Goal: Task Accomplishment & Management: Manage account settings

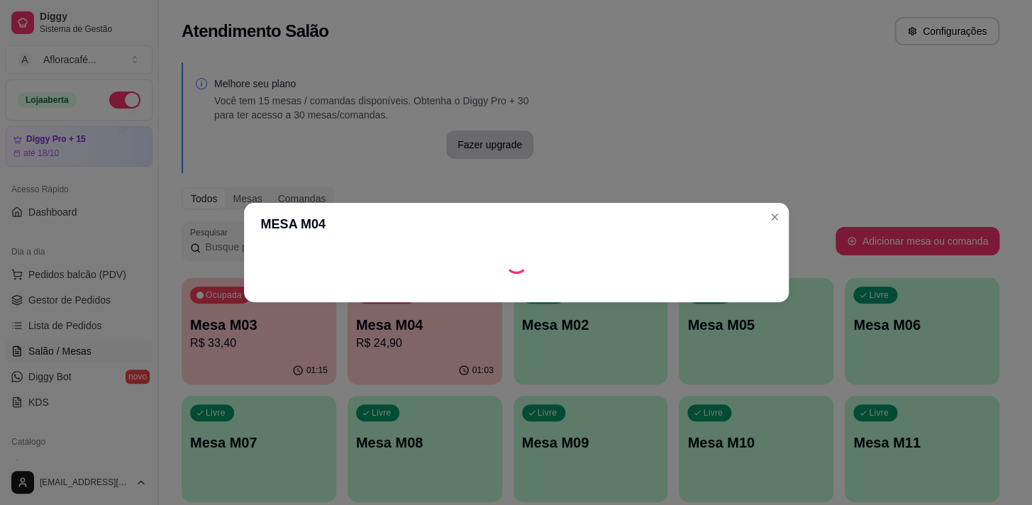
scroll to position [128, 0]
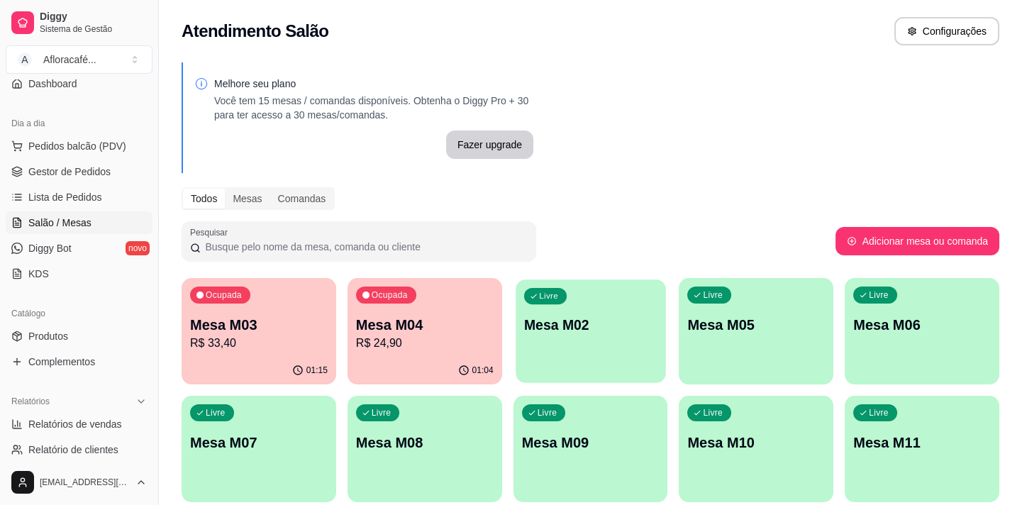
click at [557, 318] on p "Mesa M02" at bounding box center [590, 325] width 133 height 19
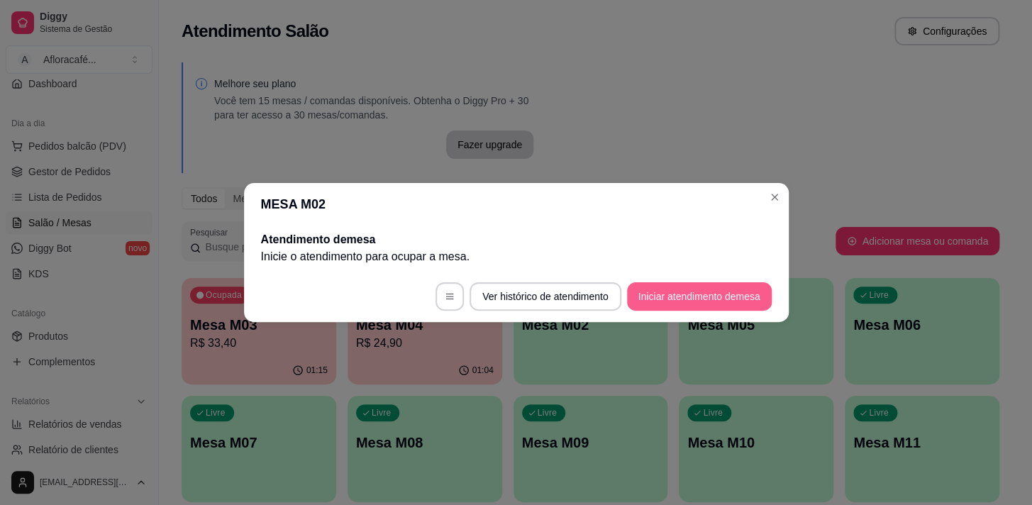
click at [762, 304] on button "Iniciar atendimento de mesa" at bounding box center [699, 296] width 145 height 28
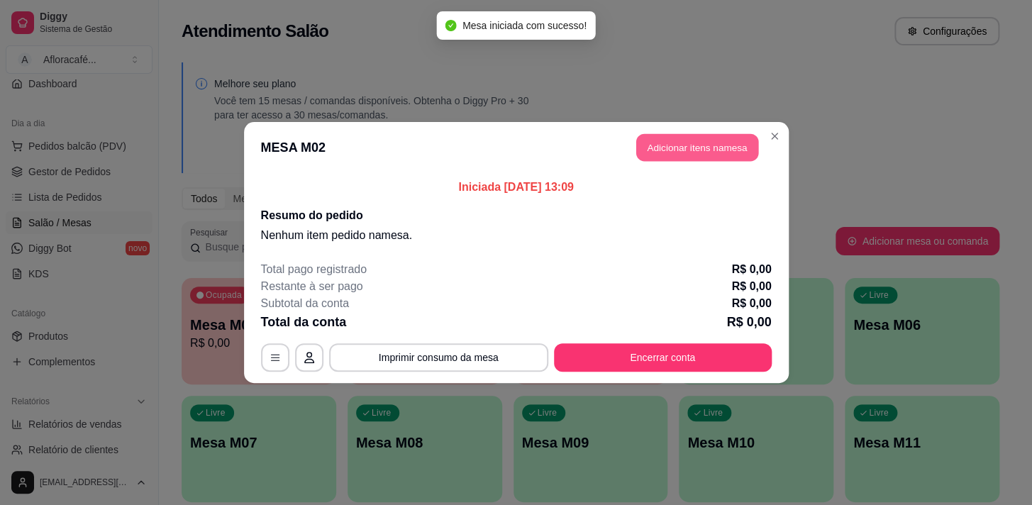
click at [699, 151] on button "Adicionar itens na mesa" at bounding box center [697, 148] width 122 height 28
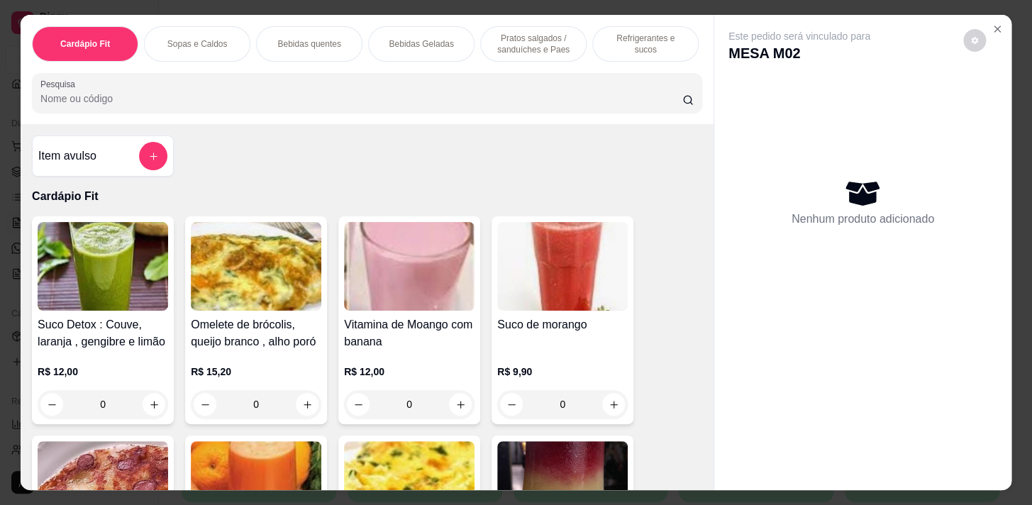
scroll to position [0, 586]
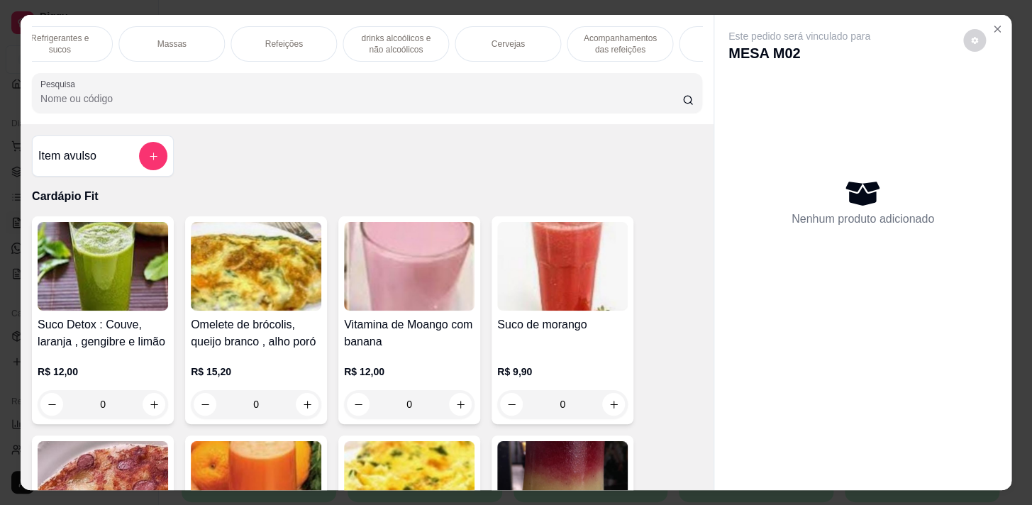
click at [140, 36] on div "Massas" at bounding box center [171, 43] width 106 height 35
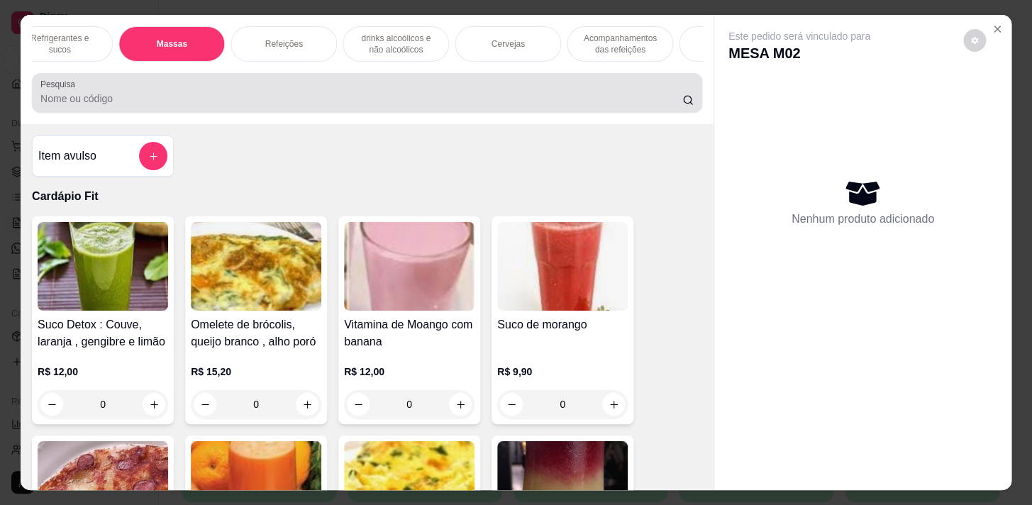
scroll to position [35, 0]
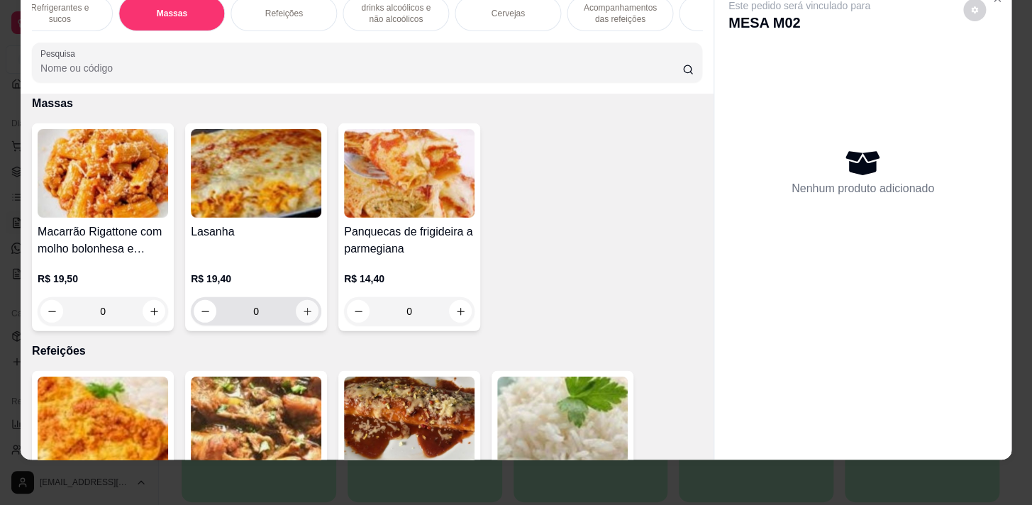
click at [304, 318] on button "increase-product-quantity" at bounding box center [307, 311] width 23 height 23
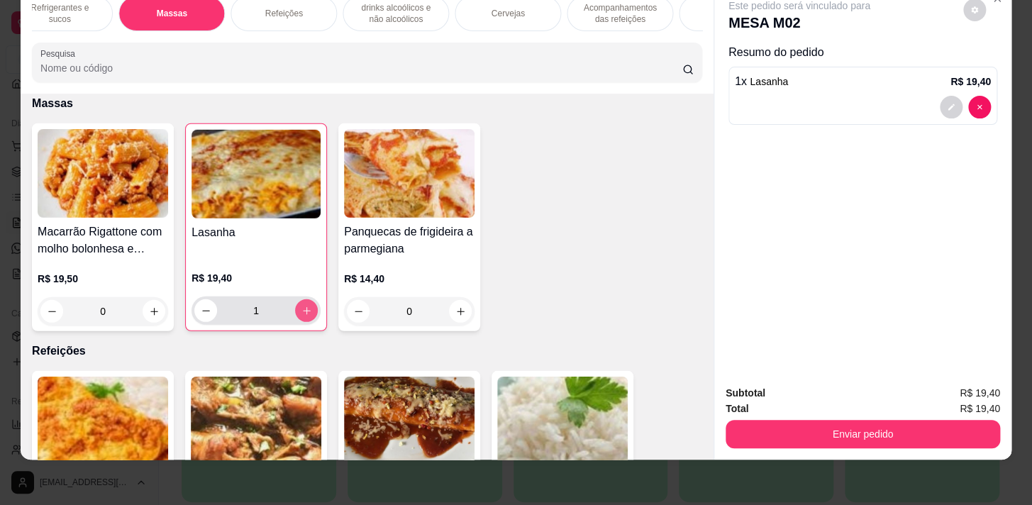
type input "1"
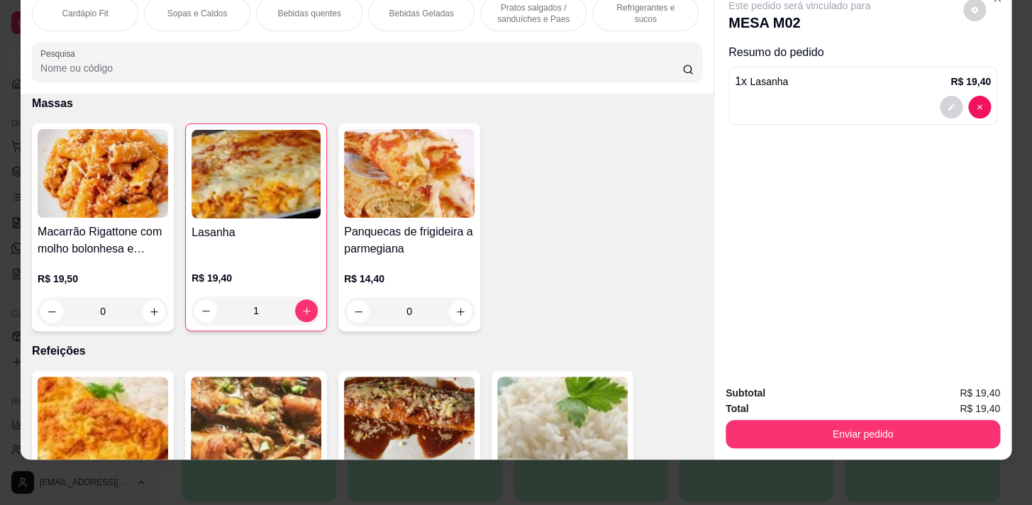
click at [538, 15] on p "Pratos salgados / sanduíches e Paes" at bounding box center [533, 13] width 82 height 23
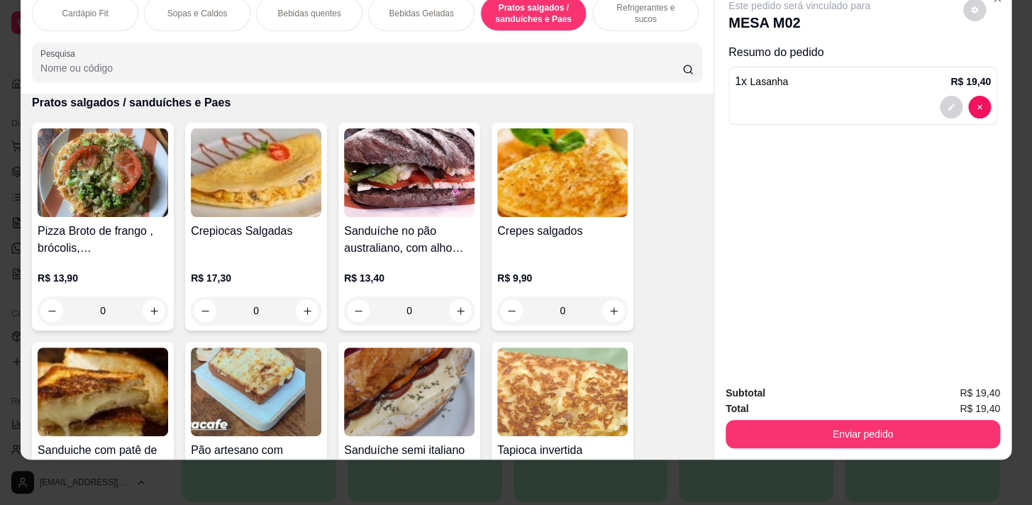
click at [650, 12] on div "Refrigerantes e sucos" at bounding box center [645, 13] width 106 height 35
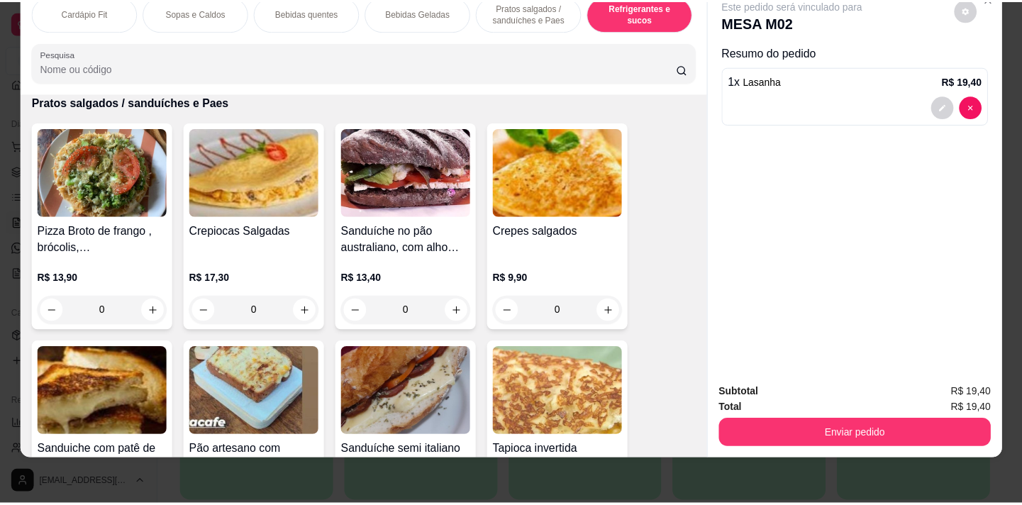
scroll to position [6946, 0]
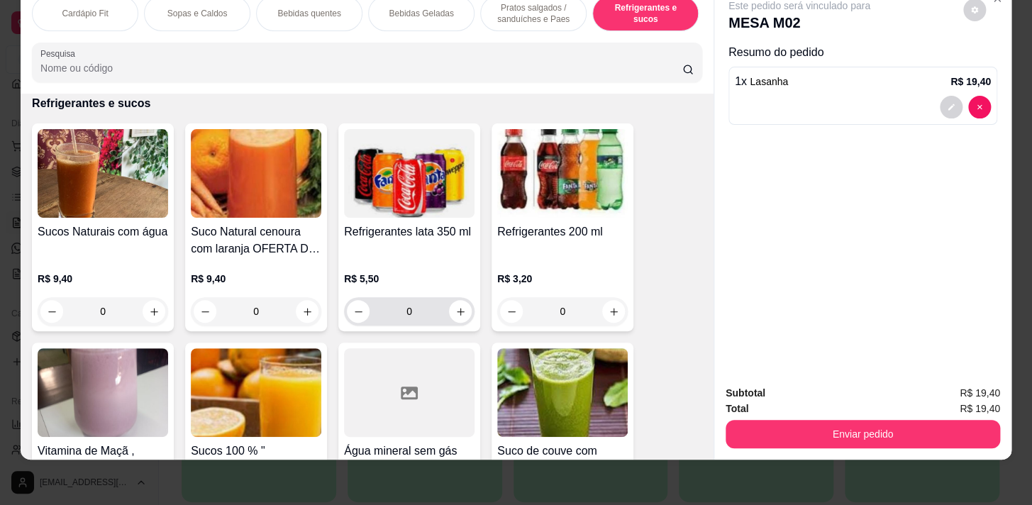
click at [464, 318] on div "0" at bounding box center [409, 311] width 130 height 28
click at [455, 321] on button "increase-product-quantity" at bounding box center [461, 312] width 22 height 22
type input "1"
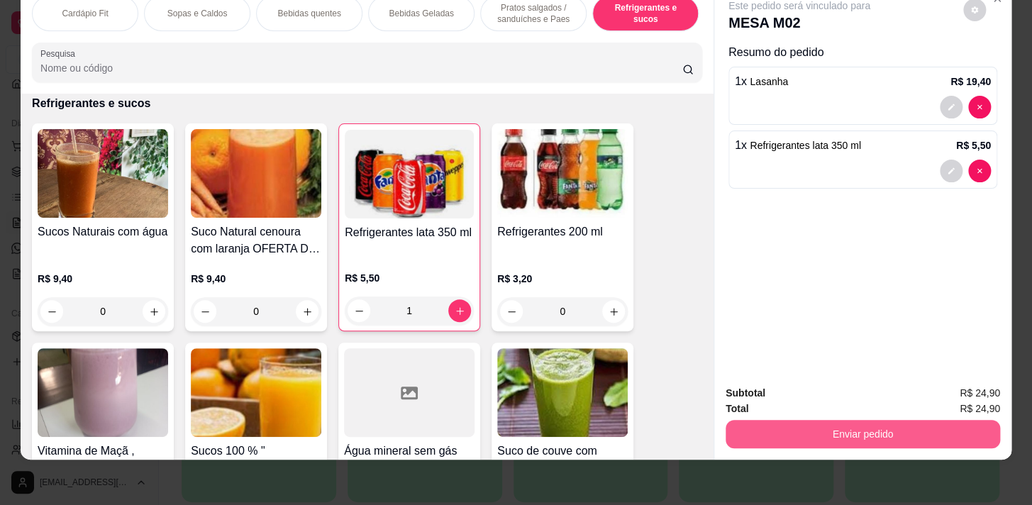
click at [886, 425] on button "Enviar pedido" at bounding box center [862, 434] width 274 height 28
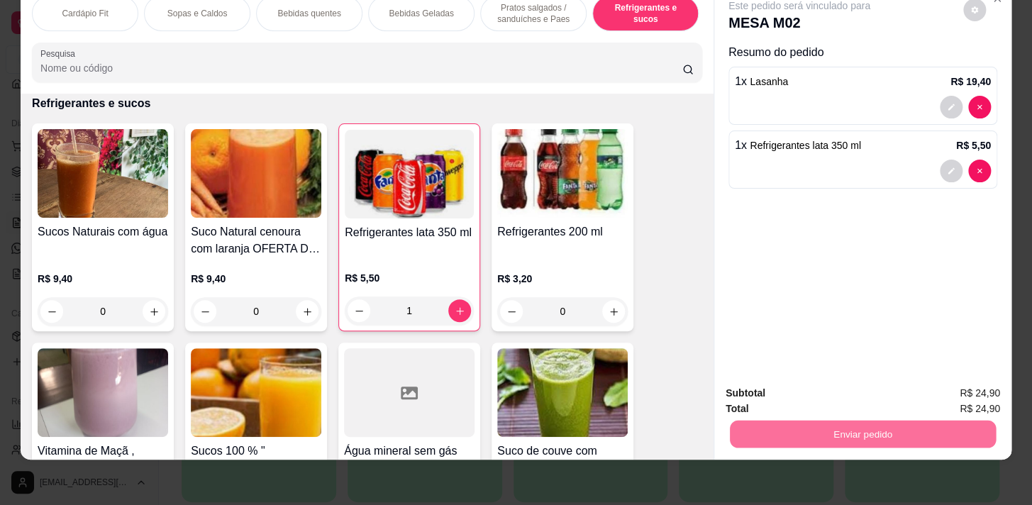
click at [945, 392] on button "Enviar pedido" at bounding box center [963, 390] width 78 height 26
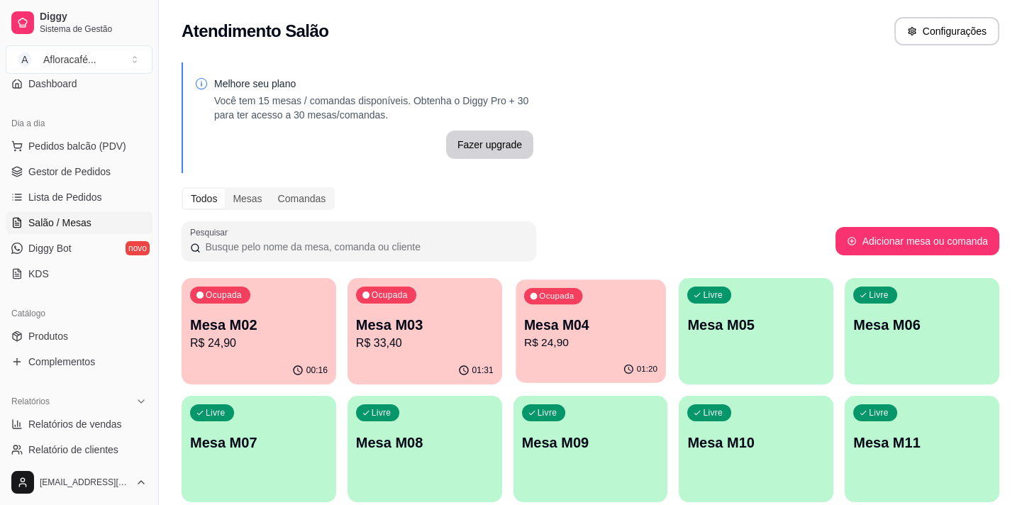
click at [562, 333] on p "Mesa M04" at bounding box center [590, 325] width 133 height 19
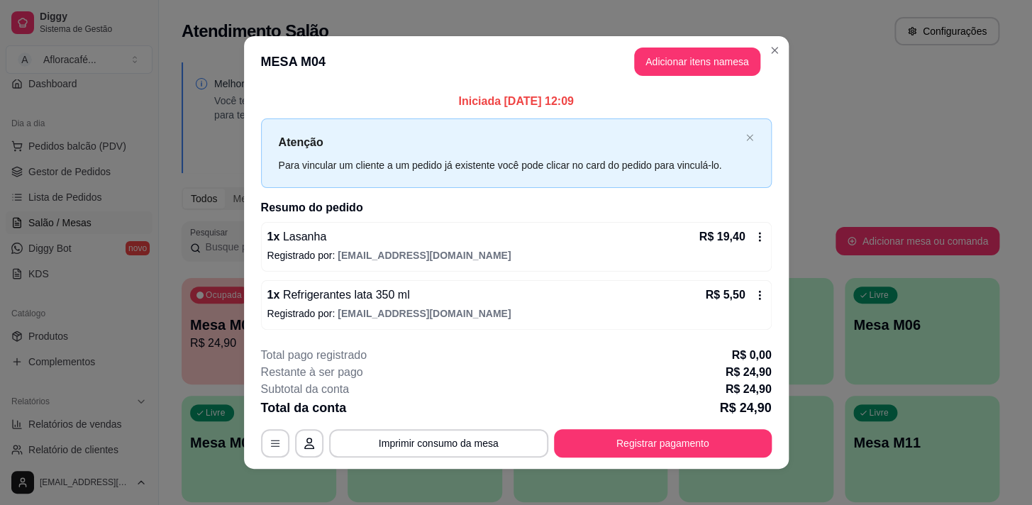
click at [596, 460] on footer "**********" at bounding box center [516, 401] width 545 height 133
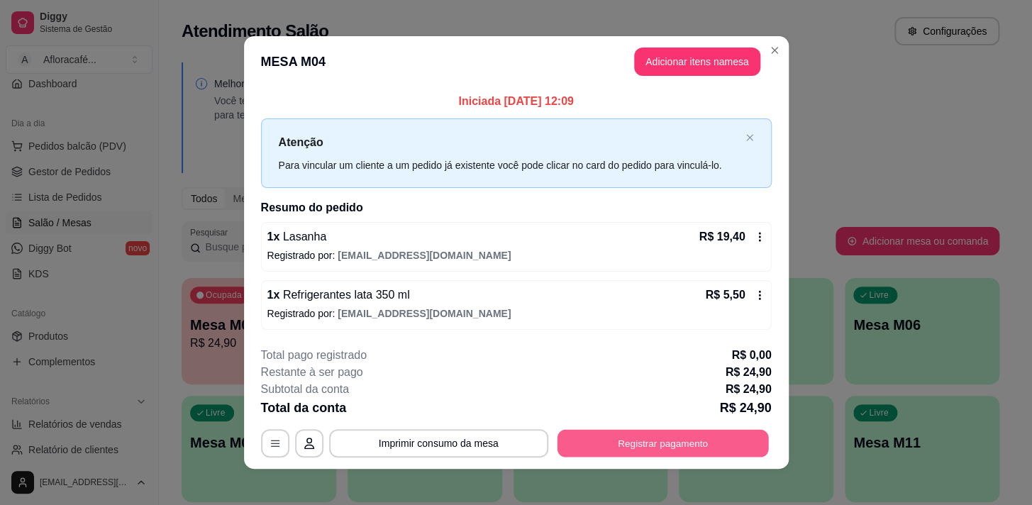
click at [609, 442] on button "Registrar pagamento" at bounding box center [662, 443] width 211 height 28
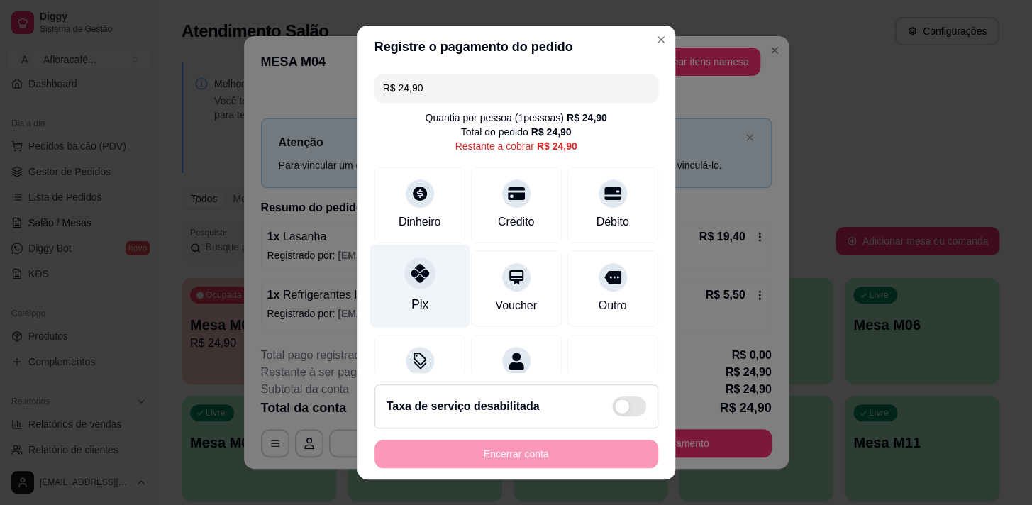
click at [404, 285] on div at bounding box center [419, 272] width 31 height 31
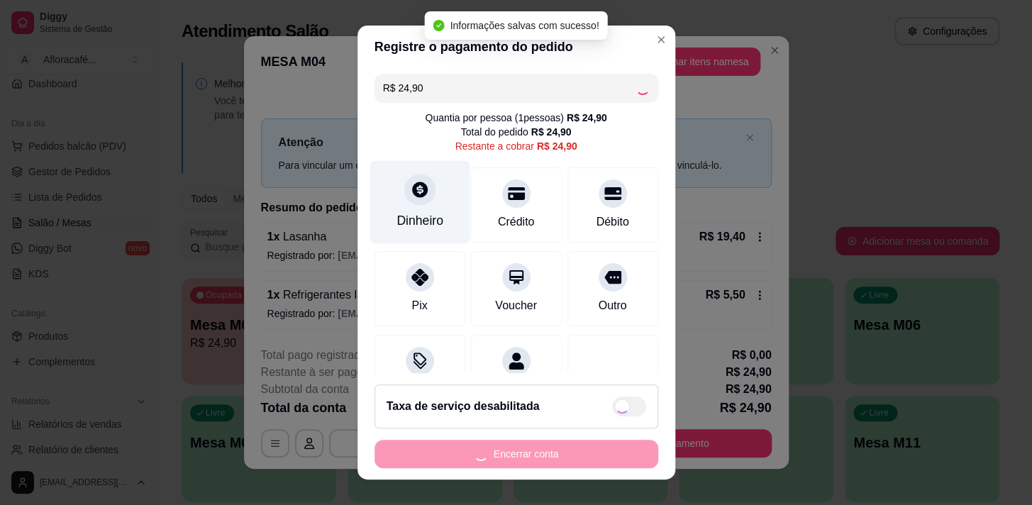
type input "R$ 0,00"
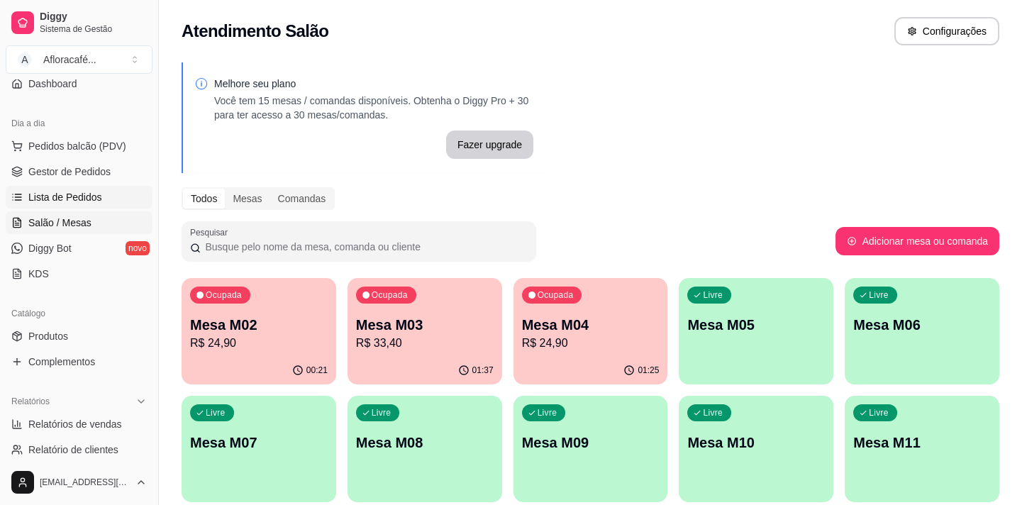
click at [96, 201] on span "Lista de Pedidos" at bounding box center [65, 197] width 74 height 14
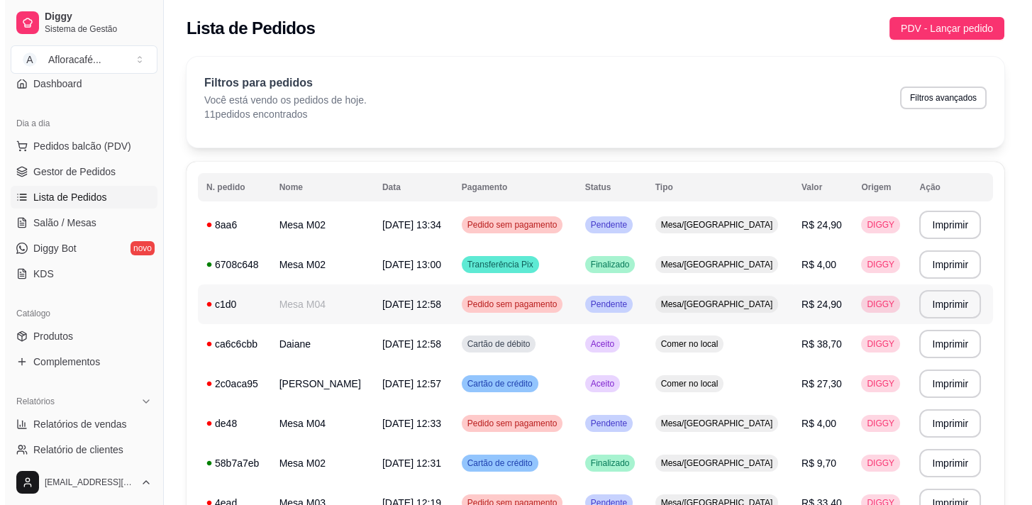
scroll to position [64, 0]
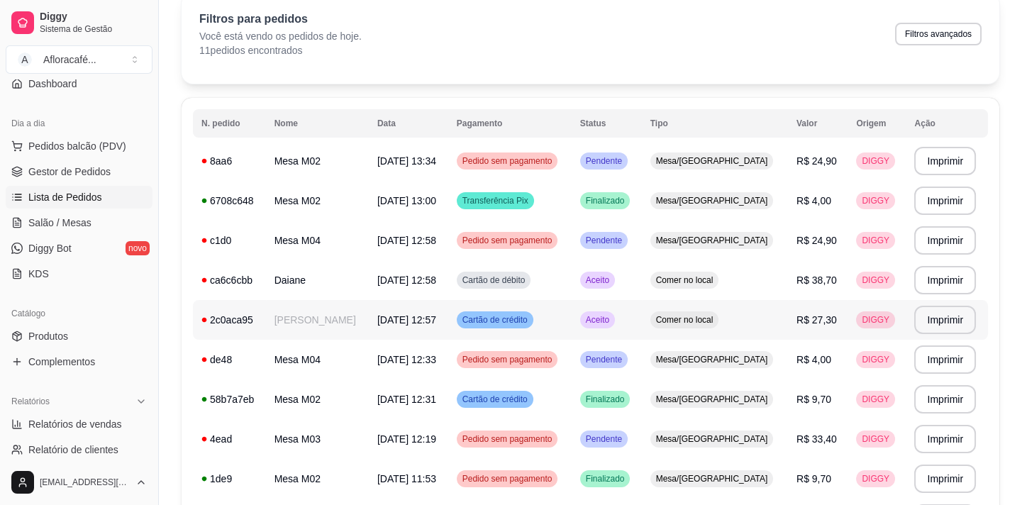
click at [280, 311] on td "[PERSON_NAME]" at bounding box center [317, 320] width 103 height 40
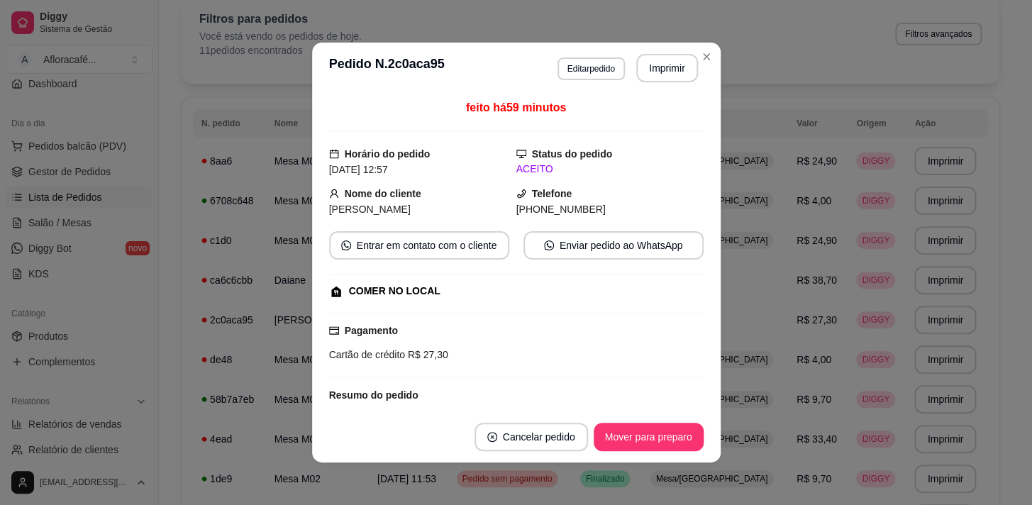
scroll to position [135, 0]
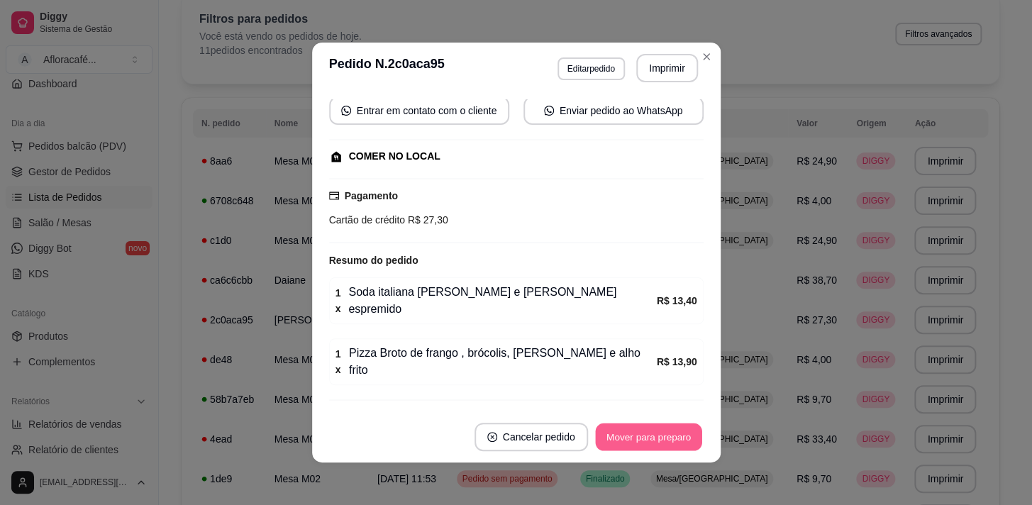
click at [620, 427] on button "Mover para preparo" at bounding box center [648, 437] width 106 height 28
click at [635, 433] on button "Mover para retirada disponível" at bounding box center [624, 437] width 157 height 28
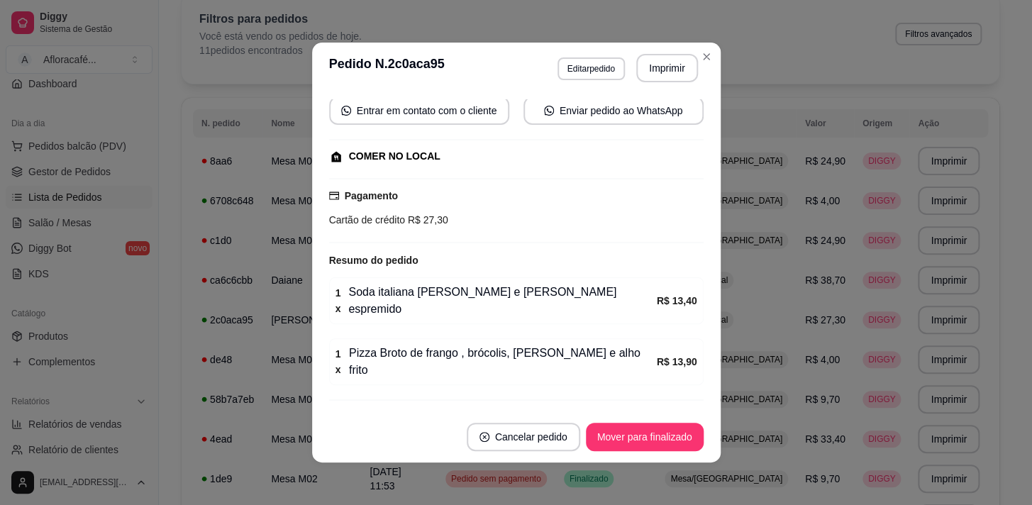
click at [595, 426] on button "Mover para finalizado" at bounding box center [645, 437] width 118 height 28
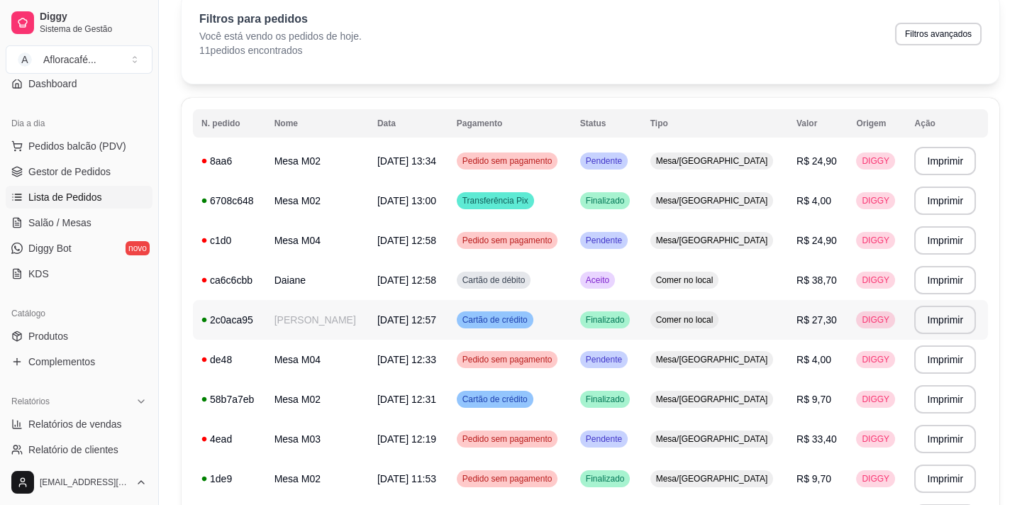
click at [369, 300] on td "[DATE] 12:57" at bounding box center [408, 320] width 79 height 40
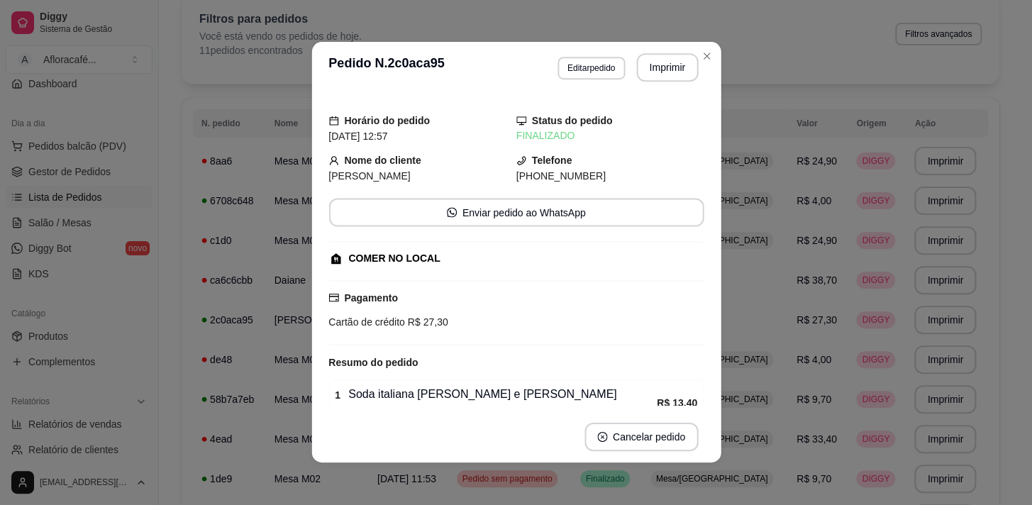
click at [371, 290] on div "Pagamento Cartão de crédito R$ 27,30" at bounding box center [515, 310] width 375 height 40
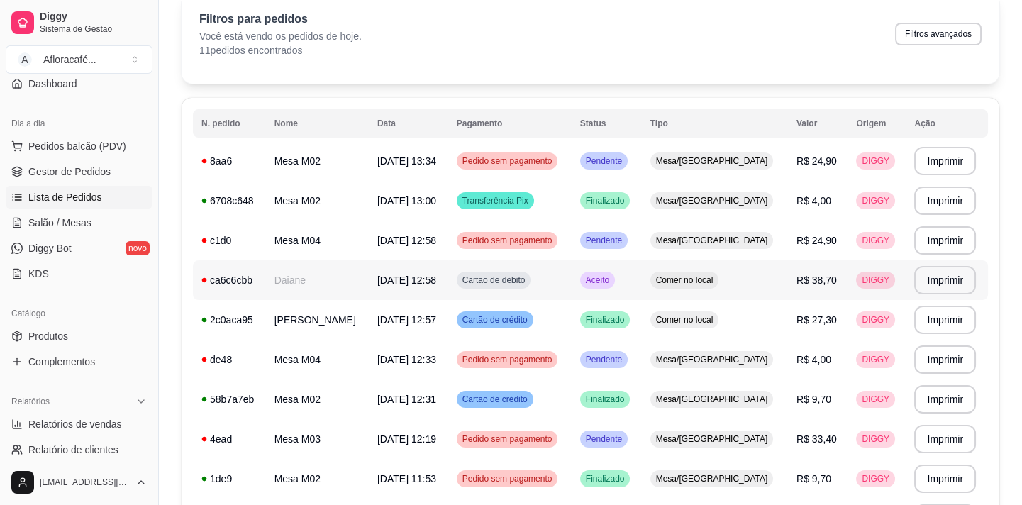
click at [342, 268] on td "Daiane" at bounding box center [317, 280] width 103 height 40
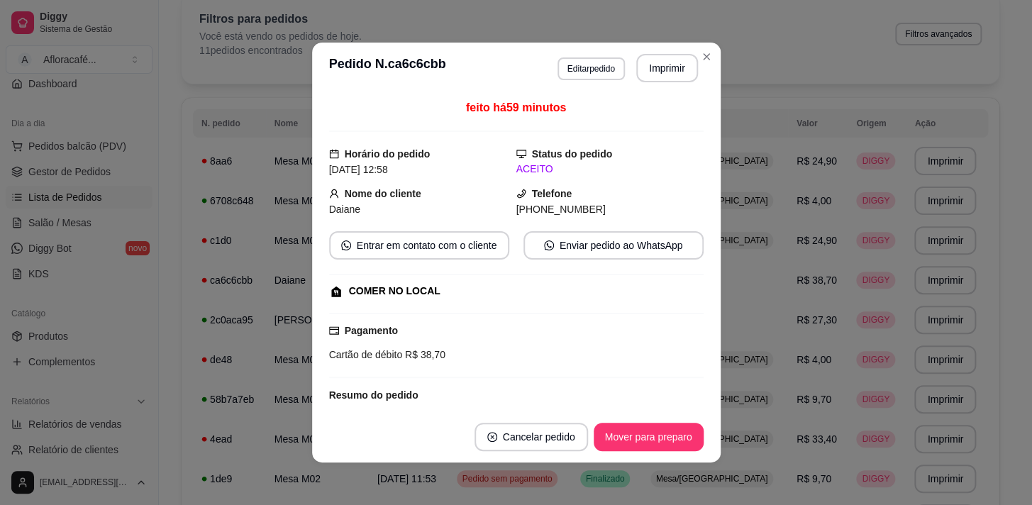
scroll to position [259, 0]
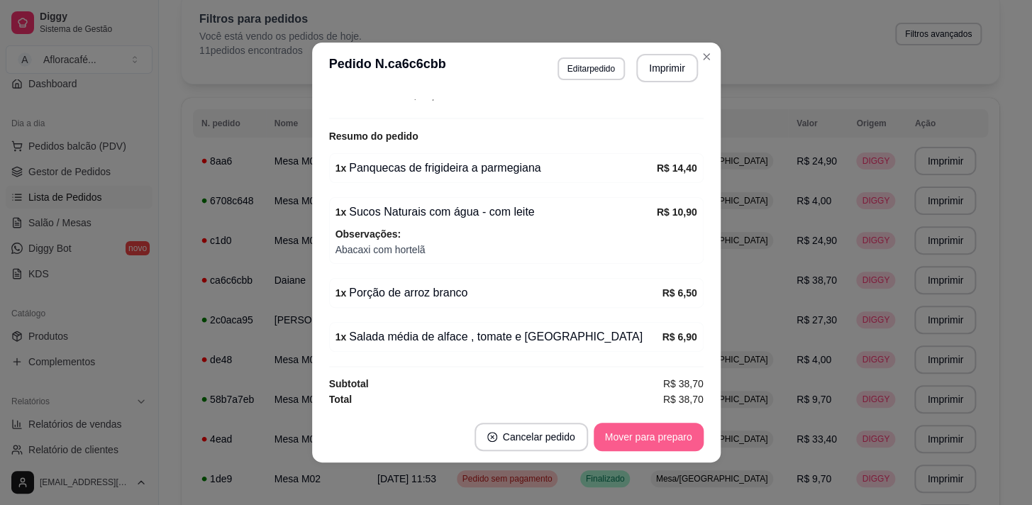
click at [634, 431] on button "Mover para preparo" at bounding box center [649, 437] width 110 height 28
click at [634, 432] on button "Mover para retirada disponível" at bounding box center [624, 437] width 157 height 28
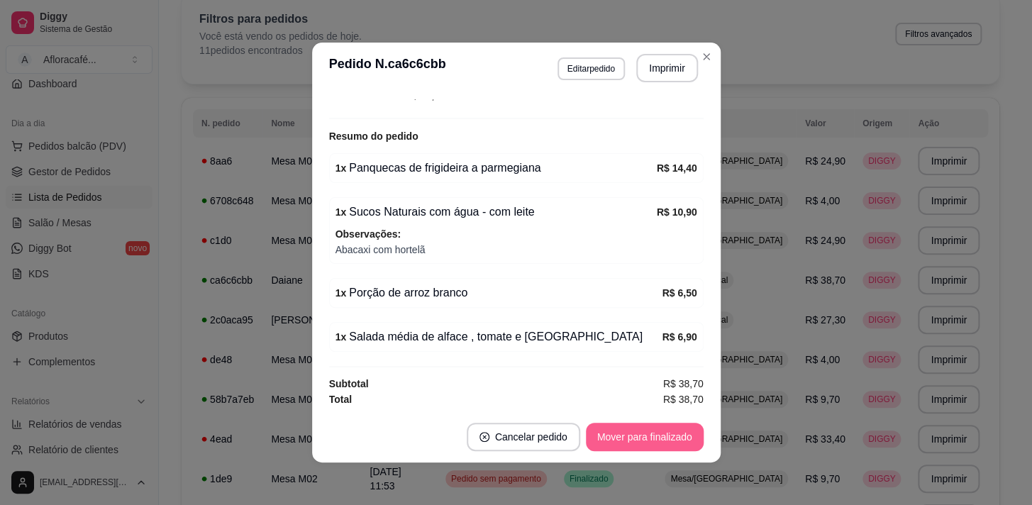
click at [659, 441] on button "Mover para finalizado" at bounding box center [645, 437] width 118 height 28
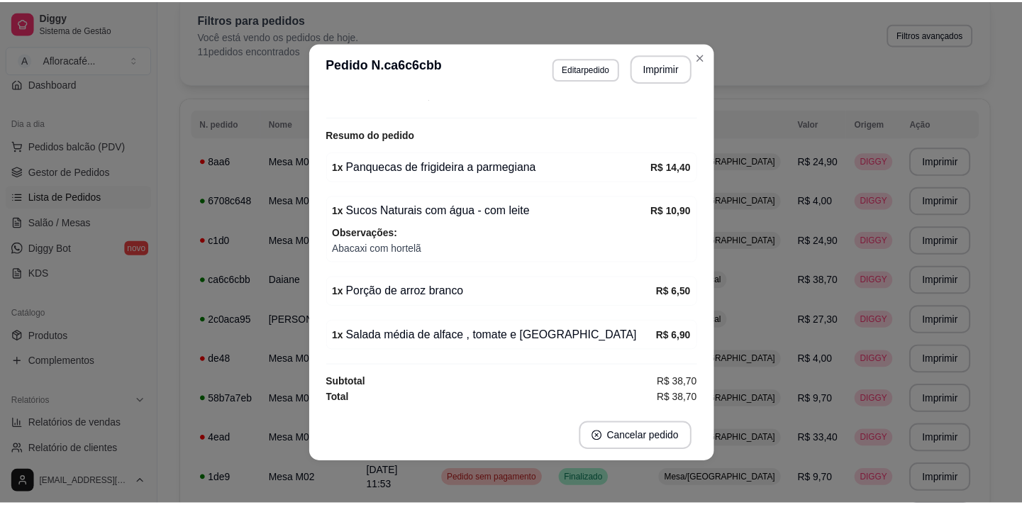
scroll to position [227, 0]
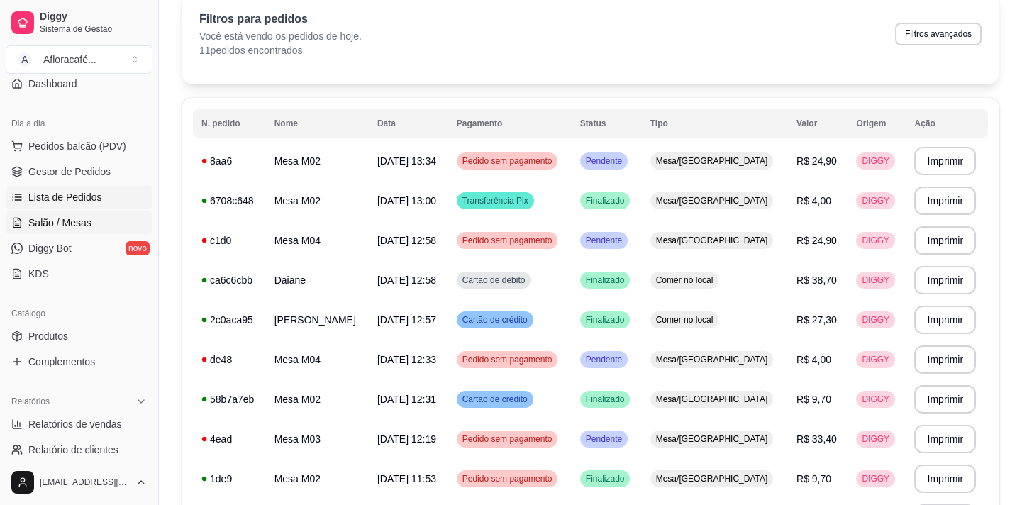
click at [73, 220] on span "Salão / Mesas" at bounding box center [59, 223] width 63 height 14
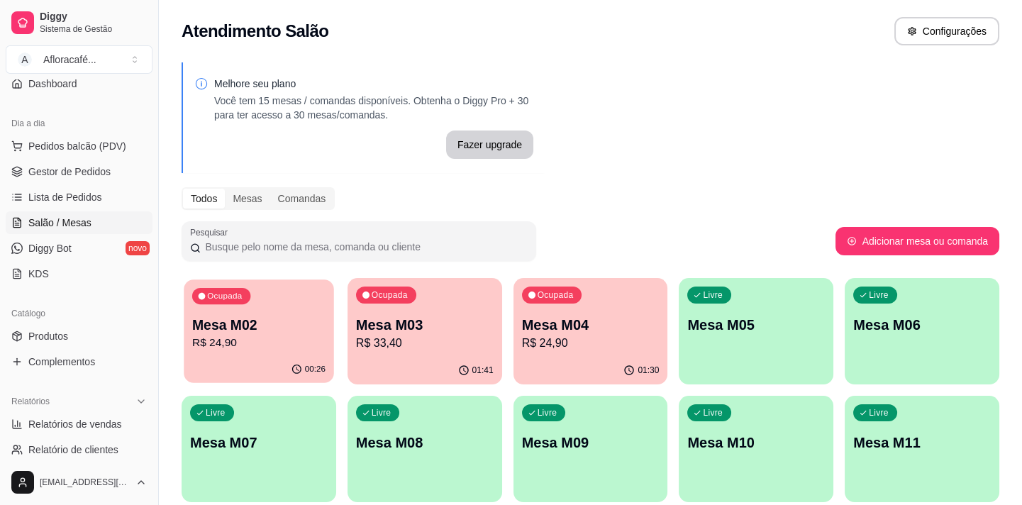
click at [332, 313] on div "Ocupada Mesa M02 R$ 24,90" at bounding box center [259, 317] width 150 height 77
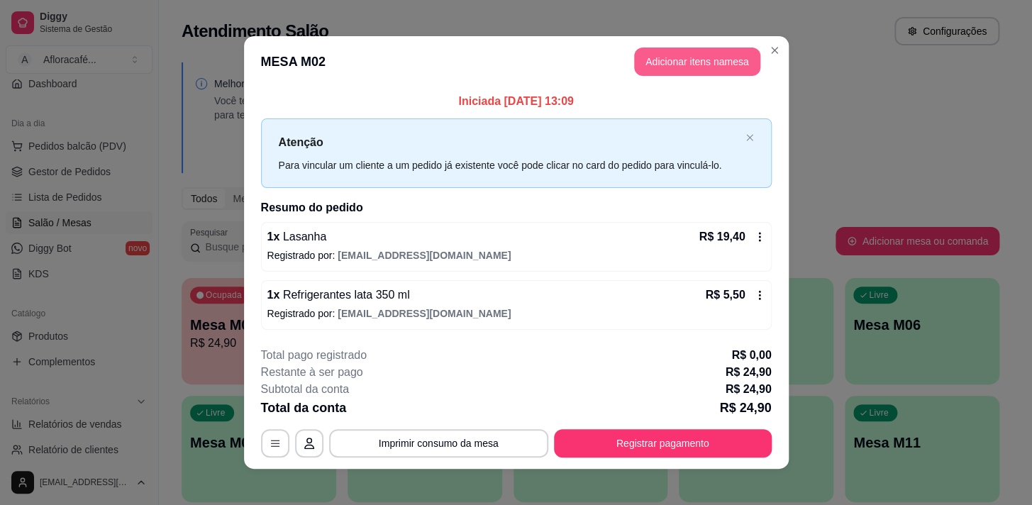
click at [685, 55] on button "Adicionar itens na mesa" at bounding box center [697, 62] width 126 height 28
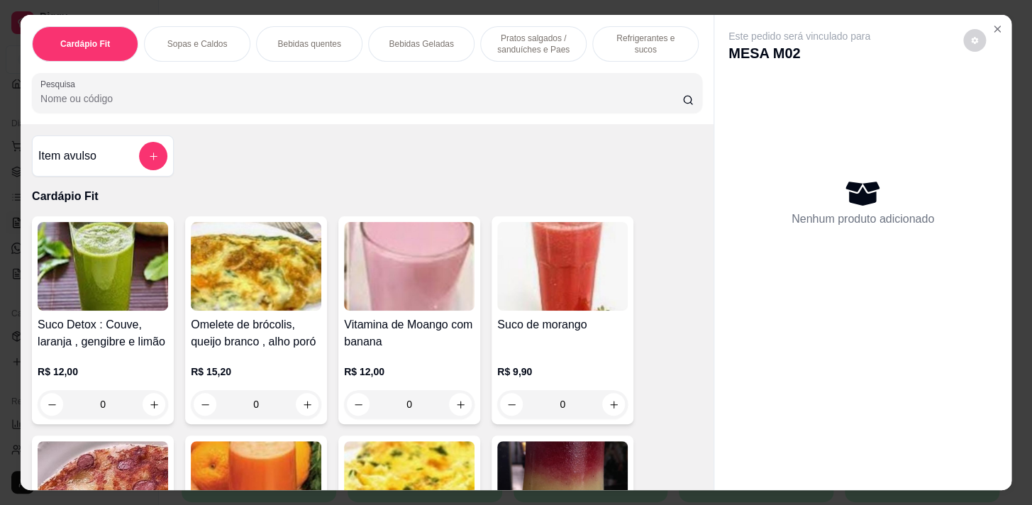
click at [609, 72] on div "Cardápio Fit Sopas e Caldos Bebidas quentes Bebidas Geladas Pratos salgados / s…" at bounding box center [367, 69] width 693 height 109
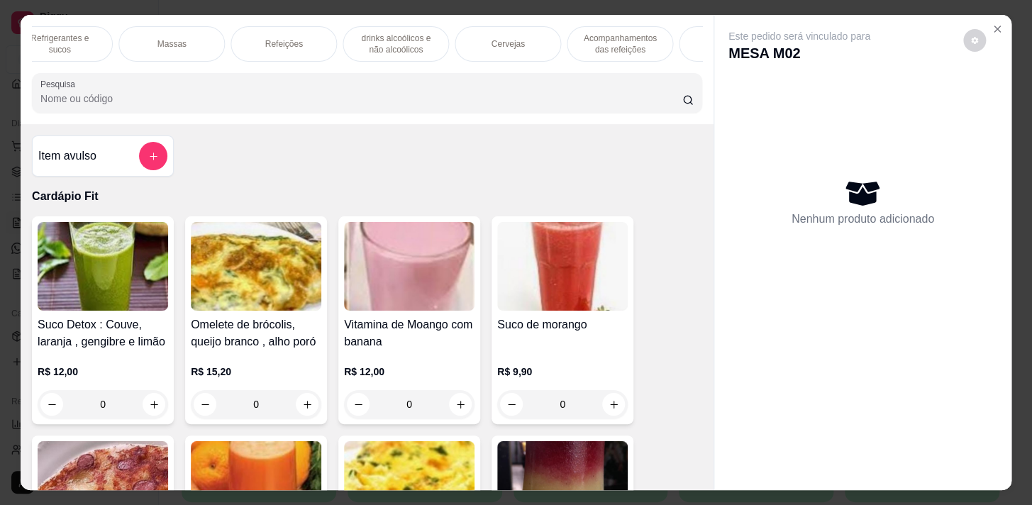
click at [596, 44] on p "Acompanhamentos das refeições" at bounding box center [620, 44] width 82 height 23
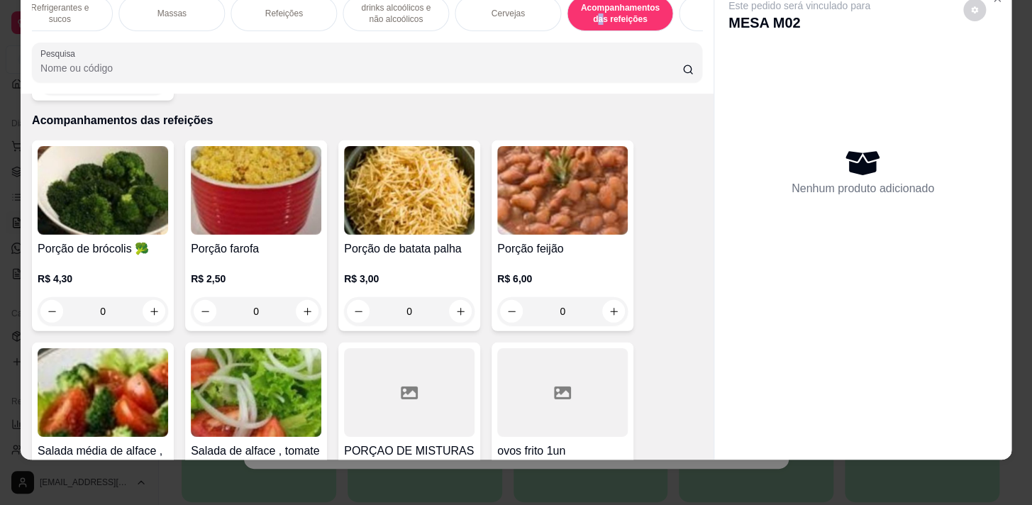
scroll to position [10985, 0]
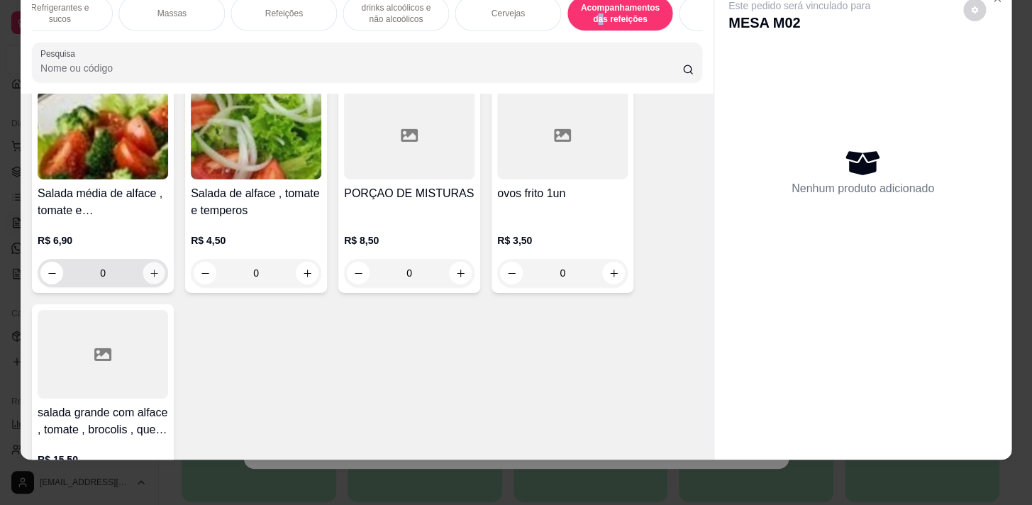
click at [149, 268] on icon "increase-product-quantity" at bounding box center [154, 273] width 11 height 11
type input "1"
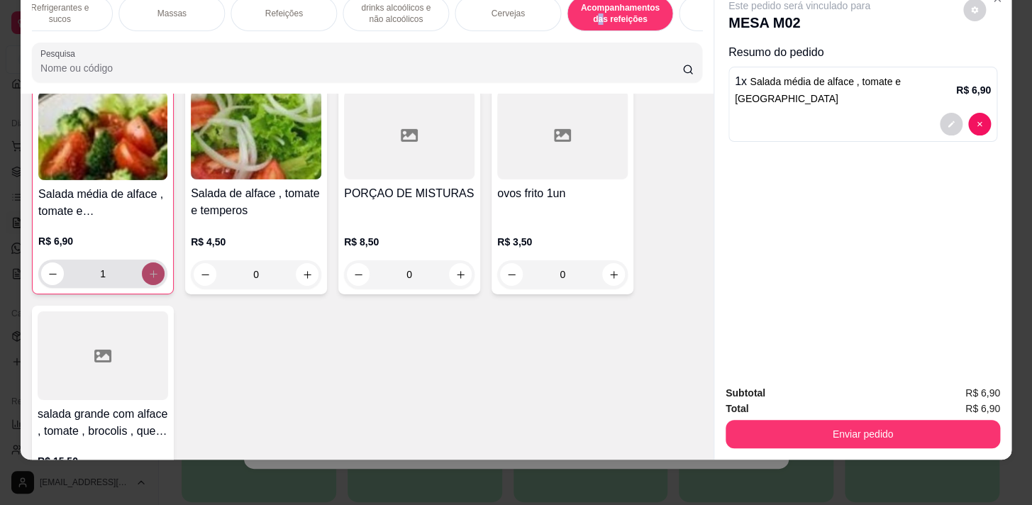
scroll to position [10986, 0]
drag, startPoint x: 959, startPoint y: 440, endPoint x: 957, endPoint y: 433, distance: 8.1
click at [957, 440] on div "Subtotal R$ 6,90 Total R$ 6,90 Enviar pedido" at bounding box center [862, 417] width 297 height 86
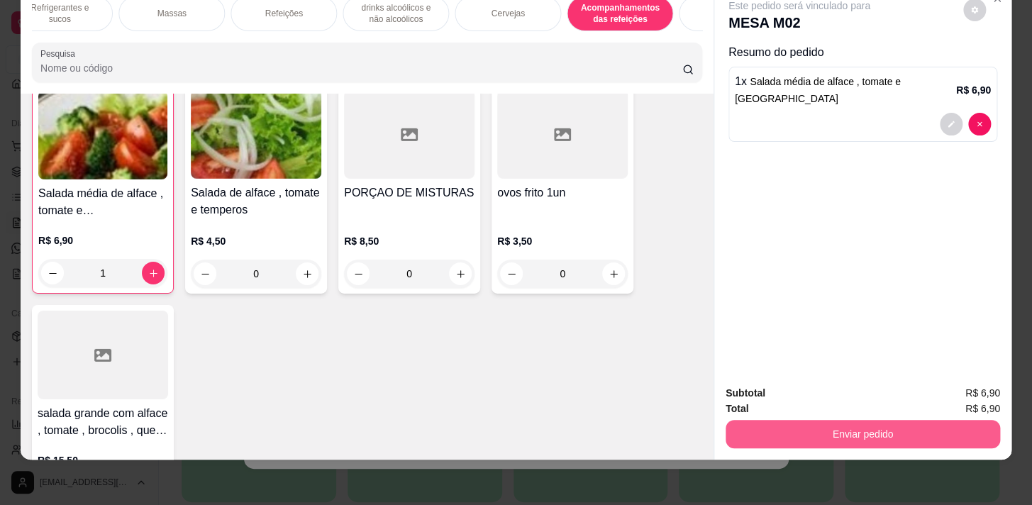
click at [958, 433] on button "Enviar pedido" at bounding box center [862, 434] width 274 height 28
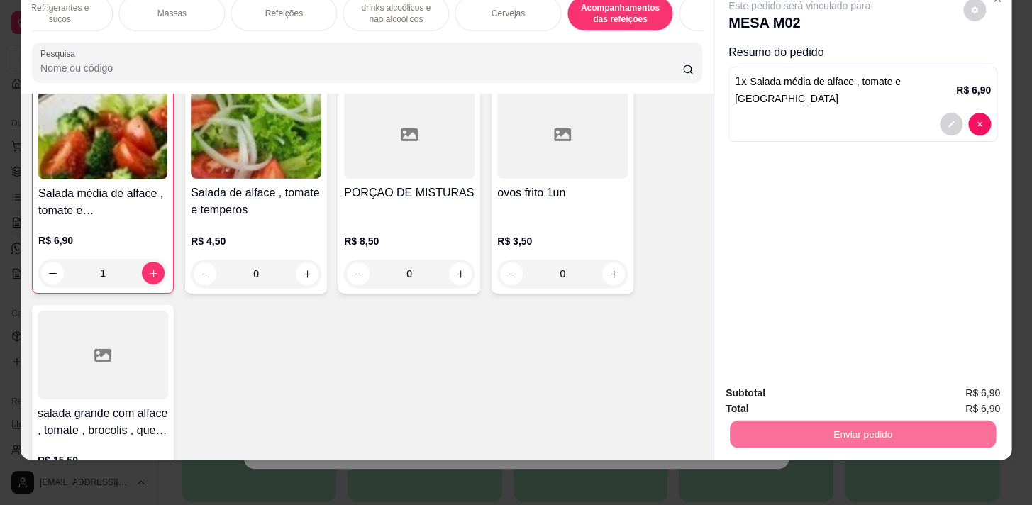
click at [954, 397] on button "Enviar pedido" at bounding box center [963, 390] width 78 height 26
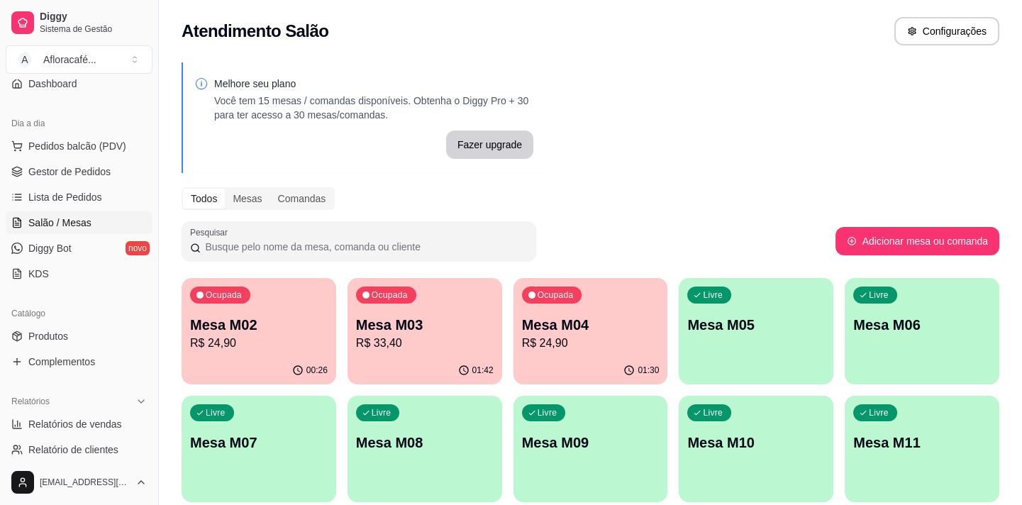
click at [522, 330] on div "Ocupada Mesa M04 R$ 24,90" at bounding box center [590, 317] width 155 height 79
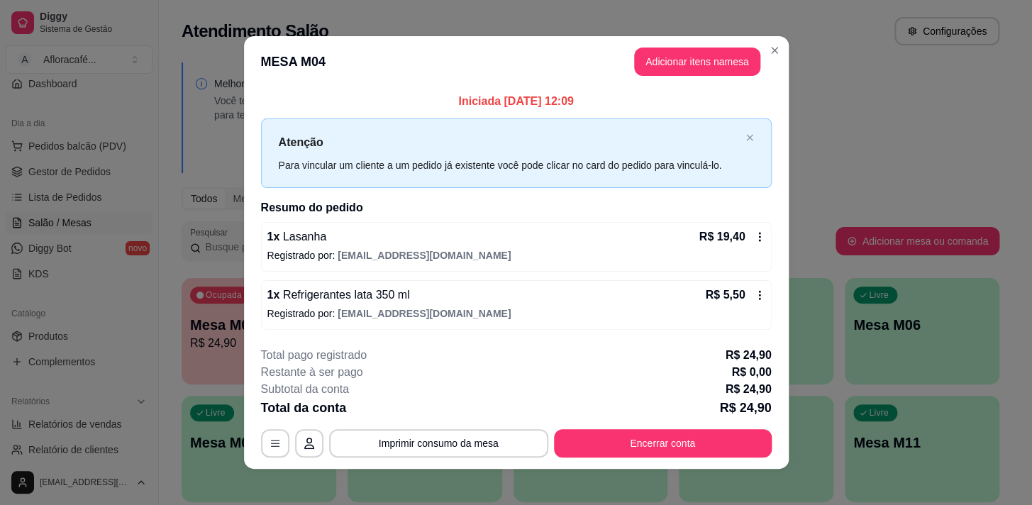
click at [84, 384] on div "**********" at bounding box center [516, 252] width 1032 height 505
click at [652, 457] on footer "**********" at bounding box center [516, 401] width 545 height 133
click at [652, 442] on button "Encerrar conta" at bounding box center [663, 443] width 218 height 28
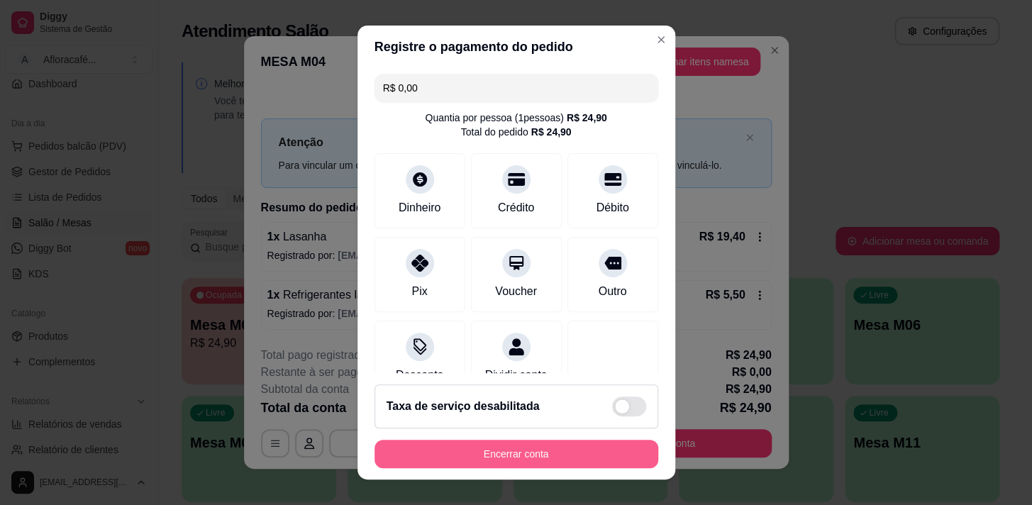
click at [535, 455] on button "Encerrar conta" at bounding box center [516, 454] width 284 height 28
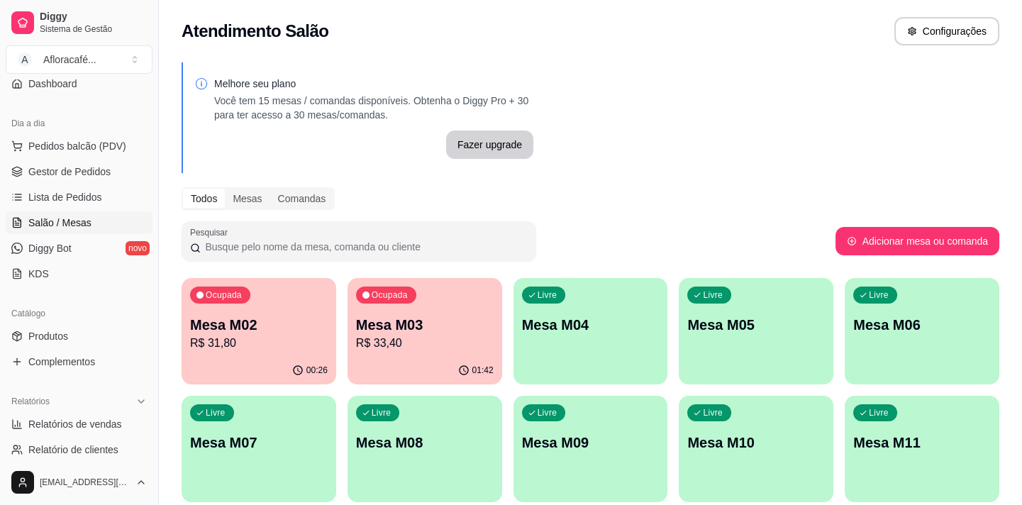
click at [379, 316] on p "Mesa M03" at bounding box center [425, 325] width 138 height 20
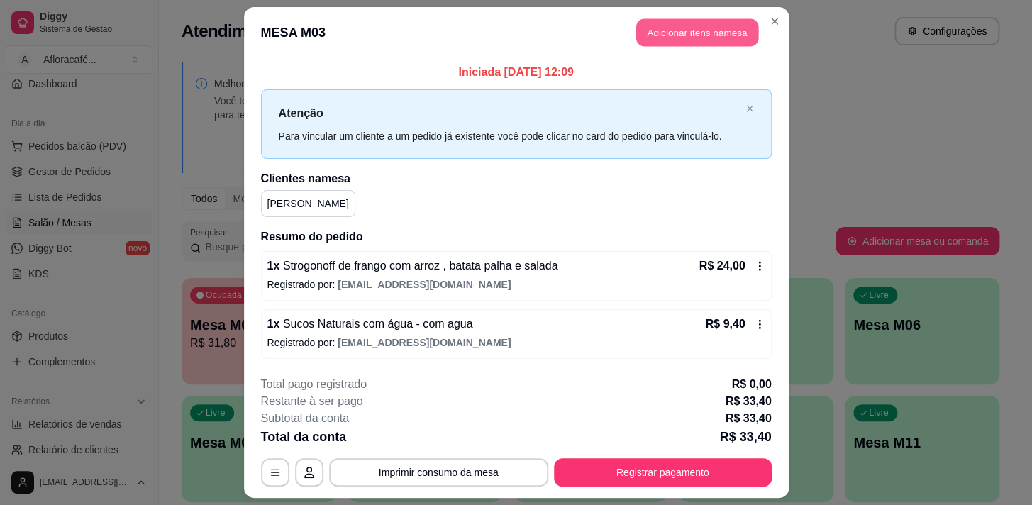
click at [703, 41] on button "Adicionar itens na mesa" at bounding box center [697, 33] width 122 height 28
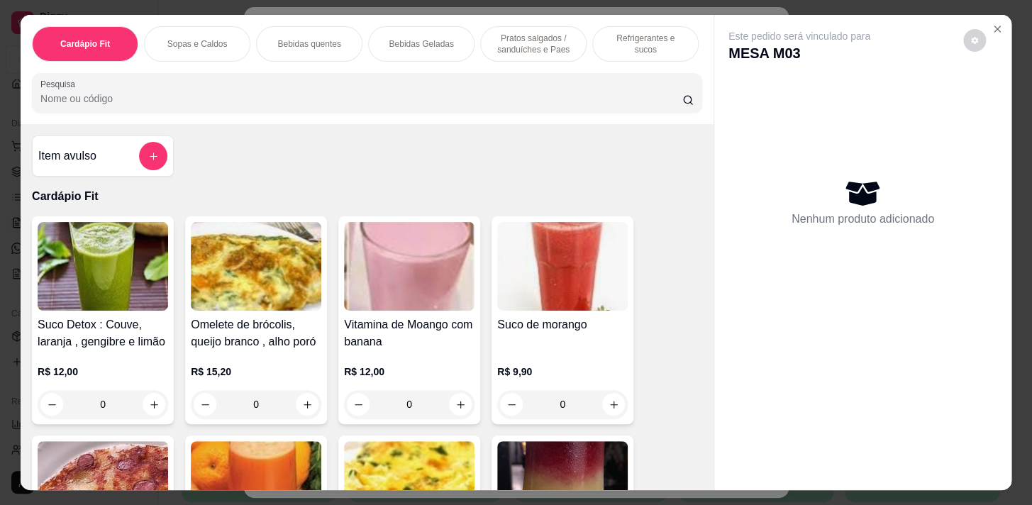
click at [629, 38] on p "Refrigerantes e sucos" at bounding box center [645, 44] width 82 height 23
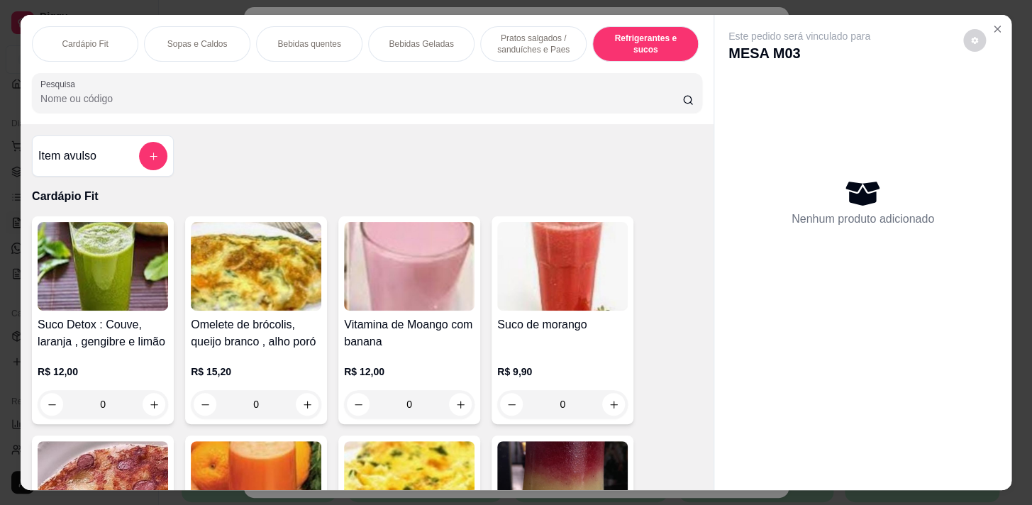
scroll to position [35, 0]
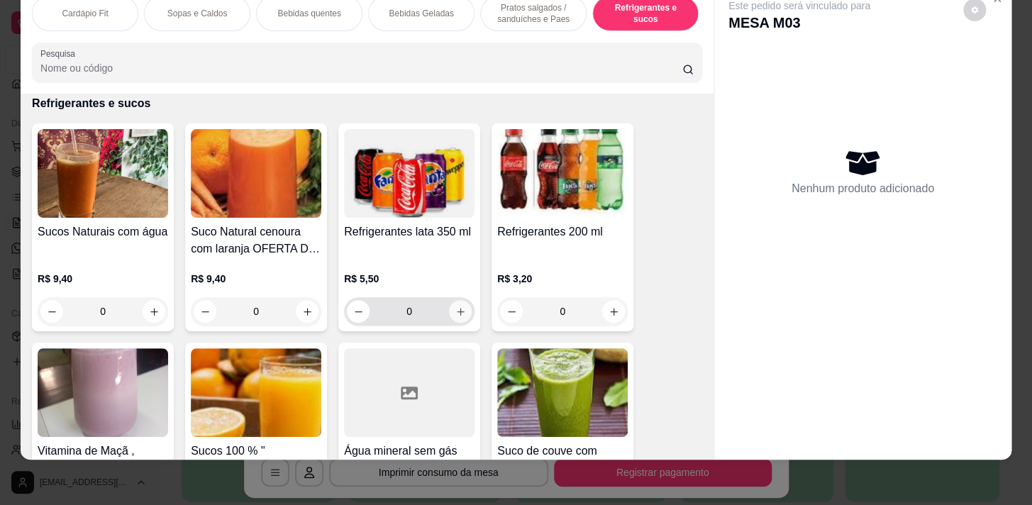
click at [455, 312] on icon "increase-product-quantity" at bounding box center [460, 311] width 11 height 11
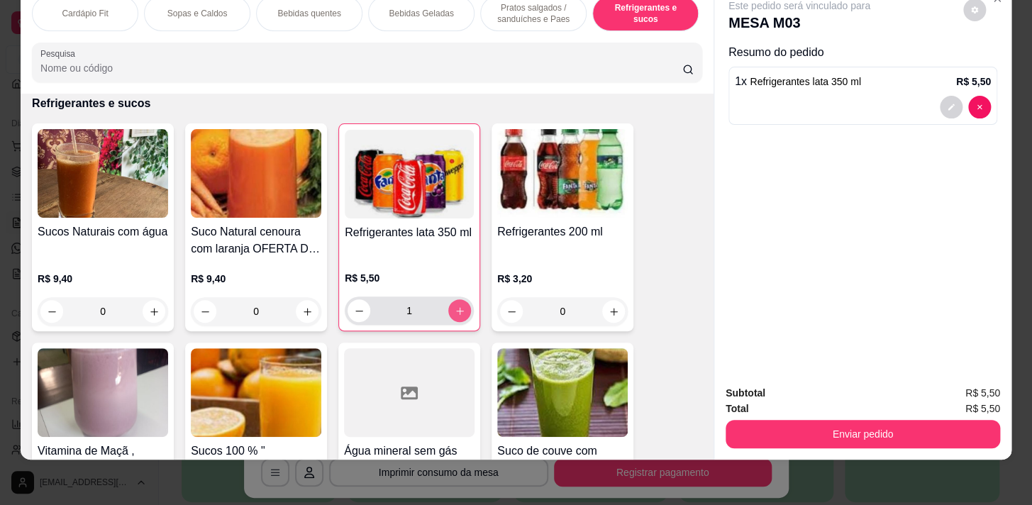
type input "1"
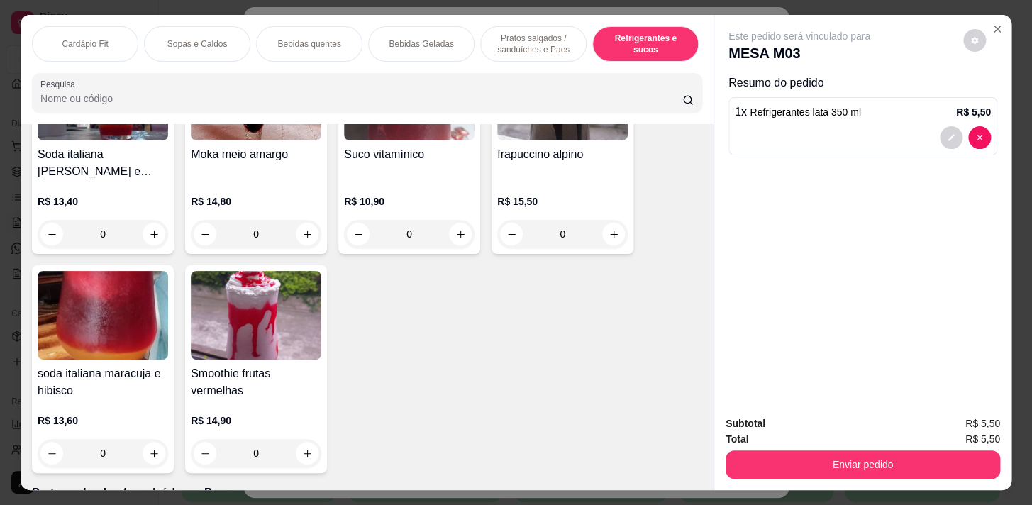
scroll to position [3851, 0]
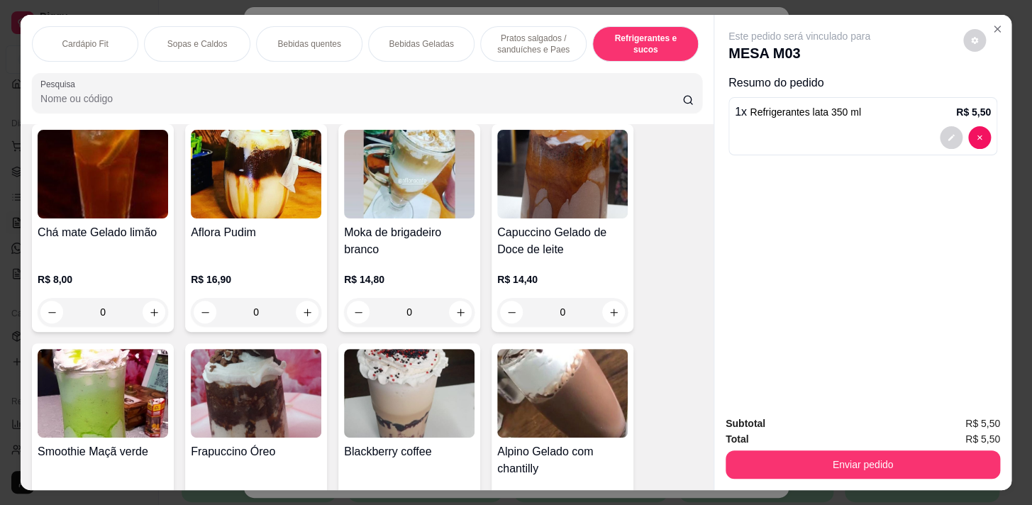
click at [119, 50] on div "Cardápio Fit" at bounding box center [85, 43] width 106 height 35
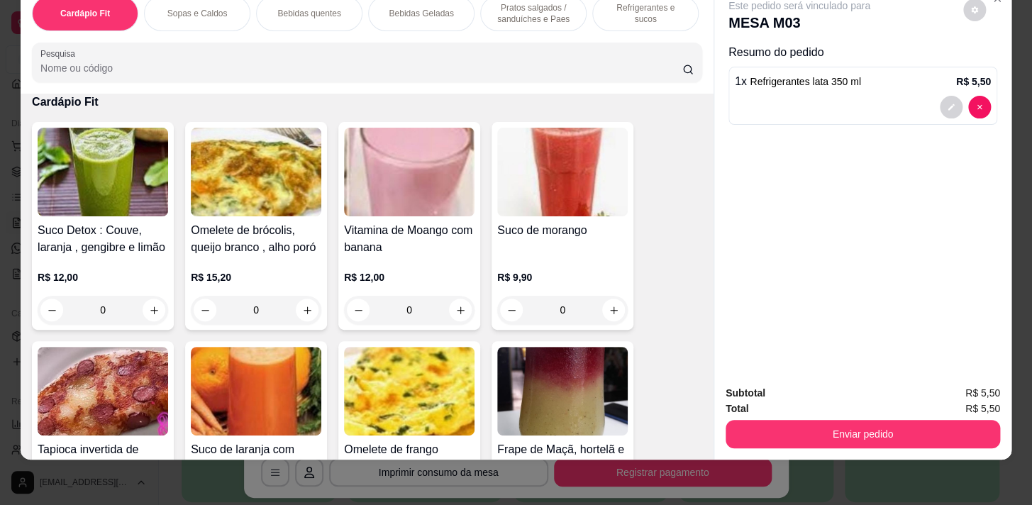
scroll to position [0, 0]
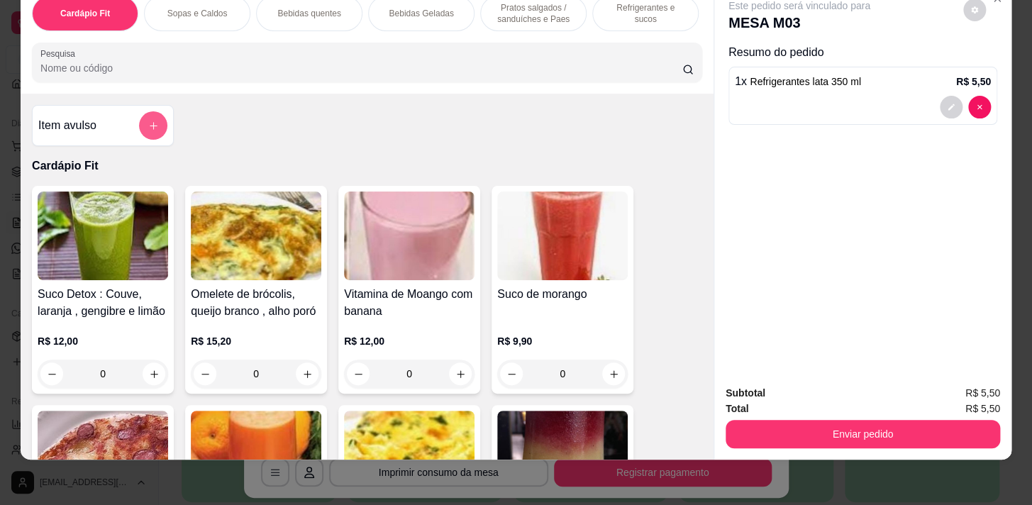
click at [139, 119] on button "add-separate-item" at bounding box center [153, 125] width 28 height 28
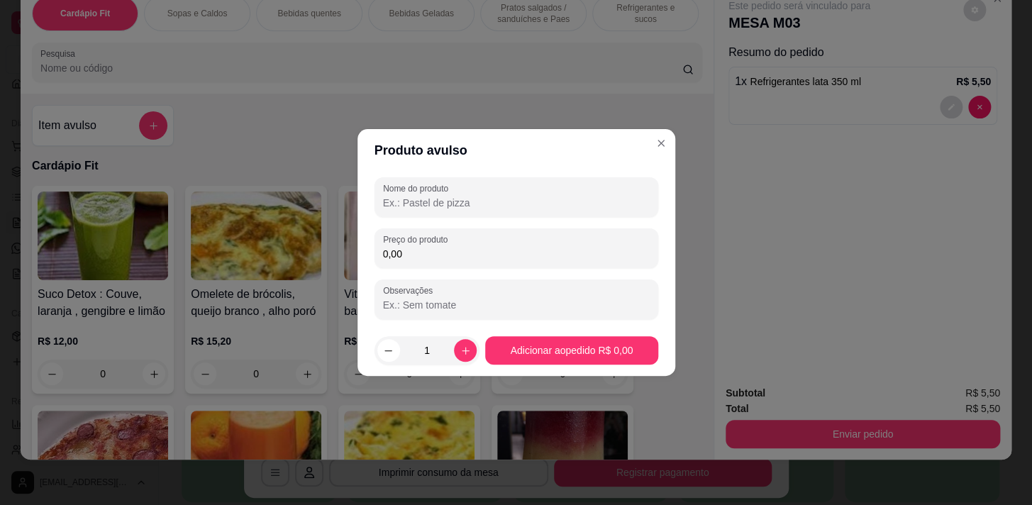
click at [433, 179] on div "Nome do produto" at bounding box center [516, 197] width 284 height 40
click at [441, 189] on label "Nome do produto" at bounding box center [418, 188] width 70 height 12
click at [441, 196] on input "Nome do produto" at bounding box center [516, 203] width 267 height 14
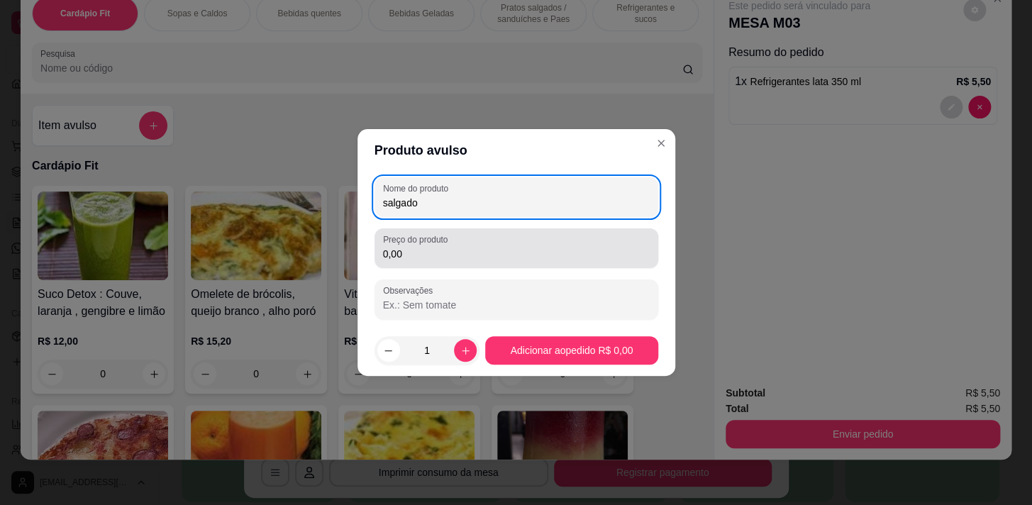
type input "salgado"
click at [617, 266] on div "Preço do produto 0,00" at bounding box center [516, 248] width 284 height 40
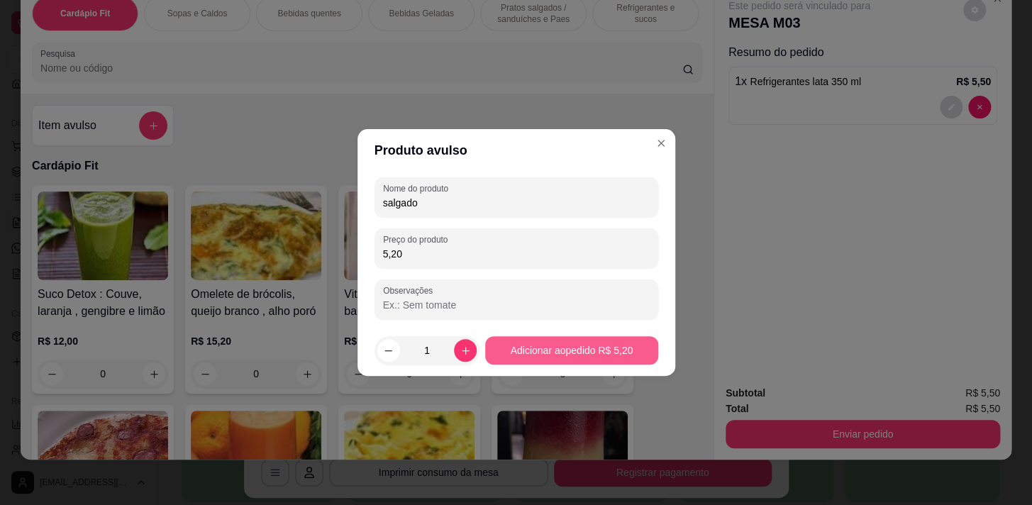
type input "5,20"
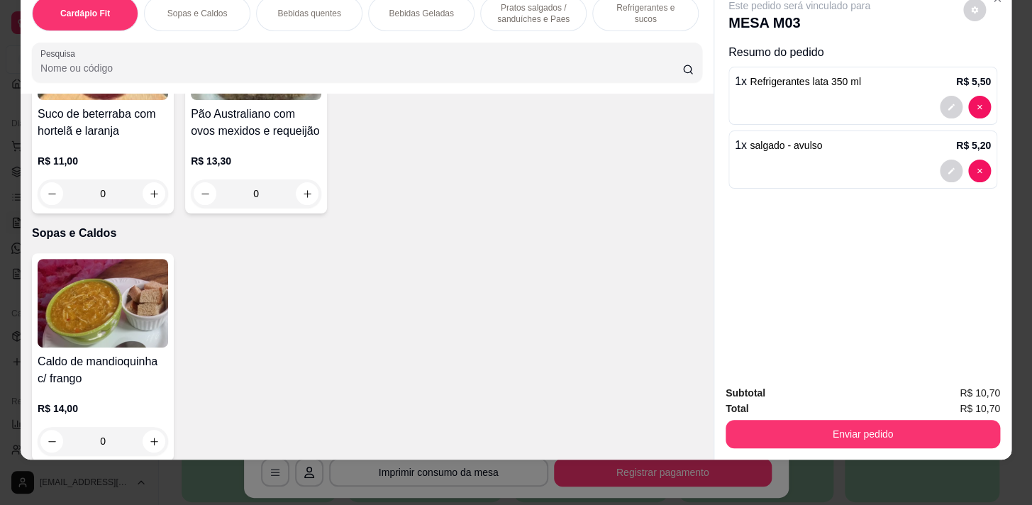
scroll to position [1160, 0]
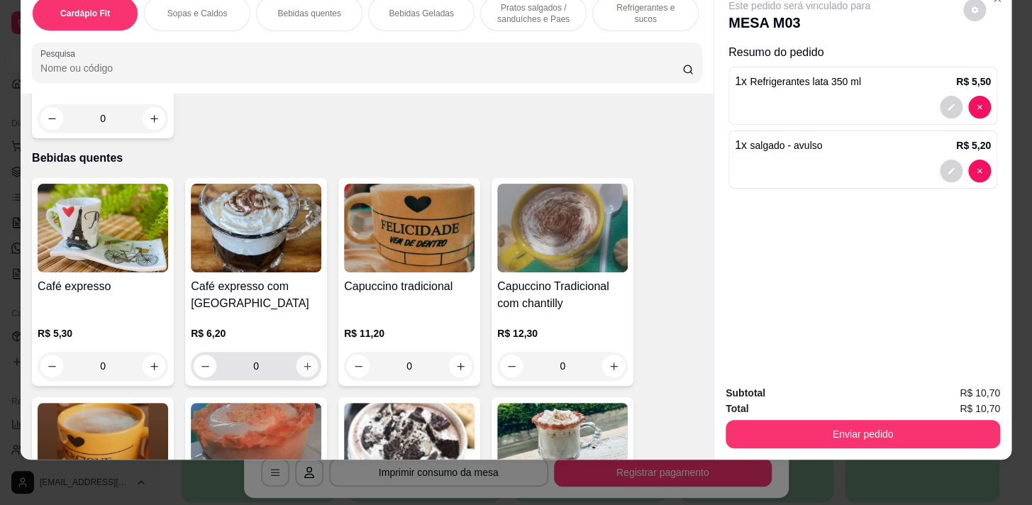
click at [304, 365] on icon "increase-product-quantity" at bounding box center [307, 366] width 11 height 11
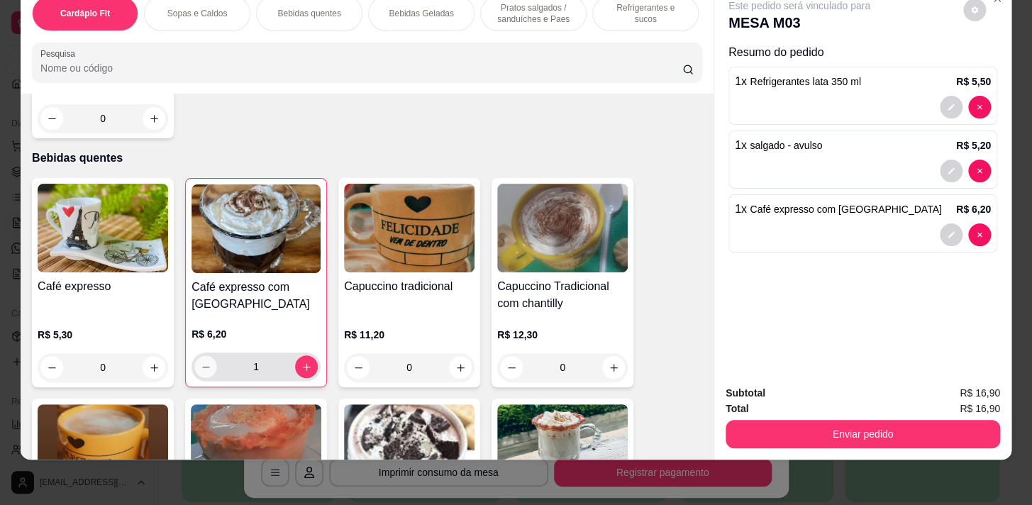
click at [195, 365] on button "decrease-product-quantity" at bounding box center [206, 367] width 22 height 22
type input "0"
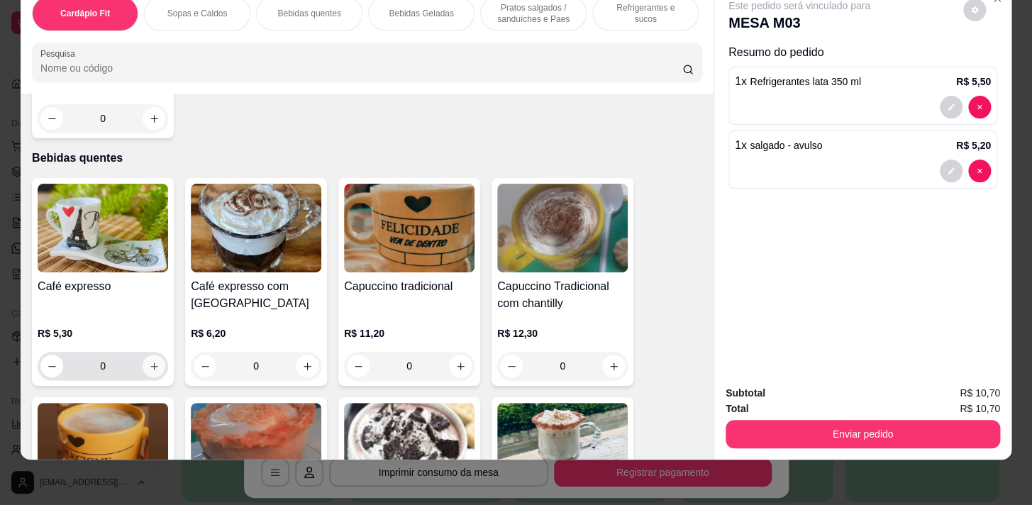
click at [149, 361] on icon "increase-product-quantity" at bounding box center [154, 366] width 11 height 11
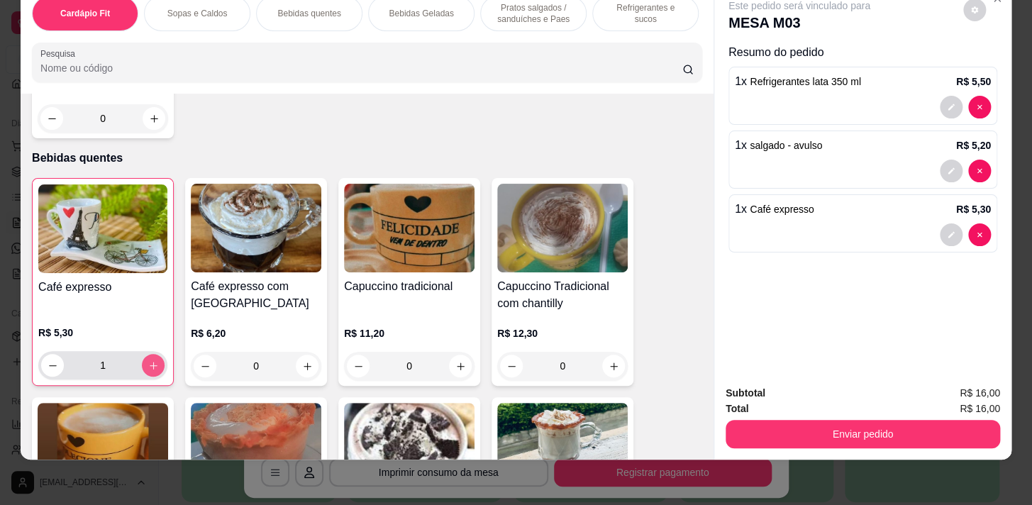
type input "1"
drag, startPoint x: 808, startPoint y: 445, endPoint x: 837, endPoint y: 428, distance: 33.7
click at [830, 433] on div "Subtotal R$ 16,00 Total R$ 16,00 Enviar pedido" at bounding box center [862, 417] width 297 height 86
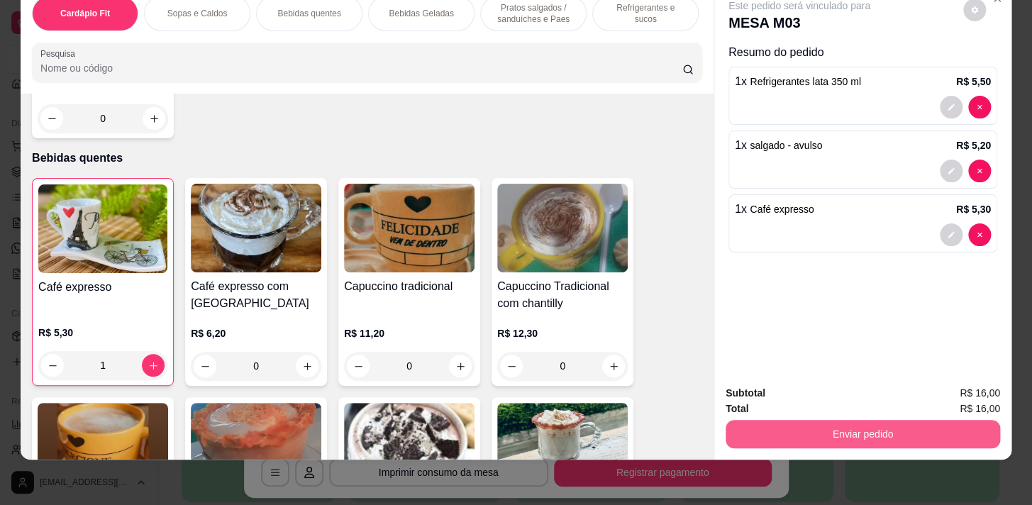
click at [837, 428] on button "Enviar pedido" at bounding box center [862, 434] width 274 height 28
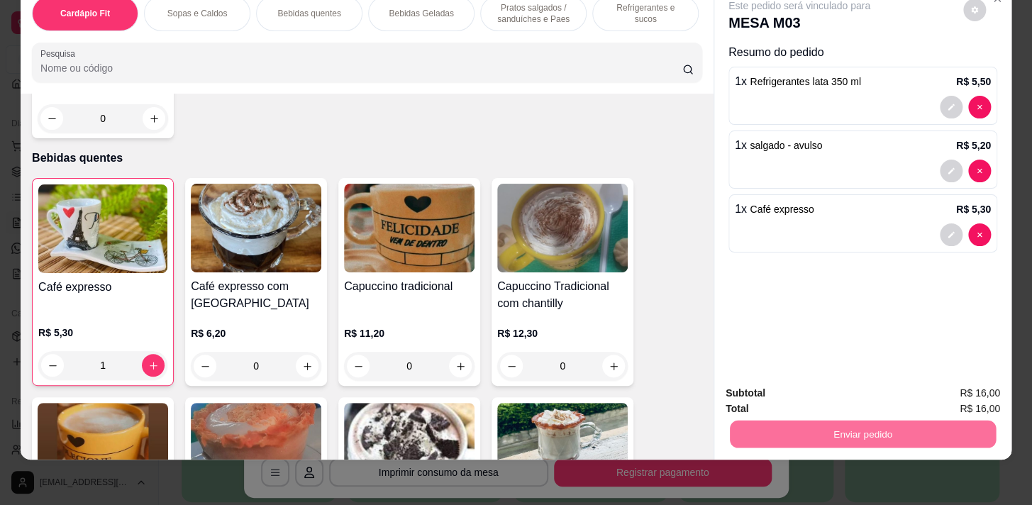
click at [947, 385] on button "Enviar pedido" at bounding box center [963, 390] width 78 height 26
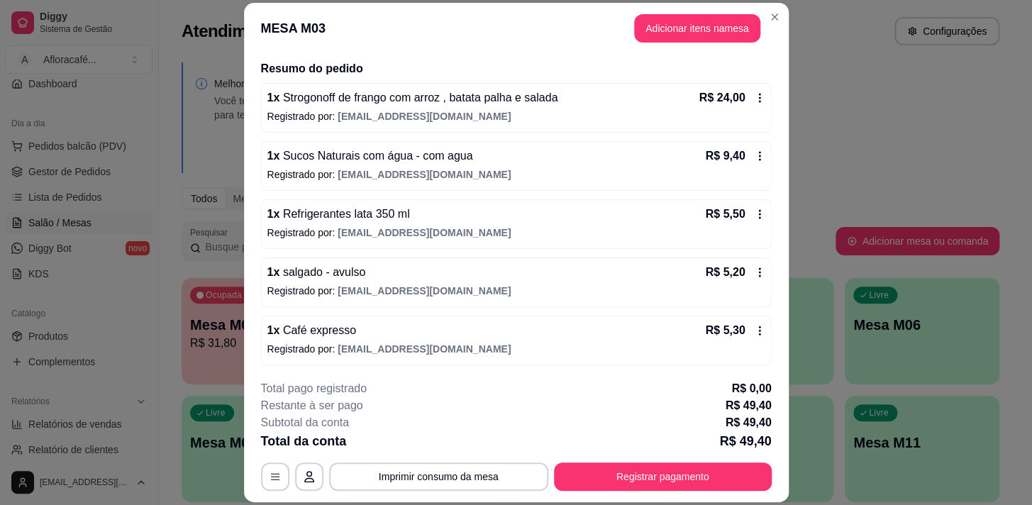
scroll to position [43, 0]
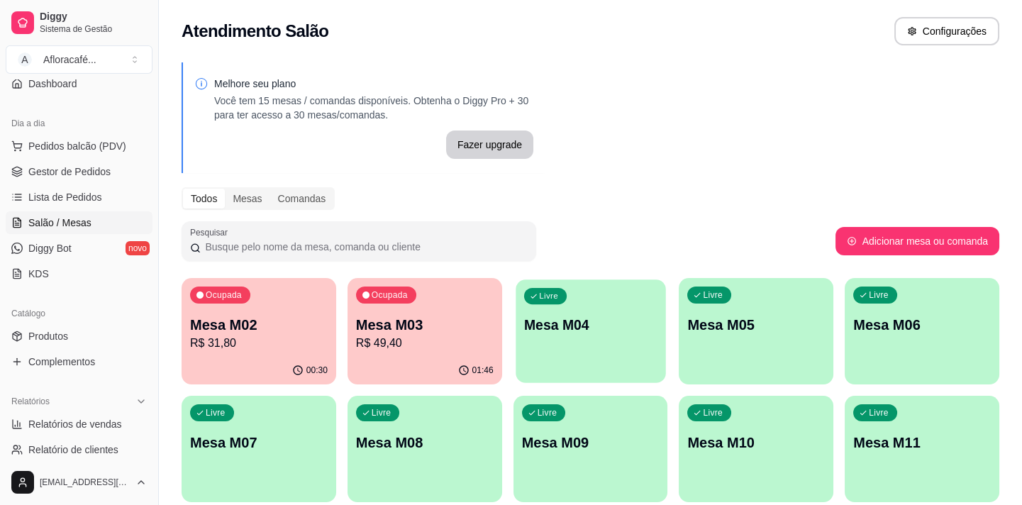
click at [572, 340] on div "Livre Mesa M04" at bounding box center [591, 322] width 150 height 87
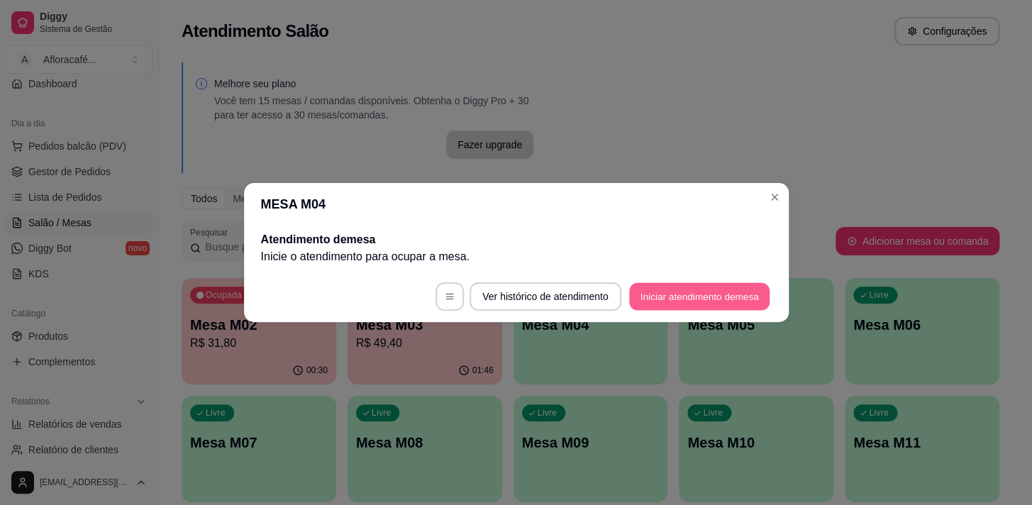
click at [706, 299] on button "Iniciar atendimento de mesa" at bounding box center [699, 297] width 140 height 28
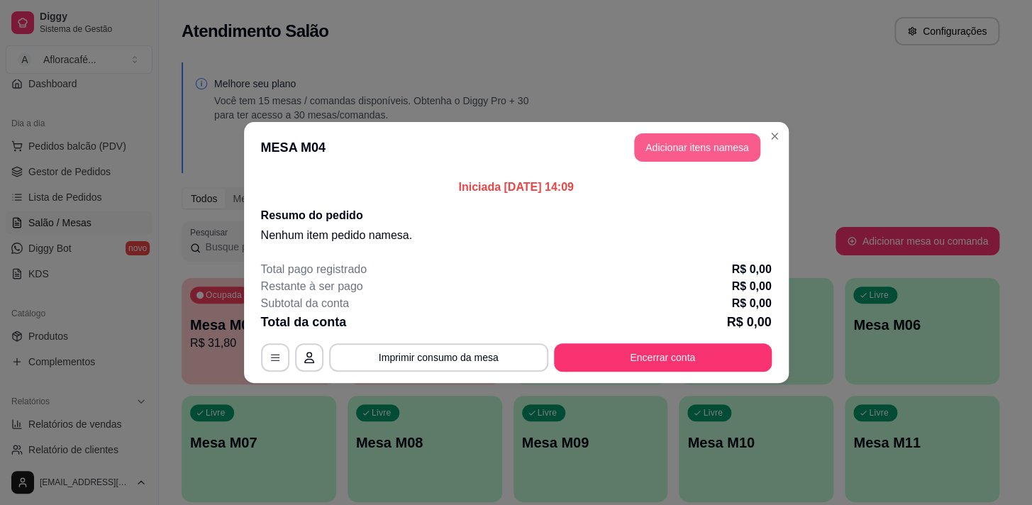
click at [710, 138] on button "Adicionar itens na mesa" at bounding box center [697, 147] width 126 height 28
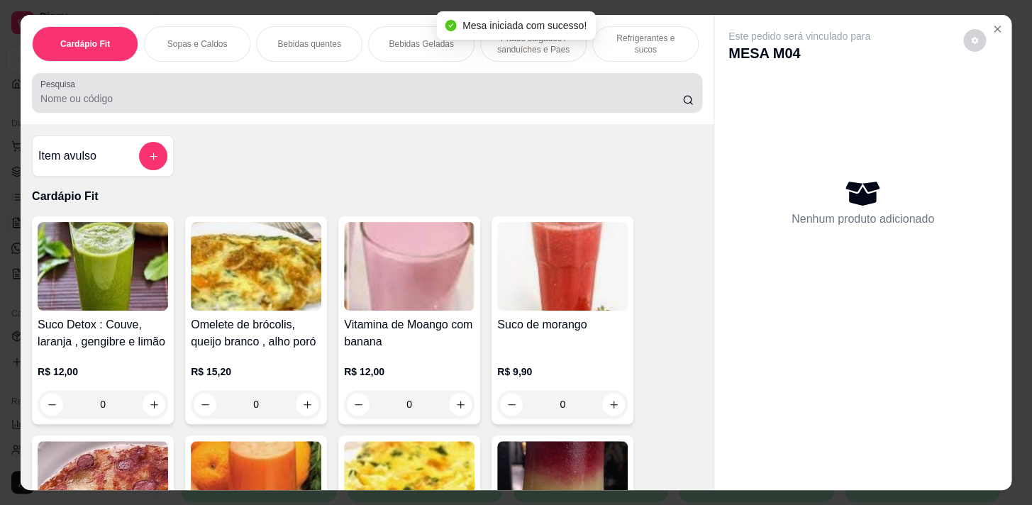
click at [502, 99] on input "Pesquisa" at bounding box center [361, 98] width 642 height 14
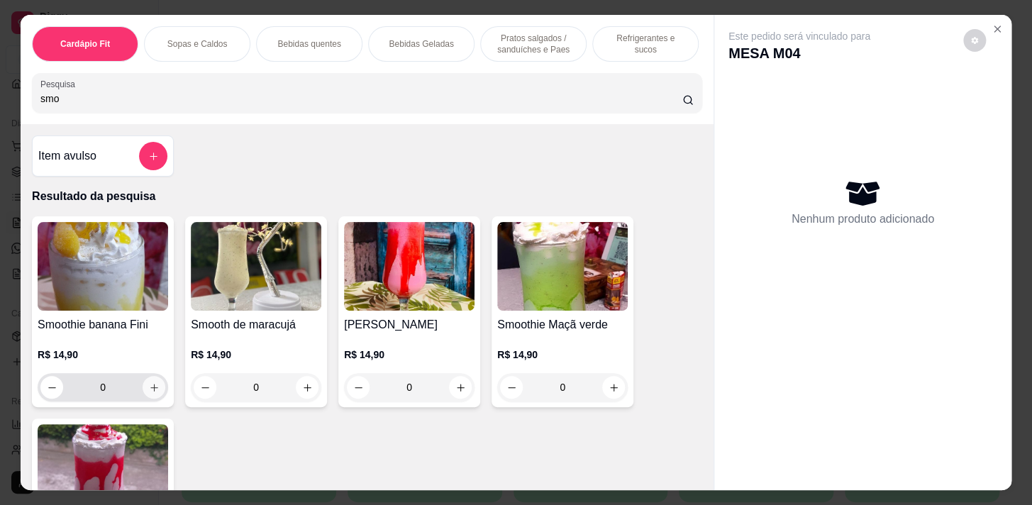
type input "smo"
click at [150, 382] on button "increase-product-quantity" at bounding box center [154, 388] width 22 height 22
type input "1"
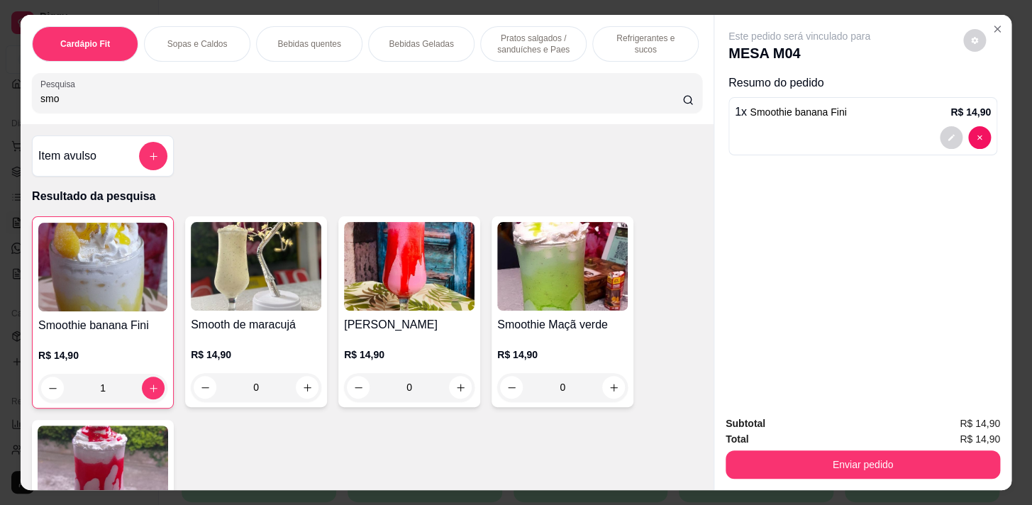
click at [513, 42] on p "Pratos salgados / sanduíches e Paes" at bounding box center [533, 44] width 82 height 23
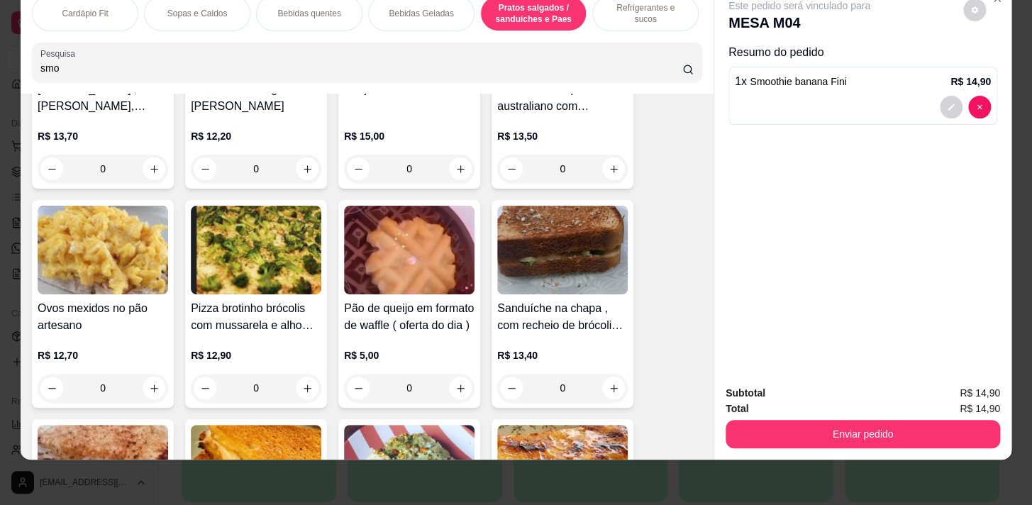
scroll to position [5887, 0]
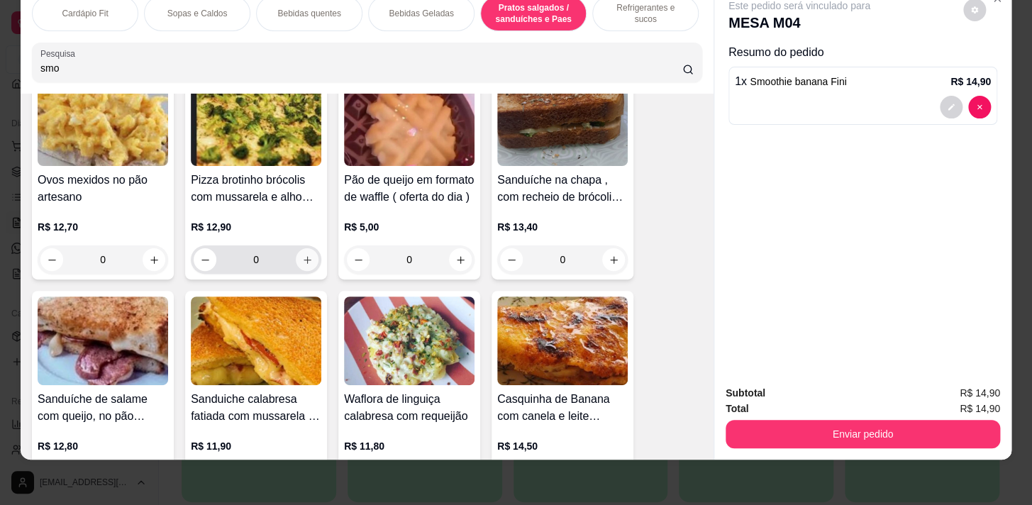
click at [306, 257] on icon "increase-product-quantity" at bounding box center [307, 260] width 11 height 11
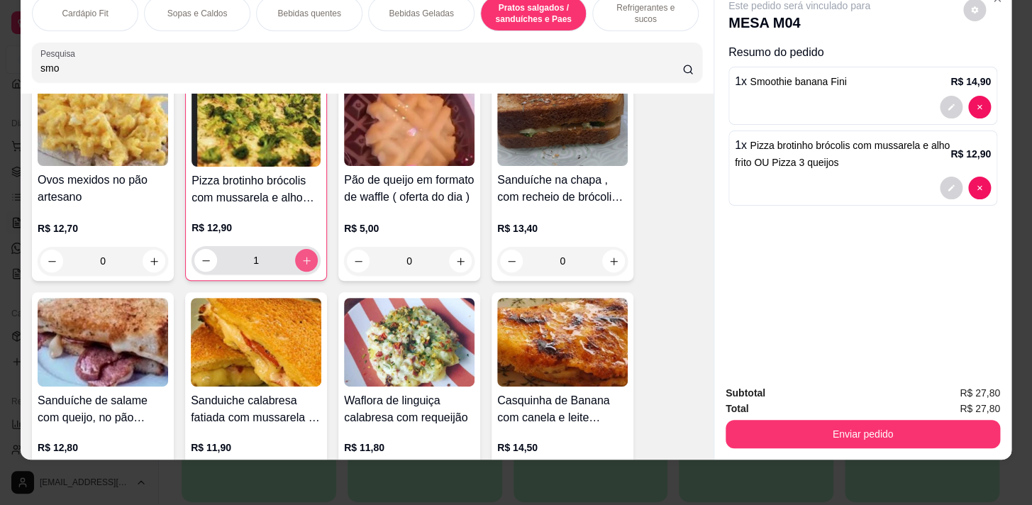
type input "1"
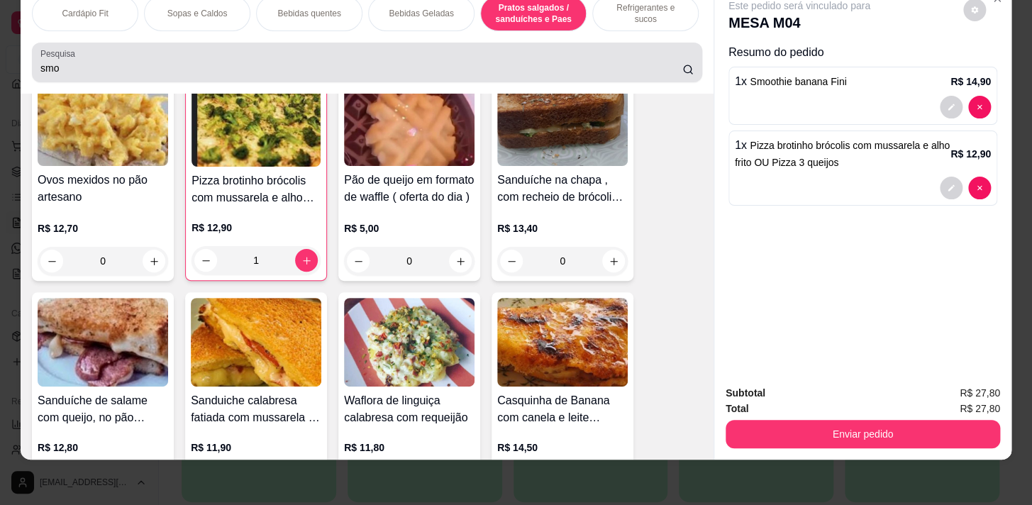
scroll to position [0, 0]
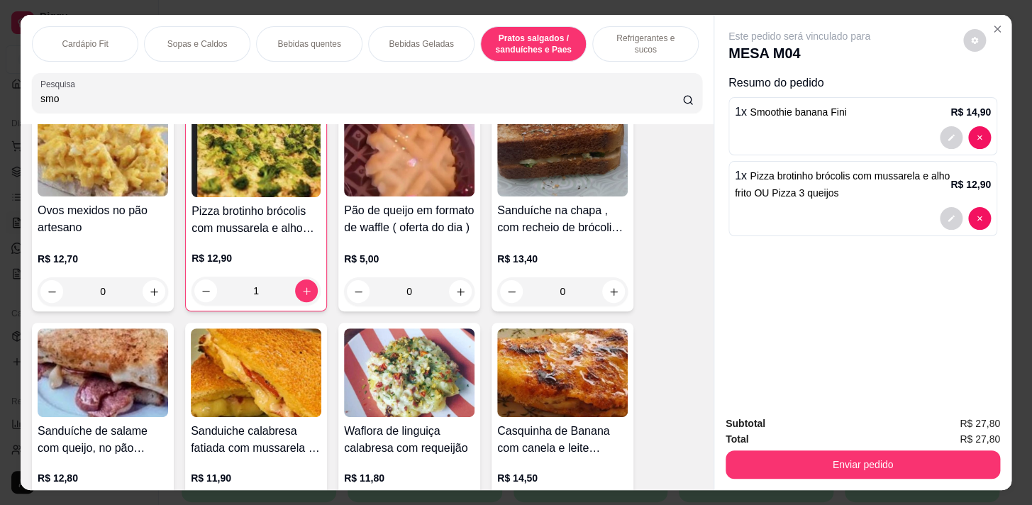
click at [165, 28] on div "Sopas e Caldos" at bounding box center [197, 43] width 106 height 35
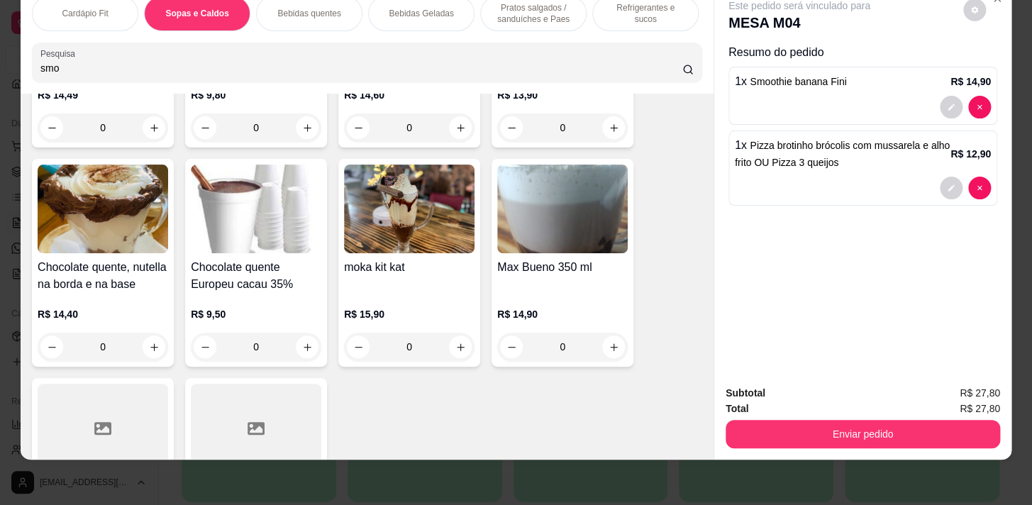
scroll to position [2773, 0]
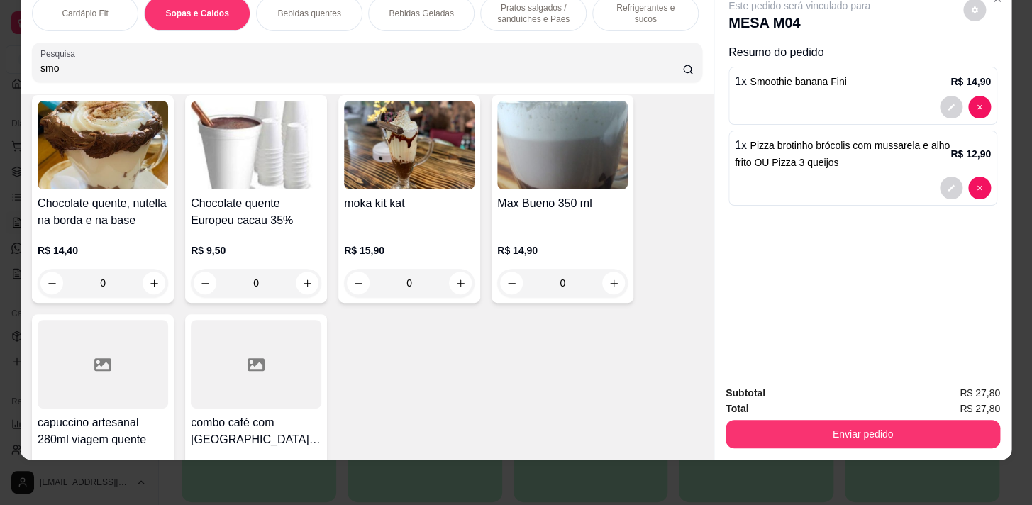
click at [308, 277] on div "0" at bounding box center [256, 283] width 130 height 28
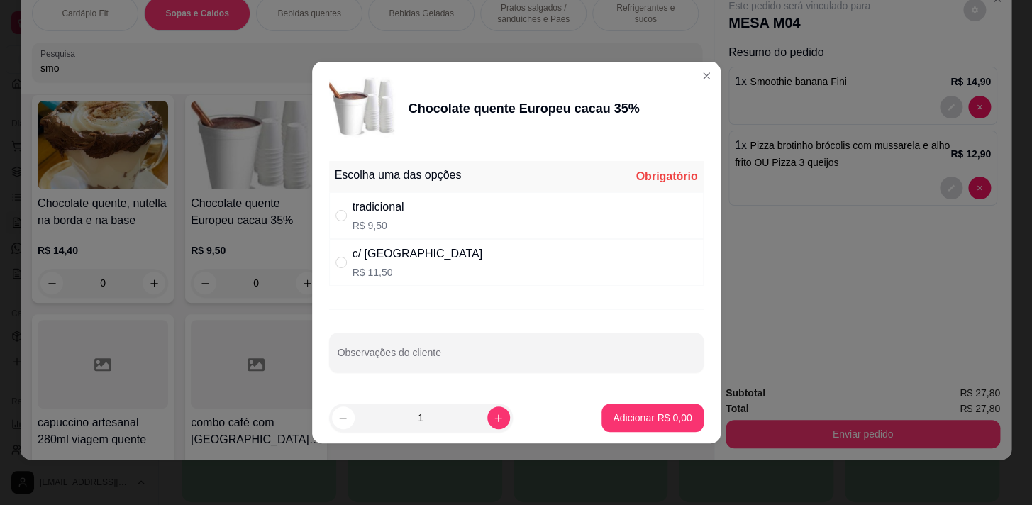
click at [473, 220] on div "tradicional R$ 9,50" at bounding box center [516, 215] width 374 height 47
radio input "true"
click at [640, 417] on p "Adicionar R$ 9,50" at bounding box center [652, 417] width 77 height 13
type input "1"
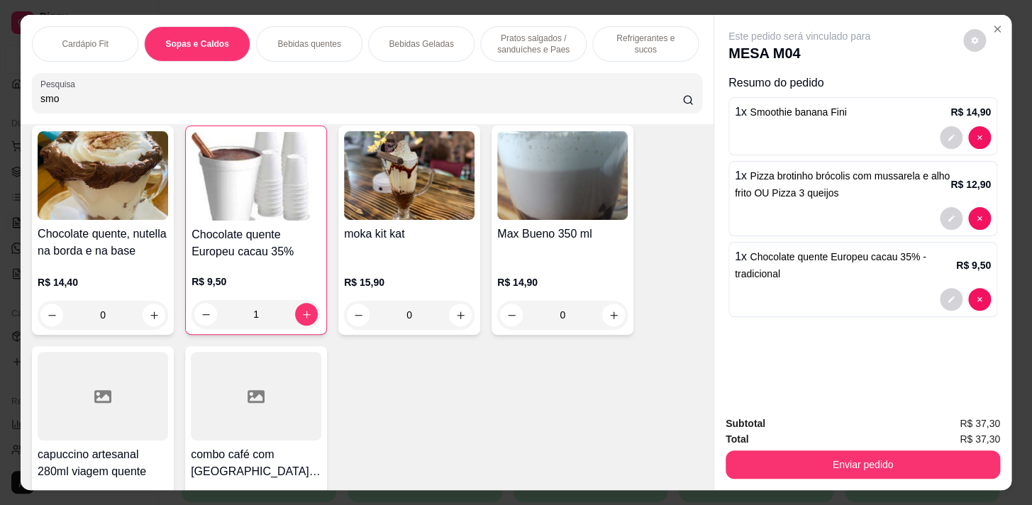
scroll to position [2257, 0]
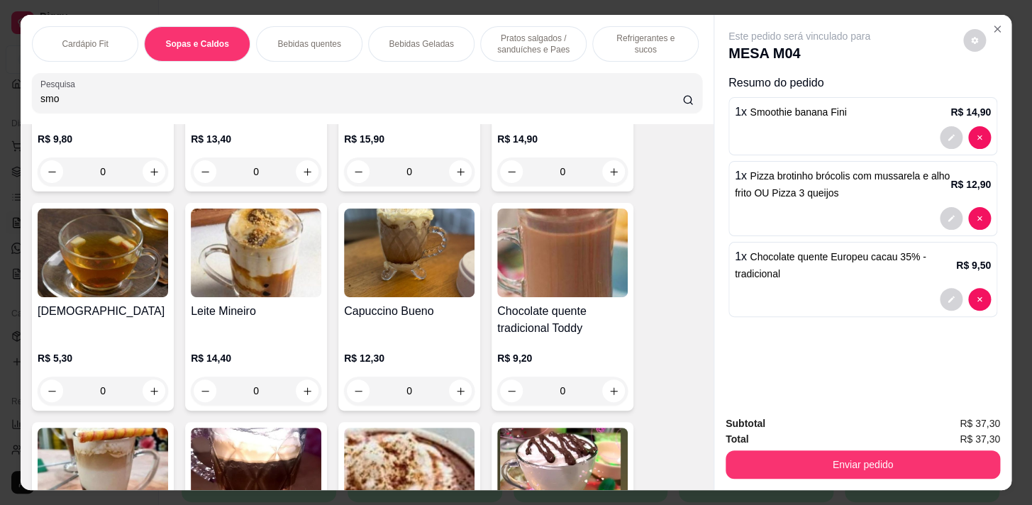
click at [107, 101] on input "smo" at bounding box center [361, 98] width 642 height 14
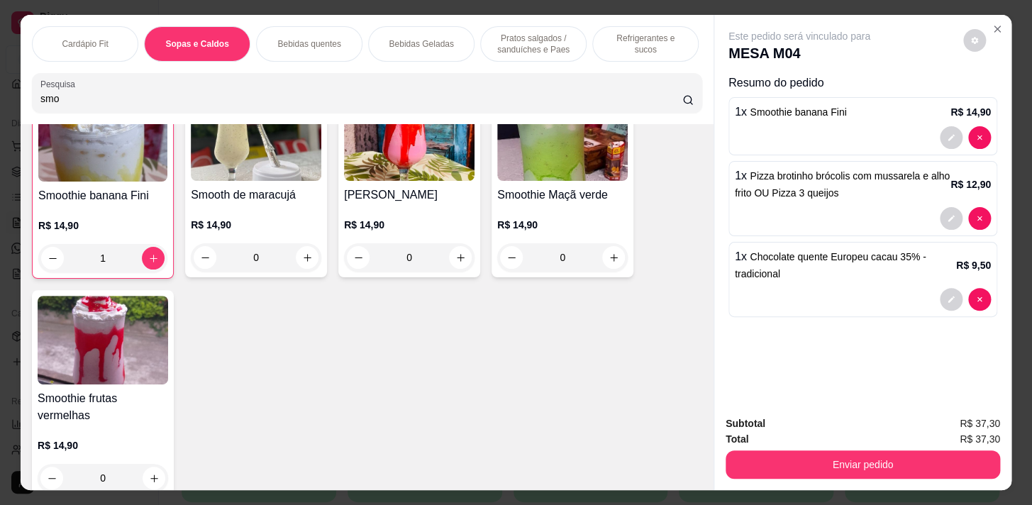
scroll to position [0, 0]
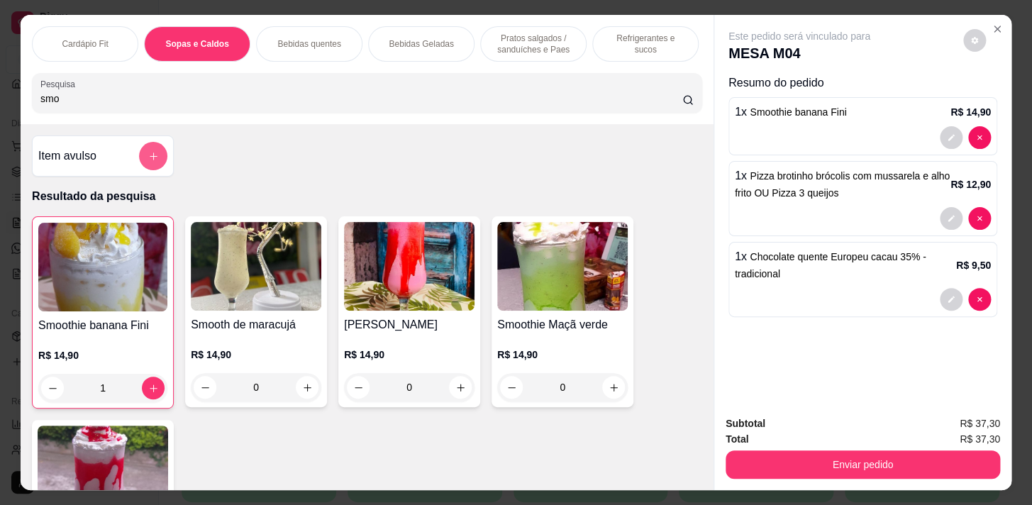
click at [144, 155] on button "add-separate-item" at bounding box center [153, 156] width 28 height 28
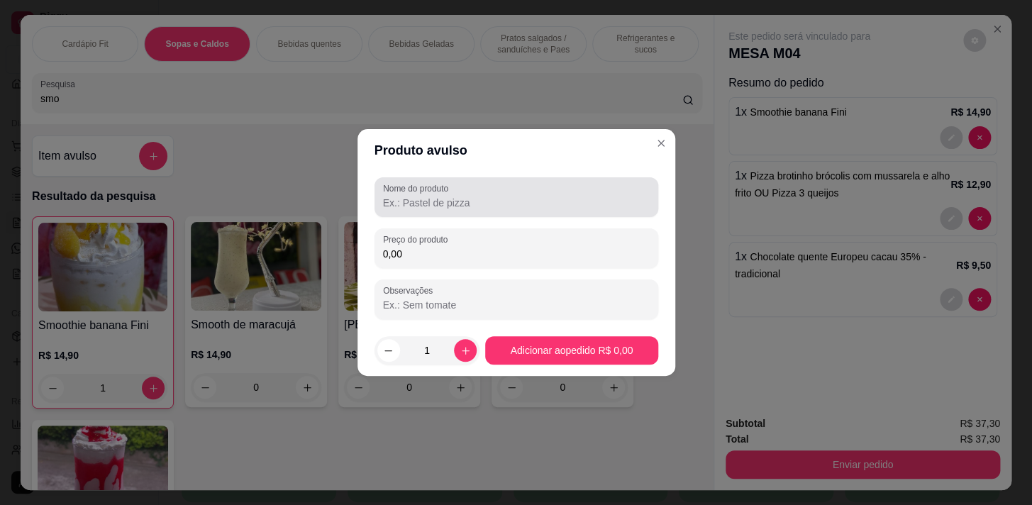
click at [541, 216] on div "Nome do produto" at bounding box center [516, 197] width 284 height 40
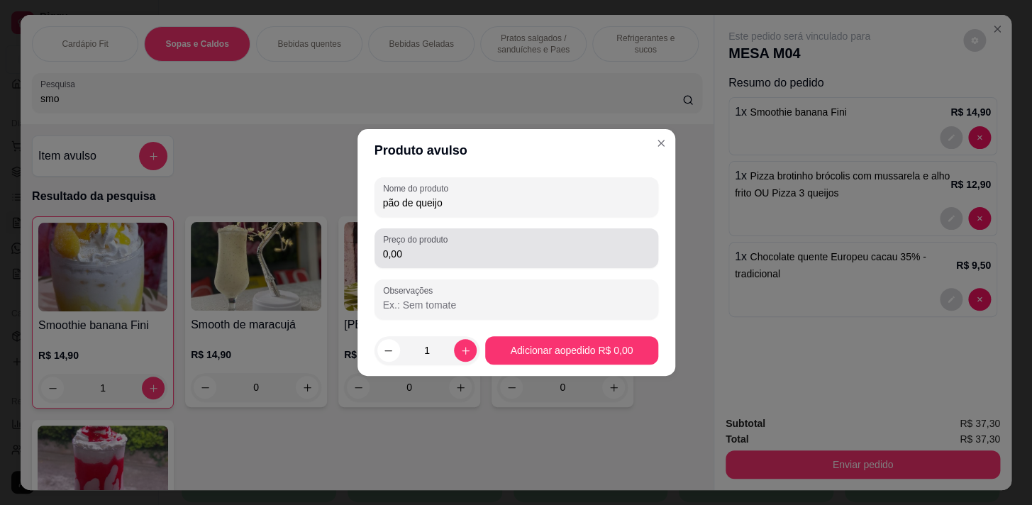
type input "pão de queijo"
click at [498, 253] on input "0,00" at bounding box center [516, 254] width 267 height 14
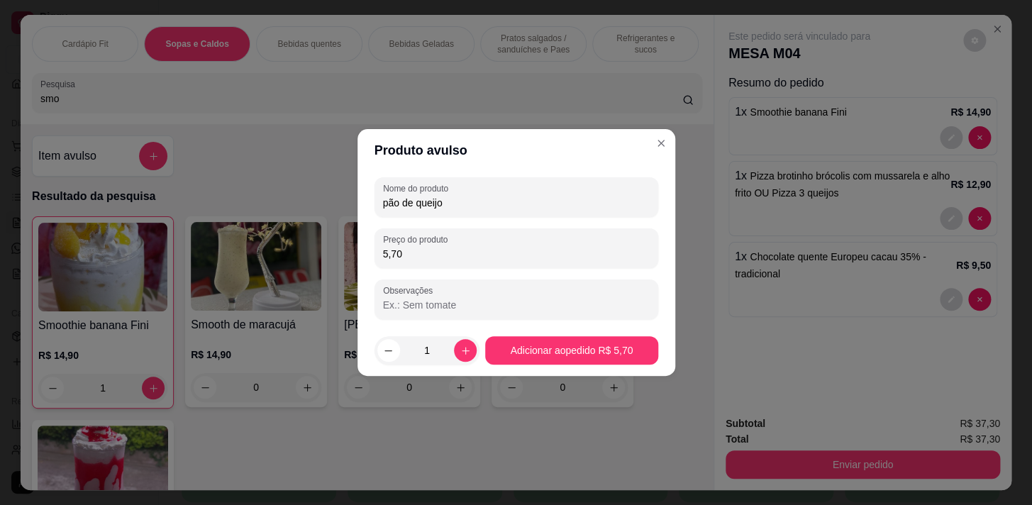
type input "5,70"
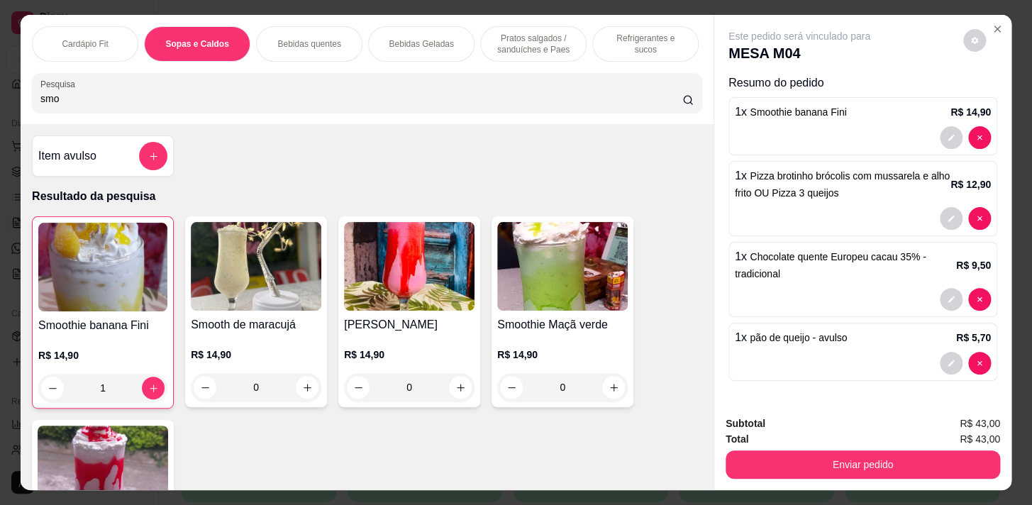
scroll to position [35, 0]
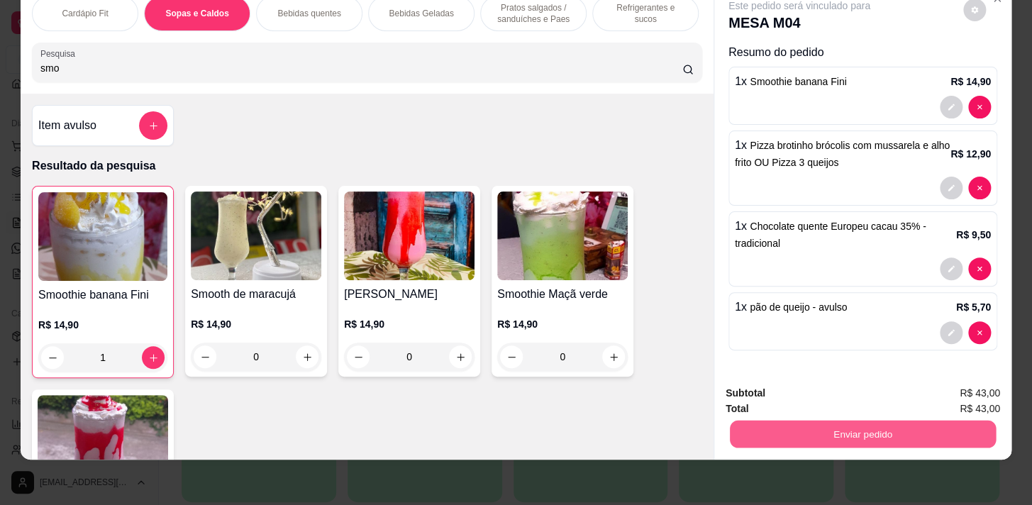
click at [959, 436] on button "Enviar pedido" at bounding box center [863, 434] width 266 height 28
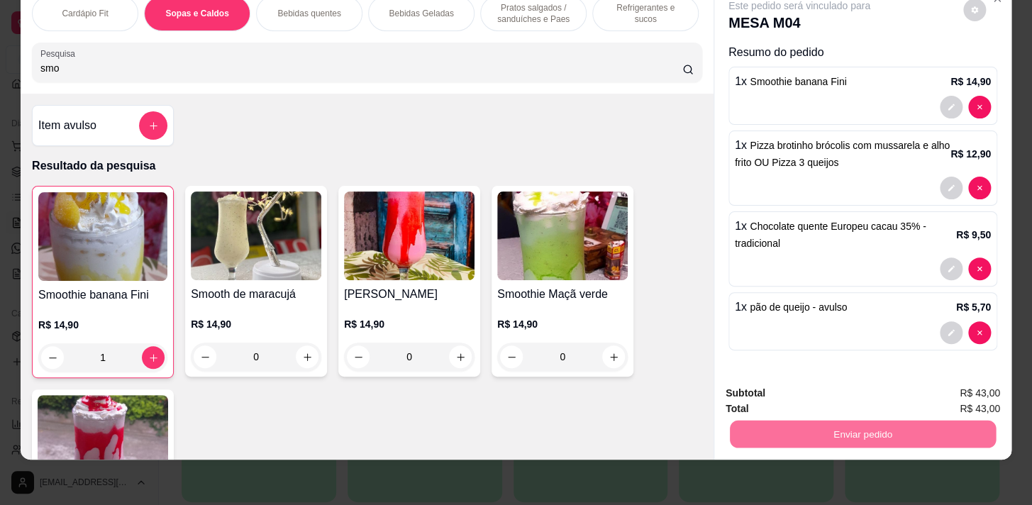
click at [951, 382] on button "Enviar pedido" at bounding box center [963, 390] width 78 height 26
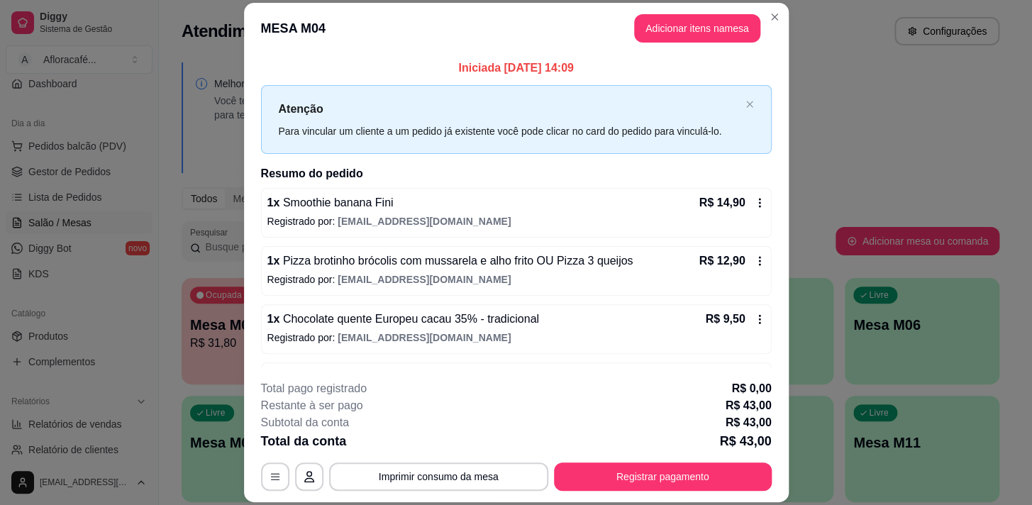
scroll to position [48, 0]
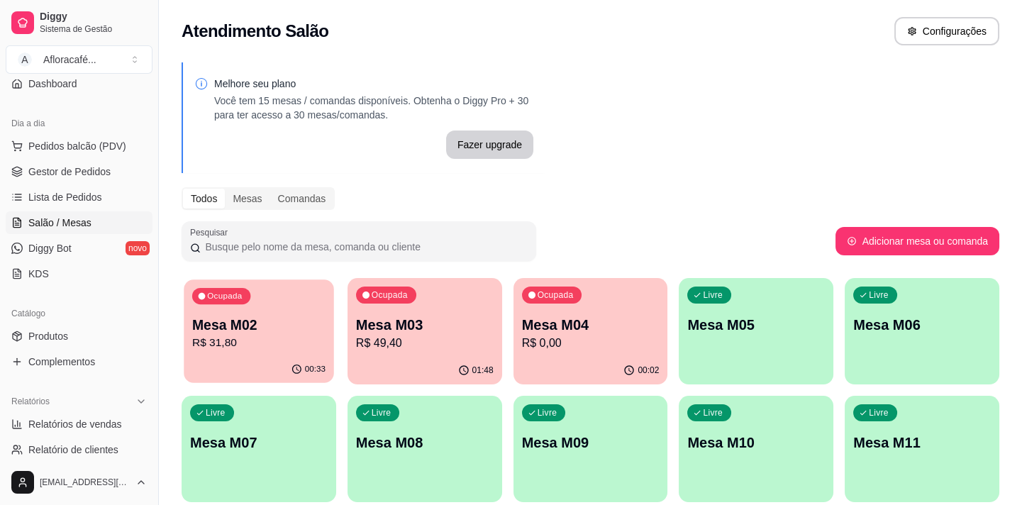
click at [270, 347] on p "R$ 31,80" at bounding box center [258, 343] width 133 height 16
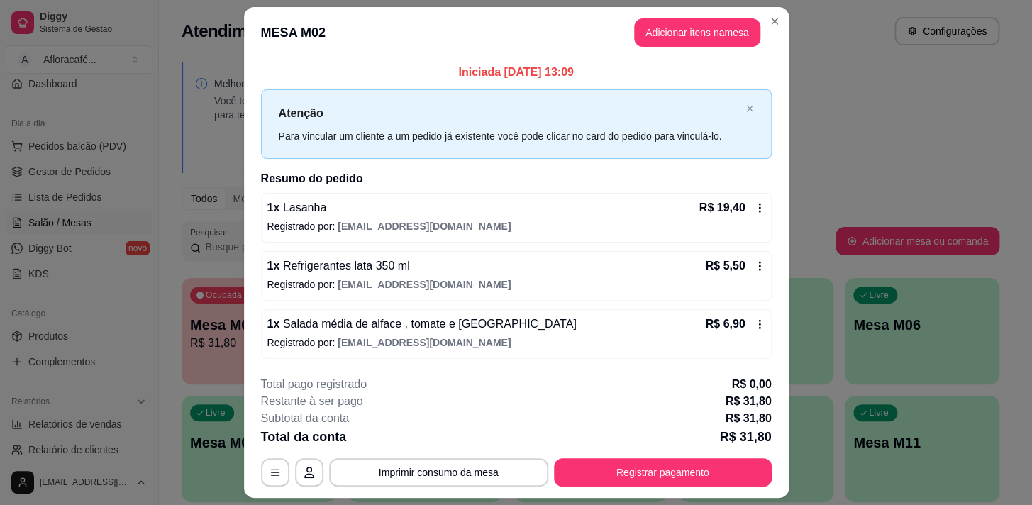
click at [458, 333] on div "1 x Salada média de alface , tomate e brócolis R$ 6,90 Registrado por: [EMAIL_A…" at bounding box center [516, 334] width 511 height 50
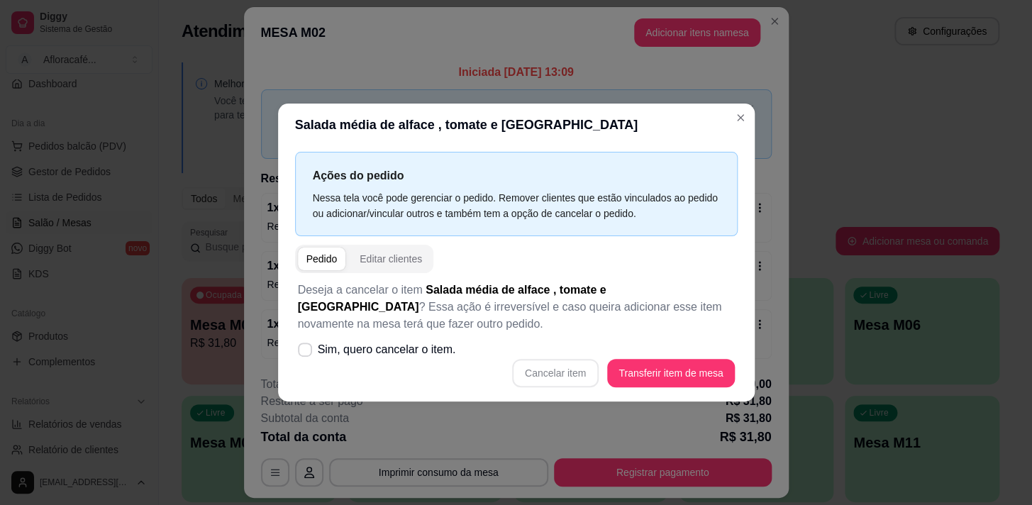
click at [540, 373] on div "Cancelar item Transferir item de mesa" at bounding box center [516, 373] width 437 height 28
click at [300, 354] on icon at bounding box center [304, 349] width 11 height 9
click at [300, 354] on input "Sim, quero cancelar o item." at bounding box center [301, 356] width 9 height 9
checkbox input "true"
click at [533, 367] on button "Cancelar item" at bounding box center [555, 374] width 84 height 28
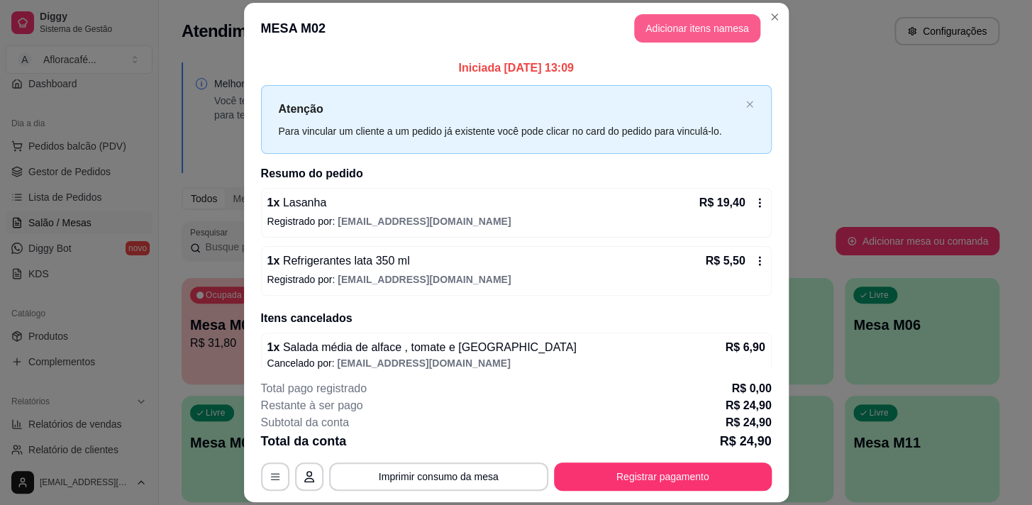
click at [704, 35] on button "Adicionar itens na mesa" at bounding box center [697, 28] width 126 height 28
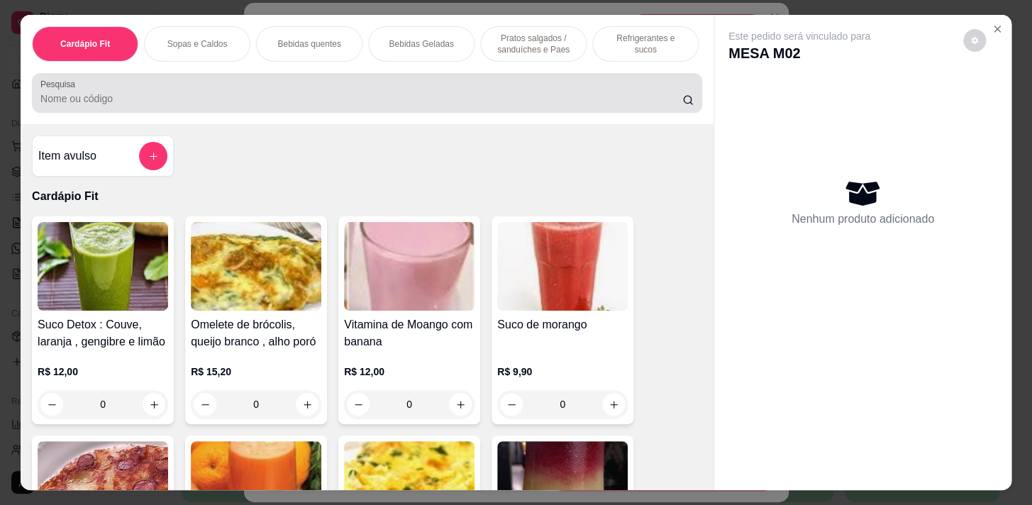
click at [204, 113] on div "Pesquisa" at bounding box center [367, 93] width 670 height 40
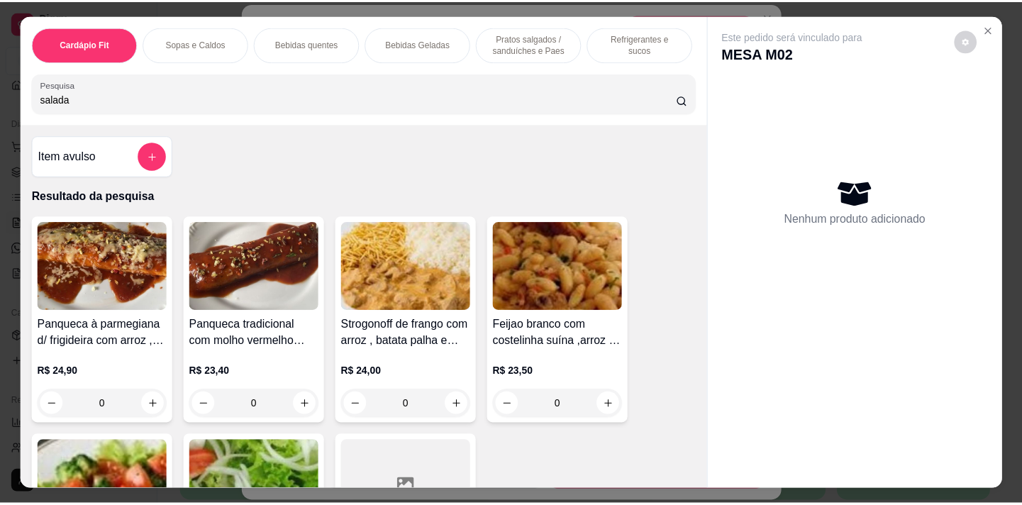
scroll to position [257, 0]
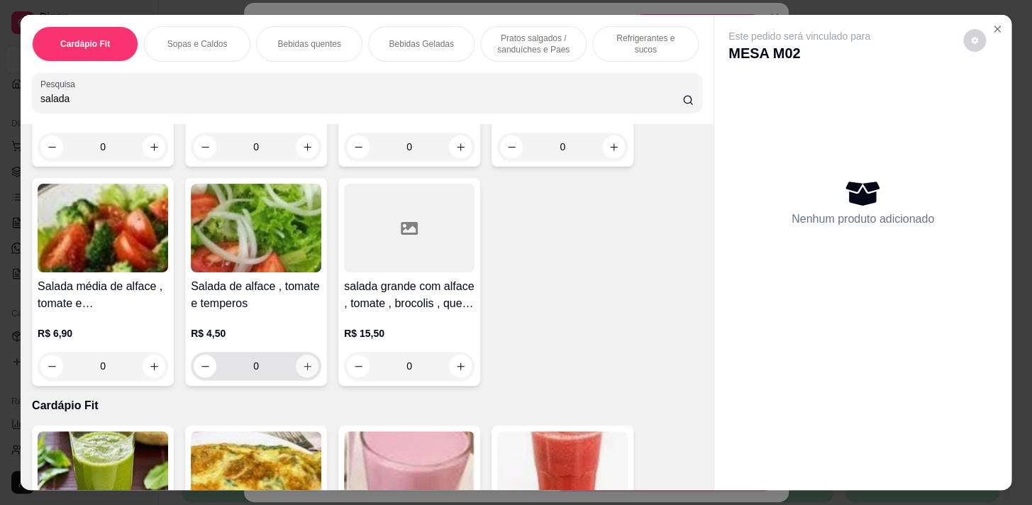
type input "salada"
click at [310, 370] on button "increase-product-quantity" at bounding box center [307, 366] width 22 height 22
type input "1"
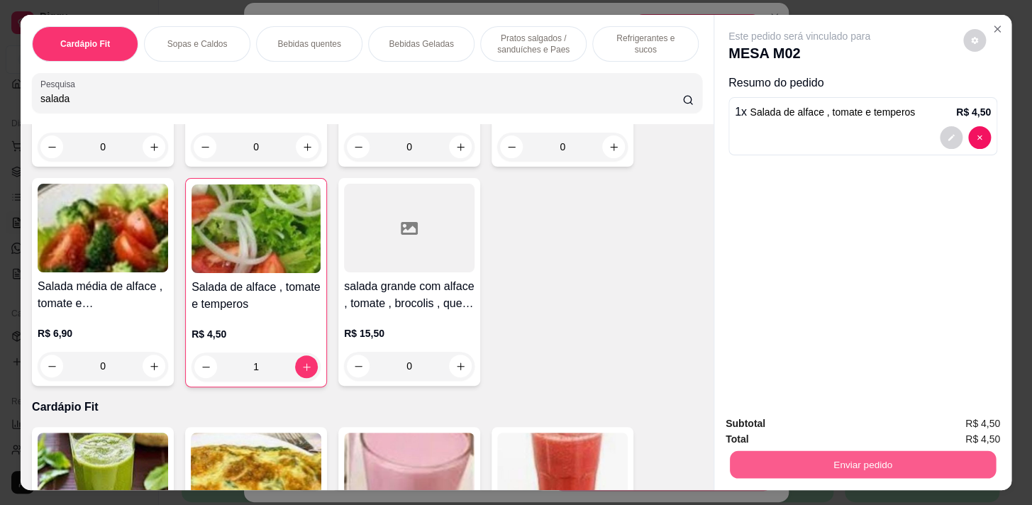
click at [841, 452] on button "Enviar pedido" at bounding box center [863, 464] width 266 height 28
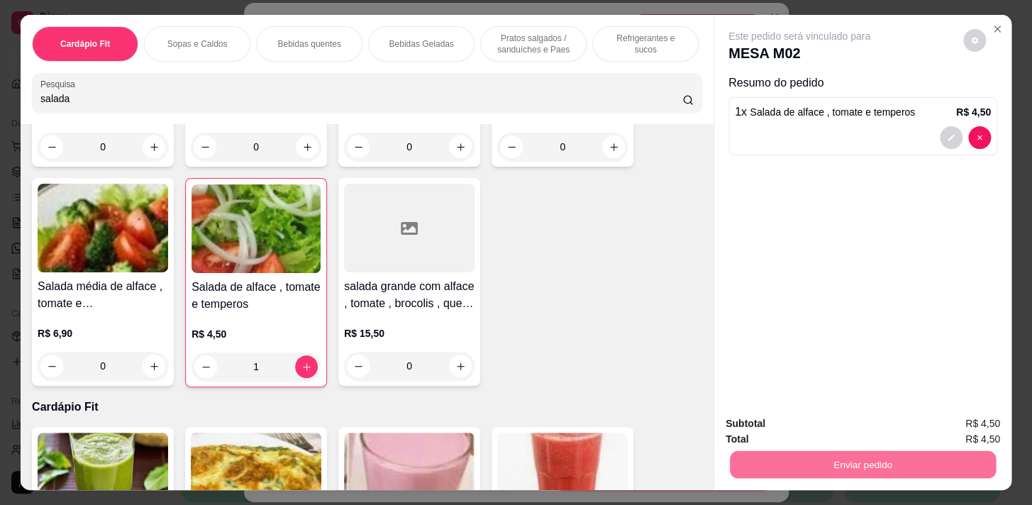
click at [964, 430] on button "Enviar pedido" at bounding box center [963, 424] width 78 height 26
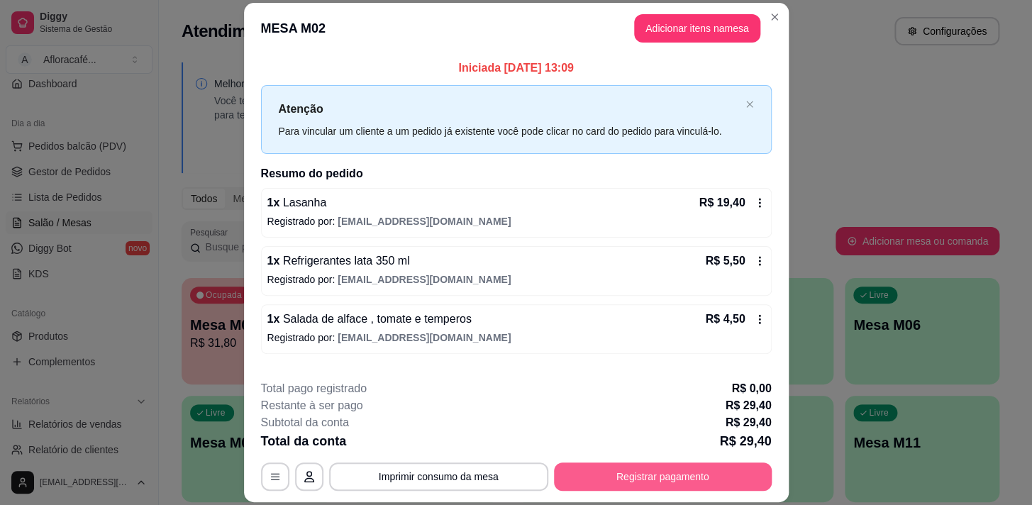
click at [580, 467] on button "Registrar pagamento" at bounding box center [663, 476] width 218 height 28
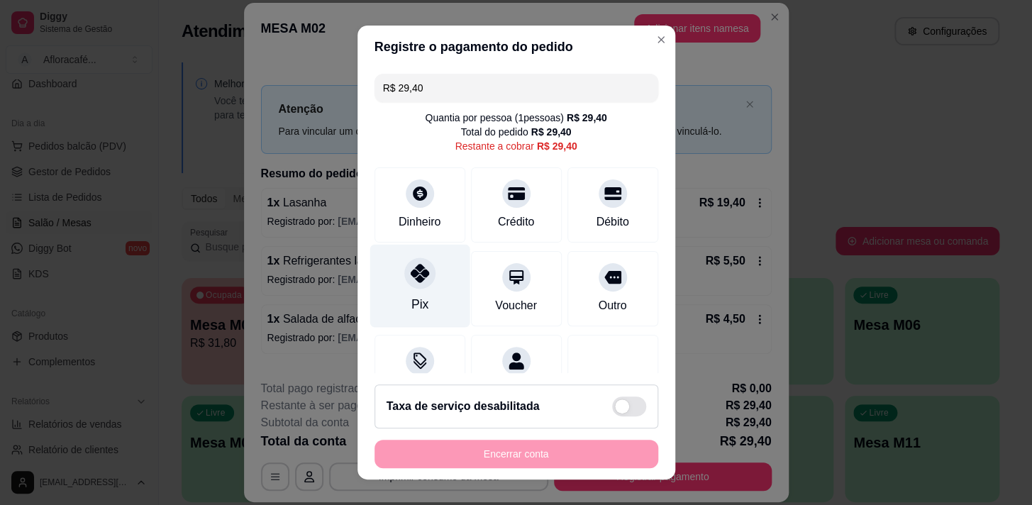
click at [410, 283] on div at bounding box center [419, 272] width 31 height 31
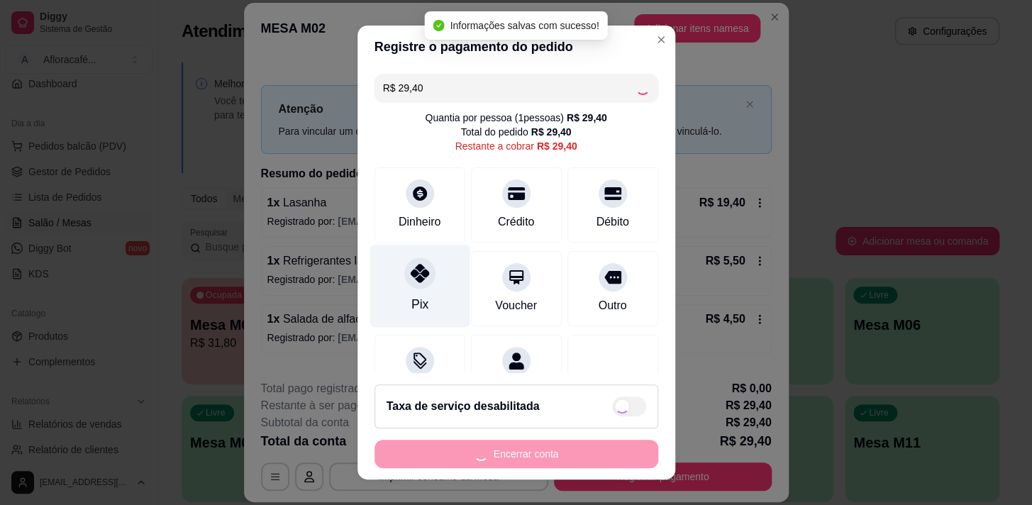
type input "R$ 0,00"
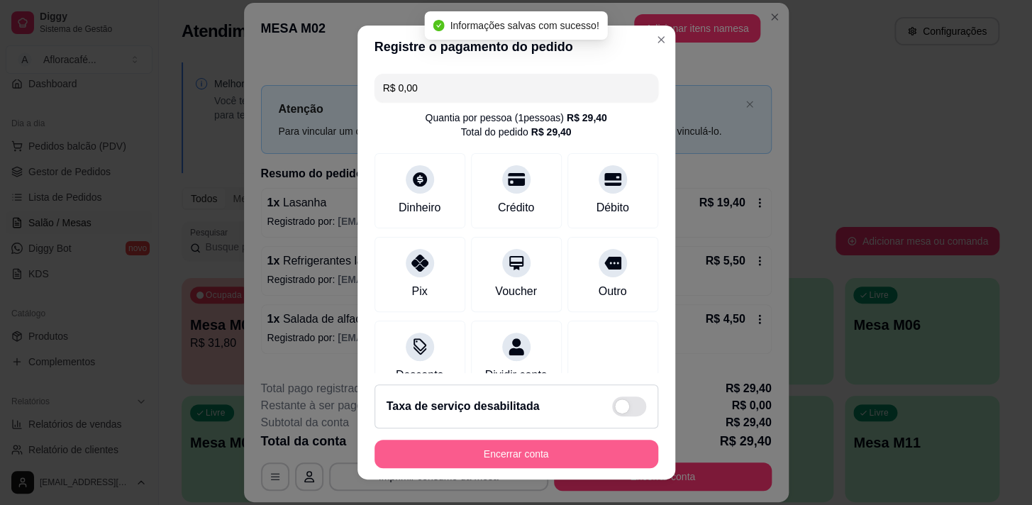
click at [480, 464] on button "Encerrar conta" at bounding box center [516, 454] width 284 height 28
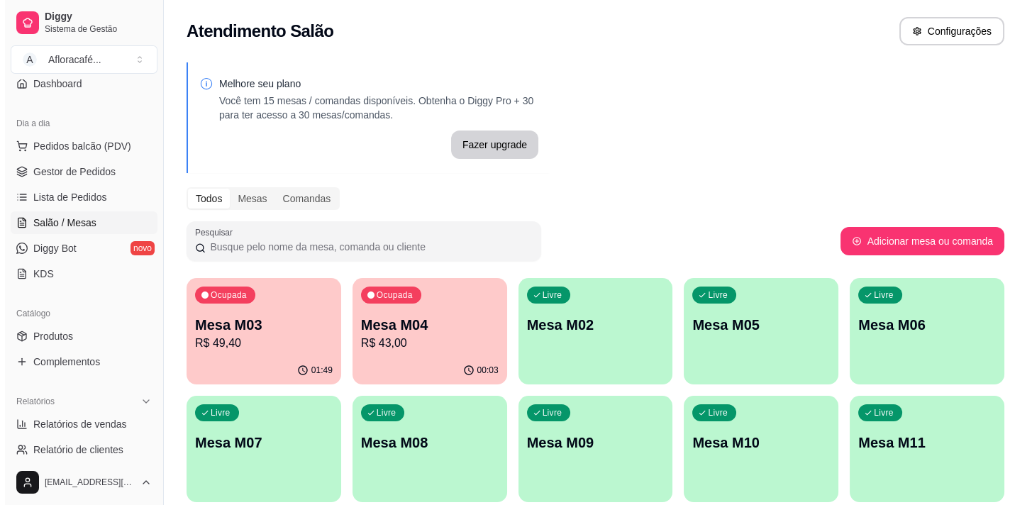
scroll to position [64, 0]
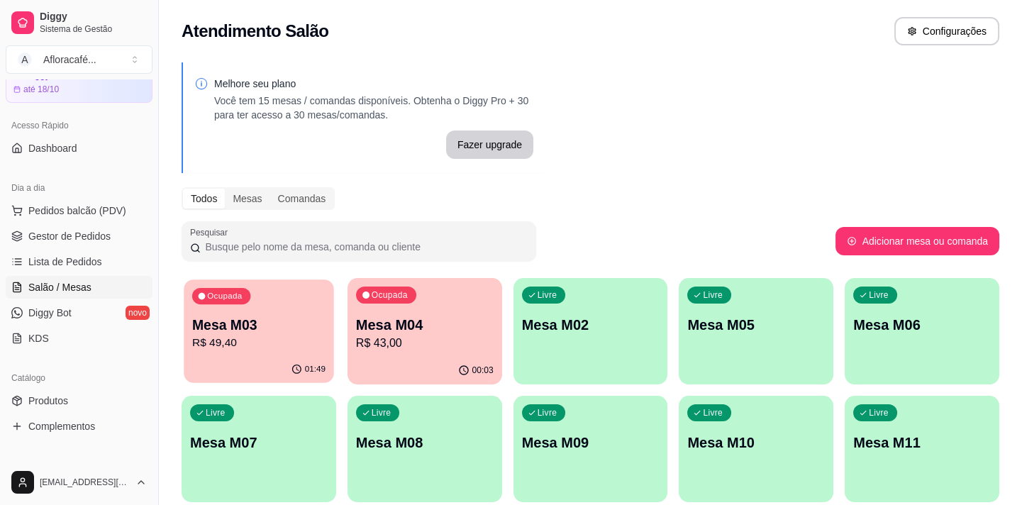
click at [280, 307] on div "Ocupada Mesa M03 R$ 49,40" at bounding box center [259, 317] width 150 height 77
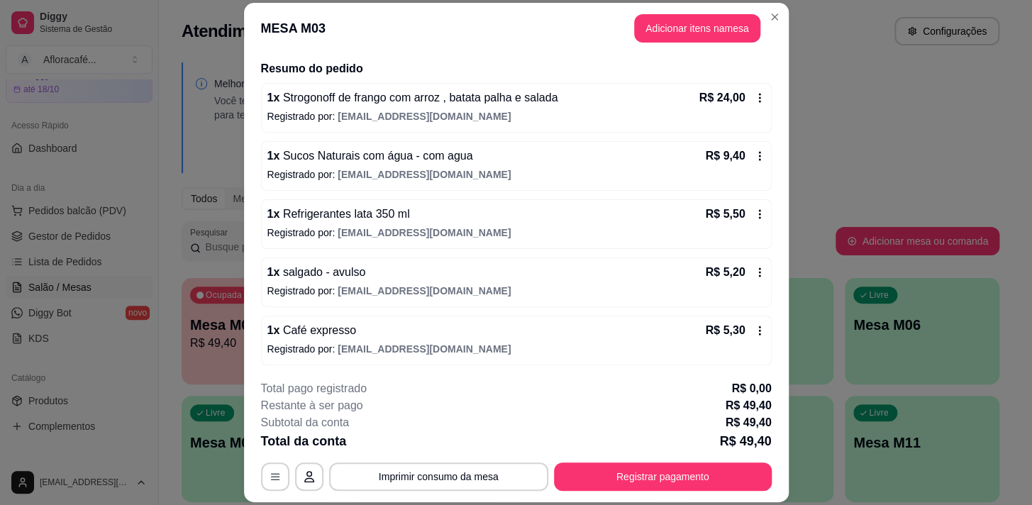
scroll to position [43, 0]
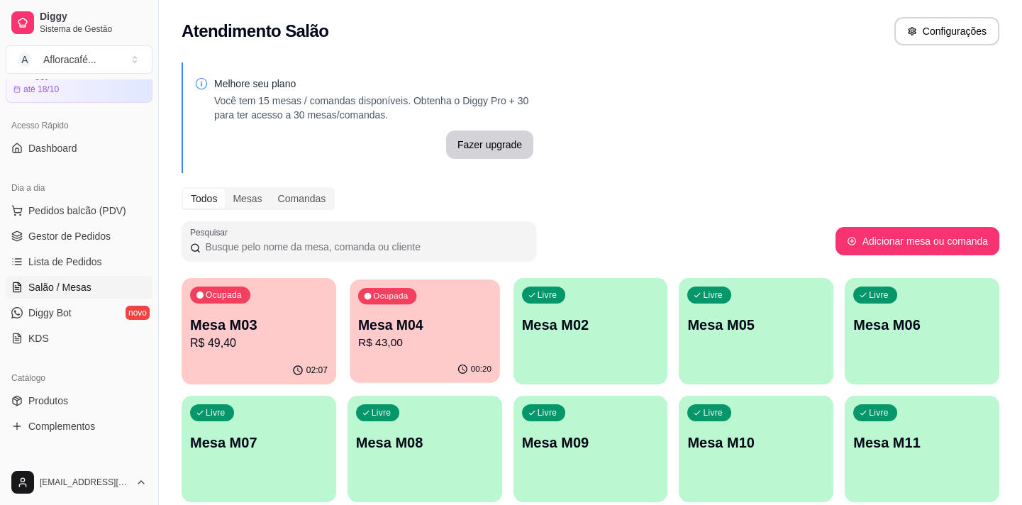
click at [480, 336] on div "Mesa M04 R$ 43,00" at bounding box center [424, 333] width 133 height 35
click at [100, 199] on button "Pedidos balcão (PDV)" at bounding box center [79, 210] width 147 height 23
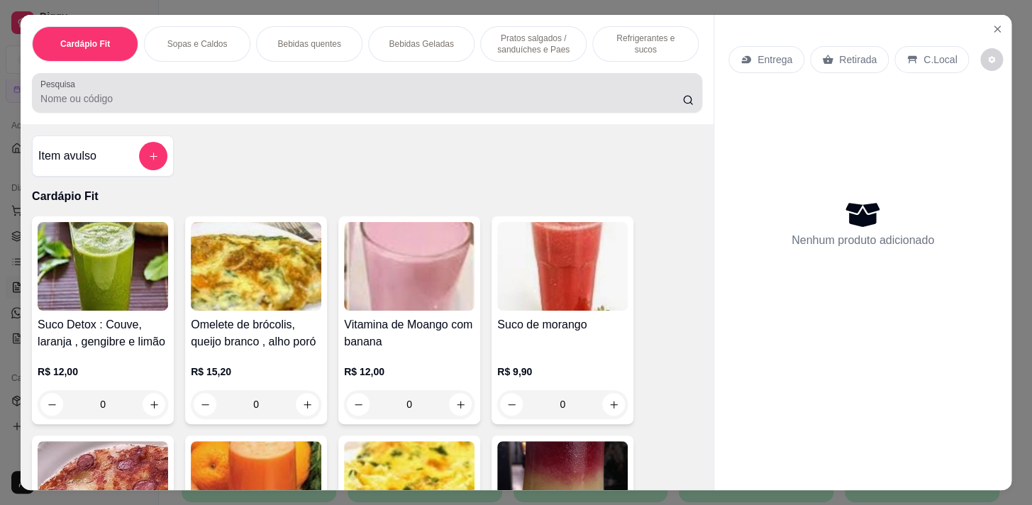
click at [440, 112] on div "Pesquisa" at bounding box center [367, 93] width 670 height 40
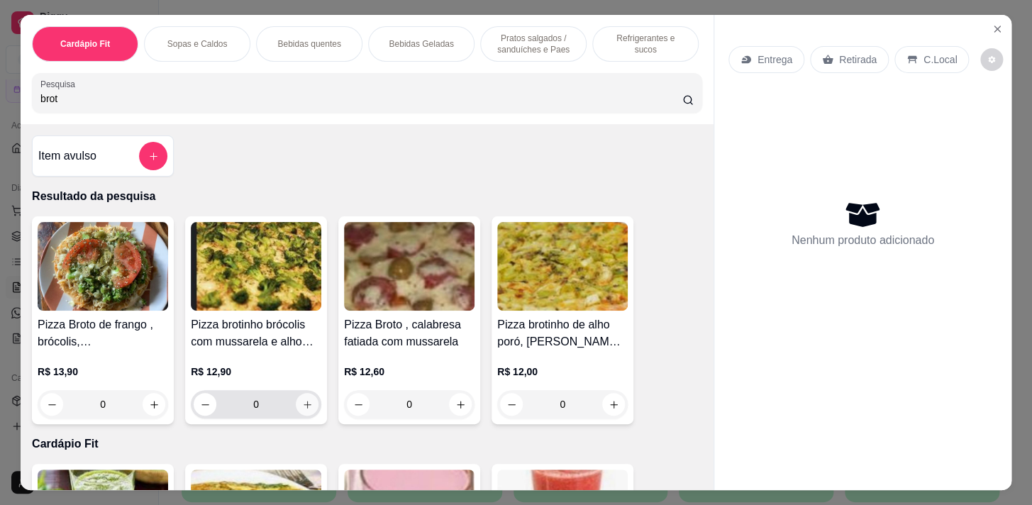
type input "brot"
click at [302, 408] on icon "increase-product-quantity" at bounding box center [307, 404] width 11 height 11
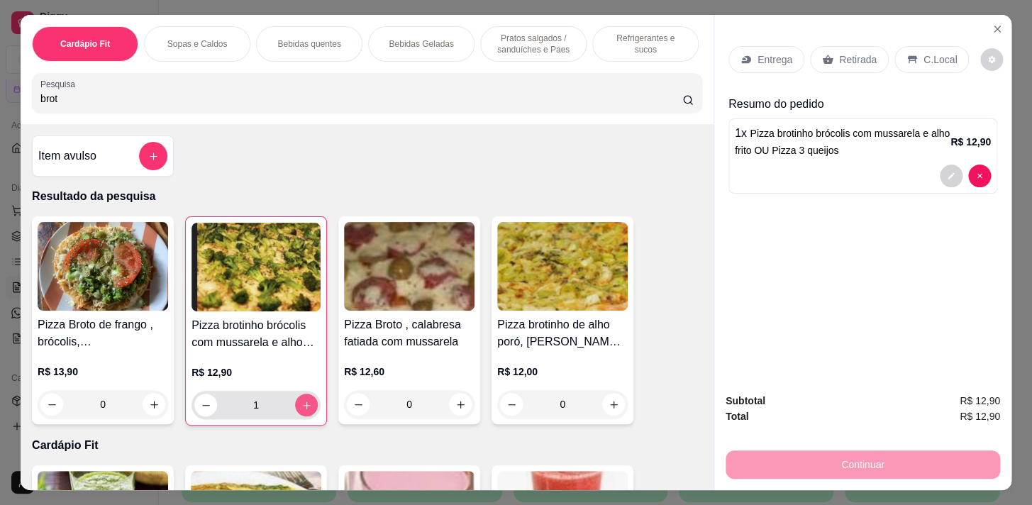
type input "1"
click at [514, 45] on p "Pratos salgados / sanduíches e Paes" at bounding box center [533, 44] width 82 height 23
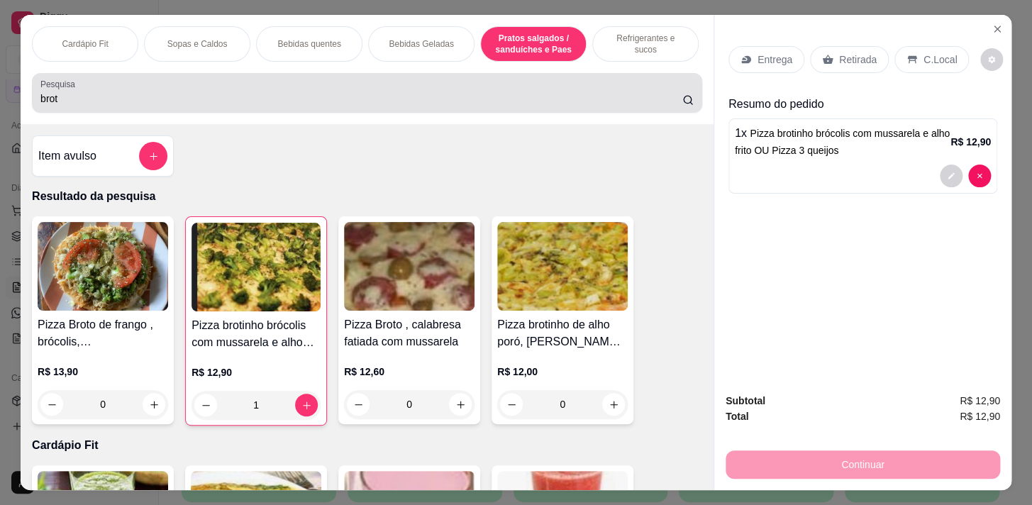
scroll to position [35, 0]
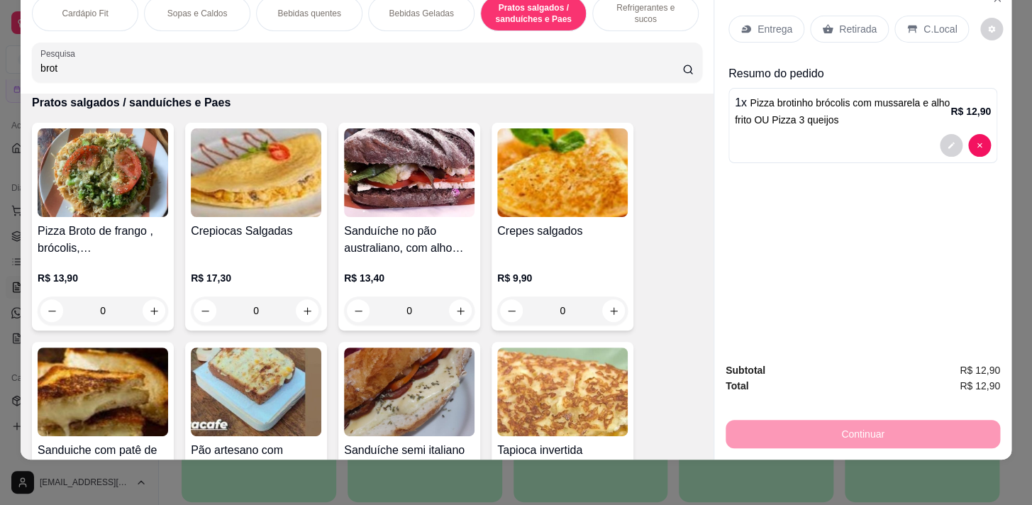
click at [411, 8] on p "Bebidas Geladas" at bounding box center [421, 13] width 65 height 11
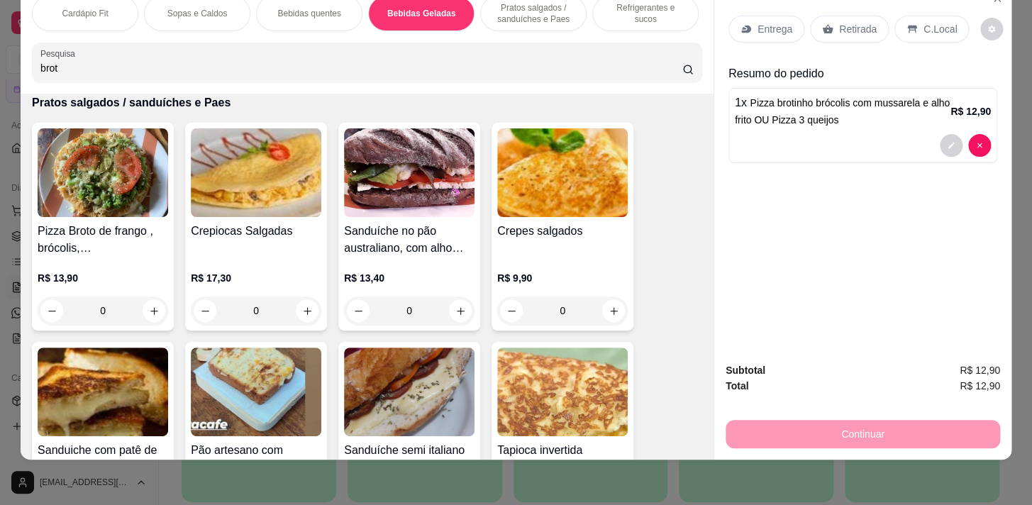
scroll to position [3010, 0]
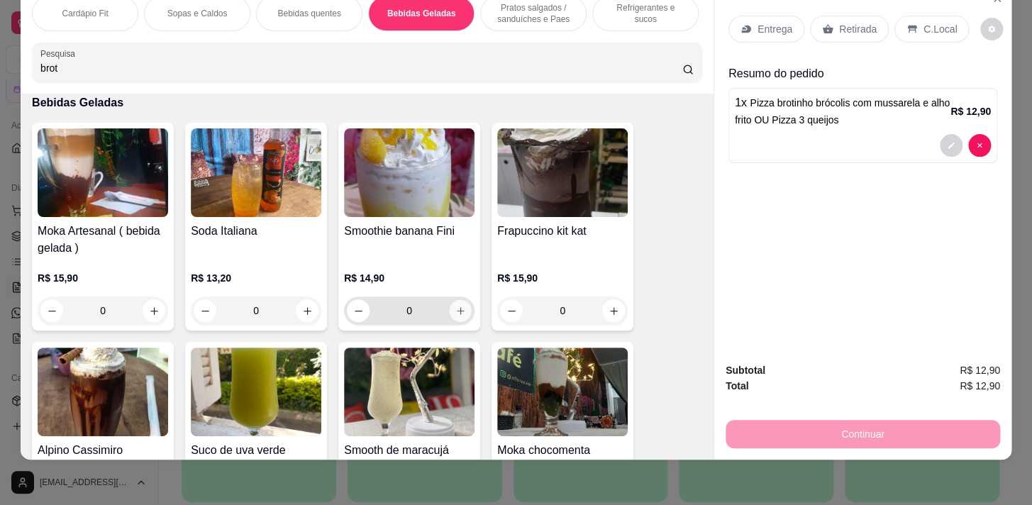
click at [457, 315] on icon "increase-product-quantity" at bounding box center [460, 311] width 11 height 11
type input "1"
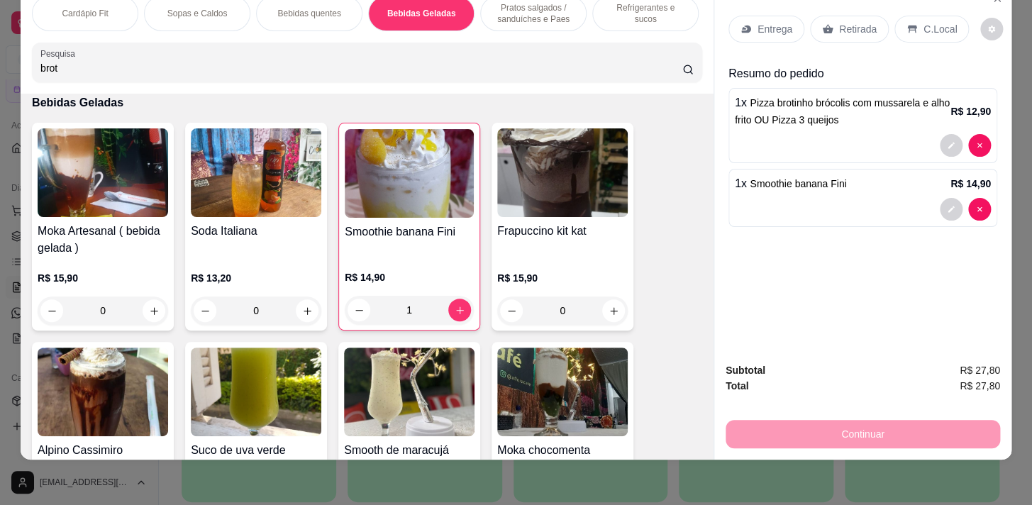
drag, startPoint x: 914, startPoint y: 24, endPoint x: 896, endPoint y: 367, distance: 343.7
click at [913, 24] on div "C.Local" at bounding box center [931, 29] width 74 height 27
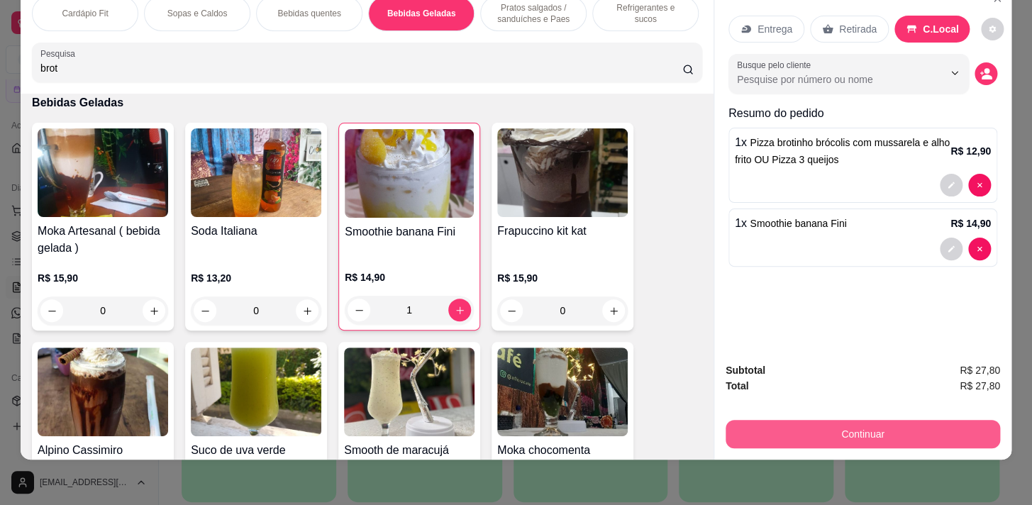
click at [908, 431] on button "Continuar" at bounding box center [862, 434] width 274 height 28
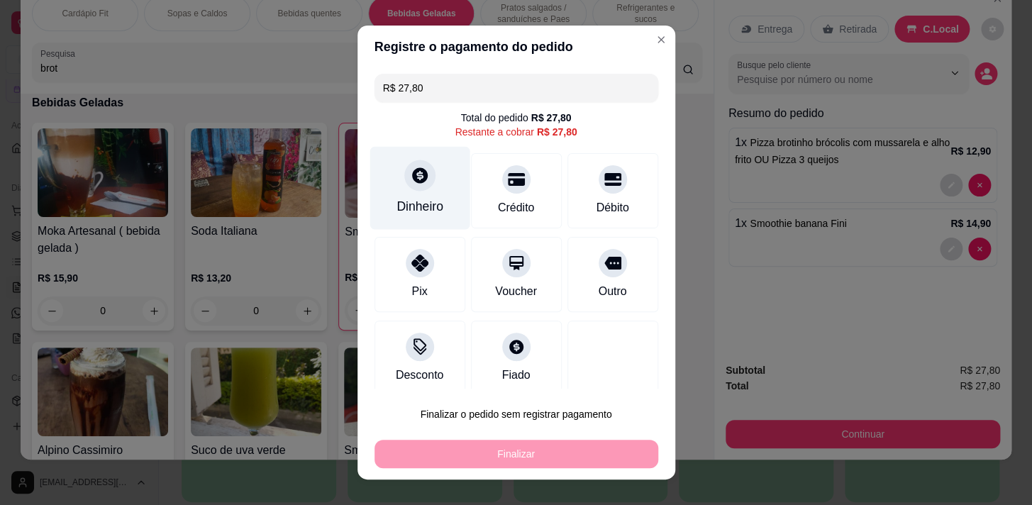
click at [416, 173] on icon at bounding box center [419, 175] width 18 height 18
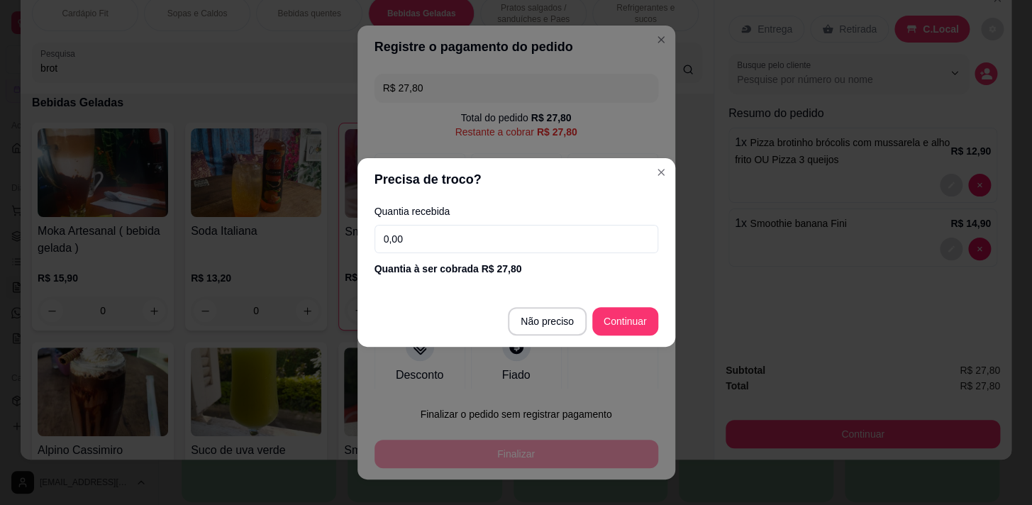
click at [547, 235] on input "0,00" at bounding box center [516, 239] width 284 height 28
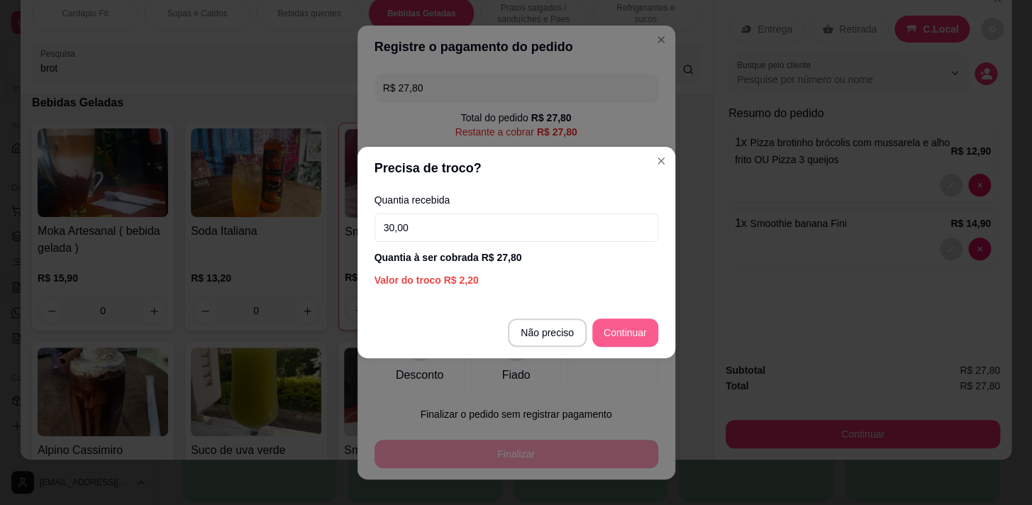
type input "30,00"
type input "R$ 0,00"
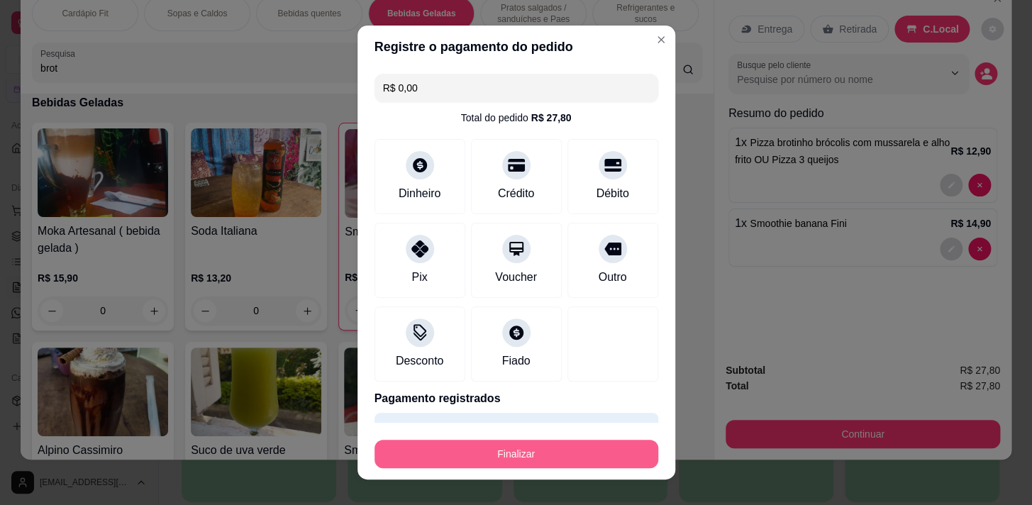
click at [572, 459] on button "Finalizar" at bounding box center [516, 454] width 284 height 28
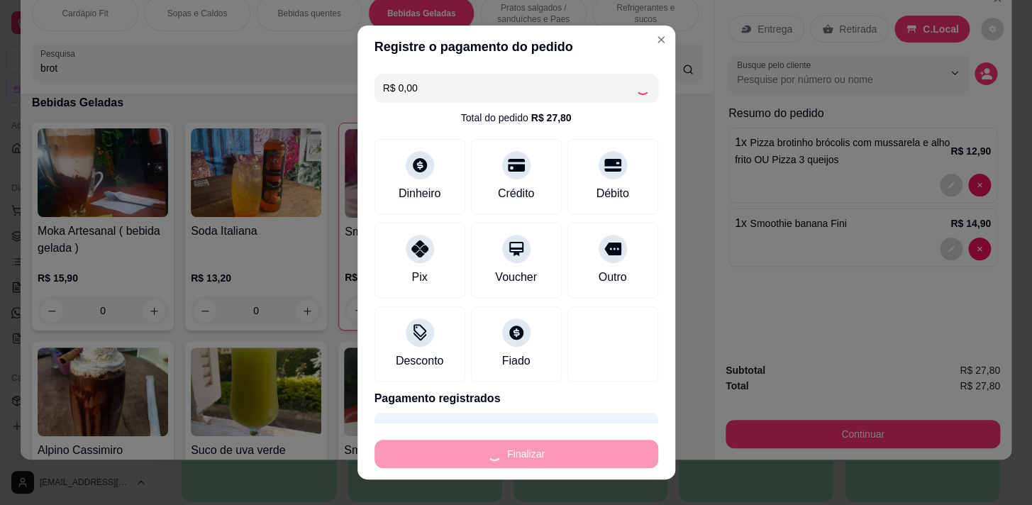
type input "0"
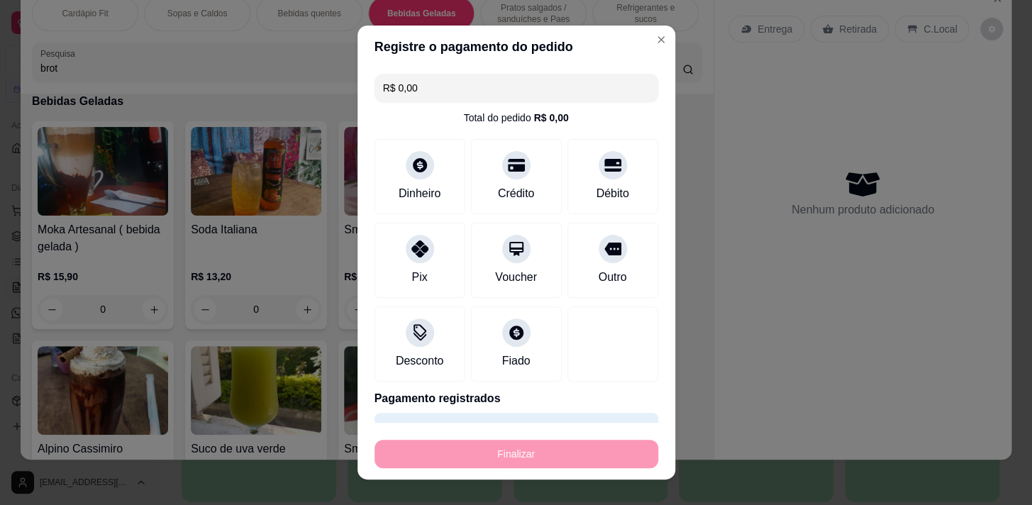
type input "-R$ 27,80"
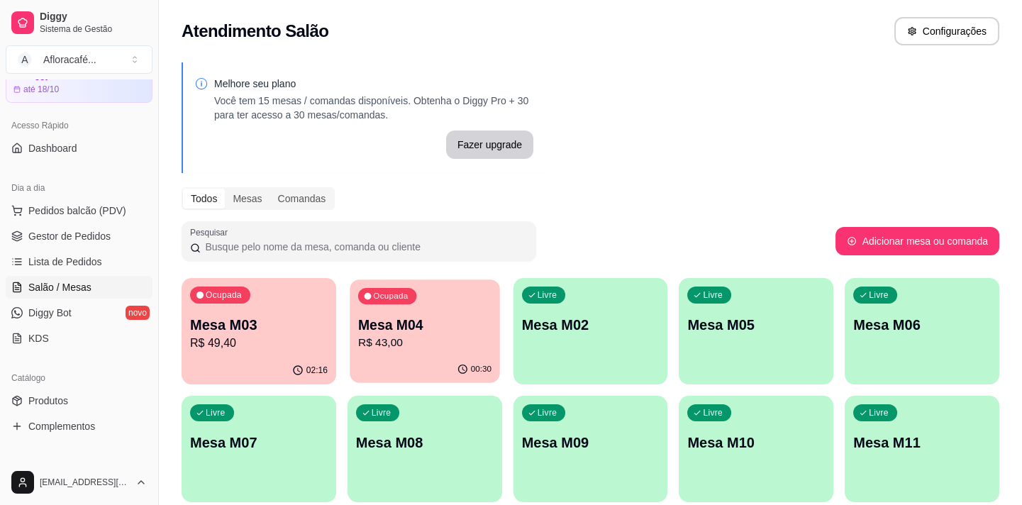
click at [446, 333] on div "Mesa M04 R$ 43,00" at bounding box center [424, 333] width 133 height 35
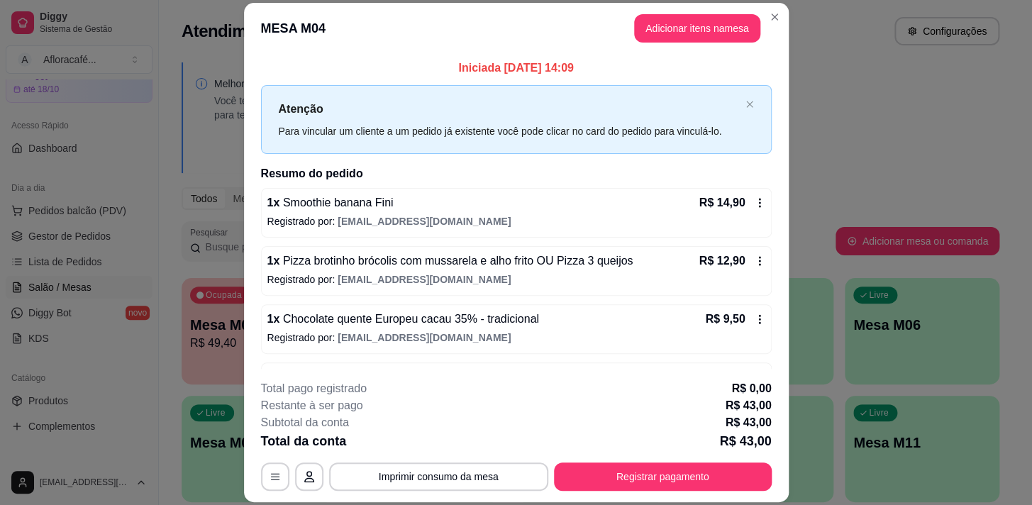
click at [687, 479] on button "Registrar pagamento" at bounding box center [663, 476] width 218 height 28
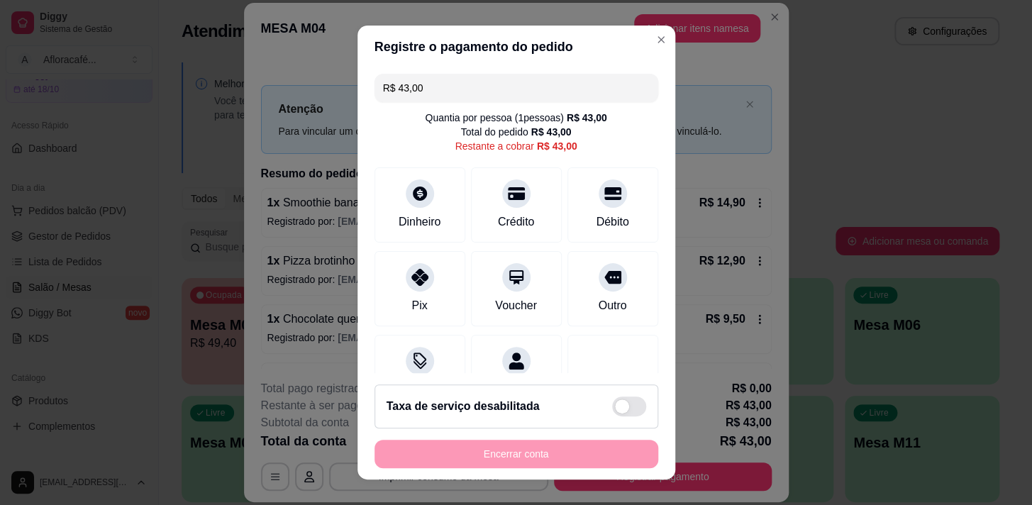
click at [511, 84] on input "R$ 43,00" at bounding box center [516, 88] width 267 height 28
click at [440, 214] on div "Dinheiro" at bounding box center [419, 201] width 100 height 83
click at [413, 271] on icon at bounding box center [419, 273] width 18 height 18
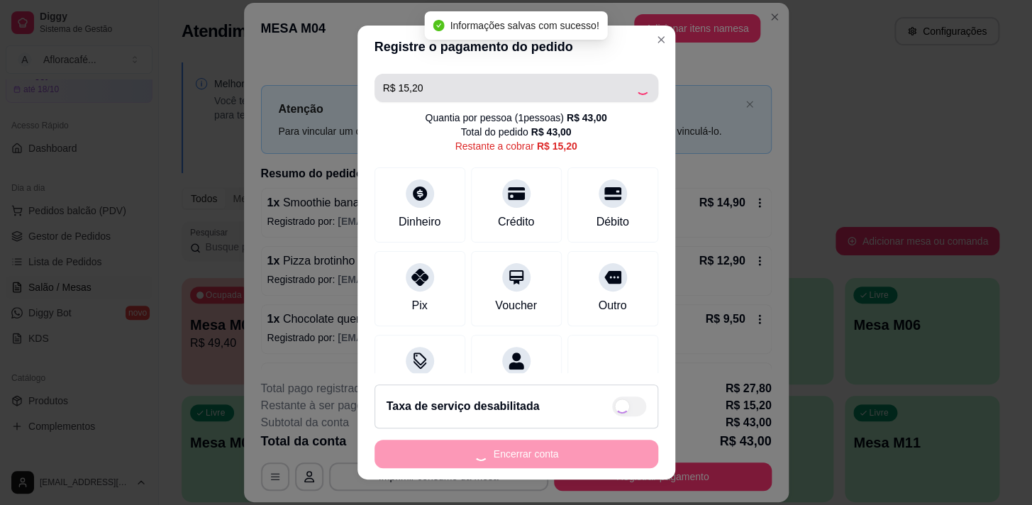
type input "R$ 0,00"
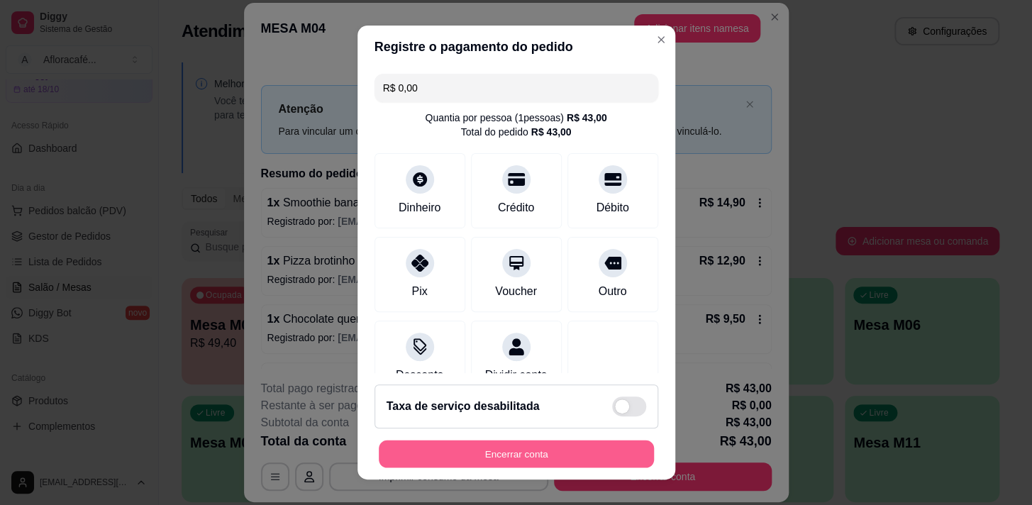
click at [581, 458] on button "Encerrar conta" at bounding box center [516, 454] width 275 height 28
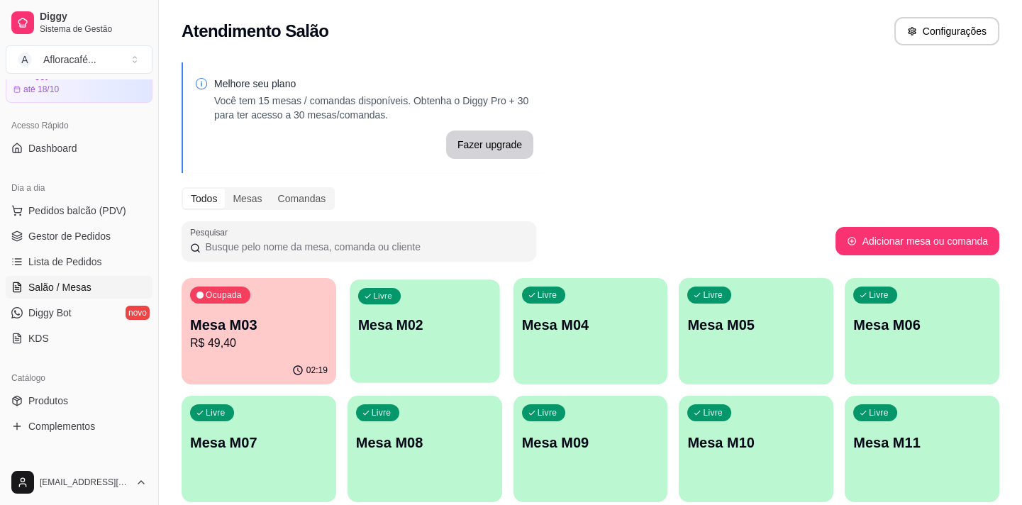
click at [438, 304] on div "Livre Mesa M02" at bounding box center [425, 322] width 150 height 87
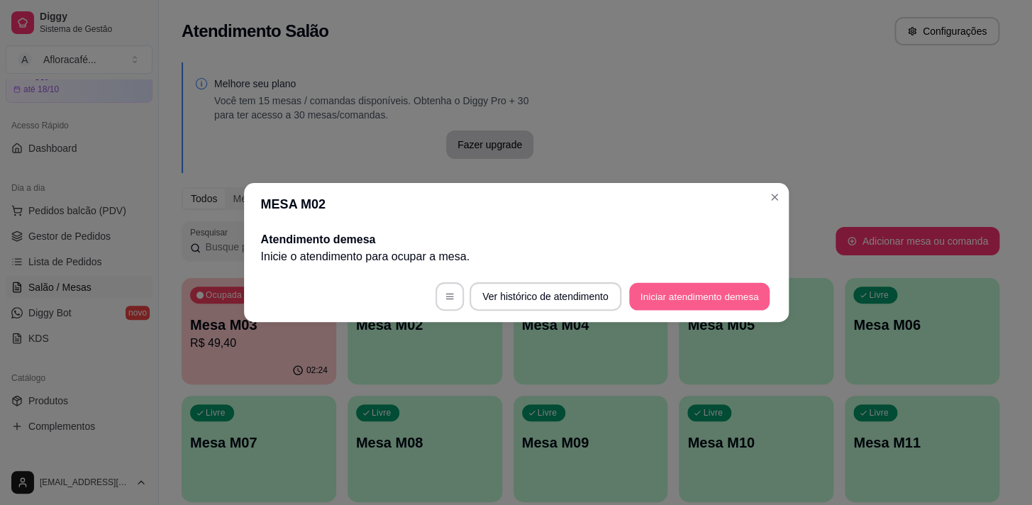
click at [684, 303] on button "Iniciar atendimento de mesa" at bounding box center [699, 297] width 140 height 28
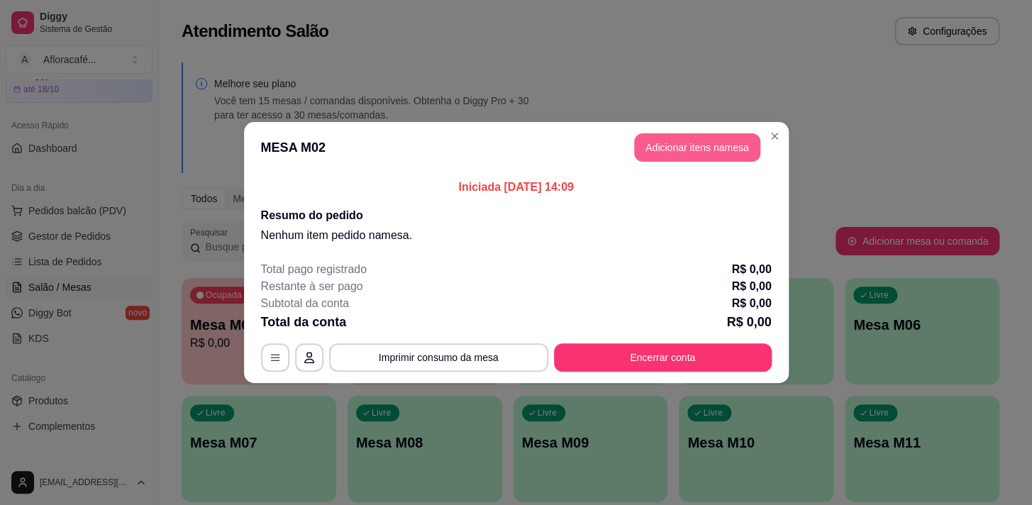
click at [708, 138] on button "Adicionar itens na mesa" at bounding box center [697, 147] width 126 height 28
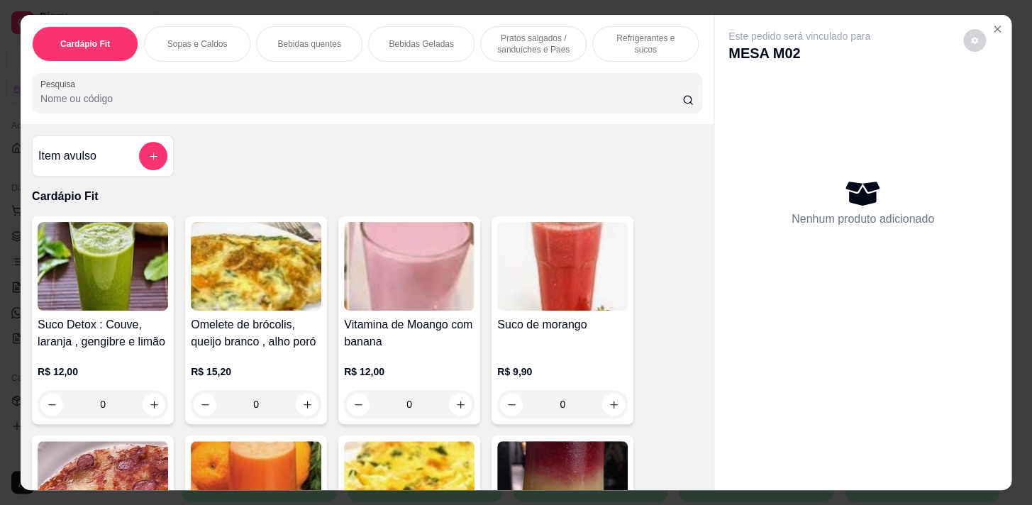
click at [669, 40] on p "Refrigerantes e sucos" at bounding box center [645, 44] width 82 height 23
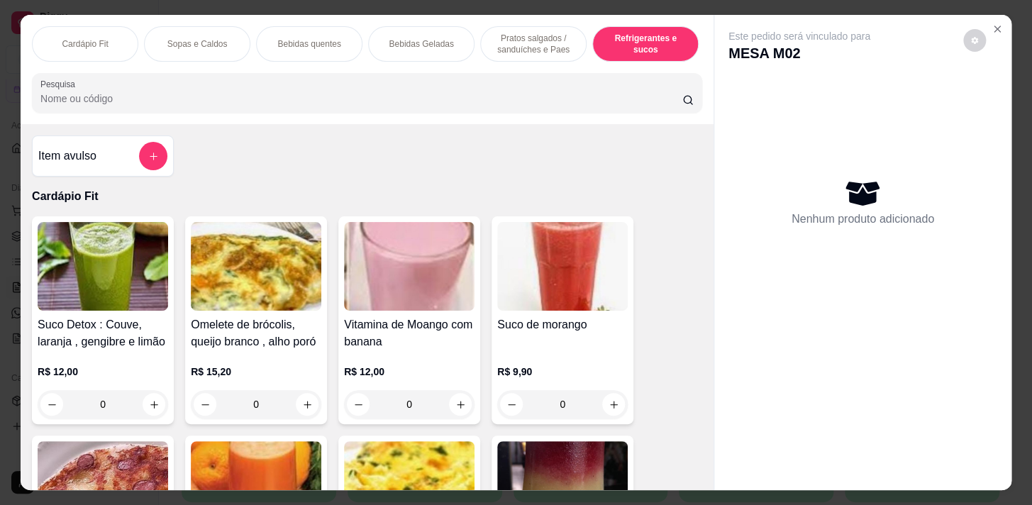
scroll to position [35, 0]
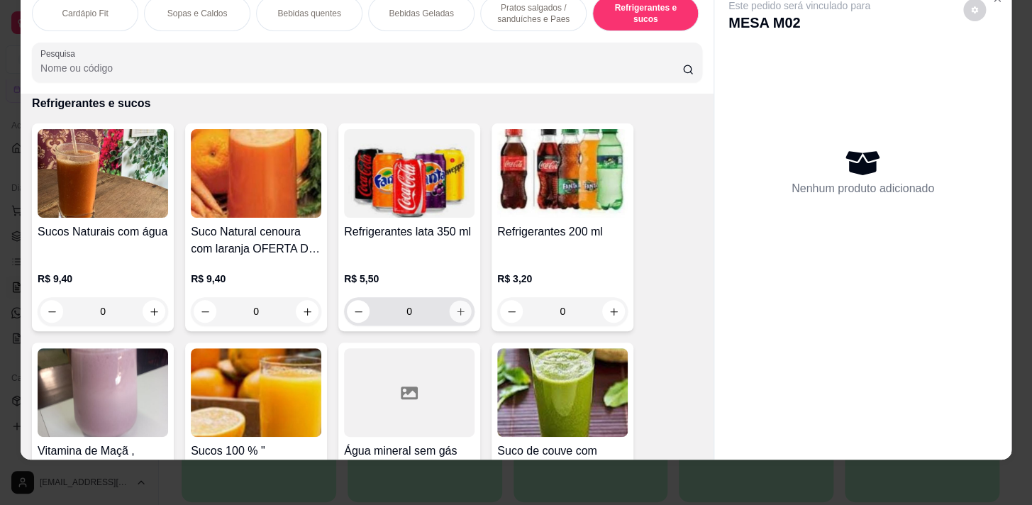
click at [455, 314] on icon "increase-product-quantity" at bounding box center [460, 311] width 11 height 11
type input "1"
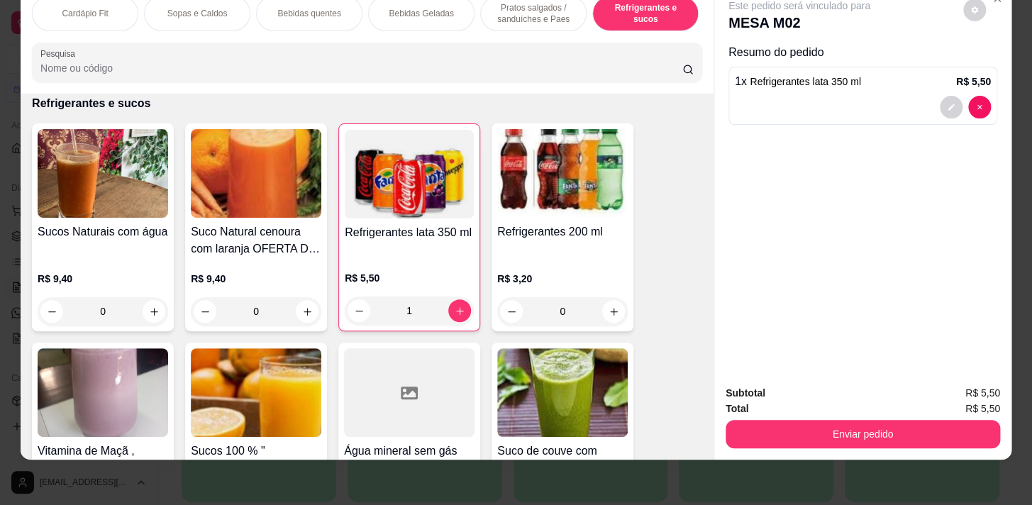
scroll to position [0, 586]
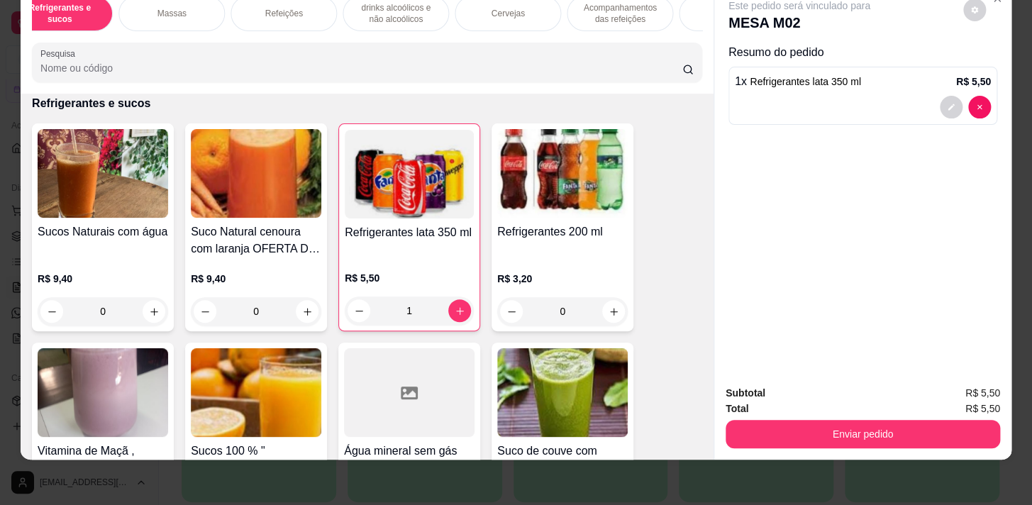
click at [147, 9] on div "Massas" at bounding box center [171, 13] width 106 height 35
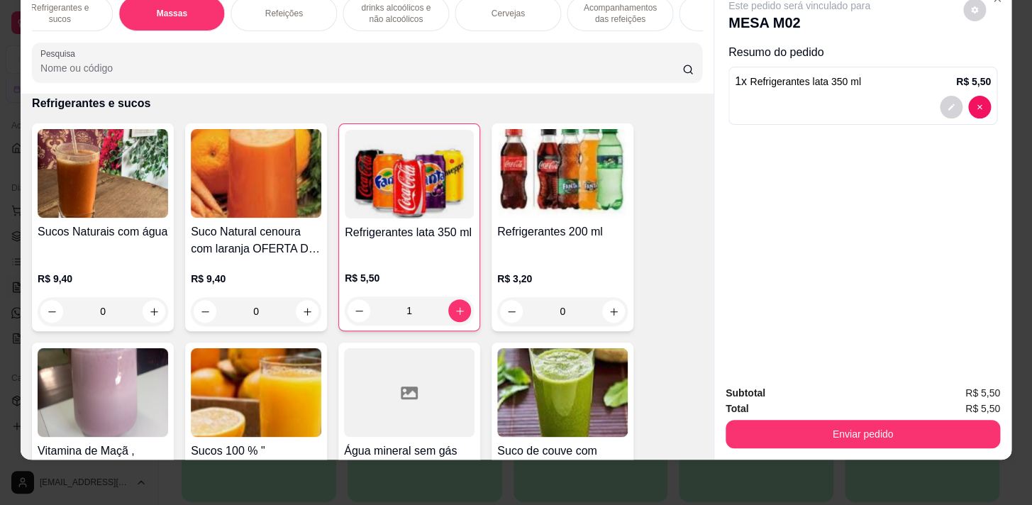
scroll to position [8491, 0]
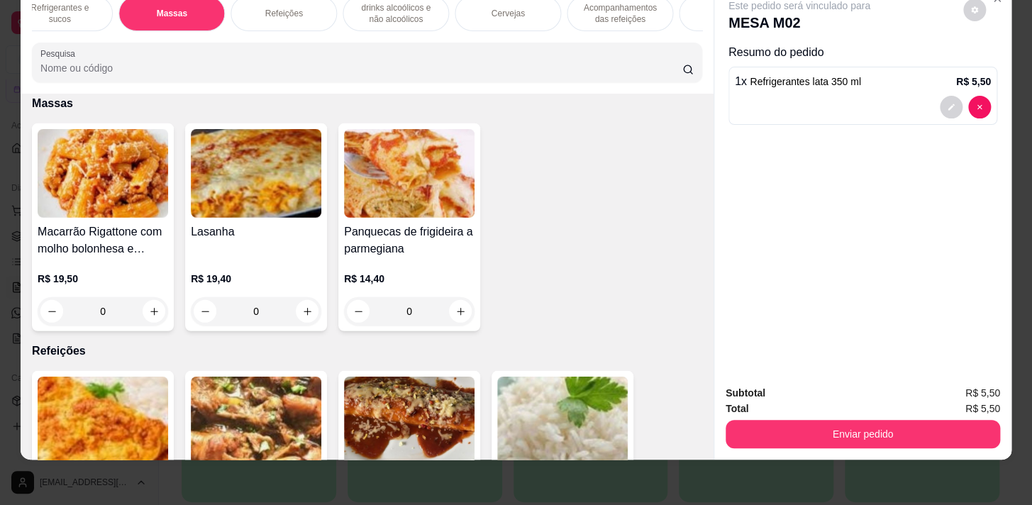
click at [286, 306] on input "0" at bounding box center [255, 311] width 79 height 28
click at [306, 304] on button "increase-product-quantity" at bounding box center [307, 312] width 22 height 22
type input "1"
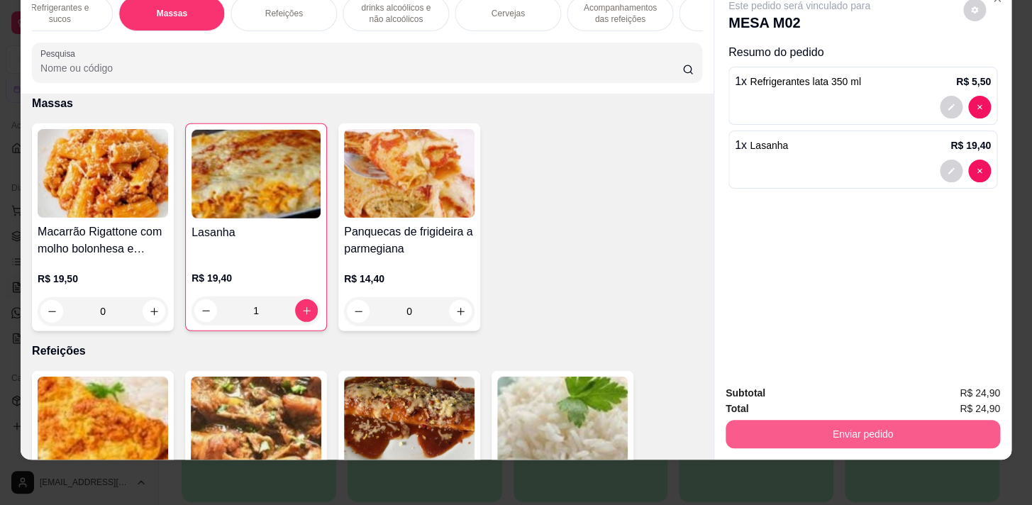
click at [950, 420] on button "Enviar pedido" at bounding box center [862, 434] width 274 height 28
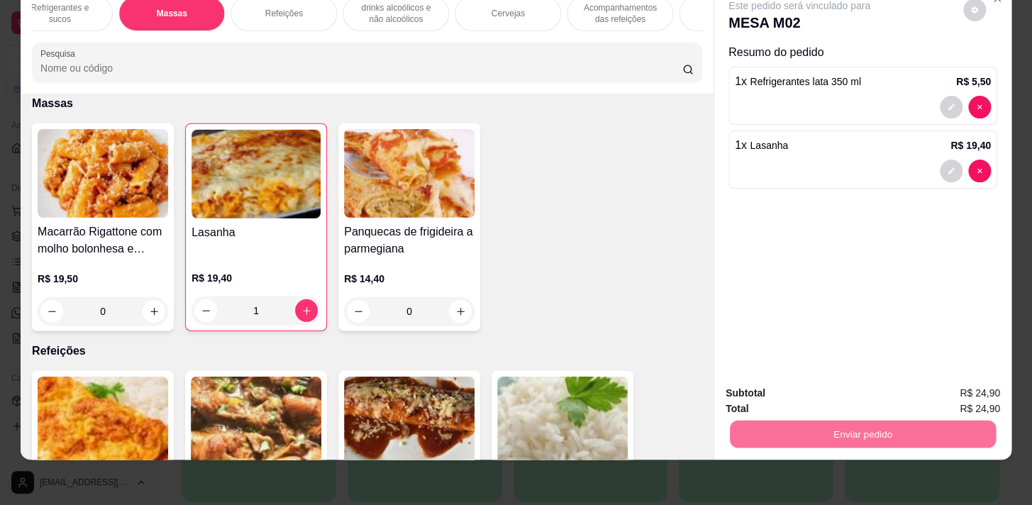
click at [954, 386] on button "Enviar pedido" at bounding box center [963, 390] width 78 height 26
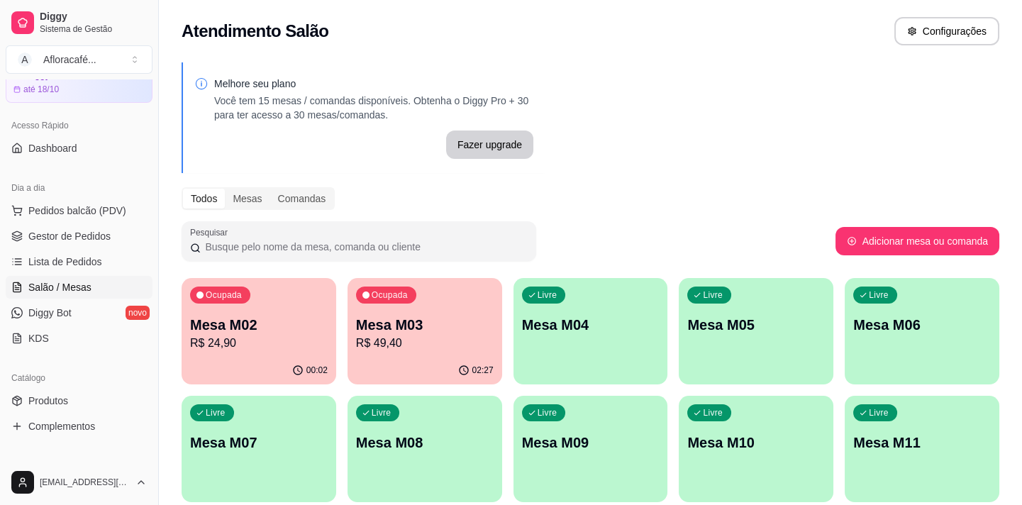
click at [687, 177] on div "Melhore seu plano Você tem 15 mesas / comandas disponíveis. Obtenha o Diggy Pro…" at bounding box center [590, 345] width 863 height 583
click at [647, 321] on p "Mesa M04" at bounding box center [591, 325] width 138 height 20
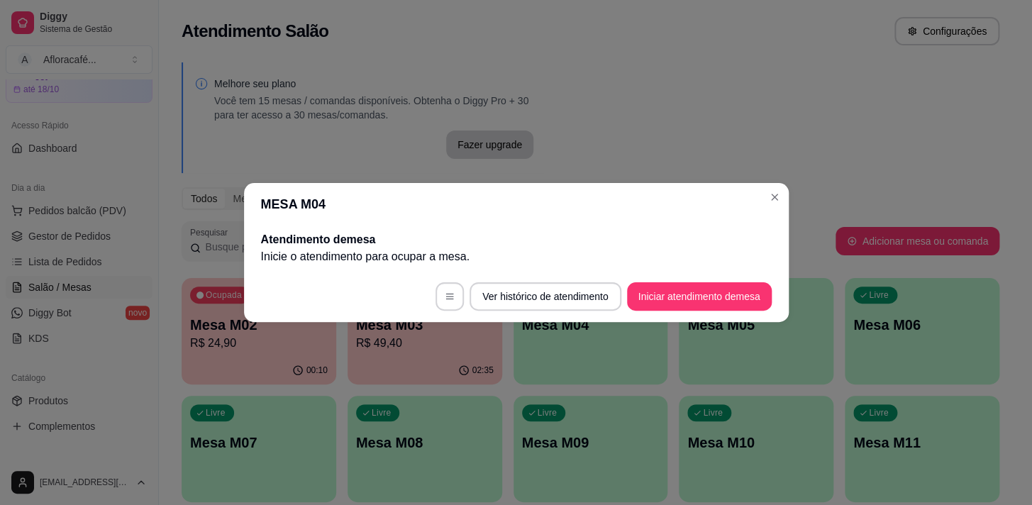
click at [673, 314] on footer "Ver histórico de atendimento Iniciar atendimento de mesa" at bounding box center [516, 296] width 545 height 51
click at [680, 303] on button "Iniciar atendimento de mesa" at bounding box center [699, 296] width 145 height 28
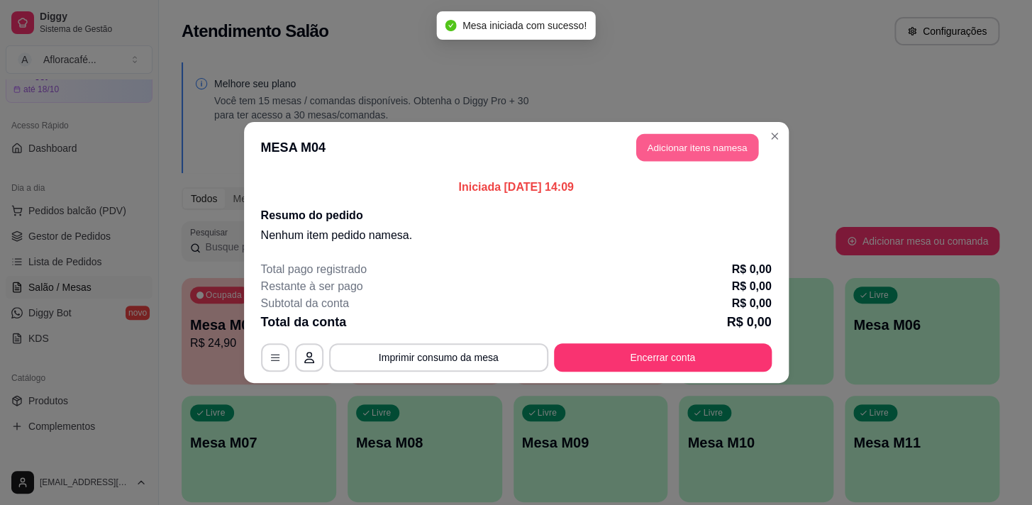
click at [680, 161] on button "Adicionar itens na mesa" at bounding box center [697, 148] width 122 height 28
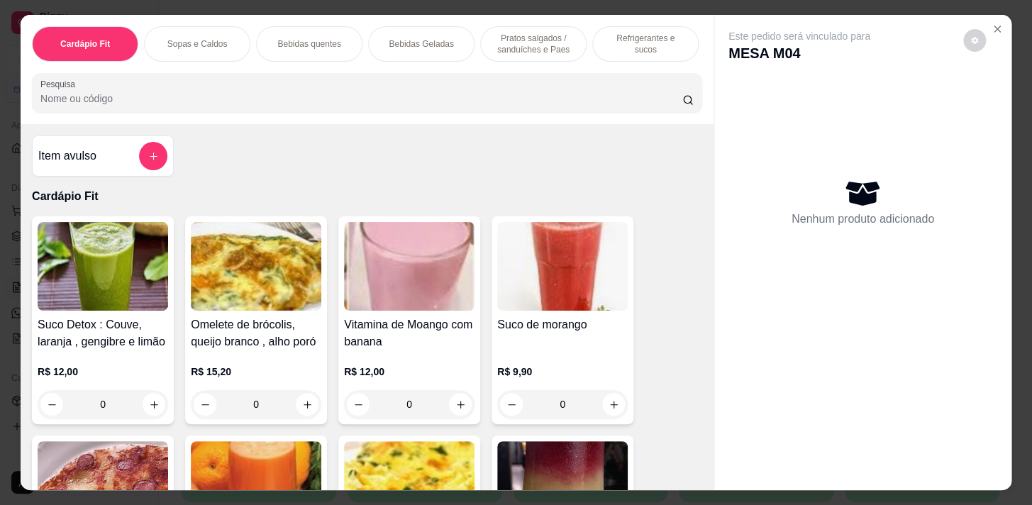
scroll to position [0, 586]
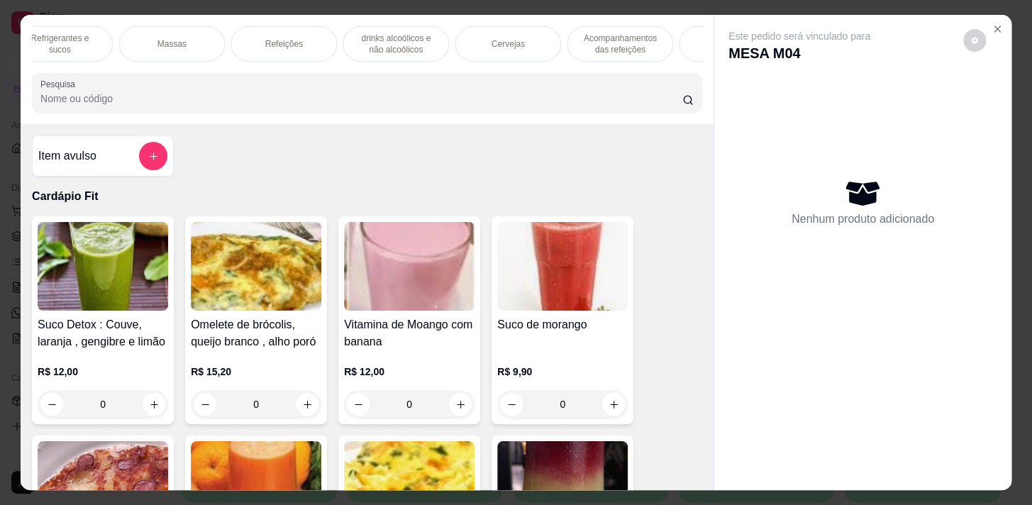
click at [584, 41] on p "Acompanhamentos das refeições" at bounding box center [620, 44] width 82 height 23
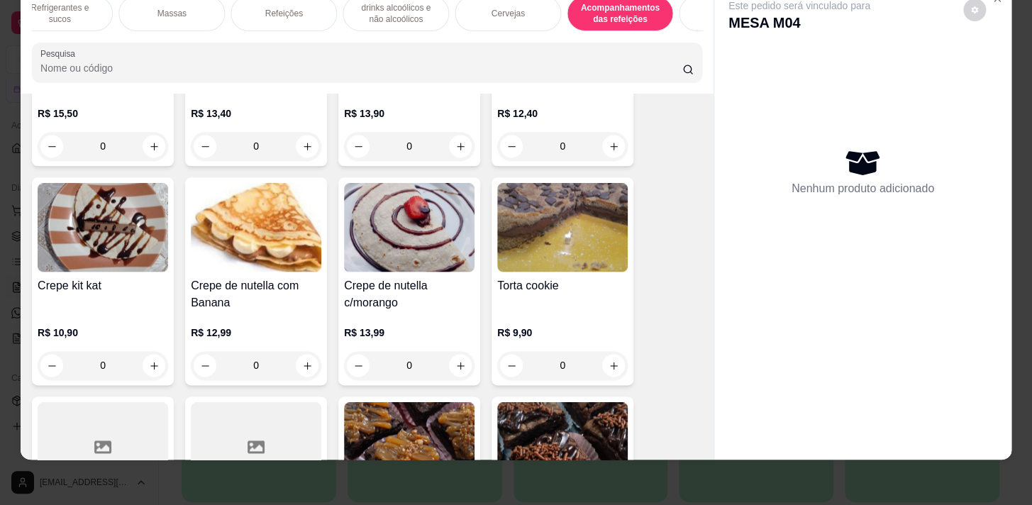
scroll to position [12146, 0]
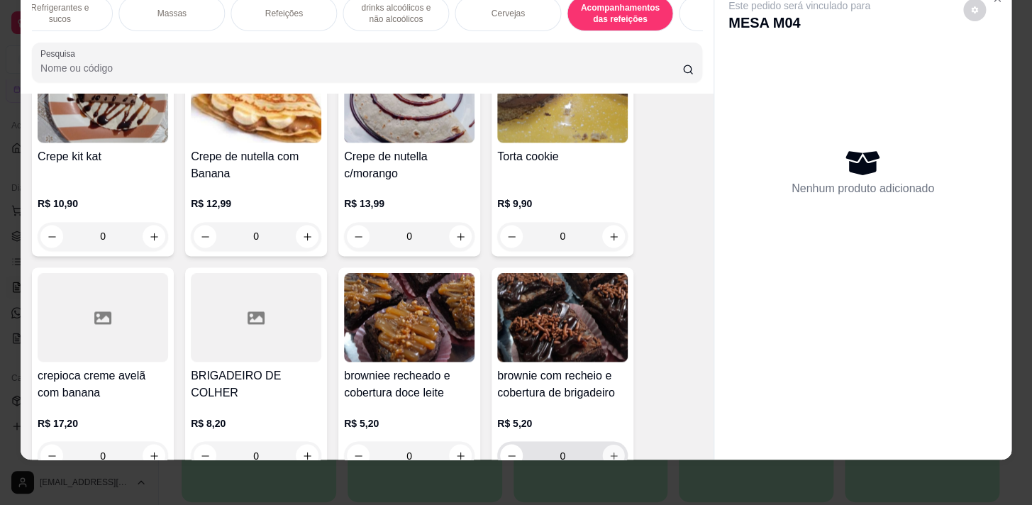
click at [608, 450] on icon "increase-product-quantity" at bounding box center [613, 455] width 11 height 11
type input "1"
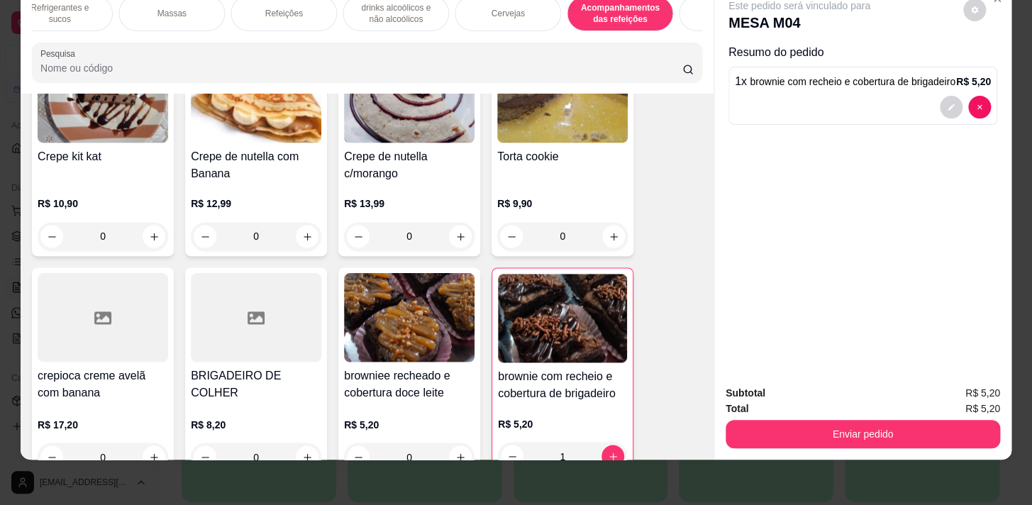
click at [945, 420] on button "Enviar pedido" at bounding box center [862, 434] width 274 height 28
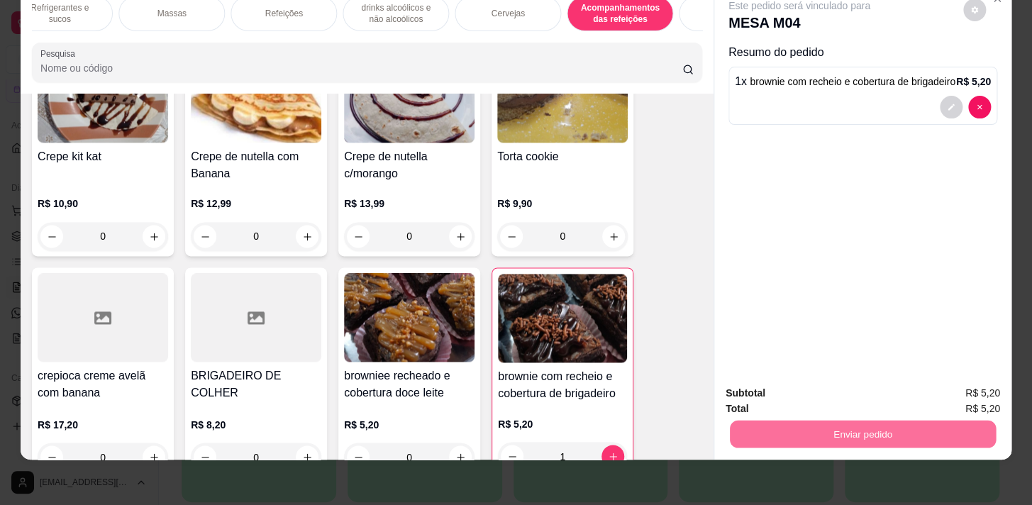
click at [950, 387] on button "Enviar pedido" at bounding box center [963, 390] width 80 height 27
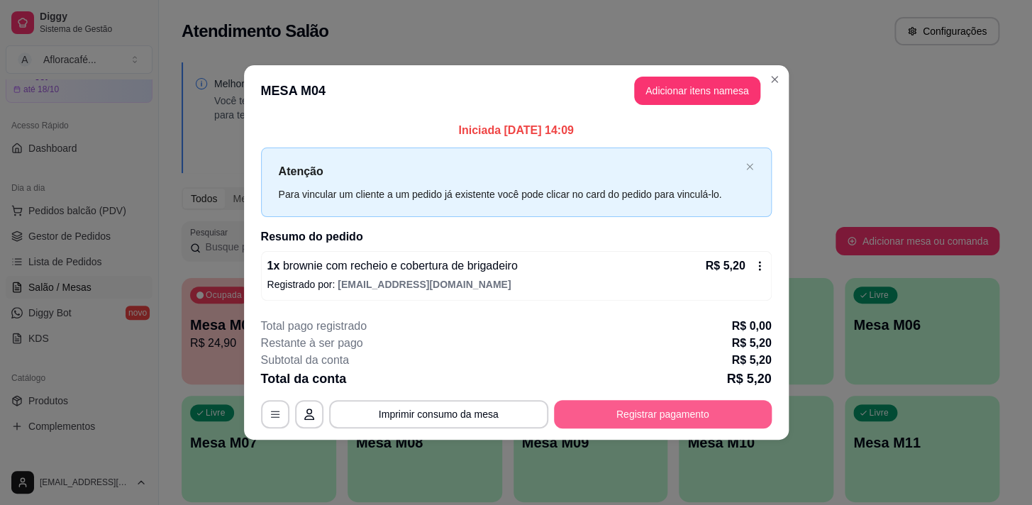
click at [655, 411] on button "Registrar pagamento" at bounding box center [663, 414] width 218 height 28
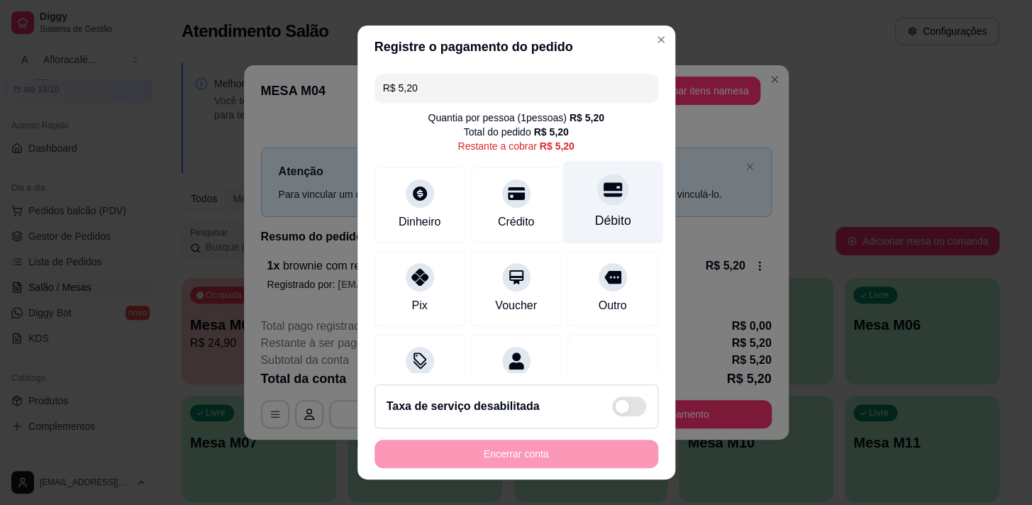
click at [603, 182] on icon at bounding box center [612, 189] width 18 height 18
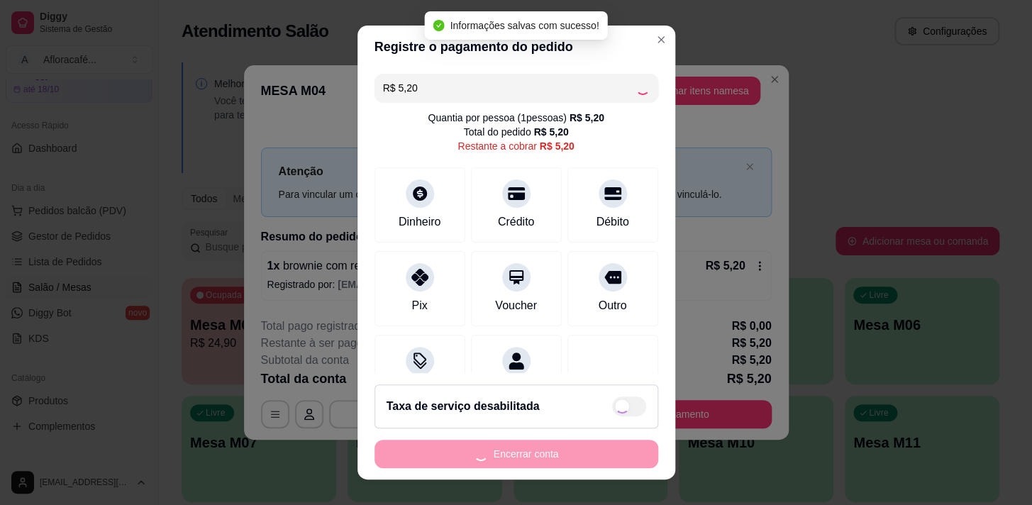
type input "R$ 0,00"
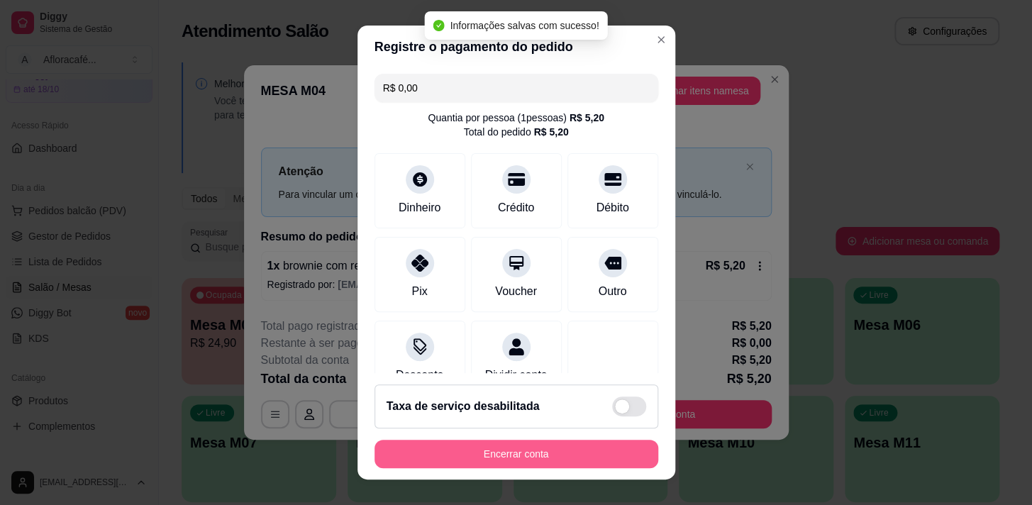
click at [523, 449] on button "Encerrar conta" at bounding box center [516, 454] width 284 height 28
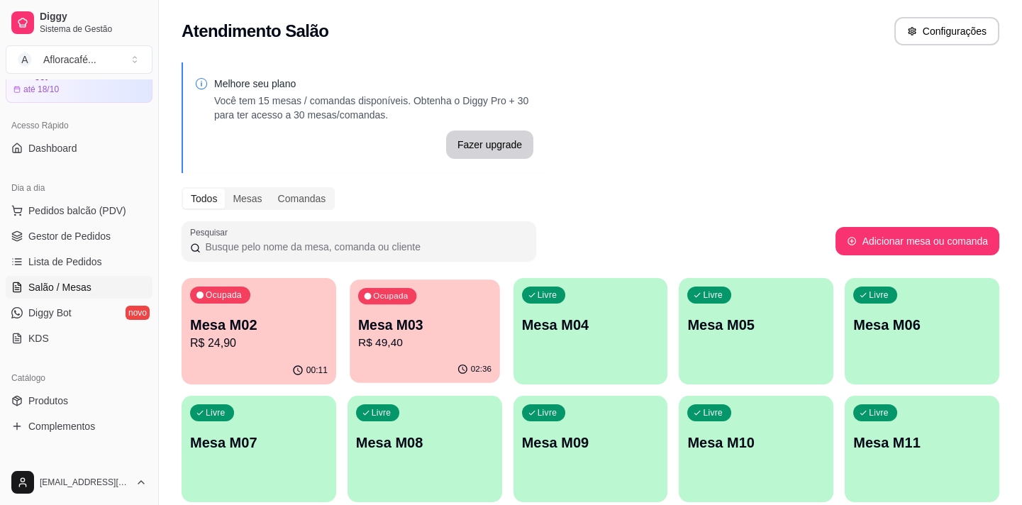
click at [454, 337] on p "R$ 49,40" at bounding box center [424, 343] width 133 height 16
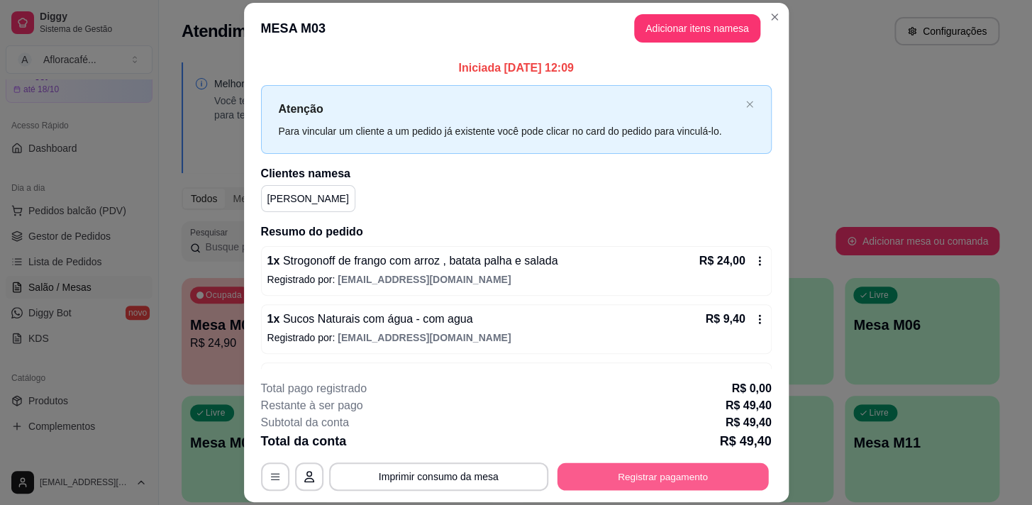
click at [691, 482] on button "Registrar pagamento" at bounding box center [662, 477] width 211 height 28
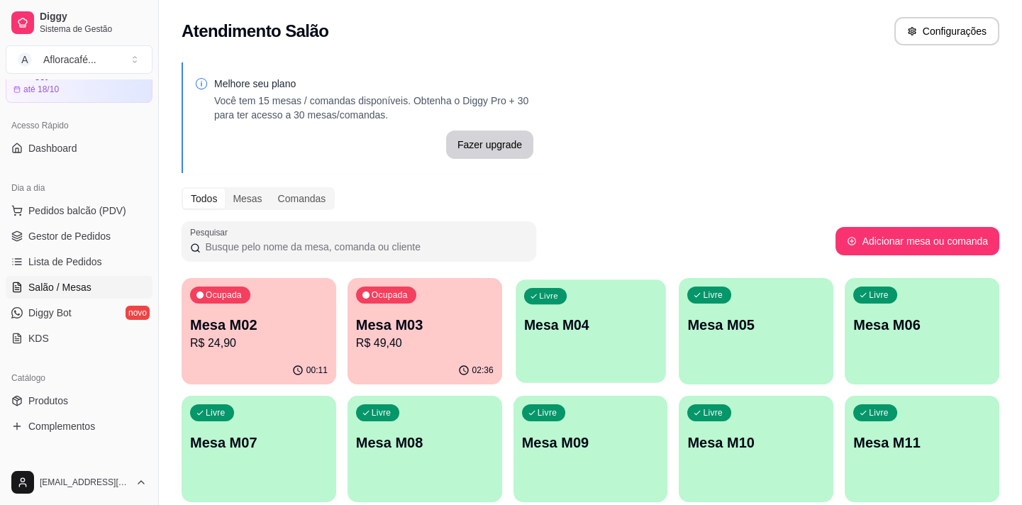
click at [643, 340] on div "Livre Mesa M04" at bounding box center [591, 322] width 150 height 87
click at [213, 355] on button "Ocupada Mesa M02 R$ 24,90 00:26" at bounding box center [259, 331] width 155 height 106
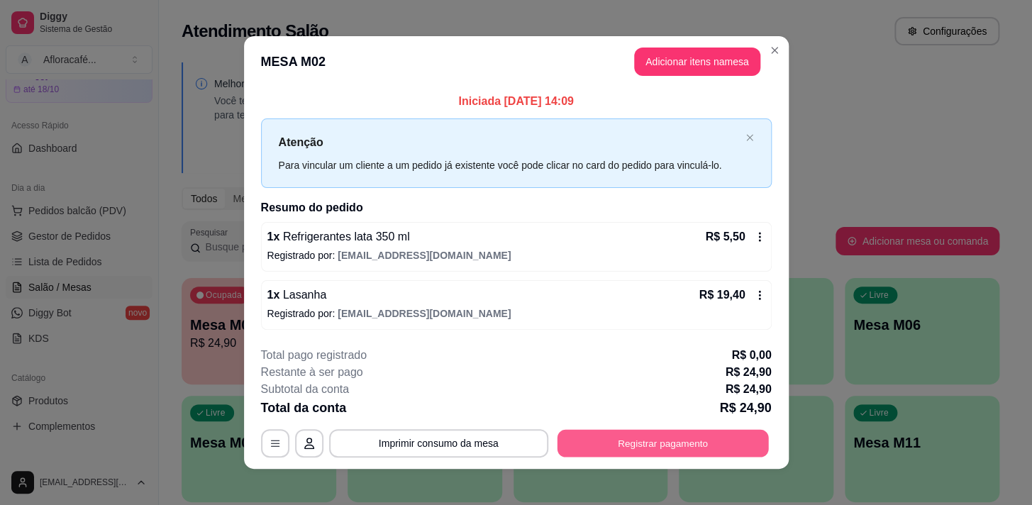
click at [665, 445] on button "Registrar pagamento" at bounding box center [662, 443] width 211 height 28
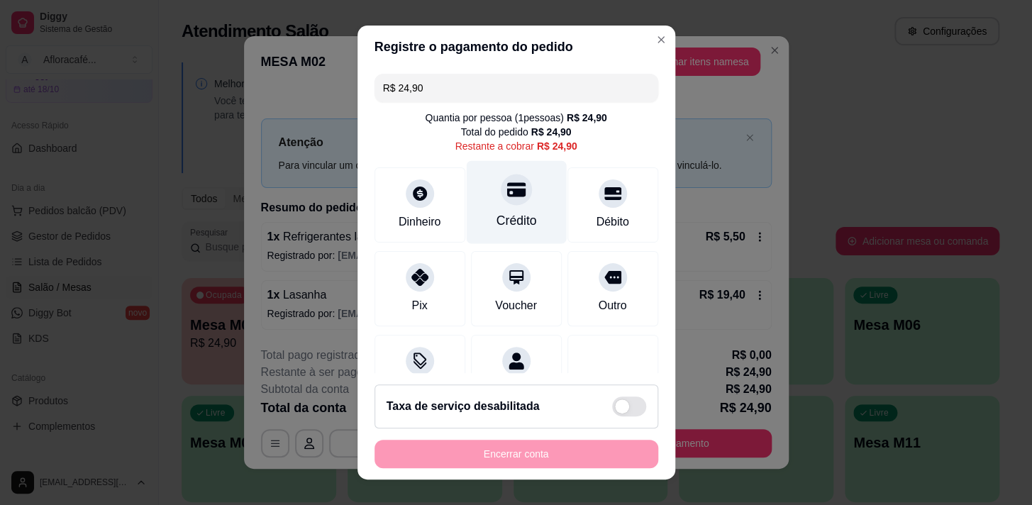
click at [511, 207] on div "Crédito" at bounding box center [516, 201] width 100 height 83
type input "R$ 0,00"
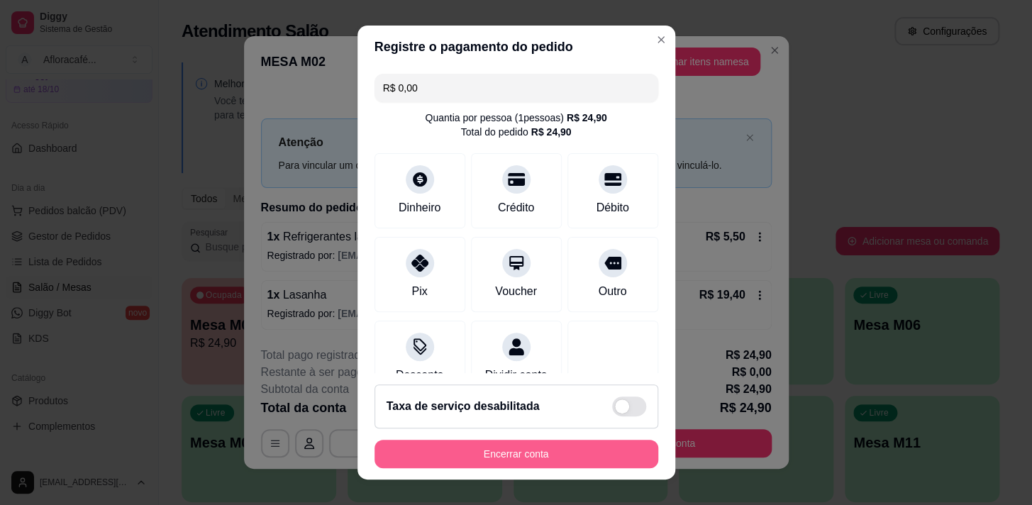
click at [503, 454] on button "Encerrar conta" at bounding box center [516, 454] width 284 height 28
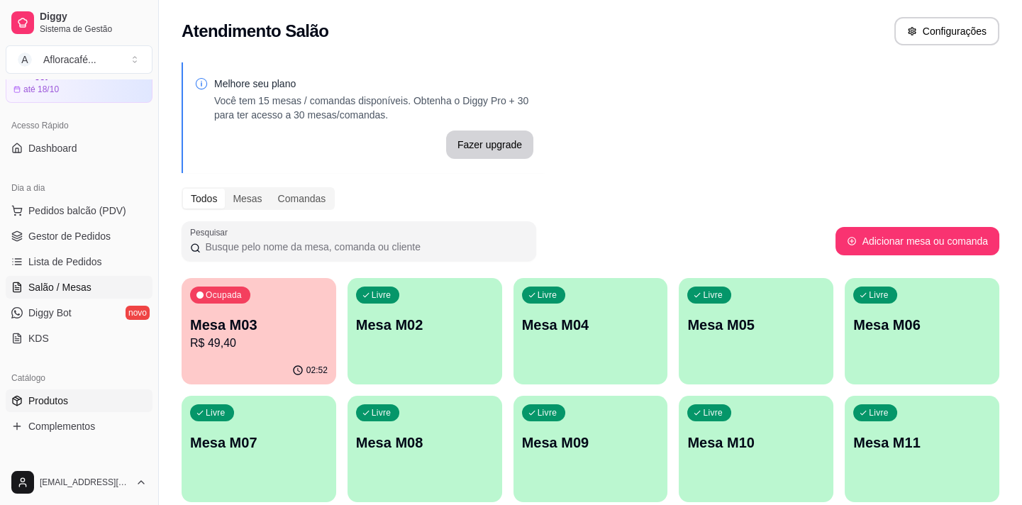
click at [45, 410] on link "Produtos" at bounding box center [79, 400] width 147 height 23
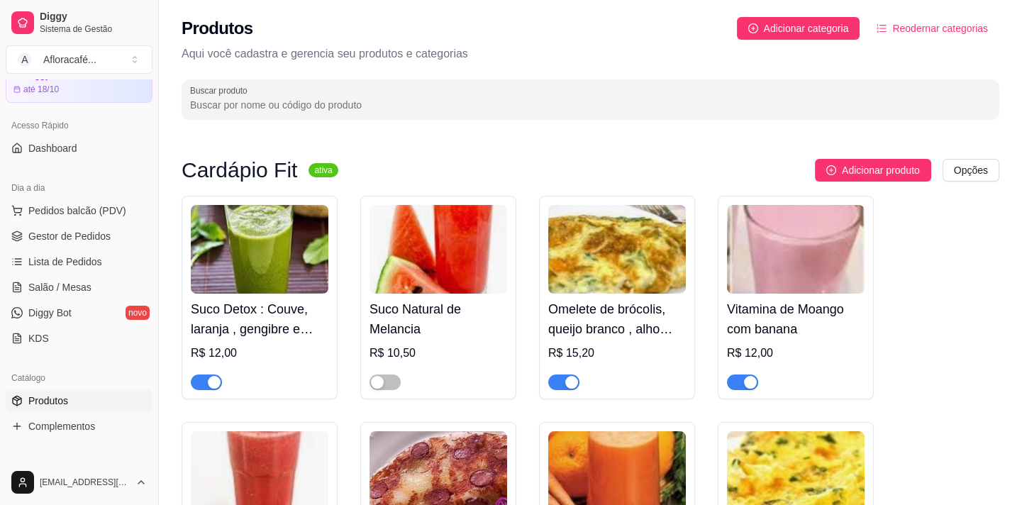
click at [264, 94] on div at bounding box center [590, 99] width 801 height 28
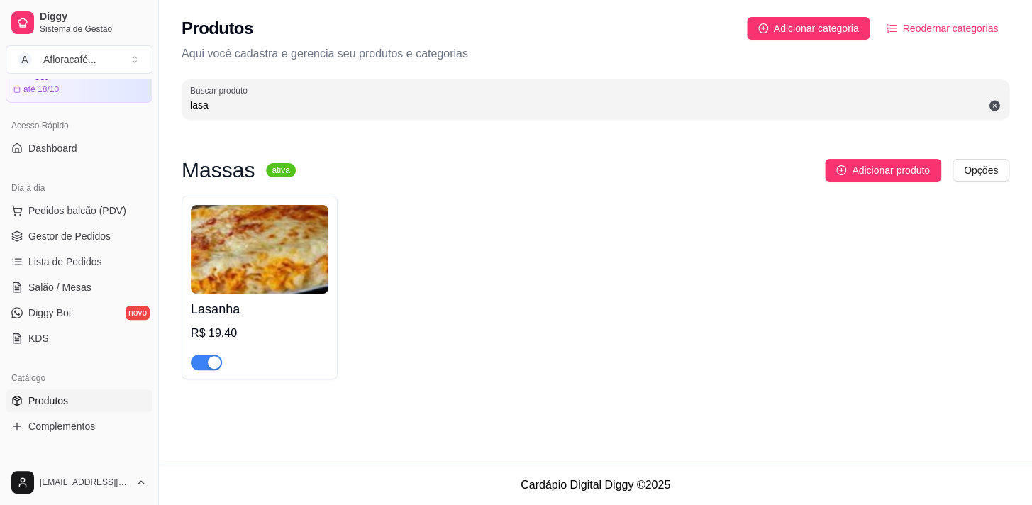
type input "lasa"
click at [299, 312] on h4 "Lasanha" at bounding box center [260, 309] width 138 height 20
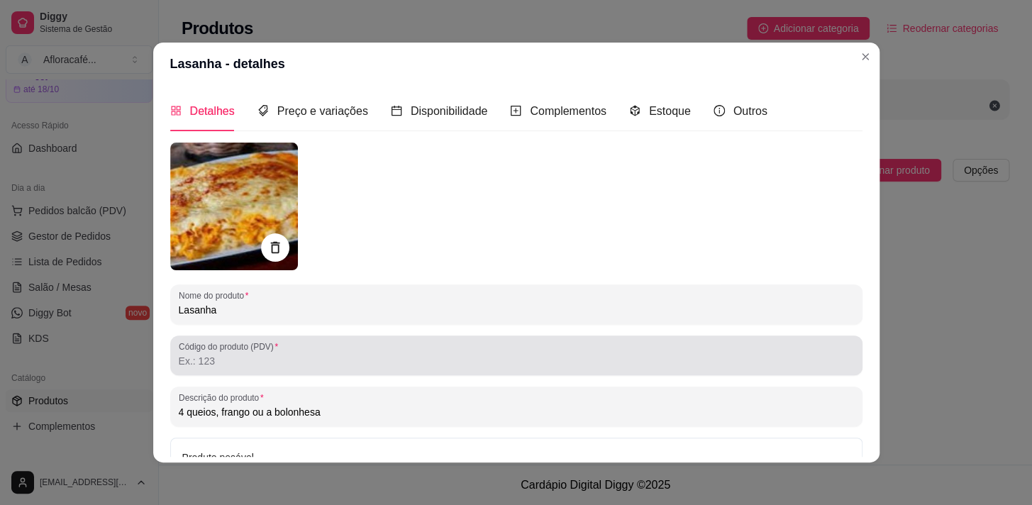
scroll to position [64, 0]
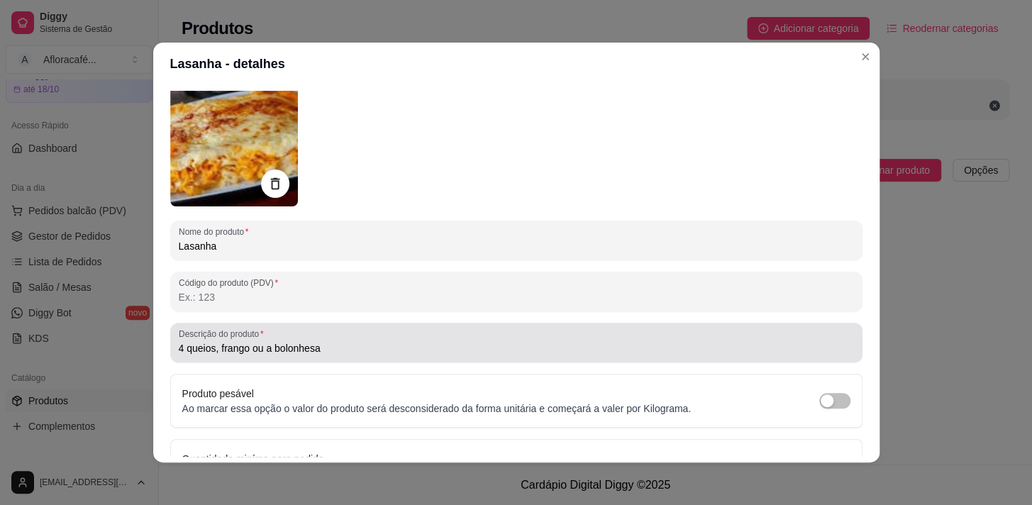
click at [245, 345] on input "4 queios, frango ou a bolonhesa" at bounding box center [516, 348] width 675 height 14
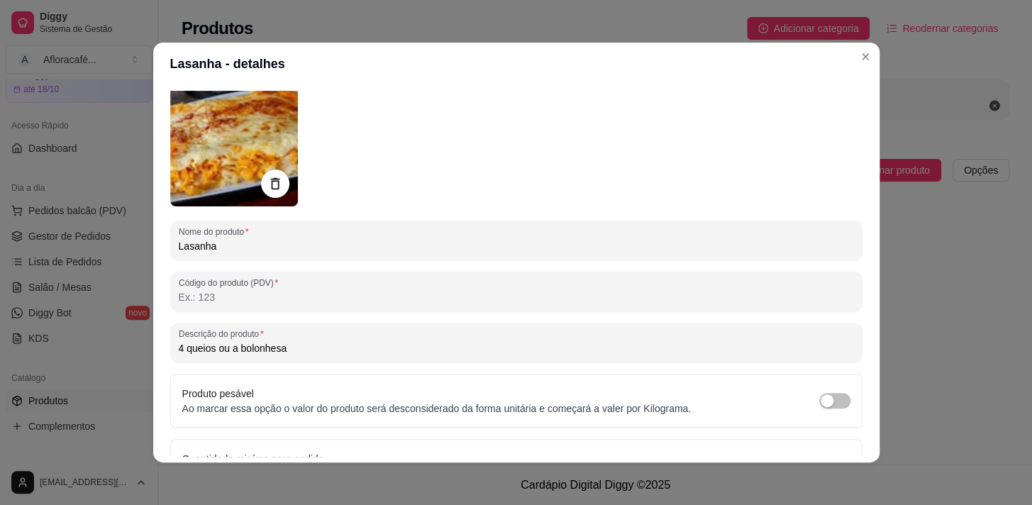
scroll to position [151, 0]
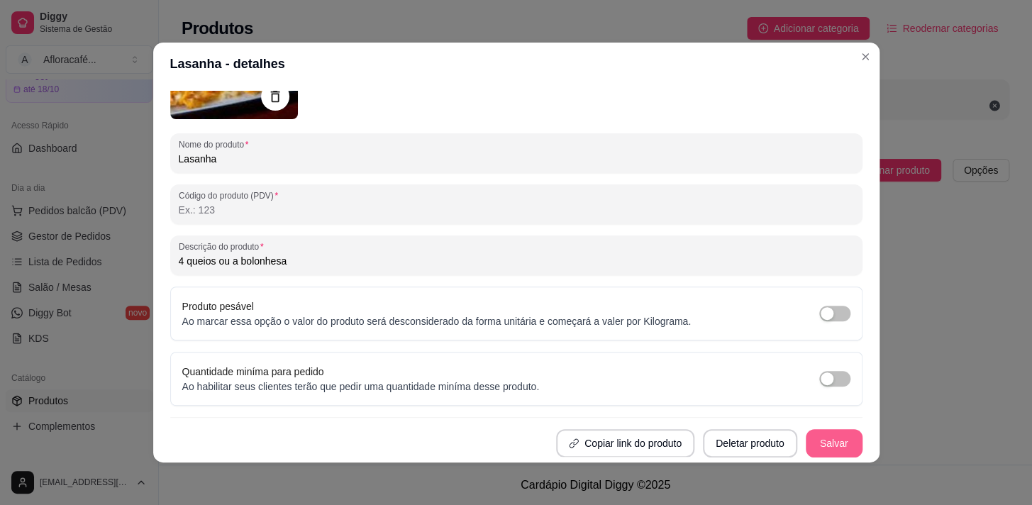
type input "4 queios ou a bolonhesa"
click at [816, 436] on button "Salvar" at bounding box center [834, 443] width 57 height 28
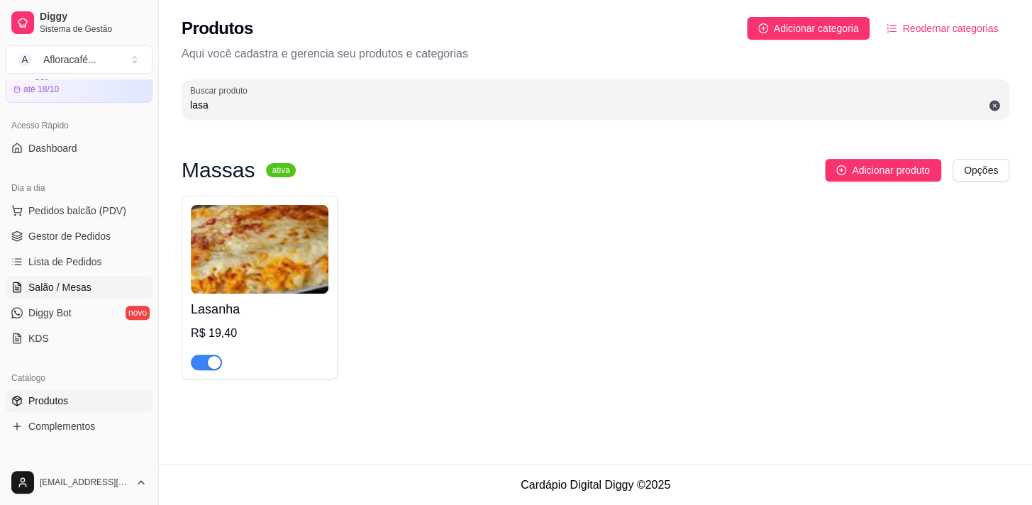
click at [83, 282] on span "Salão / Mesas" at bounding box center [59, 287] width 63 height 14
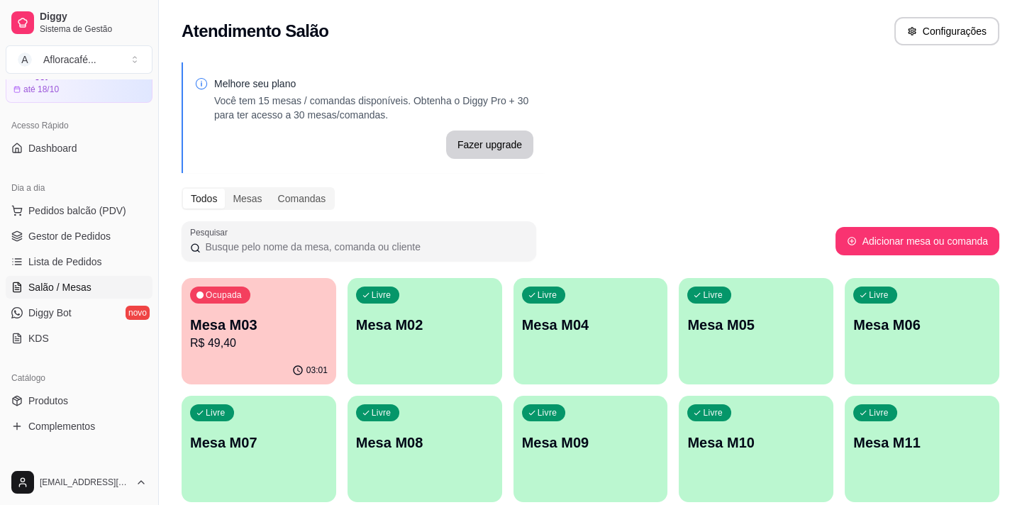
click at [307, 330] on p "Mesa M03" at bounding box center [259, 325] width 138 height 20
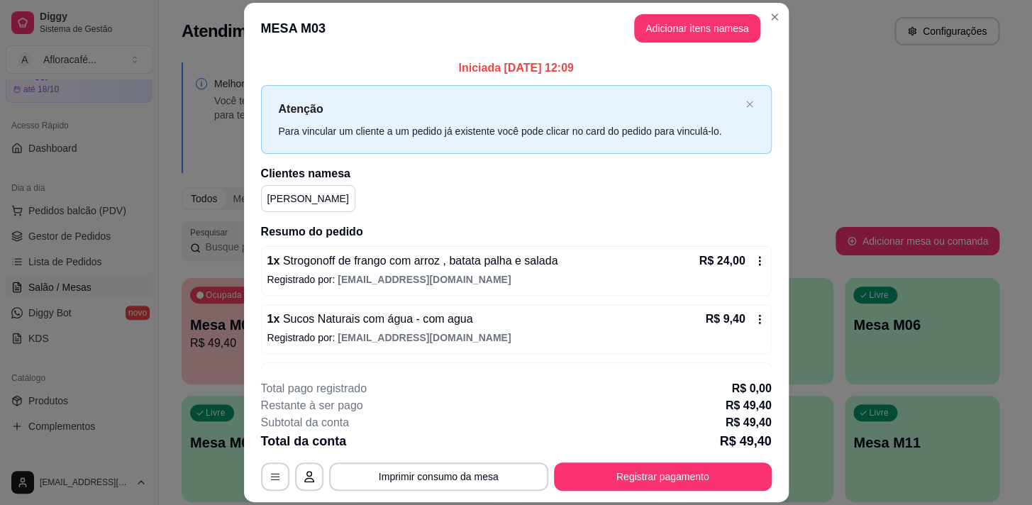
scroll to position [163, 0]
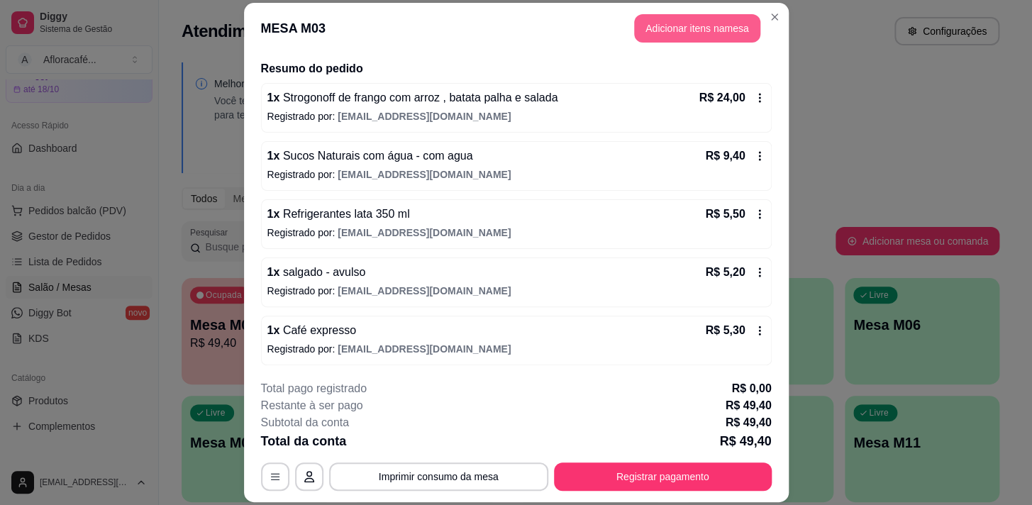
click at [672, 20] on button "Adicionar itens na mesa" at bounding box center [697, 28] width 126 height 28
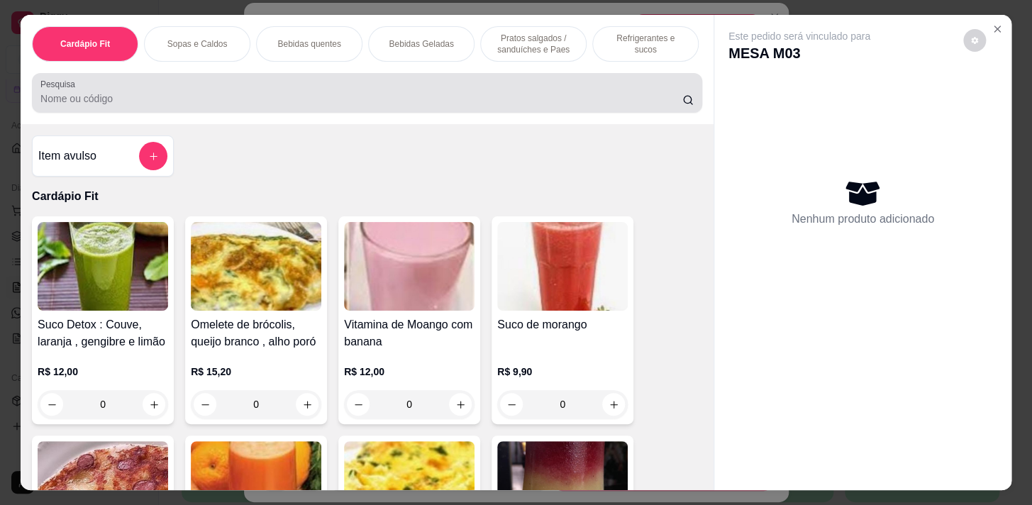
click at [121, 106] on input "Pesquisa" at bounding box center [361, 98] width 642 height 14
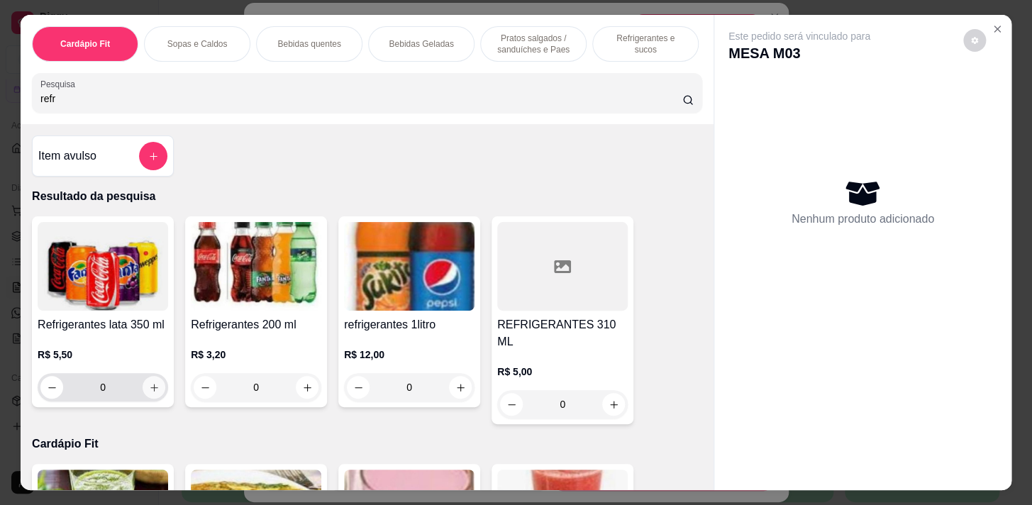
type input "refr"
click at [151, 389] on icon "increase-product-quantity" at bounding box center [154, 387] width 11 height 11
type input "1"
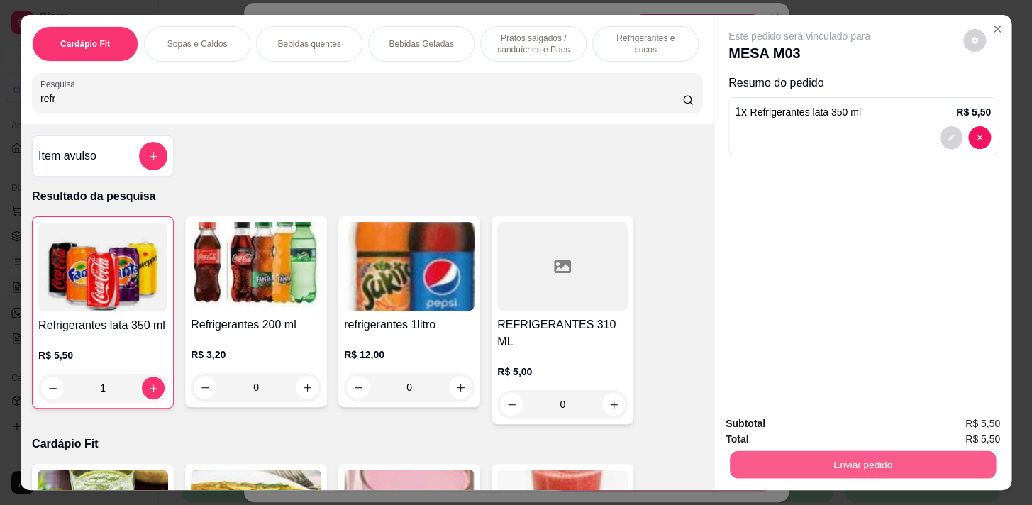
click at [740, 457] on button "Enviar pedido" at bounding box center [863, 464] width 266 height 28
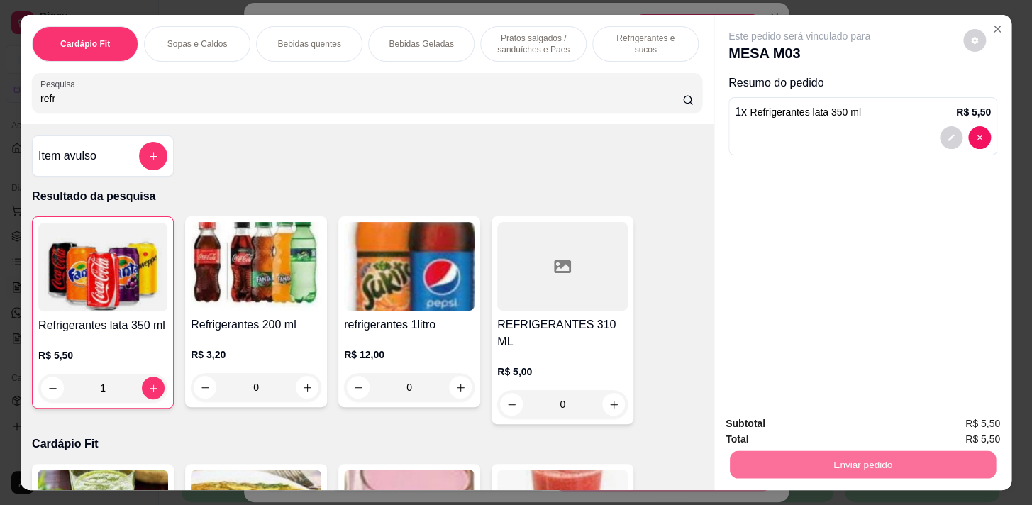
click at [962, 415] on button "Enviar pedido" at bounding box center [963, 424] width 78 height 26
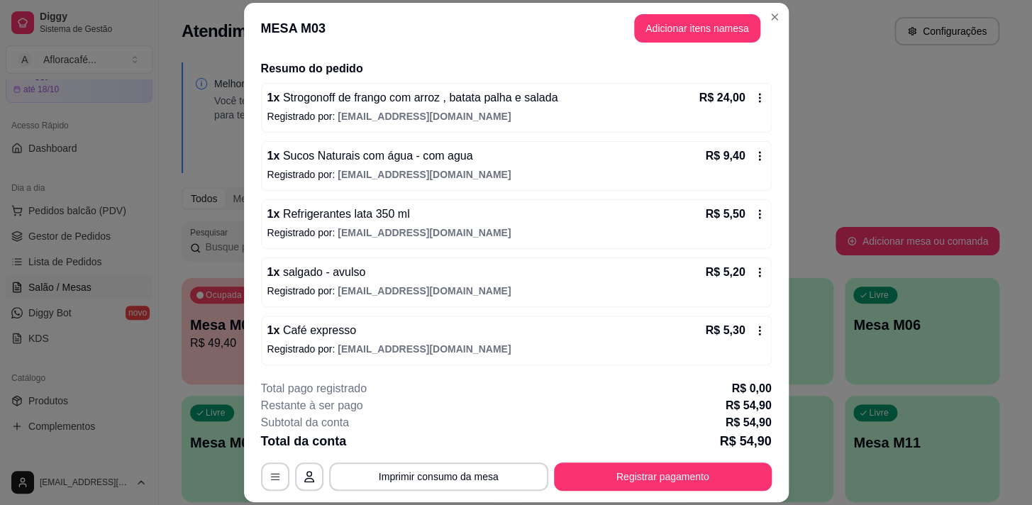
scroll to position [221, 0]
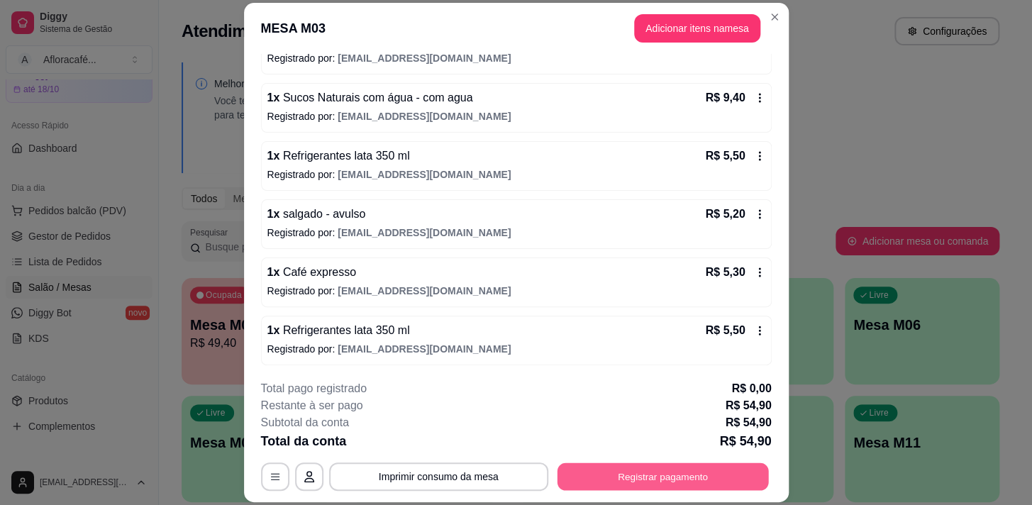
click at [627, 471] on button "Registrar pagamento" at bounding box center [662, 477] width 211 height 28
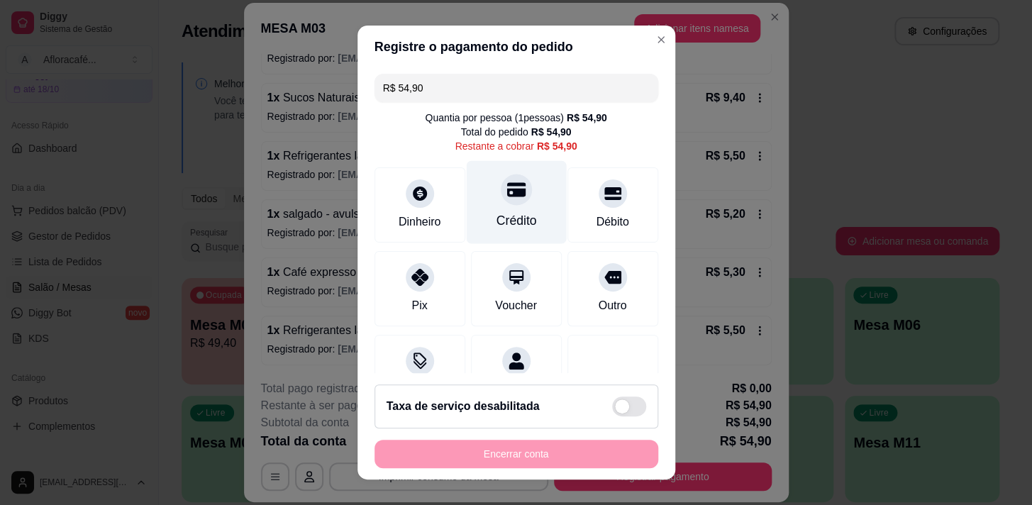
click at [501, 213] on div "Crédito" at bounding box center [516, 220] width 40 height 18
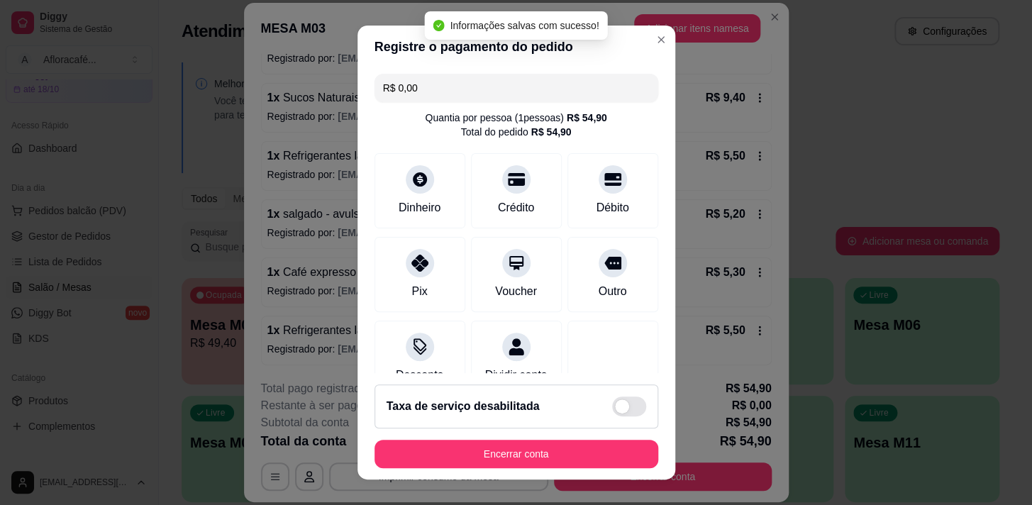
type input "R$ 0,00"
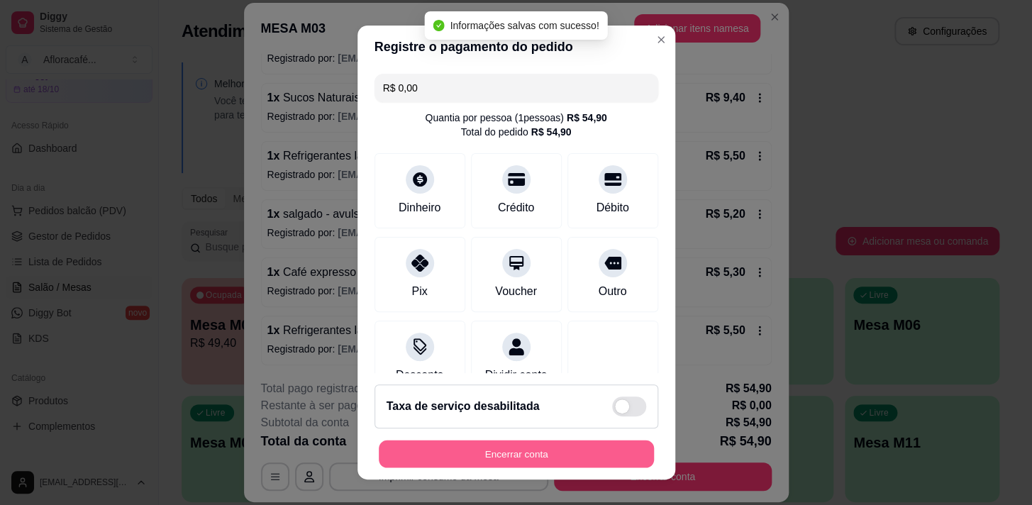
click at [557, 466] on button "Encerrar conta" at bounding box center [516, 454] width 275 height 28
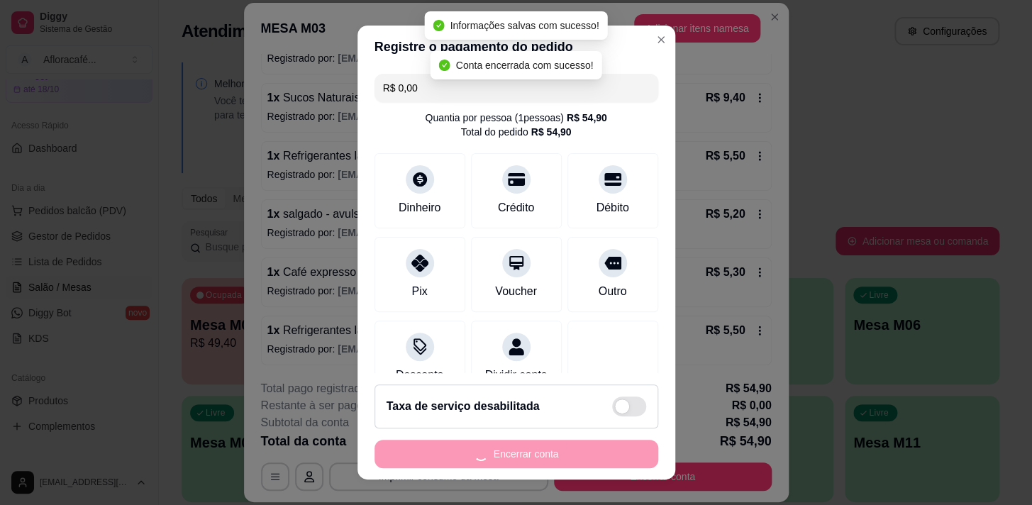
scroll to position [0, 0]
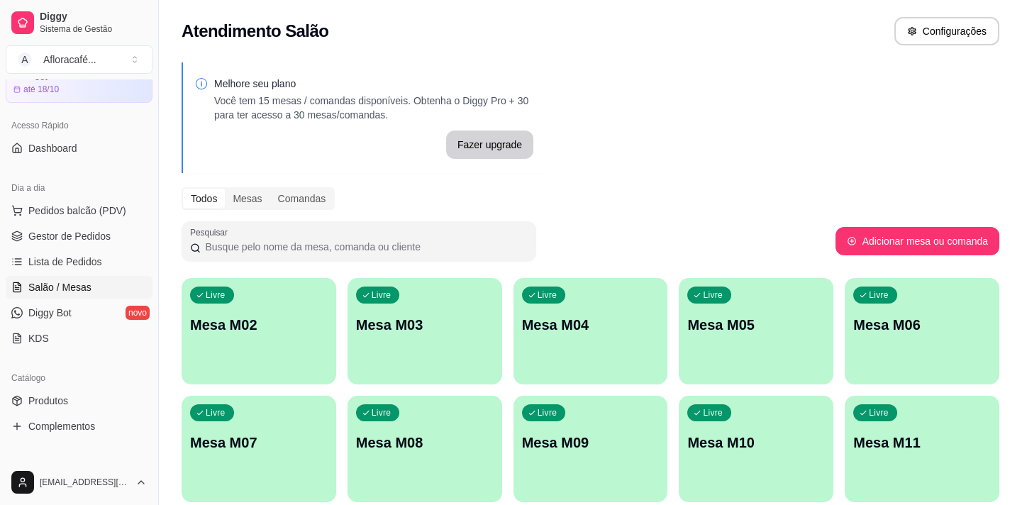
click at [289, 359] on div "Livre Mesa M02" at bounding box center [259, 322] width 155 height 89
click at [295, 318] on p "Mesa M02" at bounding box center [258, 325] width 133 height 19
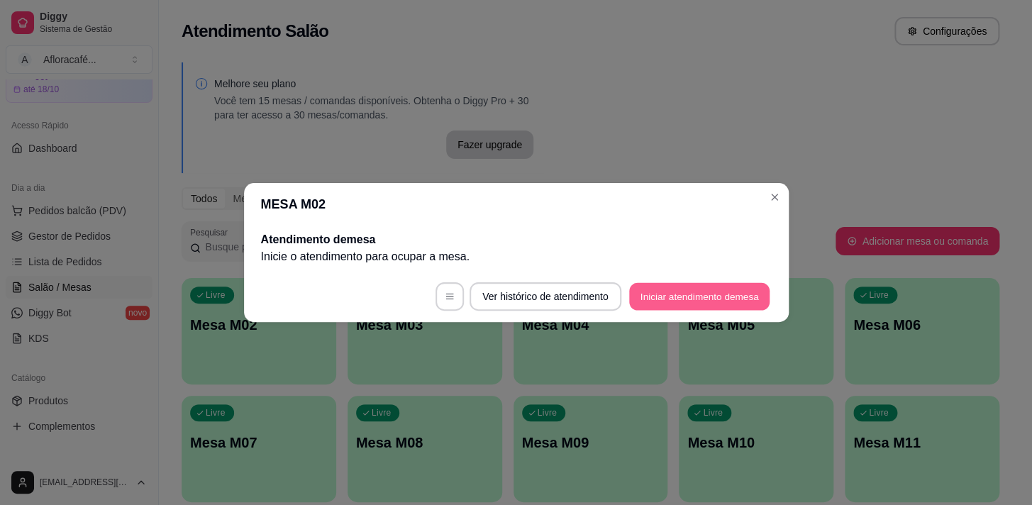
click at [653, 285] on button "Iniciar atendimento de mesa" at bounding box center [699, 297] width 140 height 28
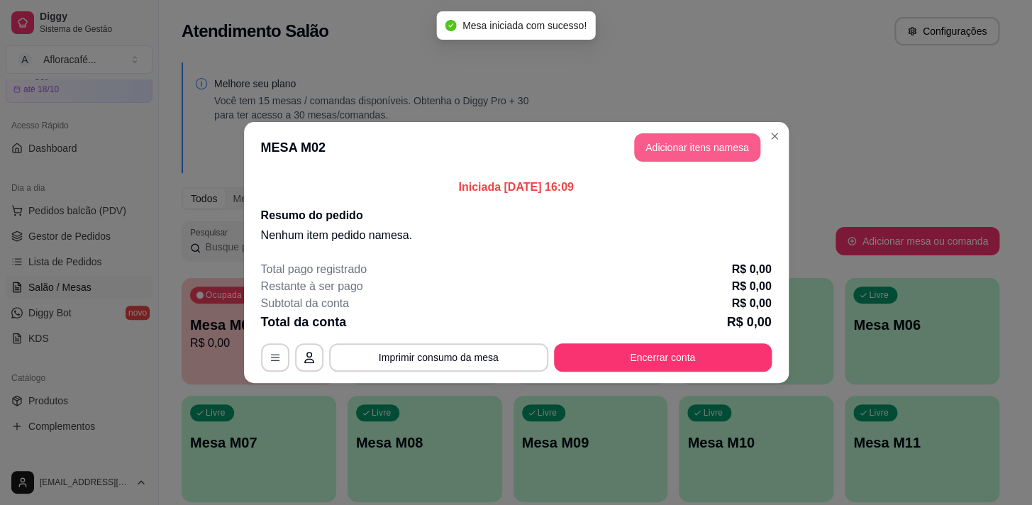
click at [696, 138] on button "Adicionar itens na mesa" at bounding box center [697, 147] width 126 height 28
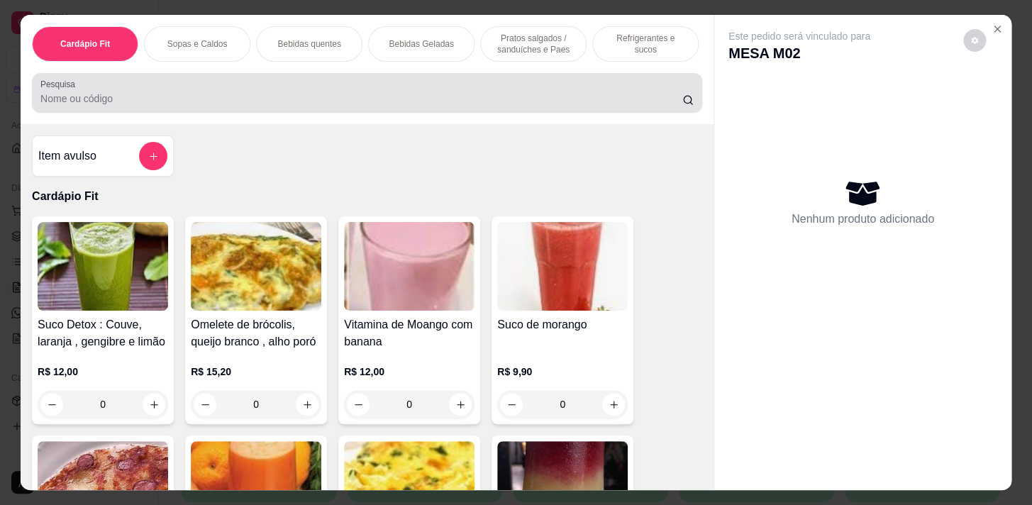
click at [362, 90] on div at bounding box center [366, 93] width 653 height 28
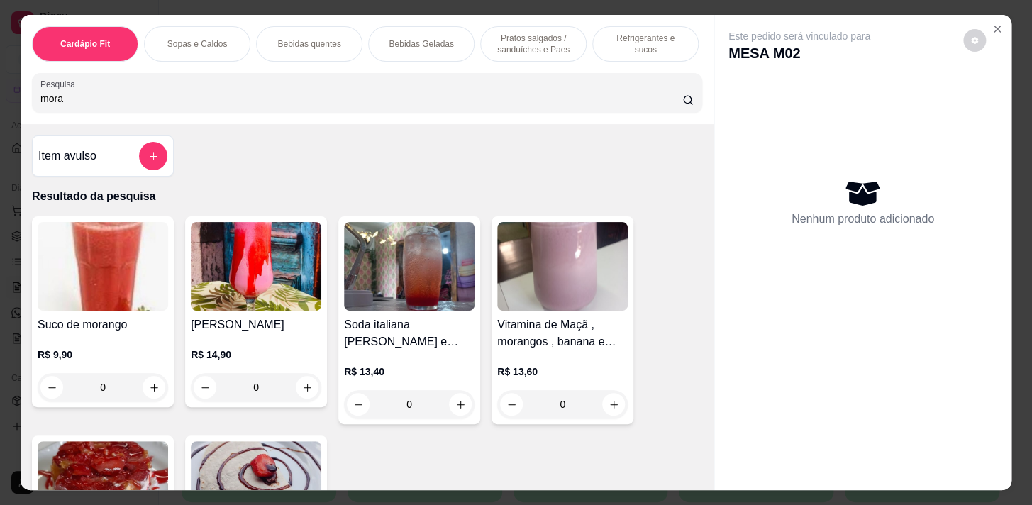
scroll to position [386, 0]
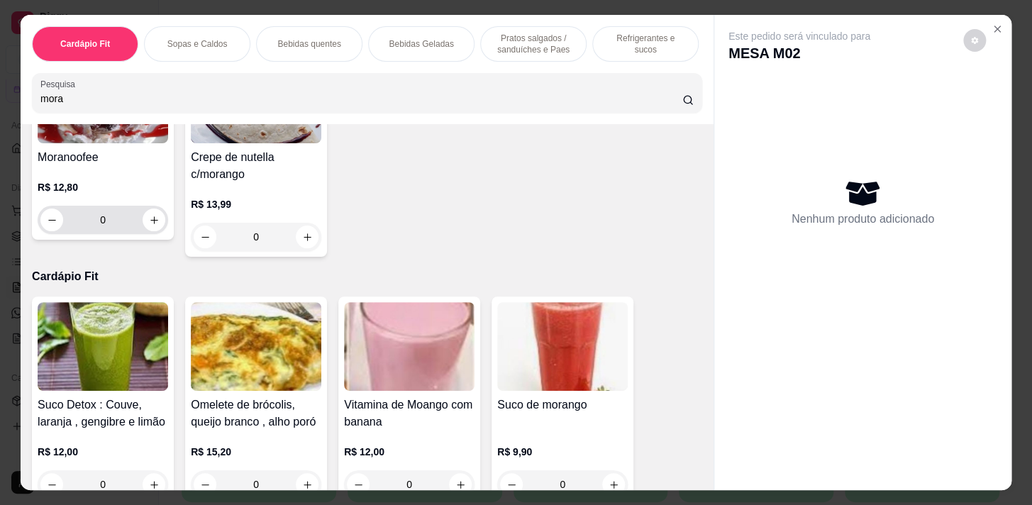
type input "mora"
click at [157, 222] on button "increase-product-quantity" at bounding box center [154, 220] width 22 height 22
type input "1"
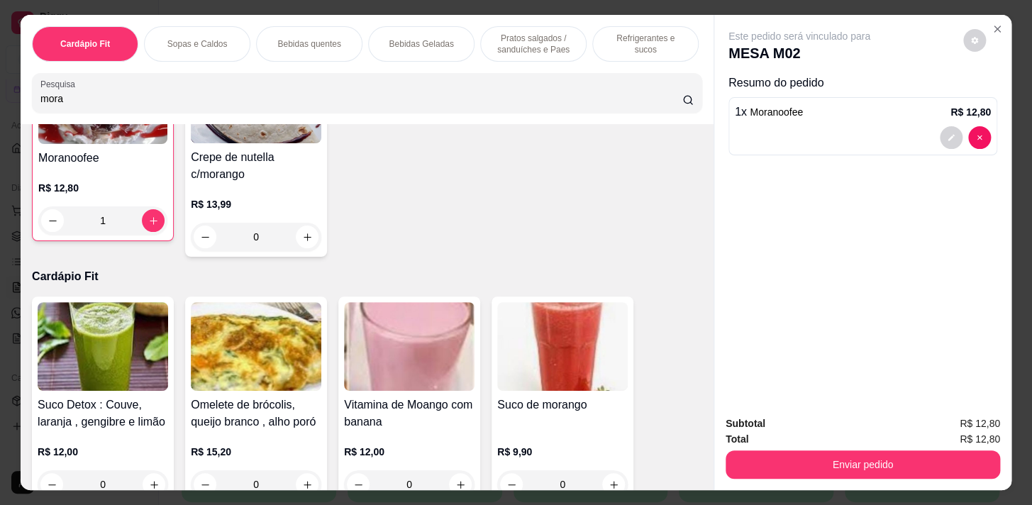
scroll to position [387, 0]
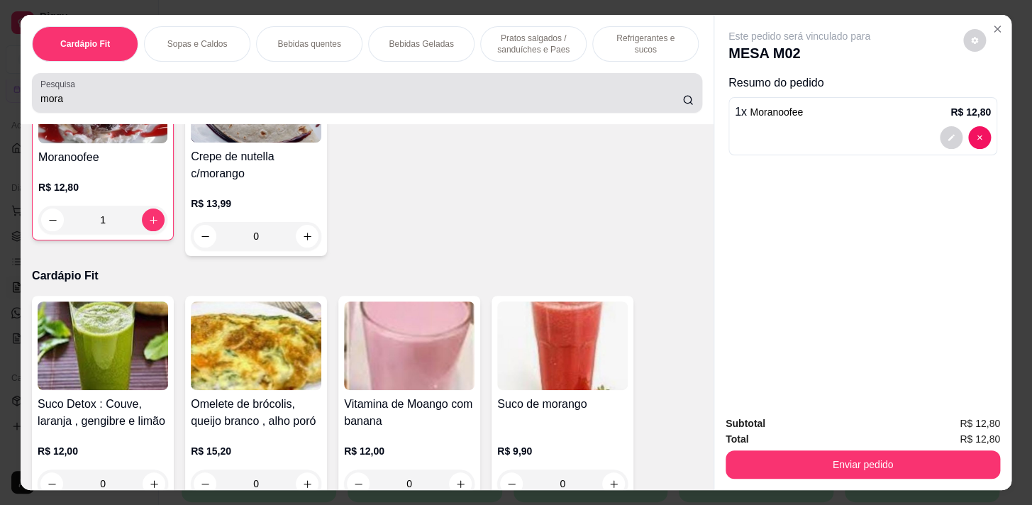
click at [304, 105] on input "mora" at bounding box center [361, 98] width 642 height 14
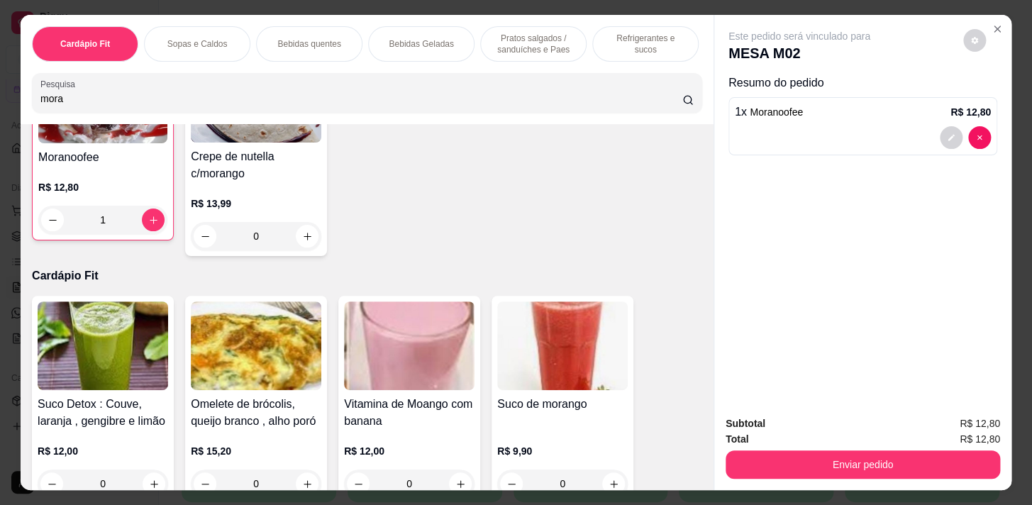
scroll to position [0, 0]
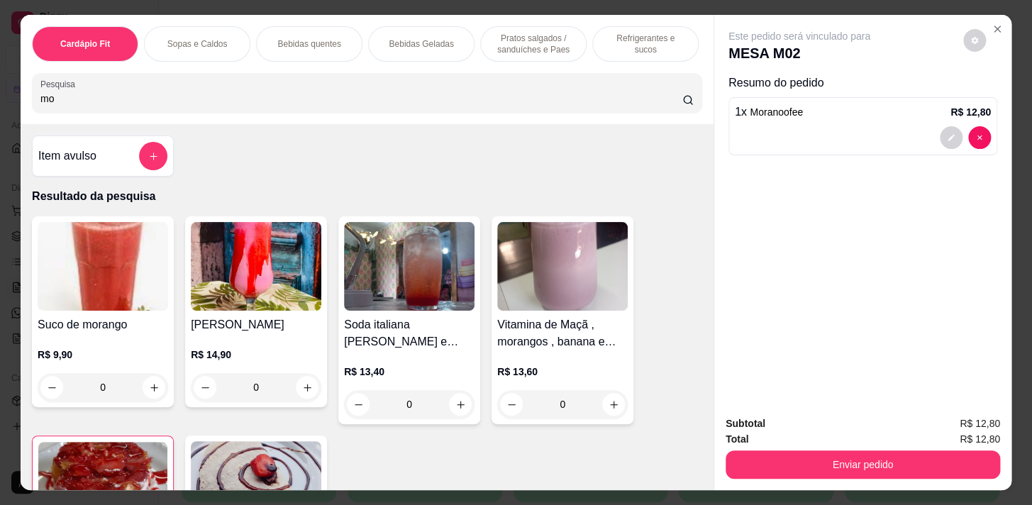
type input "m"
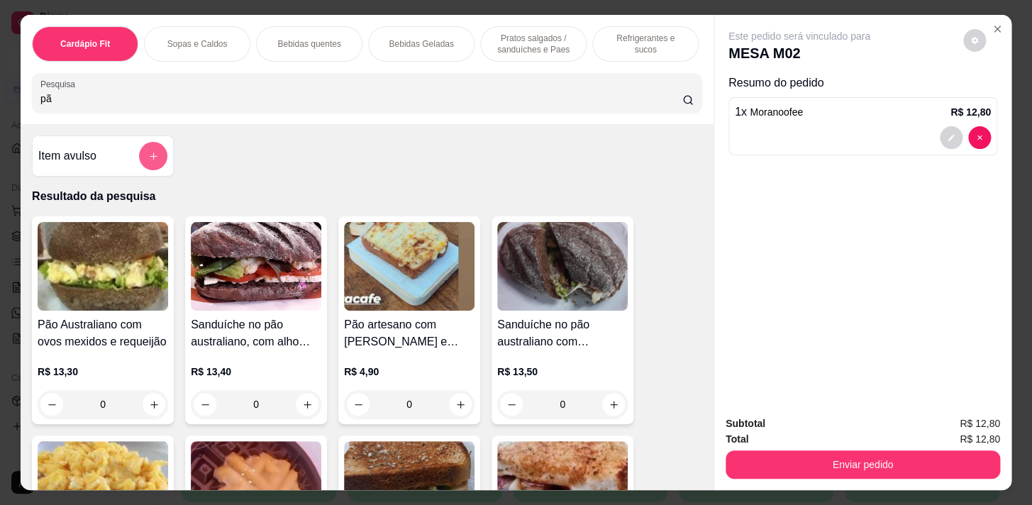
type input "pã"
click at [140, 159] on button "add-separate-item" at bounding box center [154, 157] width 28 height 28
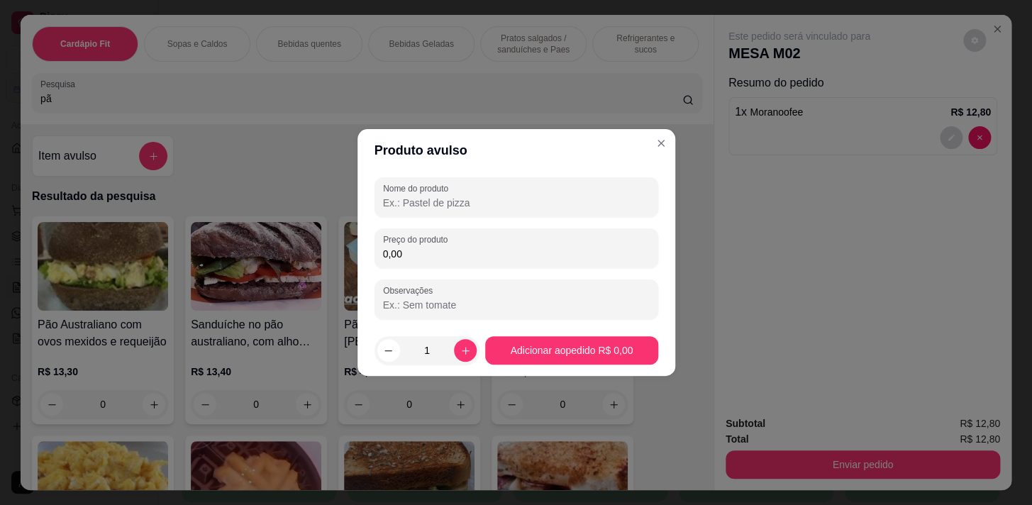
click at [447, 196] on input "Nome do produto" at bounding box center [516, 203] width 267 height 14
type input "pâo de quei"
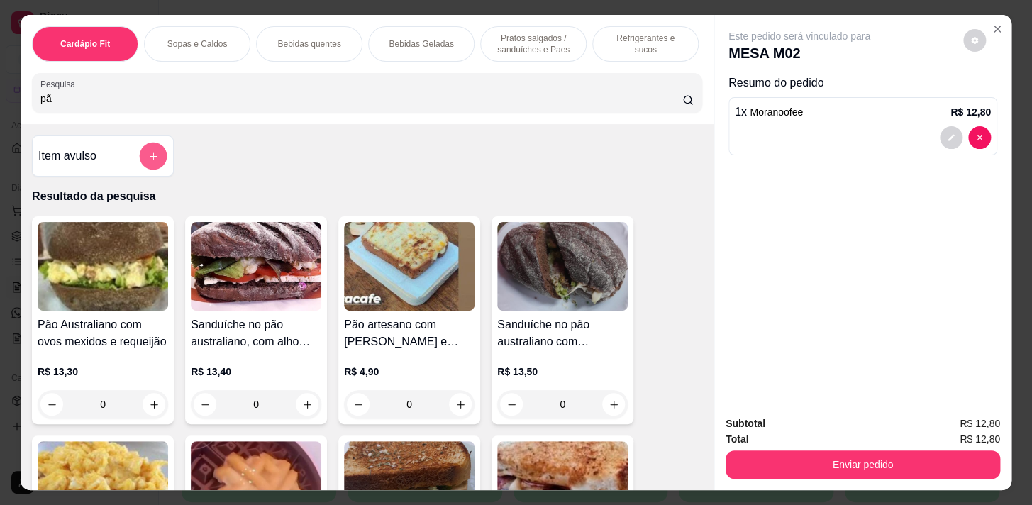
click at [148, 155] on icon "add-separate-item" at bounding box center [153, 156] width 11 height 11
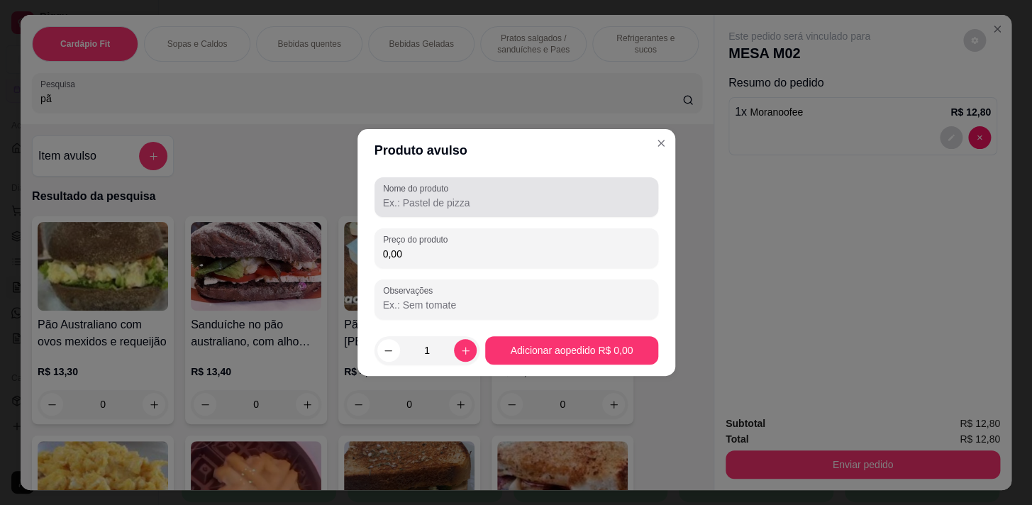
click at [519, 190] on div at bounding box center [516, 197] width 267 height 28
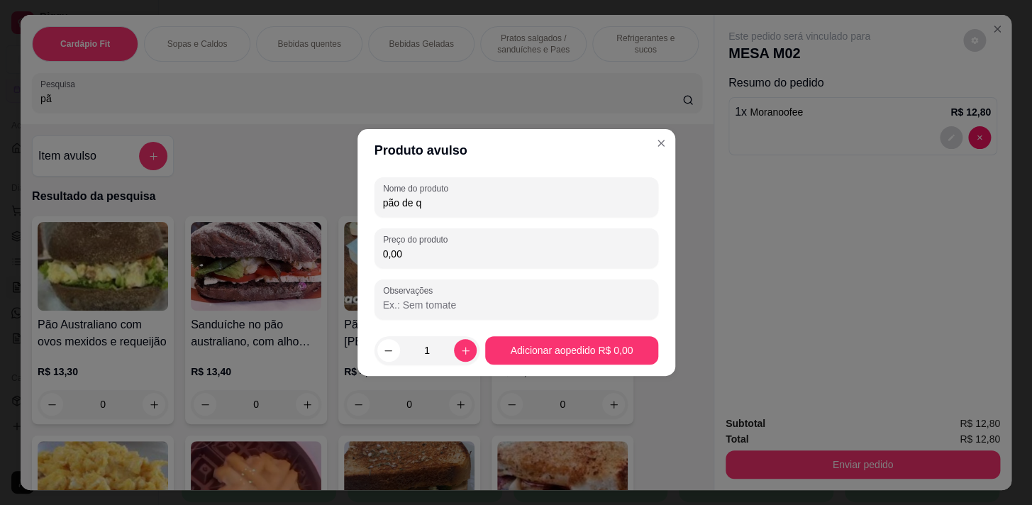
type input "pão de q"
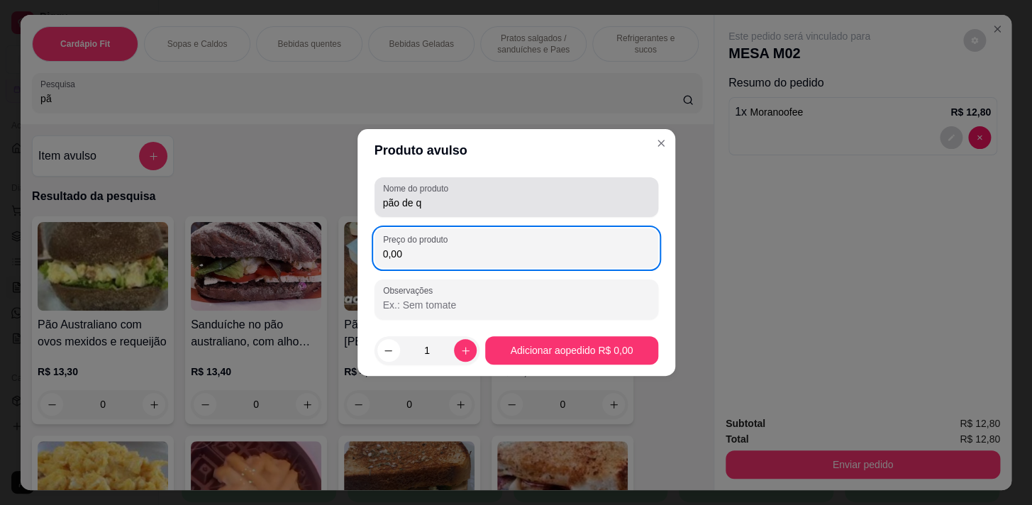
type input "0,00"
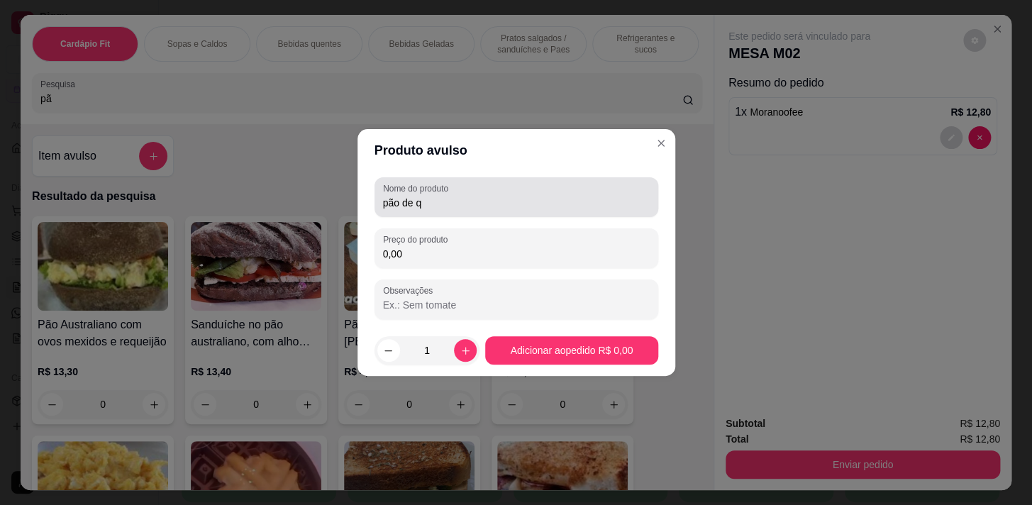
click at [517, 188] on div "pão de q" at bounding box center [516, 197] width 267 height 28
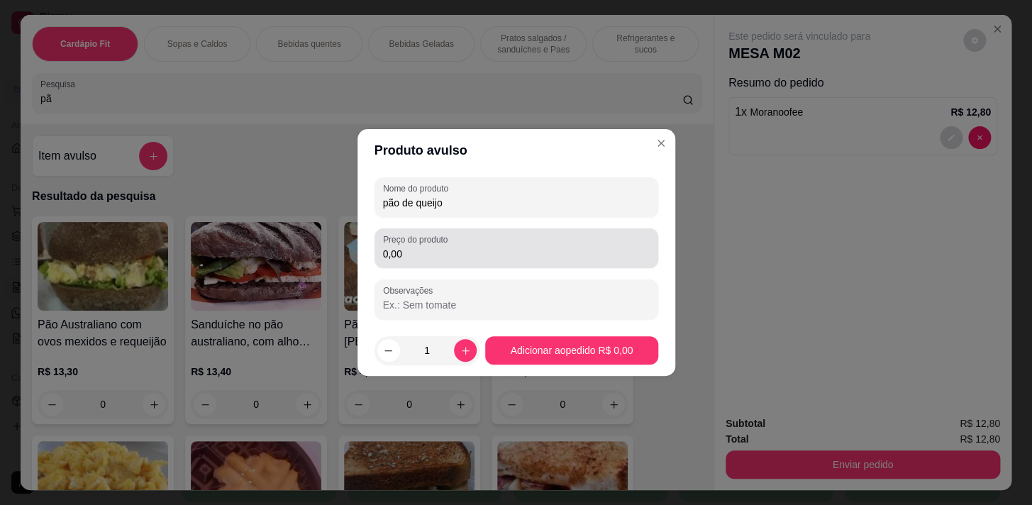
type input "pão de queijo"
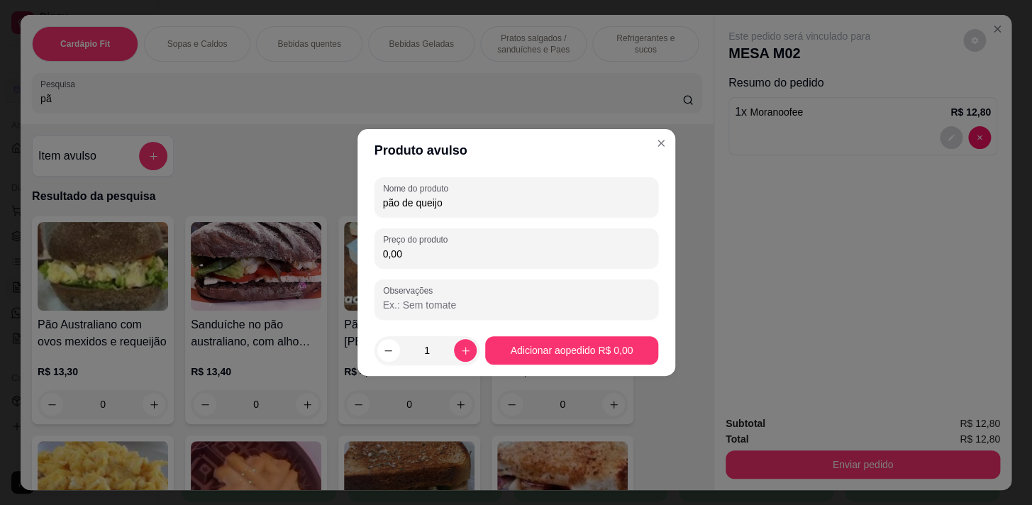
click at [498, 258] on input "0,00" at bounding box center [516, 254] width 267 height 14
type input "5,70"
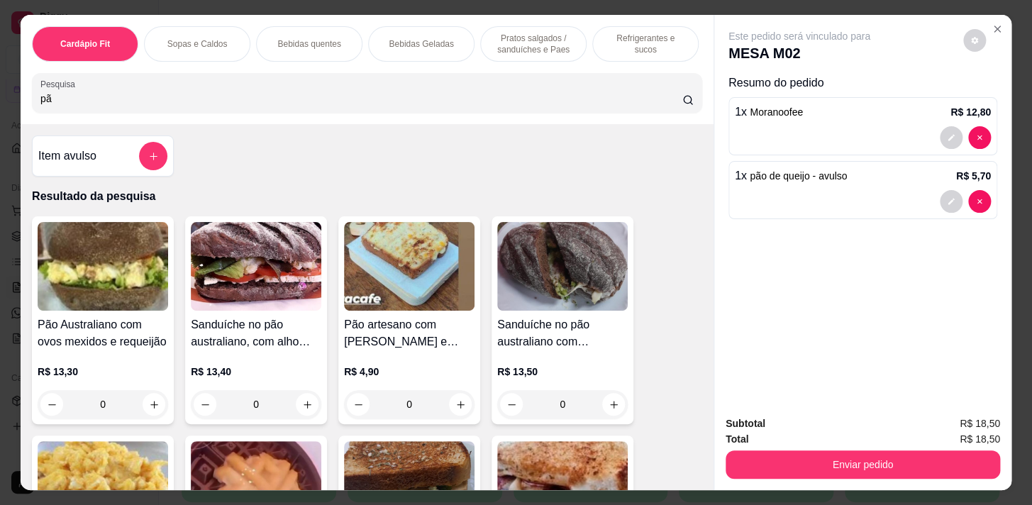
click at [265, 124] on div "Cardápio Fit Sopas e Caldos Bebidas quentes Bebidas Geladas Pratos salgados / s…" at bounding box center [367, 69] width 693 height 109
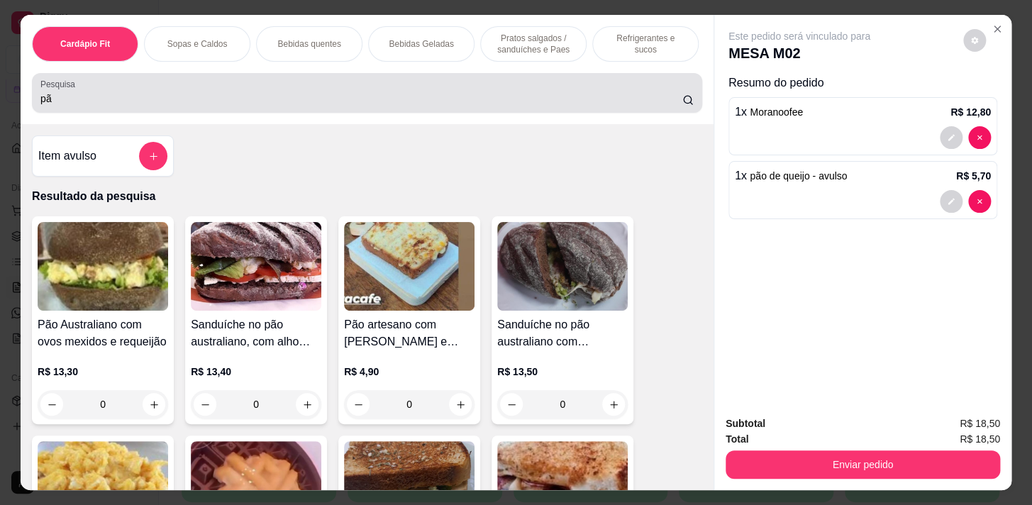
click at [262, 106] on input "pã" at bounding box center [361, 98] width 642 height 14
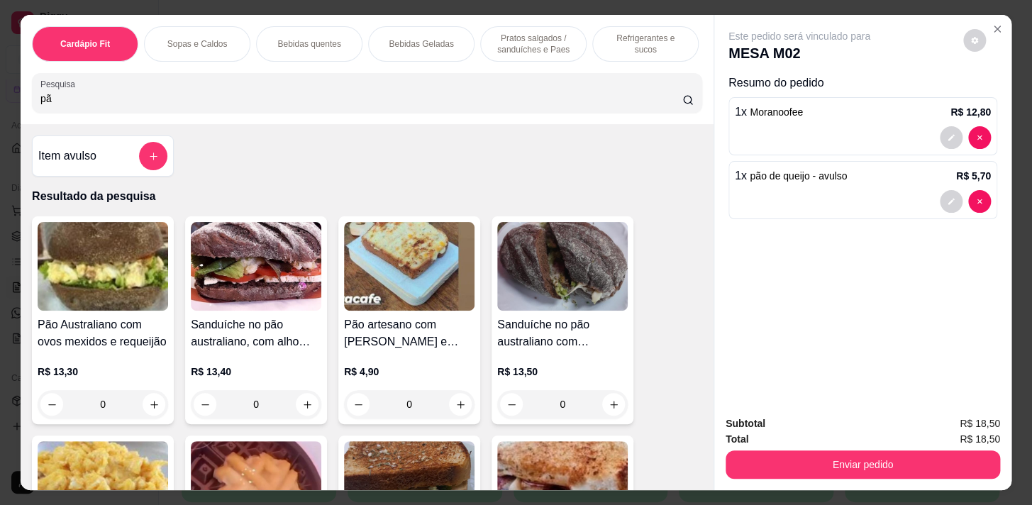
type input "p"
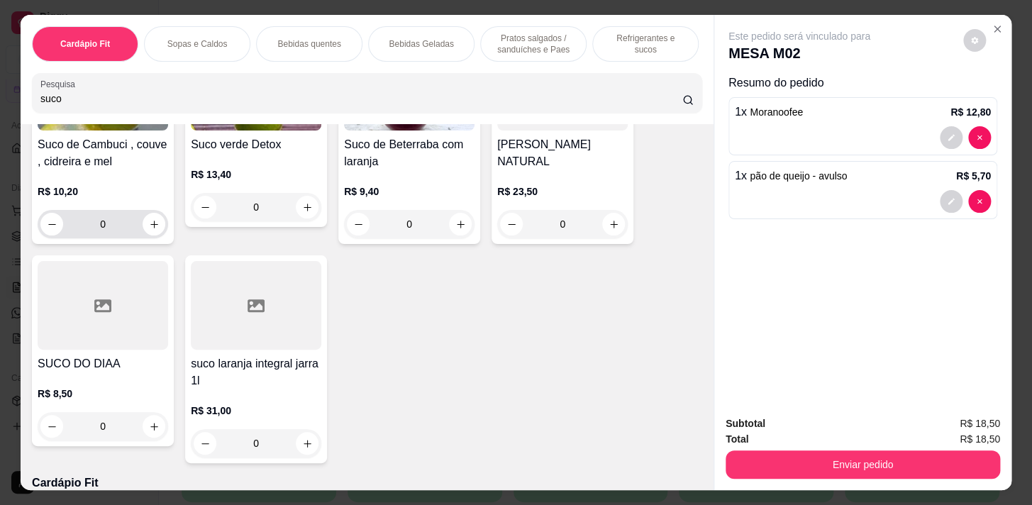
scroll to position [709, 0]
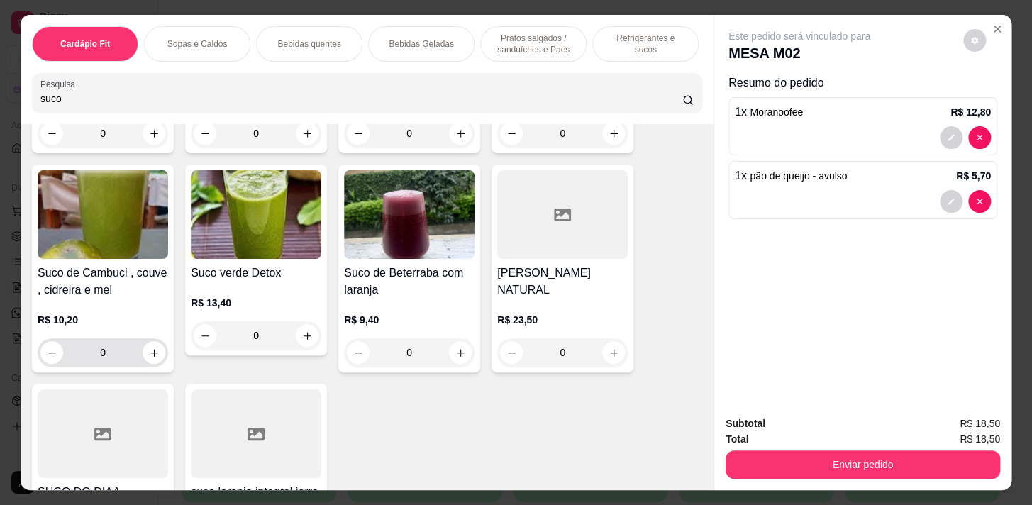
type input "suco"
click at [138, 351] on div "0" at bounding box center [102, 352] width 125 height 28
click at [149, 356] on icon "increase-product-quantity" at bounding box center [154, 352] width 11 height 11
type input "1"
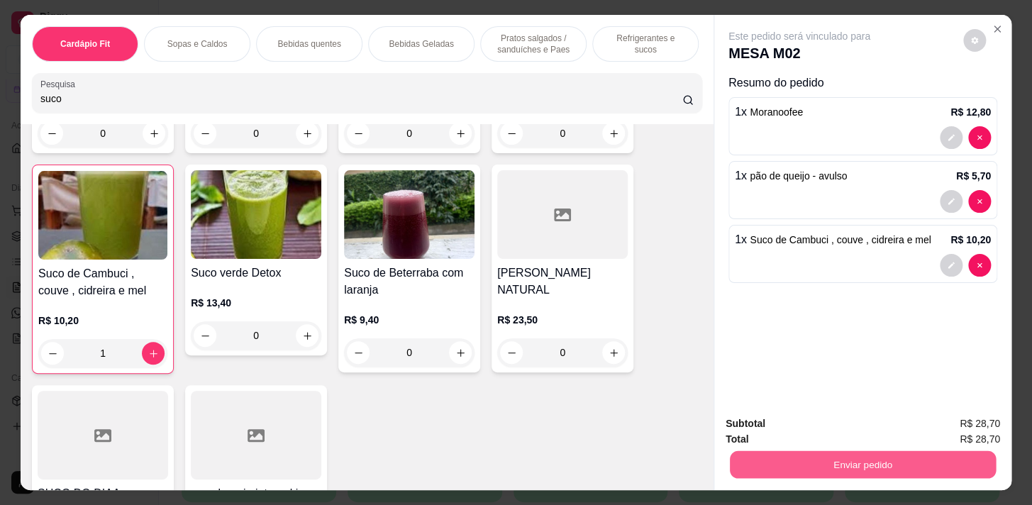
click at [820, 454] on button "Enviar pedido" at bounding box center [863, 464] width 266 height 28
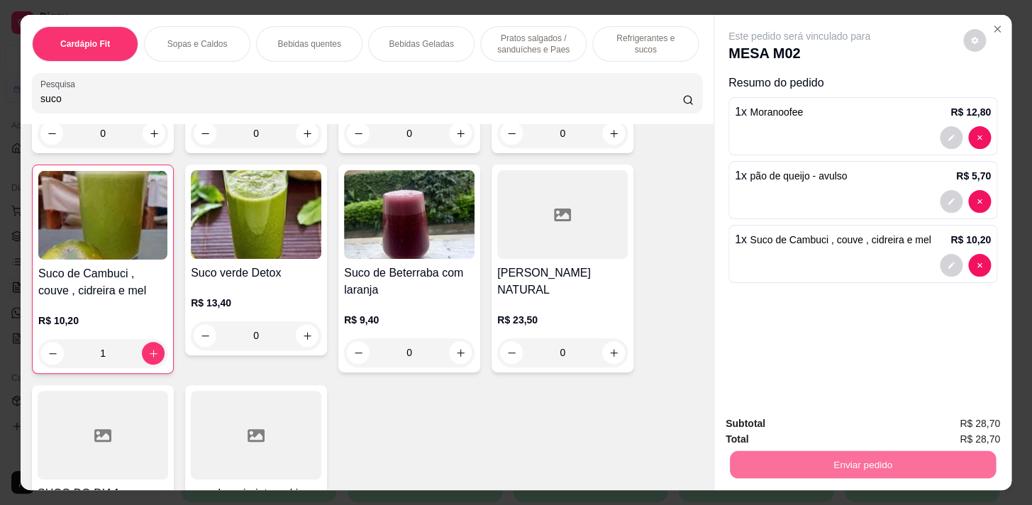
click at [947, 417] on button "Enviar pedido" at bounding box center [963, 424] width 78 height 26
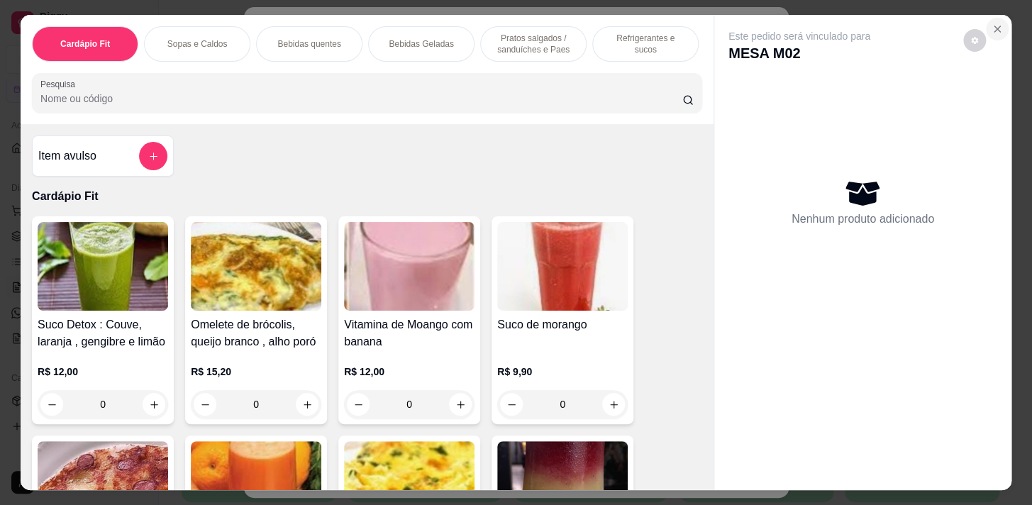
click at [991, 28] on icon "Close" at bounding box center [996, 28] width 11 height 11
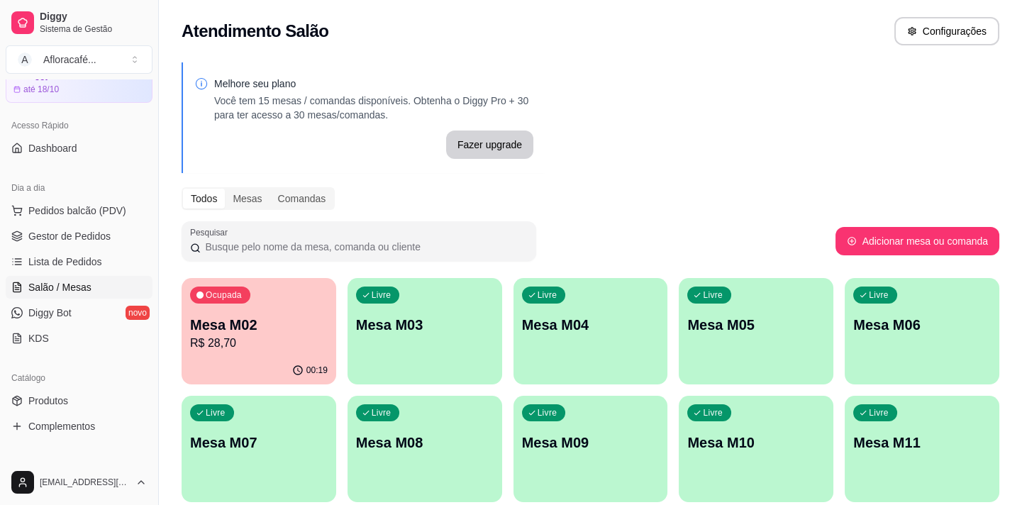
click at [273, 308] on div "Ocupada Mesa M02 R$ 28,70" at bounding box center [259, 317] width 155 height 79
click at [116, 399] on link "Produtos" at bounding box center [79, 400] width 147 height 23
click at [111, 259] on link "Lista de Pedidos" at bounding box center [79, 261] width 147 height 23
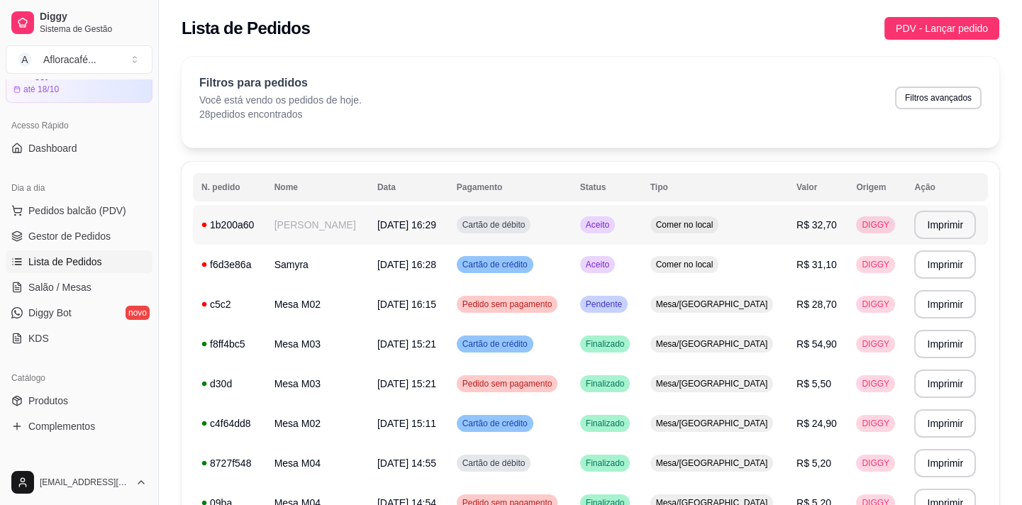
click at [284, 221] on td "[PERSON_NAME]" at bounding box center [317, 225] width 103 height 40
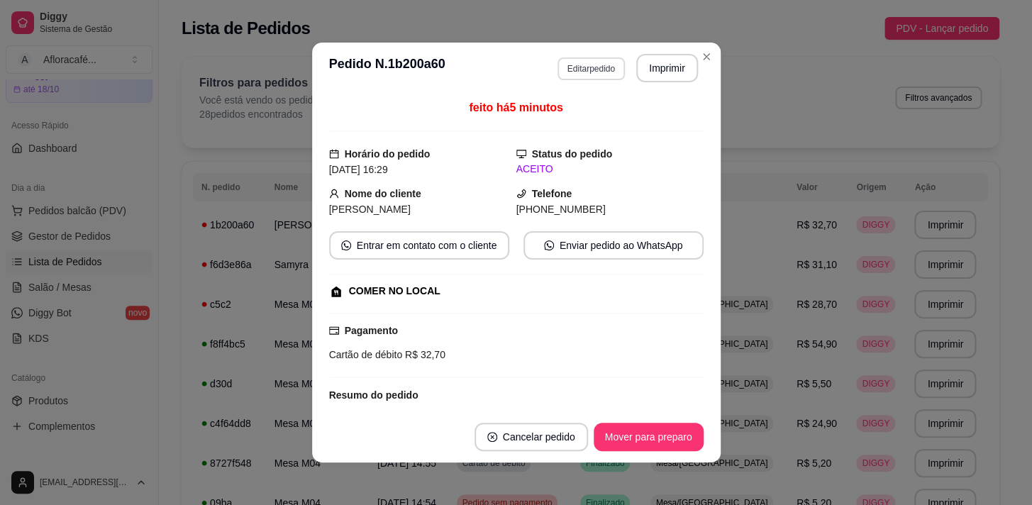
click at [584, 64] on button "Editar pedido" at bounding box center [590, 68] width 67 height 23
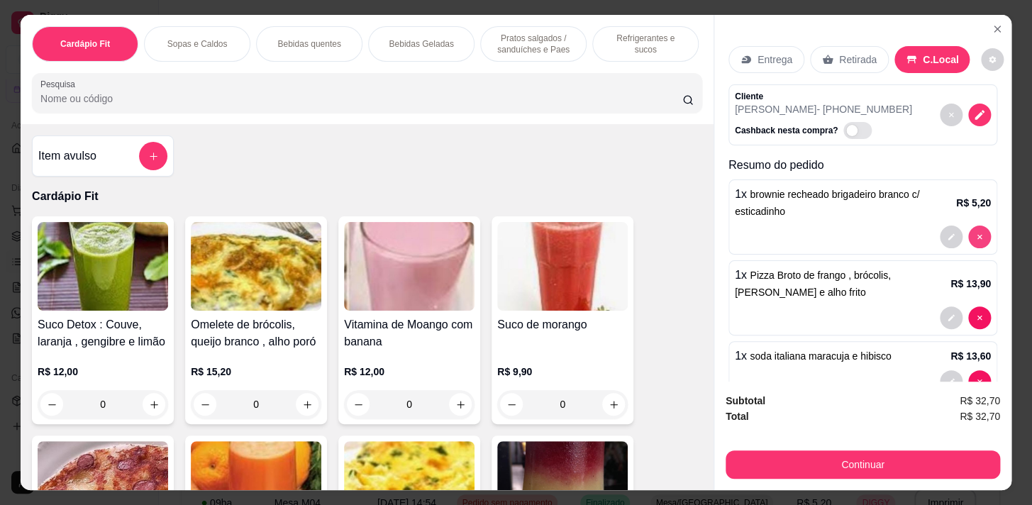
type input "0"
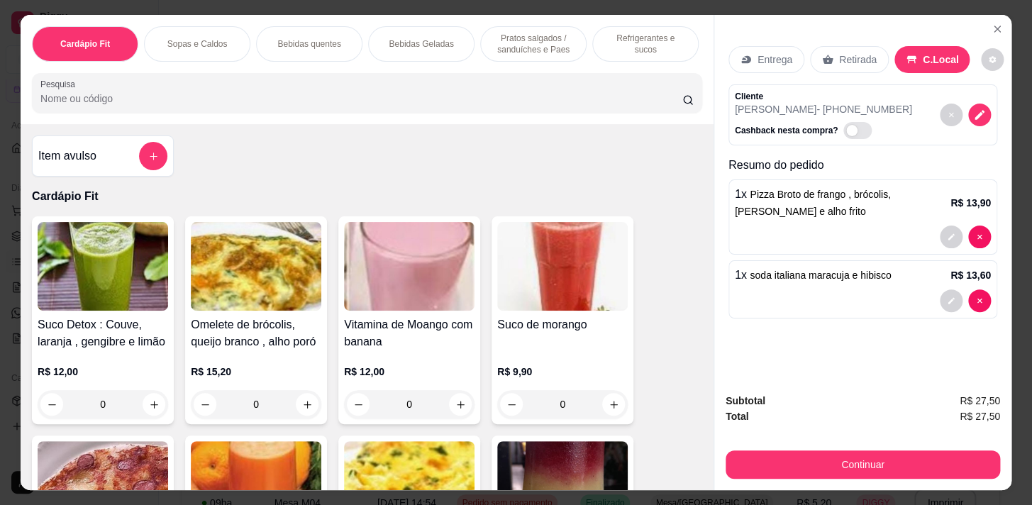
click at [618, 68] on div "Cardápio Fit Sopas e Caldos Bebidas quentes Bebidas Geladas Pratos salgados / s…" at bounding box center [367, 69] width 693 height 109
drag, startPoint x: 615, startPoint y: 52, endPoint x: 611, endPoint y: 61, distance: 9.9
click at [614, 53] on div "Refrigerantes e sucos" at bounding box center [645, 43] width 106 height 35
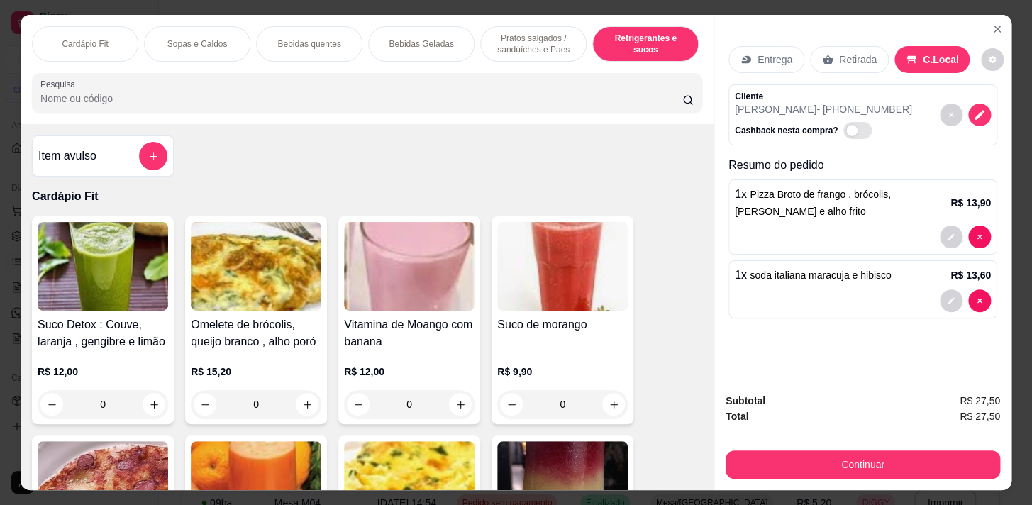
click at [611, 91] on input "Pesquisa" at bounding box center [361, 98] width 642 height 14
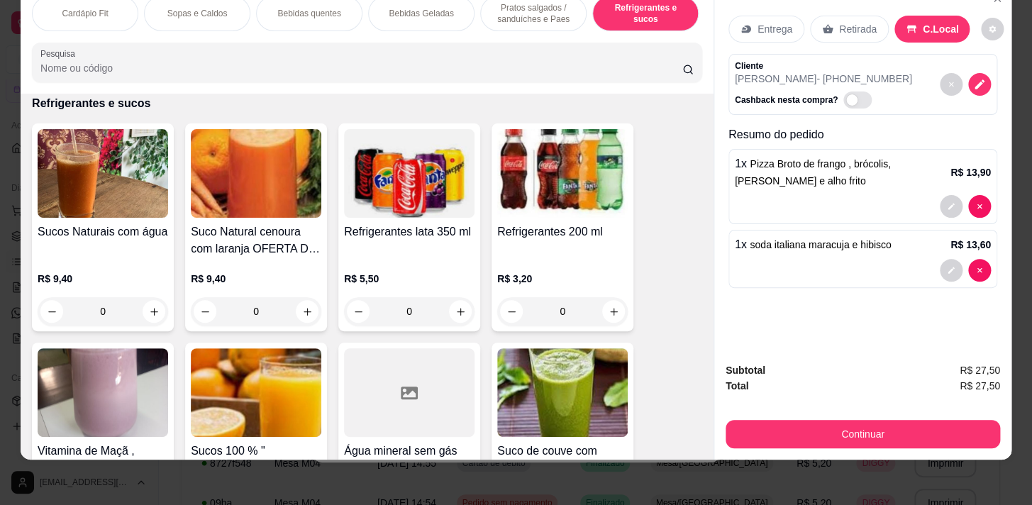
click at [598, 35] on div "Cardápio Fit Sopas e Caldos Bebidas quentes Bebidas Geladas Pratos salgados / s…" at bounding box center [367, 38] width 693 height 109
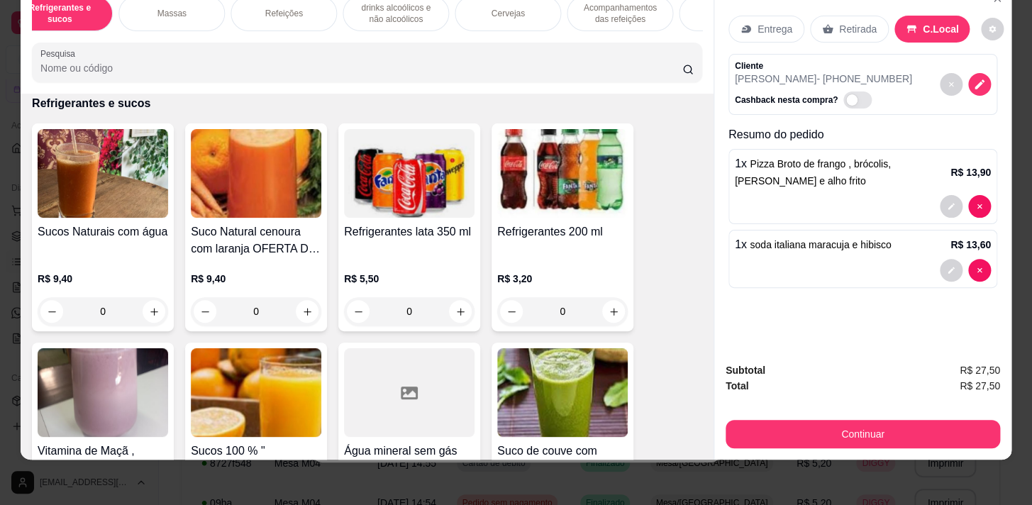
click at [608, 13] on p "Acompanhamentos das refeições" at bounding box center [620, 13] width 82 height 23
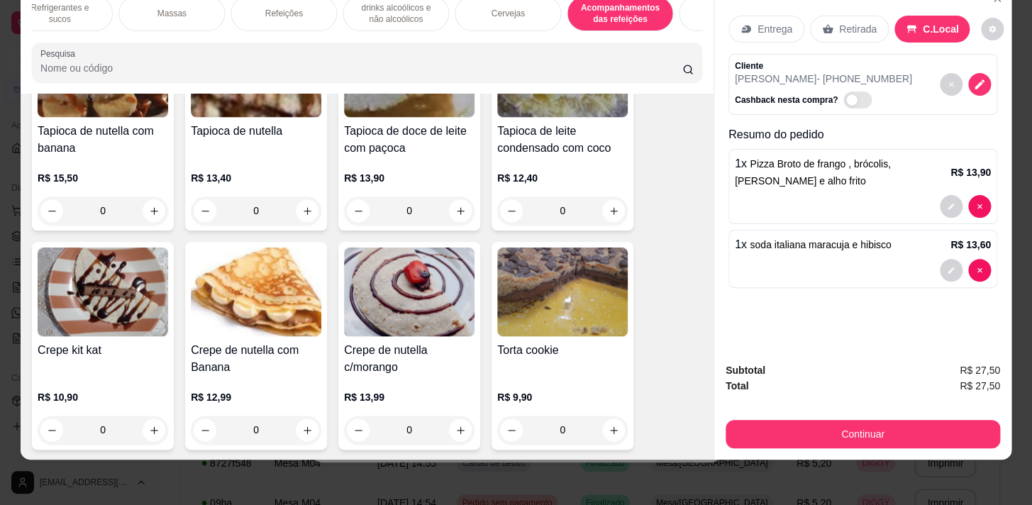
scroll to position [12213, 0]
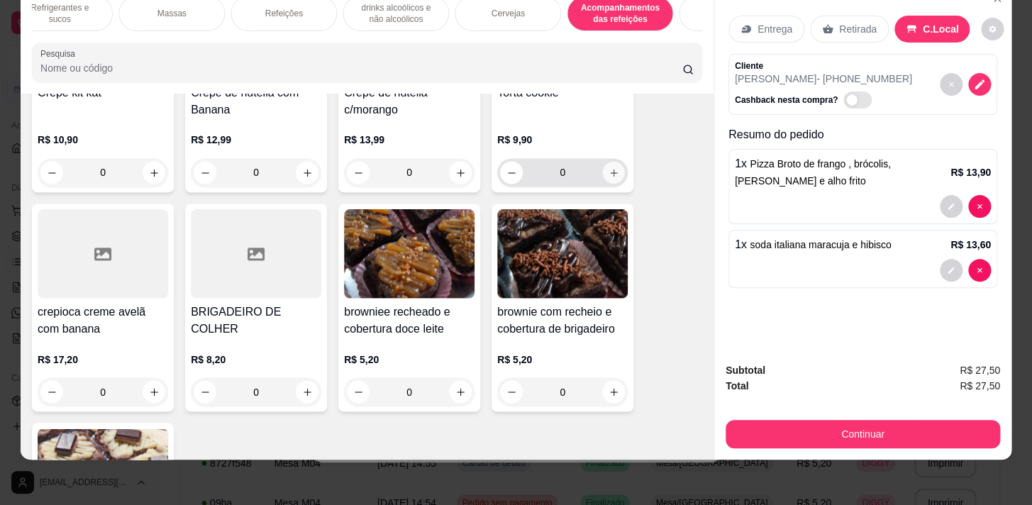
click at [613, 167] on icon "increase-product-quantity" at bounding box center [613, 172] width 11 height 11
type input "1"
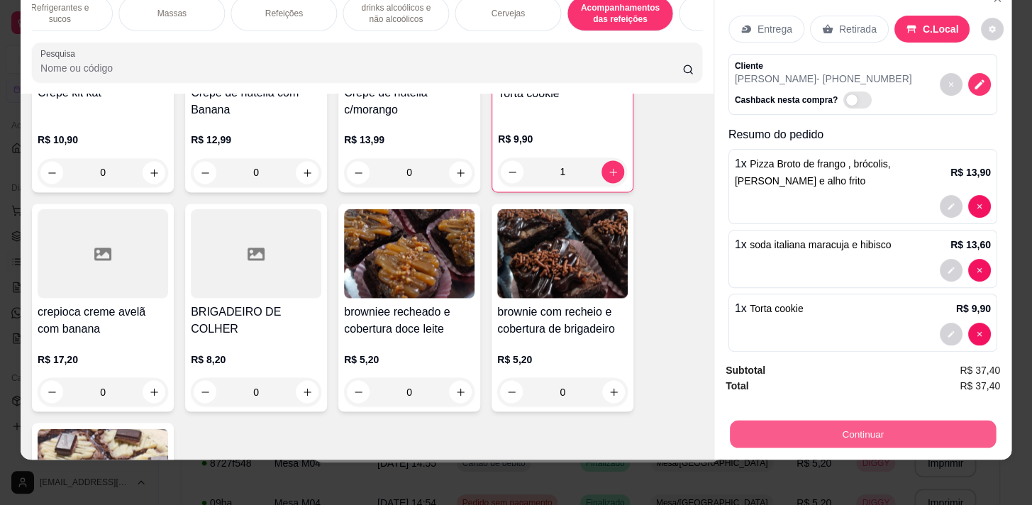
click at [954, 430] on button "Continuar" at bounding box center [863, 434] width 266 height 28
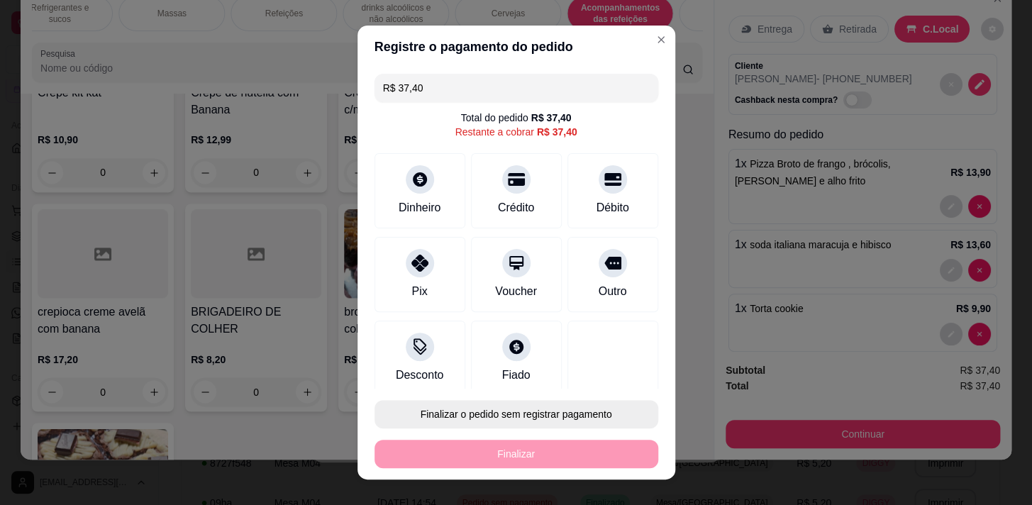
click at [530, 412] on button "Finalizar o pedido sem registrar pagamento" at bounding box center [516, 414] width 284 height 28
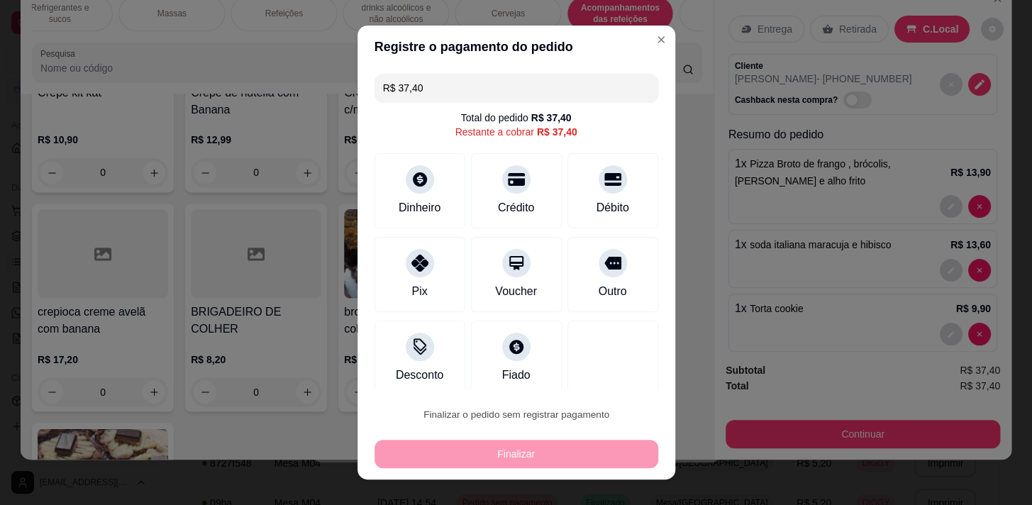
click at [591, 367] on button "Confirmar" at bounding box center [598, 374] width 52 height 22
type input "0"
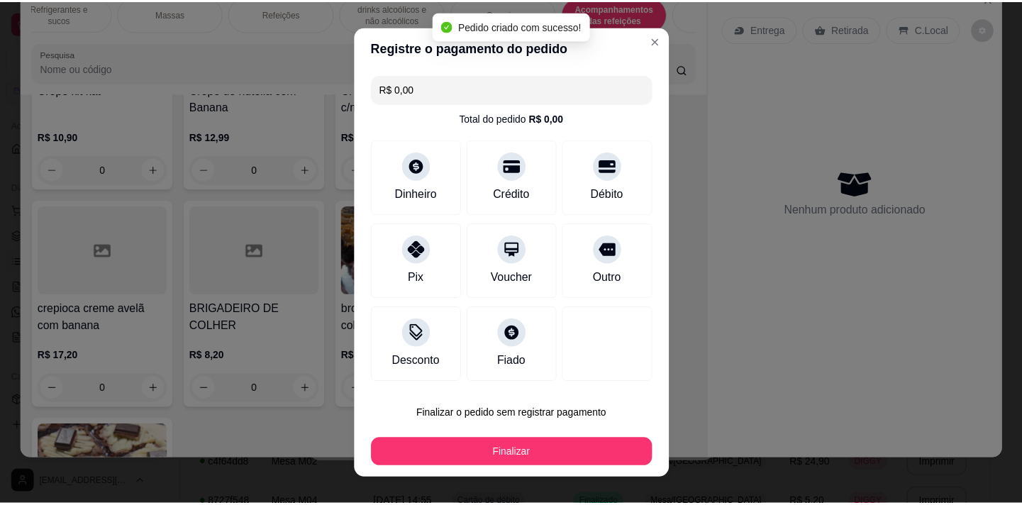
scroll to position [0, 0]
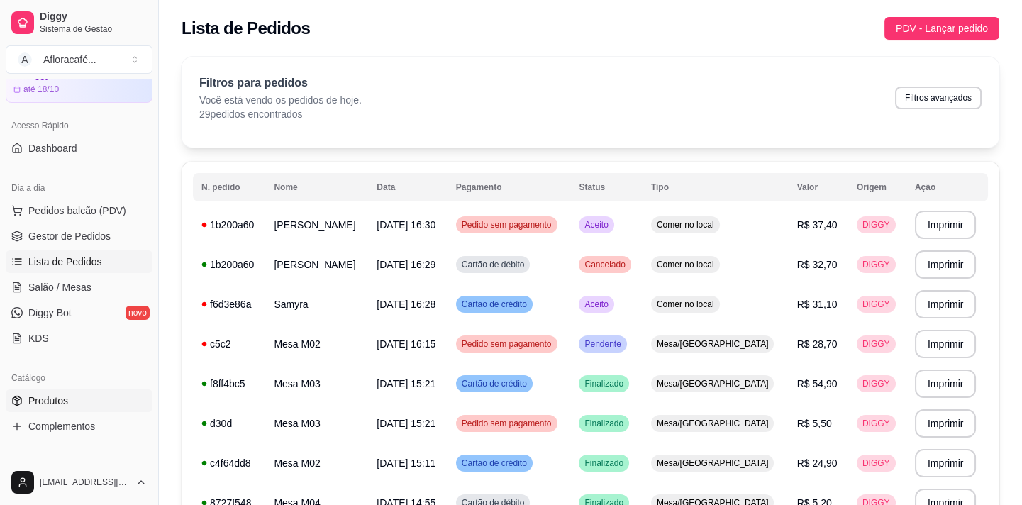
click at [84, 401] on link "Produtos" at bounding box center [79, 400] width 147 height 23
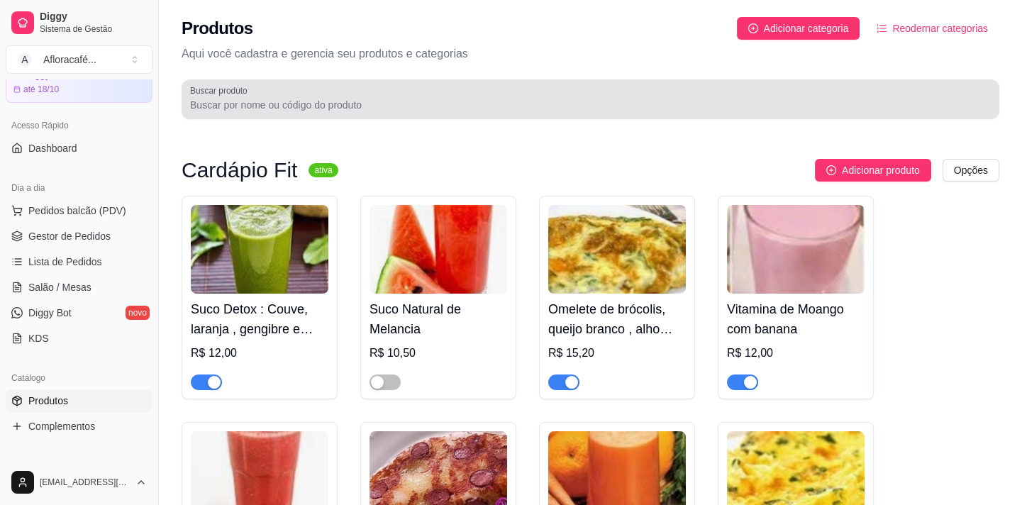
click at [388, 83] on div "Buscar produto" at bounding box center [591, 99] width 818 height 40
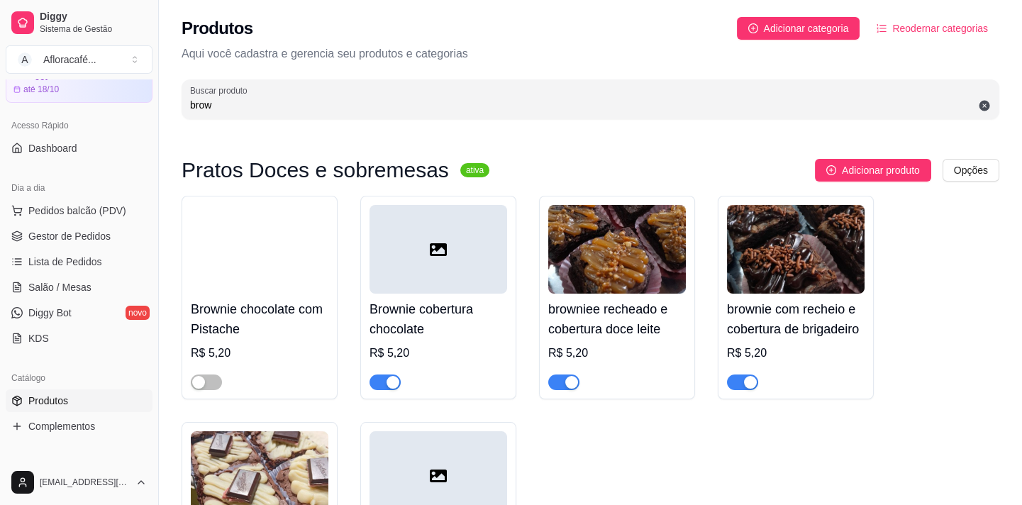
scroll to position [193, 0]
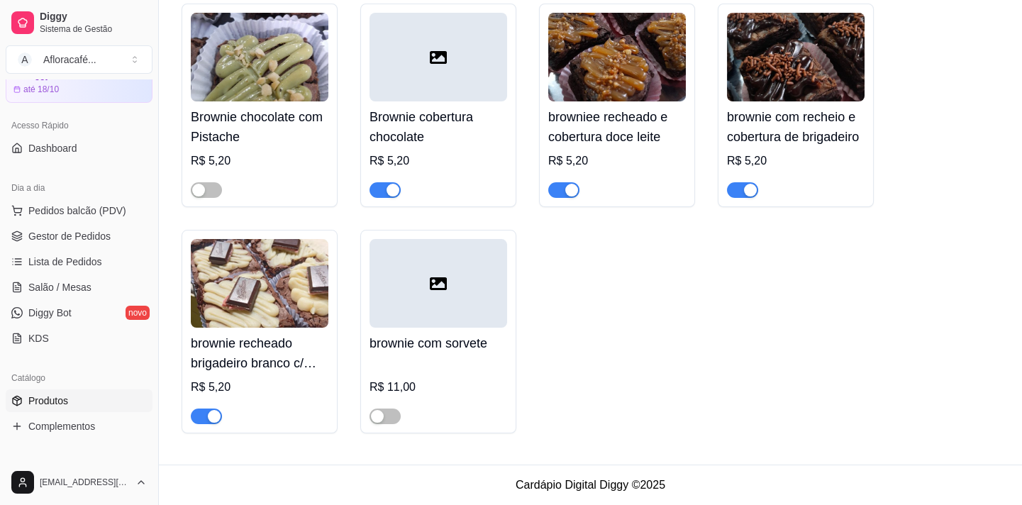
type input "brow"
click at [206, 422] on span "button" at bounding box center [206, 416] width 31 height 16
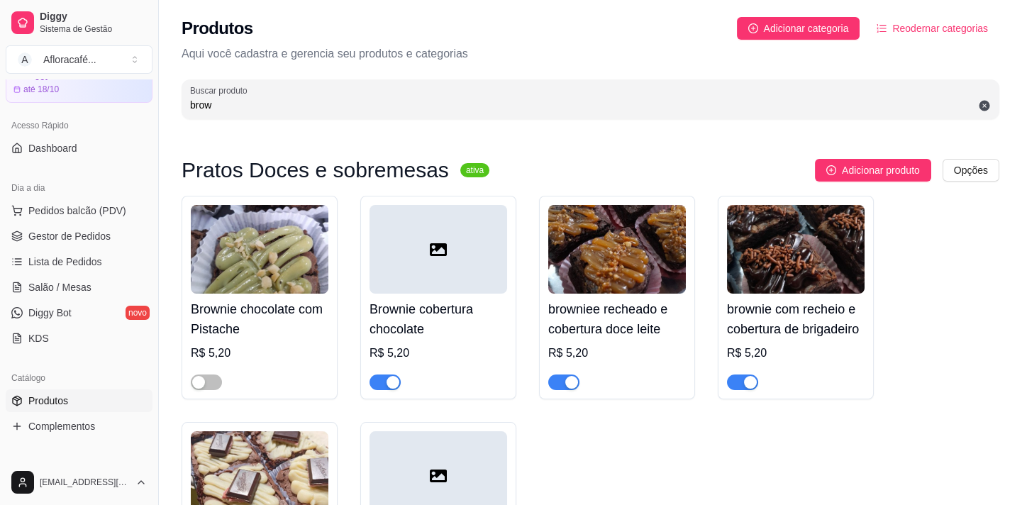
click at [745, 383] on div "button" at bounding box center [750, 382] width 13 height 13
click at [204, 383] on div "button" at bounding box center [198, 382] width 13 height 13
click at [397, 384] on div "button" at bounding box center [392, 382] width 13 height 13
click at [55, 286] on span "Salão / Mesas" at bounding box center [59, 287] width 63 height 14
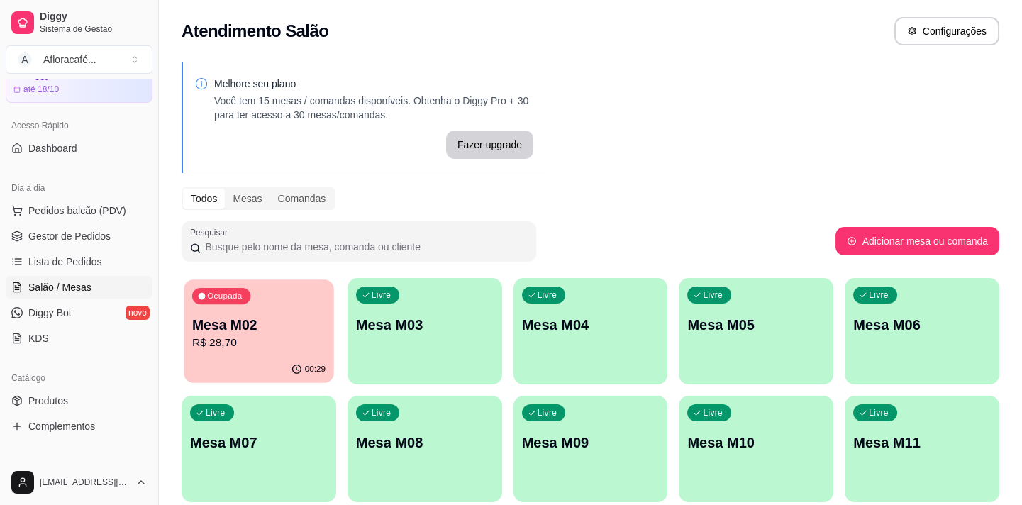
click at [232, 348] on p "R$ 28,70" at bounding box center [258, 343] width 133 height 16
click at [397, 350] on div "Livre Mesa M03" at bounding box center [425, 322] width 150 height 87
click at [468, 333] on p "Mesa M03" at bounding box center [424, 325] width 133 height 19
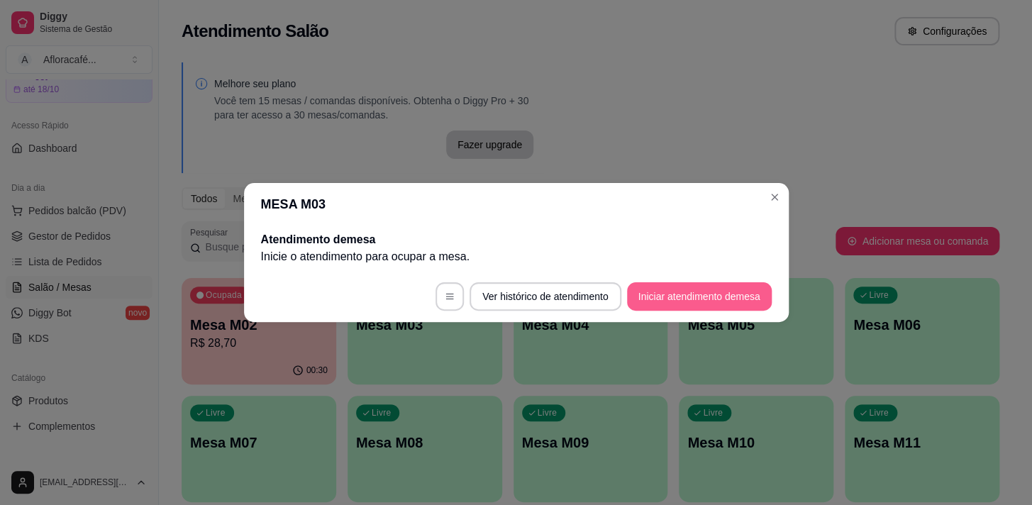
click at [686, 294] on button "Iniciar atendimento de mesa" at bounding box center [699, 296] width 145 height 28
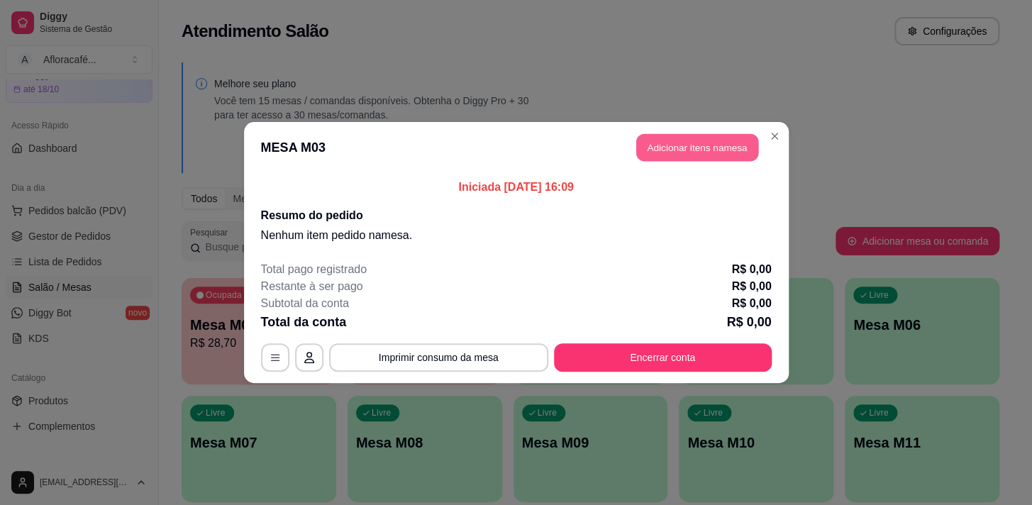
click at [722, 143] on button "Adicionar itens na mesa" at bounding box center [697, 148] width 122 height 28
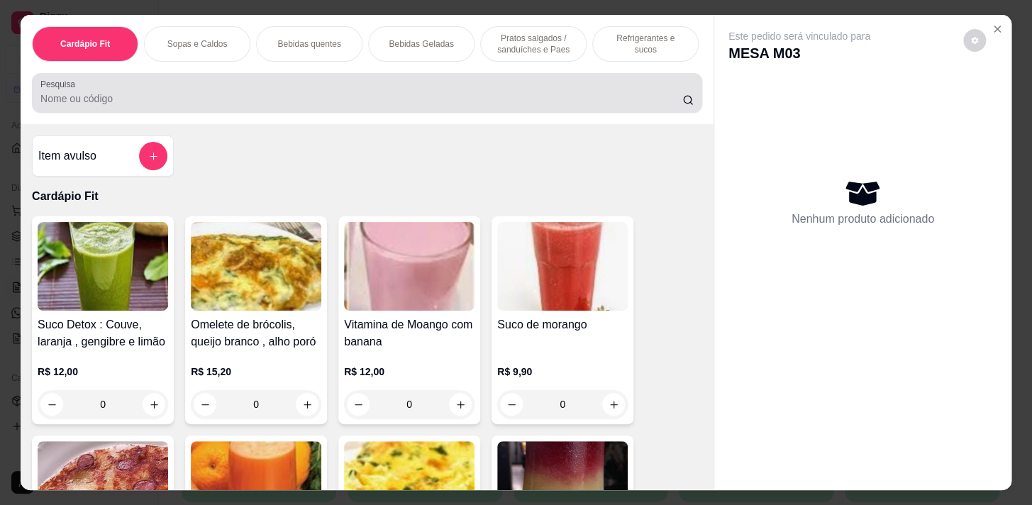
click at [414, 111] on div "Pesquisa" at bounding box center [367, 93] width 670 height 40
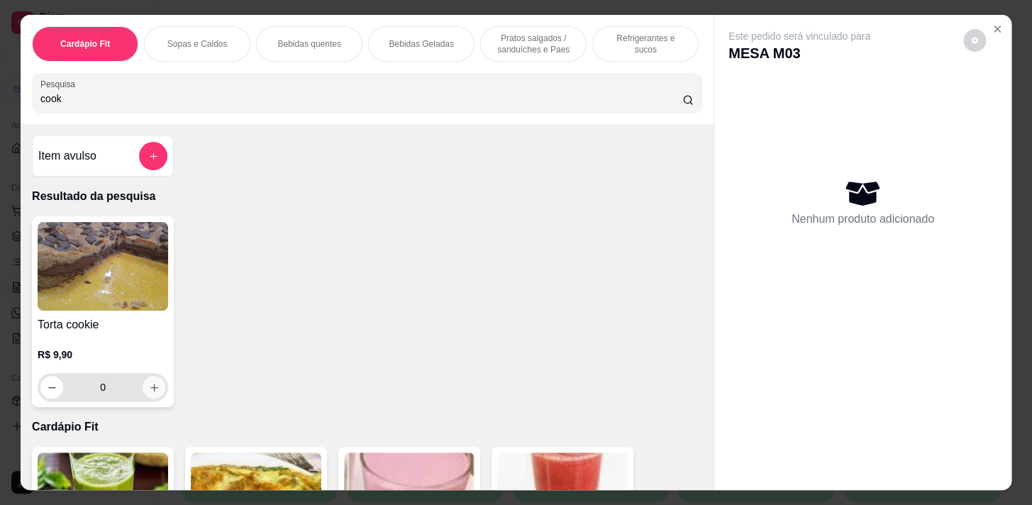
type input "cook"
click at [143, 396] on button "increase-product-quantity" at bounding box center [154, 387] width 23 height 23
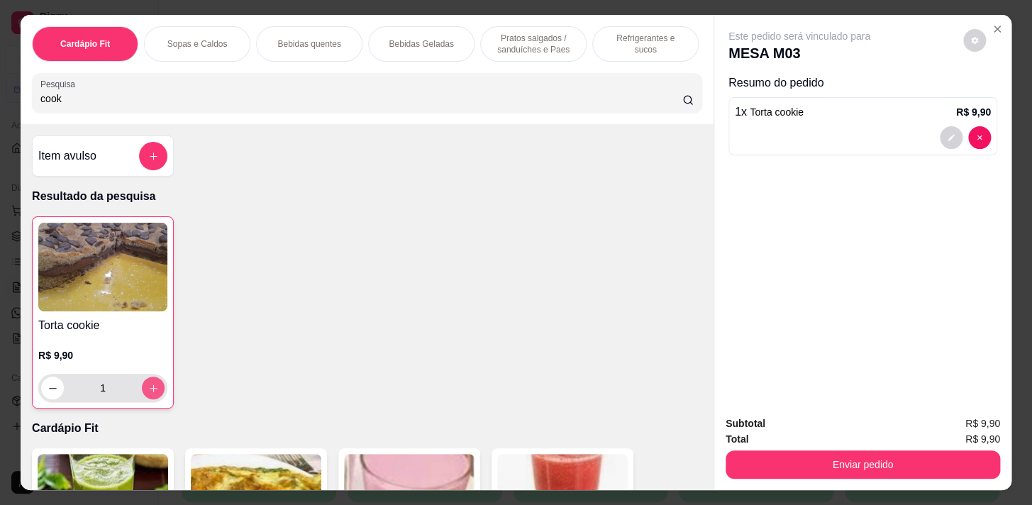
type input "1"
click at [536, 42] on p "Pratos salgados / sanduíches e Paes" at bounding box center [533, 44] width 82 height 23
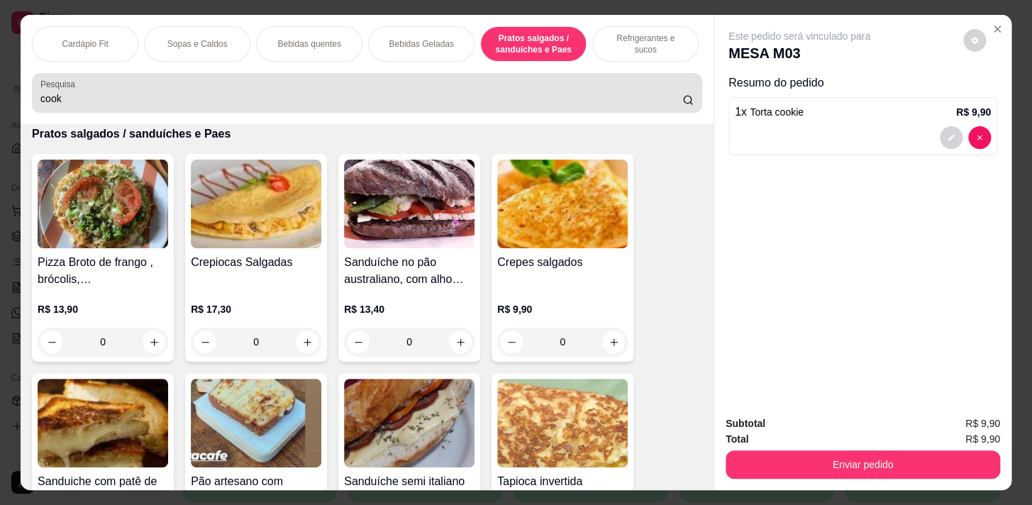
scroll to position [35, 0]
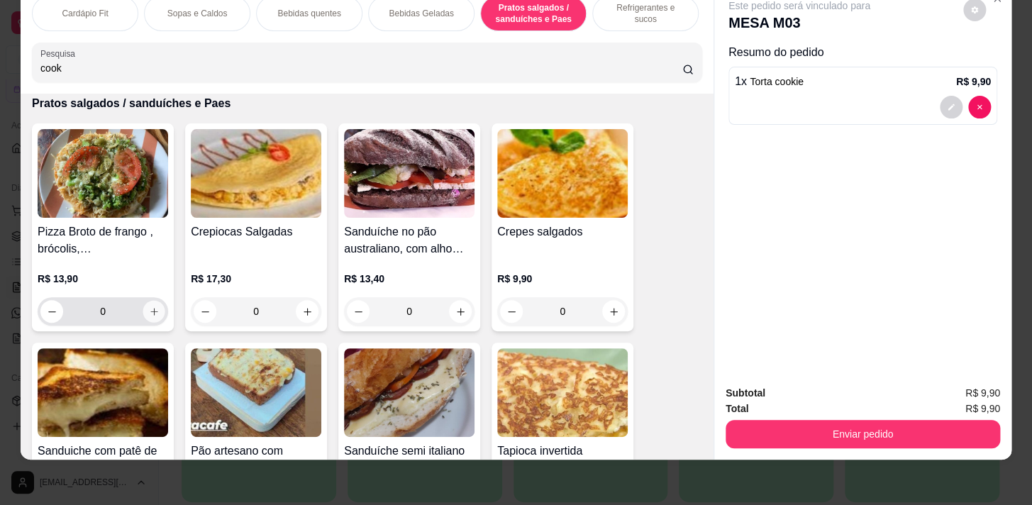
click at [149, 306] on icon "increase-product-quantity" at bounding box center [154, 311] width 11 height 11
type input "1"
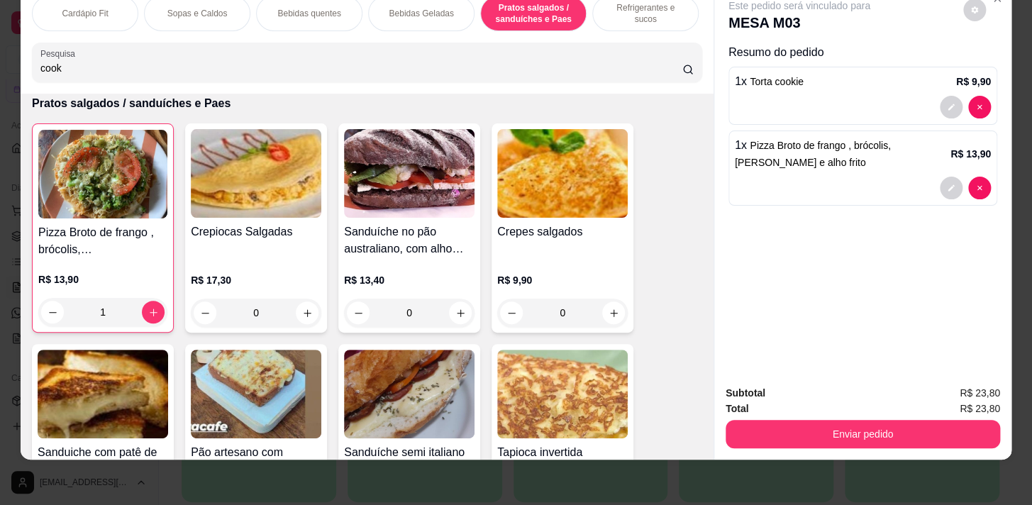
click at [418, 11] on div "Bebidas Geladas" at bounding box center [421, 13] width 106 height 35
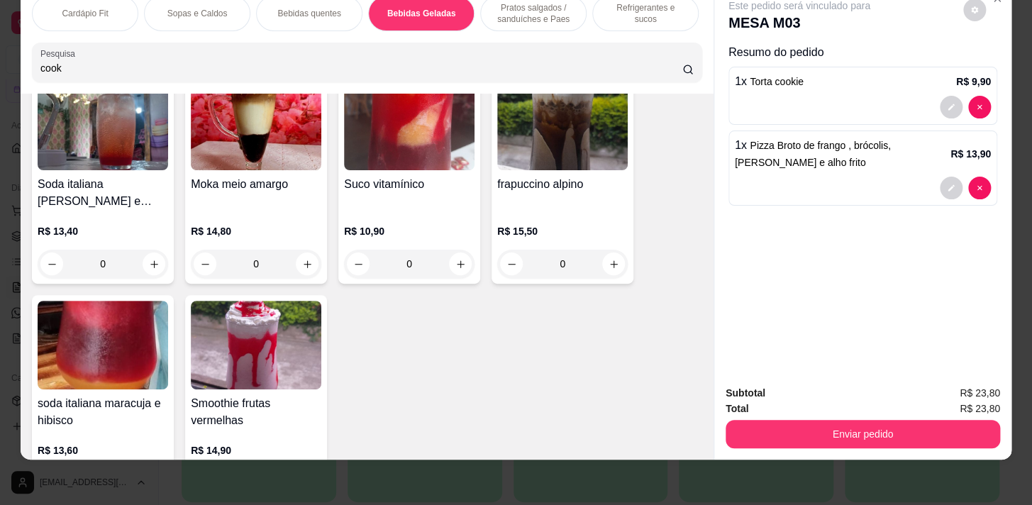
scroll to position [4604, 0]
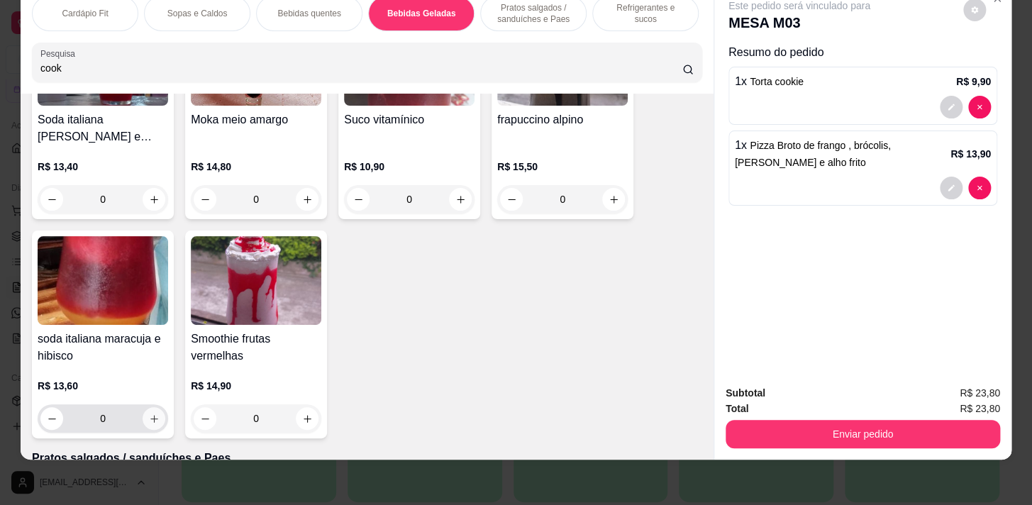
click at [150, 419] on icon "increase-product-quantity" at bounding box center [154, 418] width 11 height 11
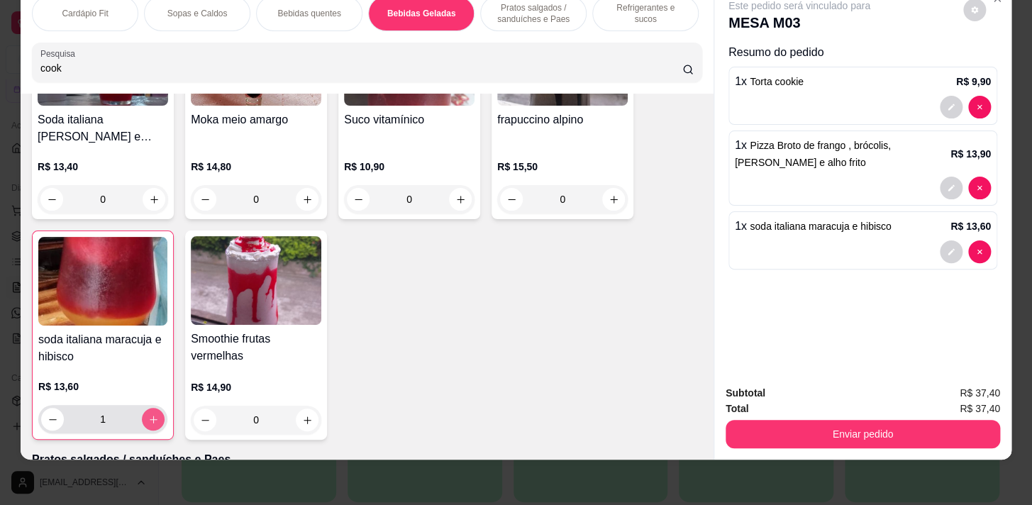
type input "1"
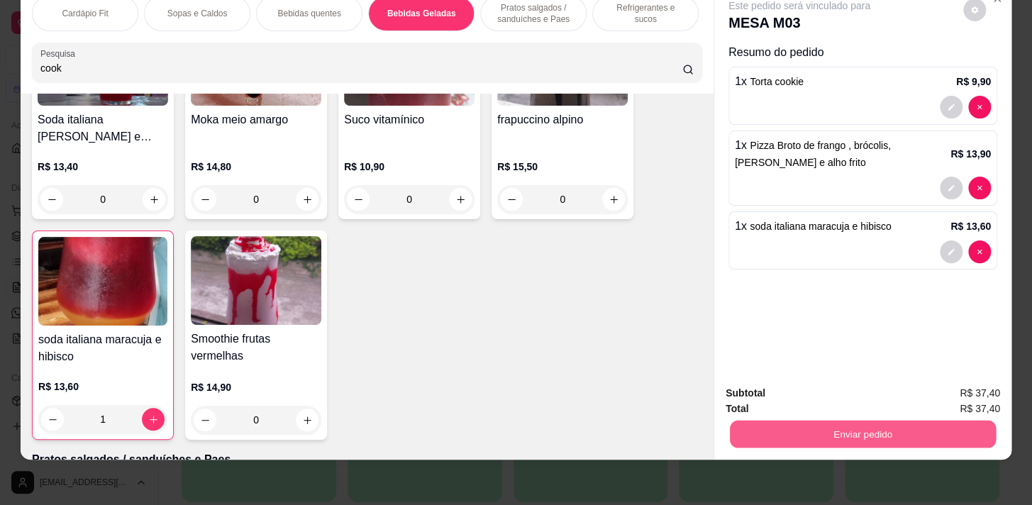
click at [828, 423] on button "Enviar pedido" at bounding box center [863, 434] width 266 height 28
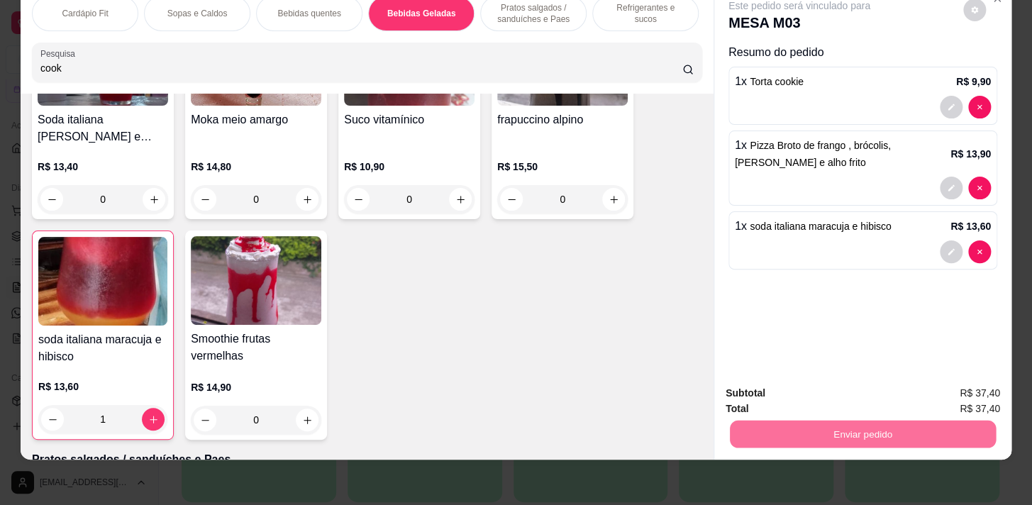
click at [881, 382] on button "Registrar cliente" at bounding box center [868, 390] width 91 height 26
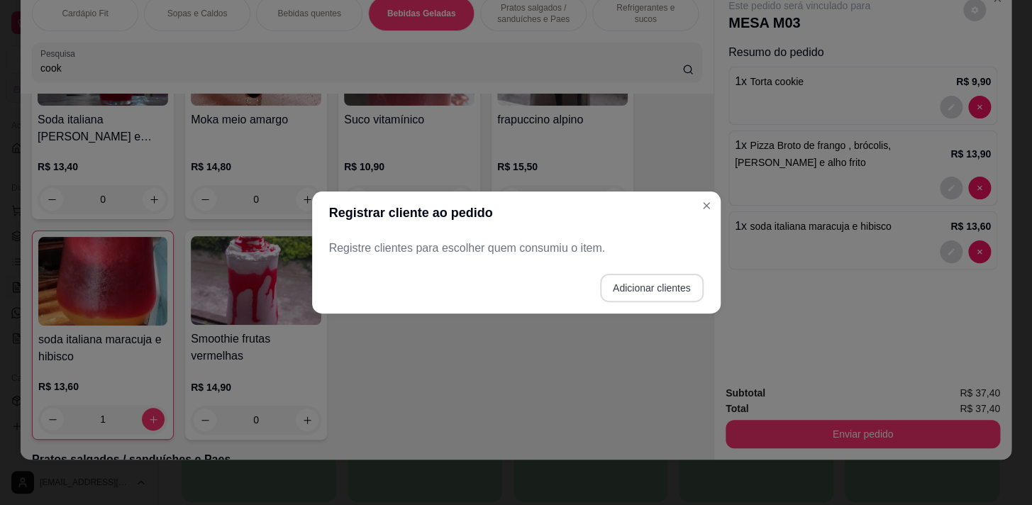
click at [647, 299] on button "Adicionar clientes" at bounding box center [652, 288] width 104 height 28
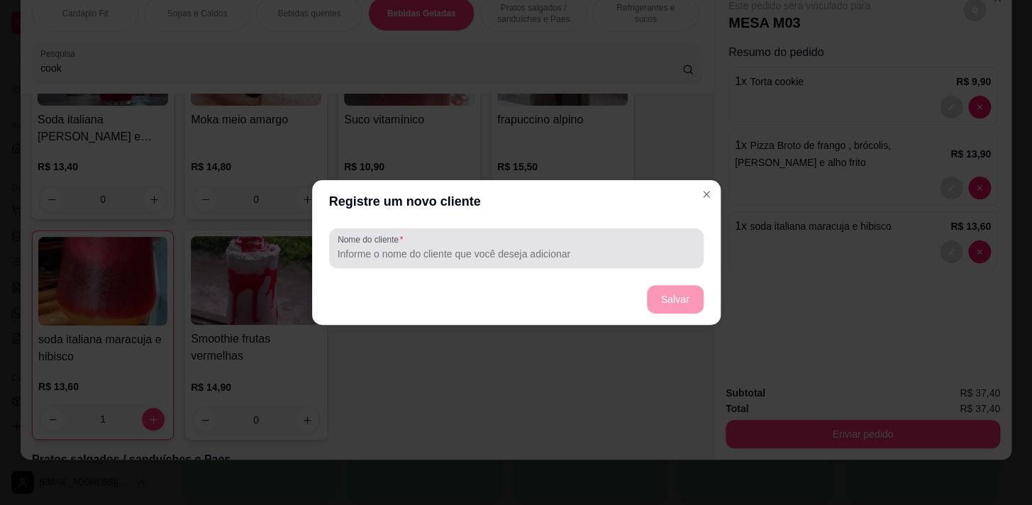
click at [525, 262] on div "Nome do cliente" at bounding box center [516, 248] width 374 height 40
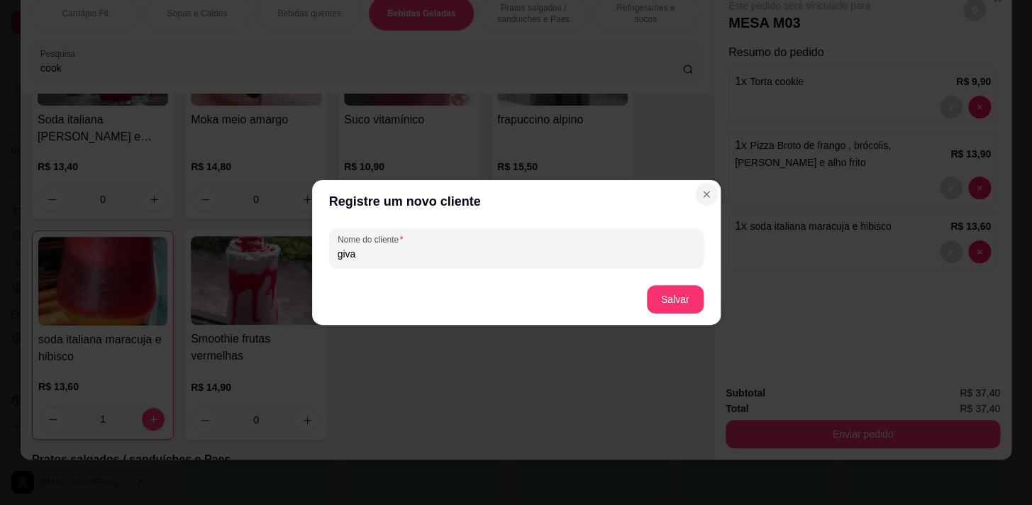
type input "giva"
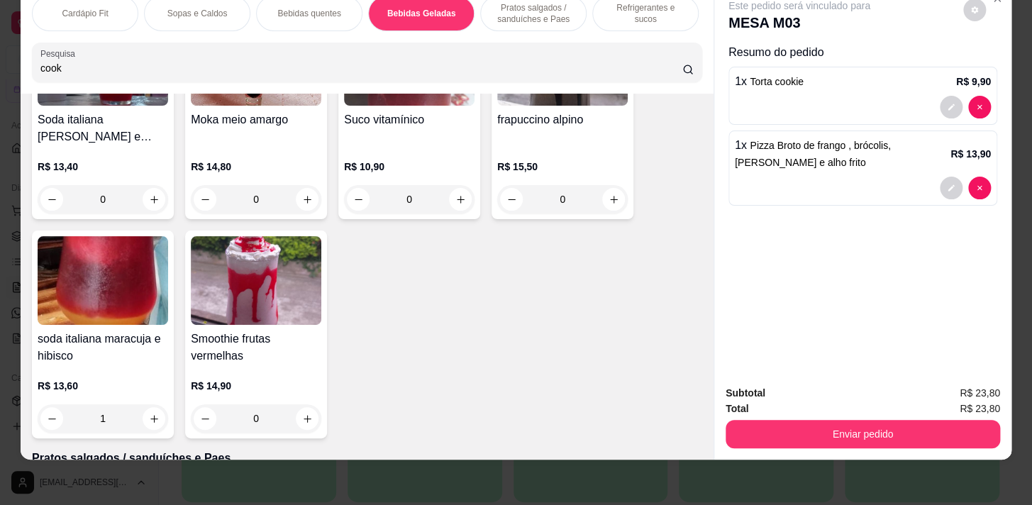
type input "0"
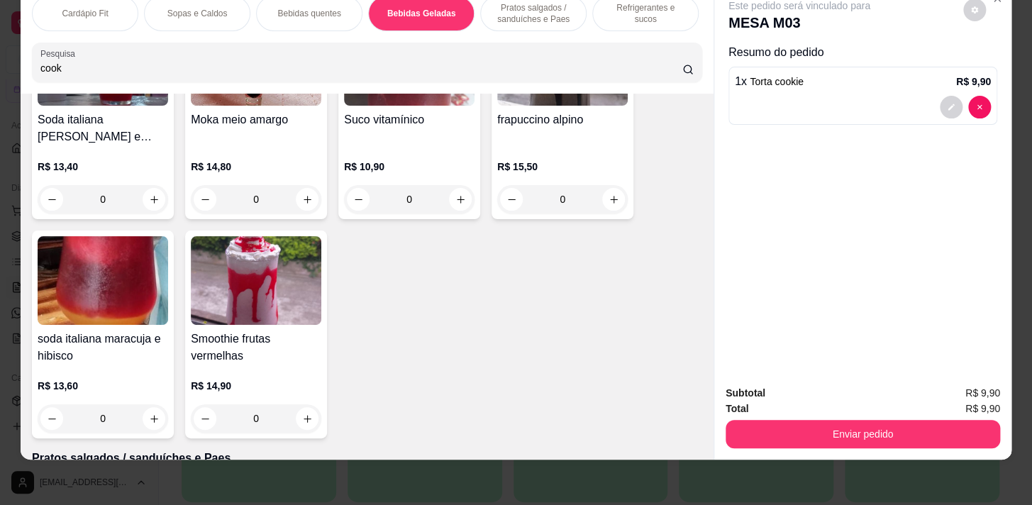
type input "0"
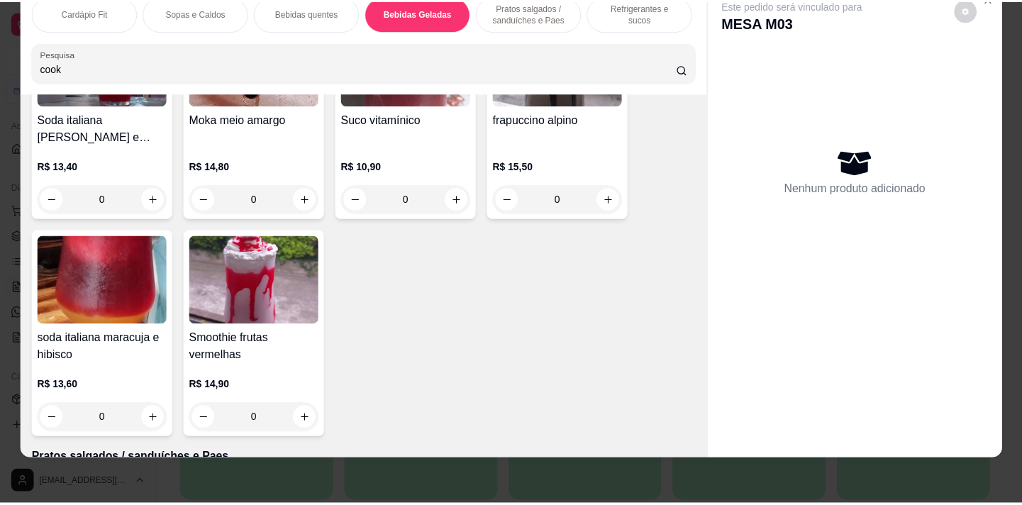
scroll to position [0, 0]
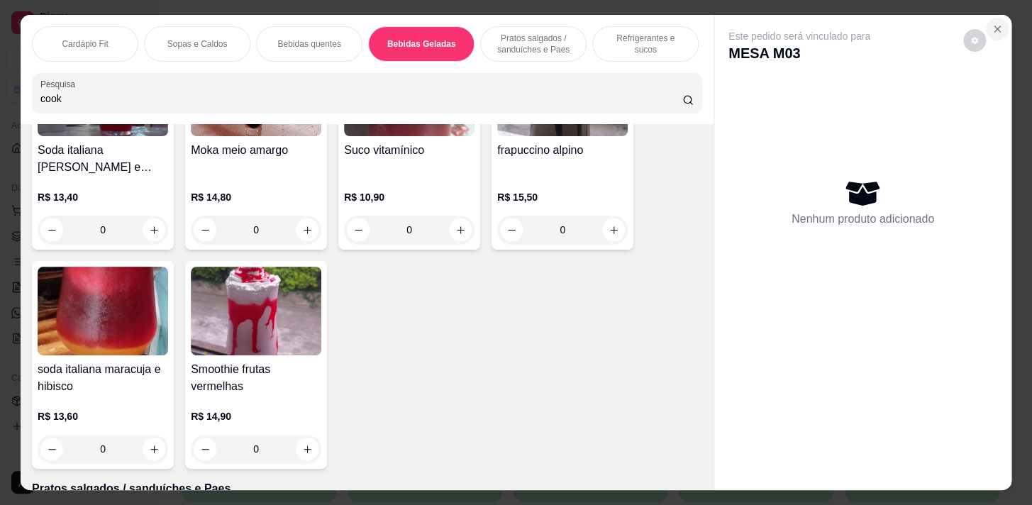
click at [994, 23] on icon "Close" at bounding box center [996, 28] width 11 height 11
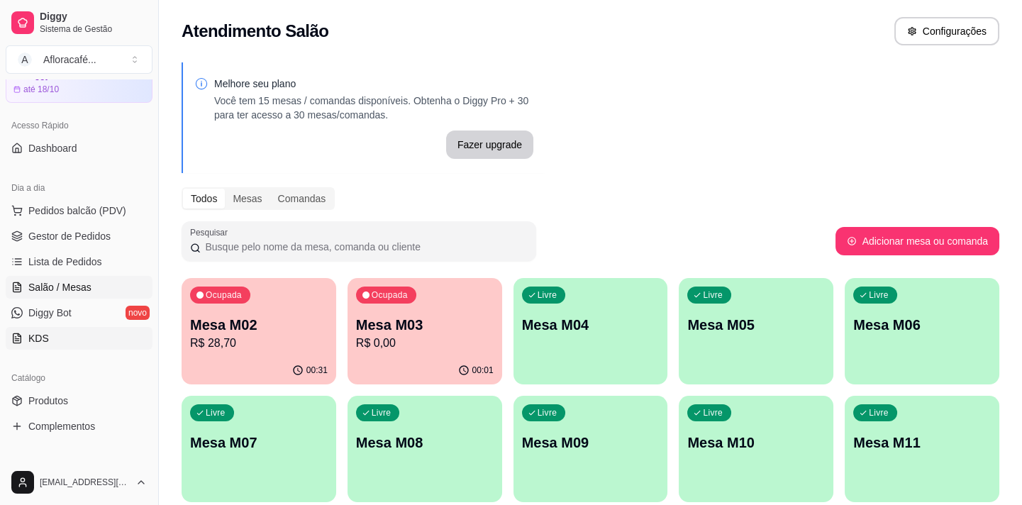
scroll to position [193, 0]
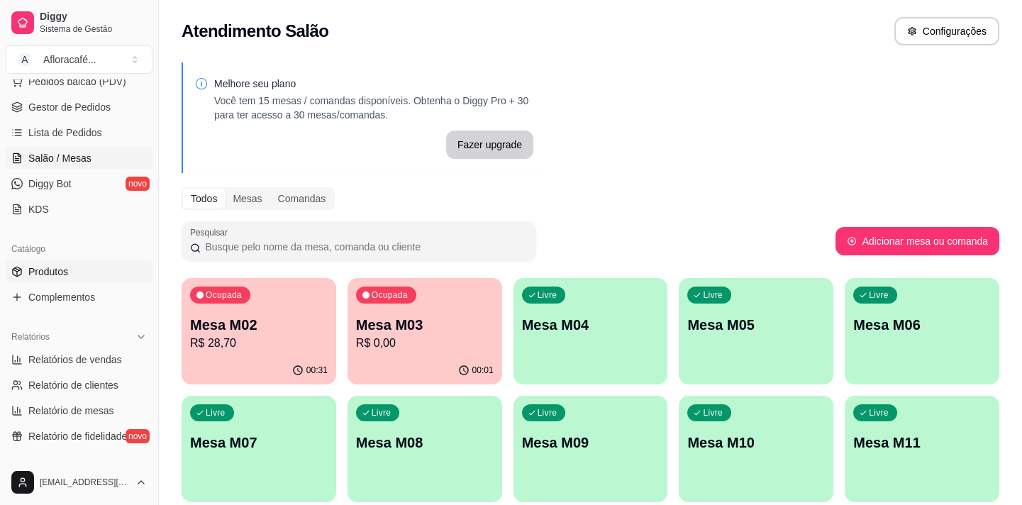
click at [67, 269] on link "Produtos" at bounding box center [79, 271] width 147 height 23
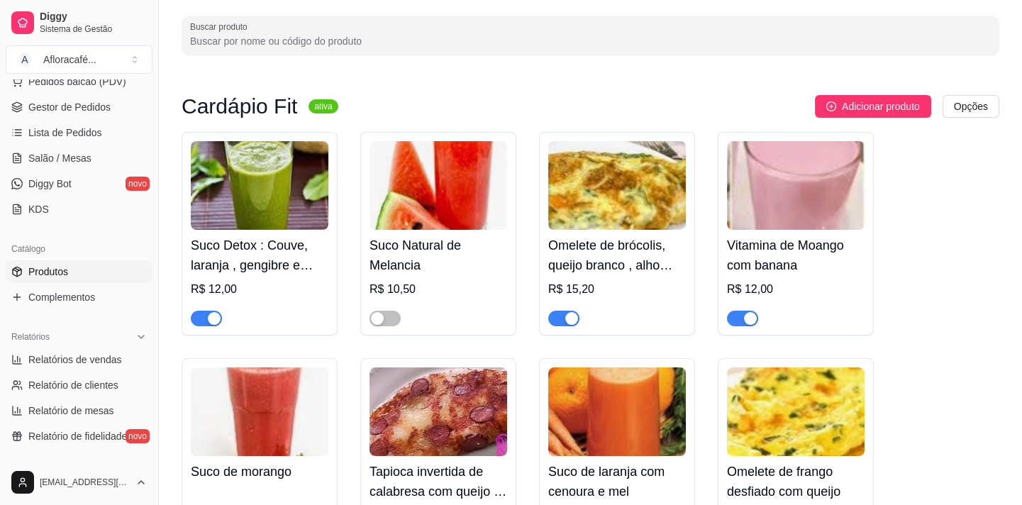
scroll to position [128, 0]
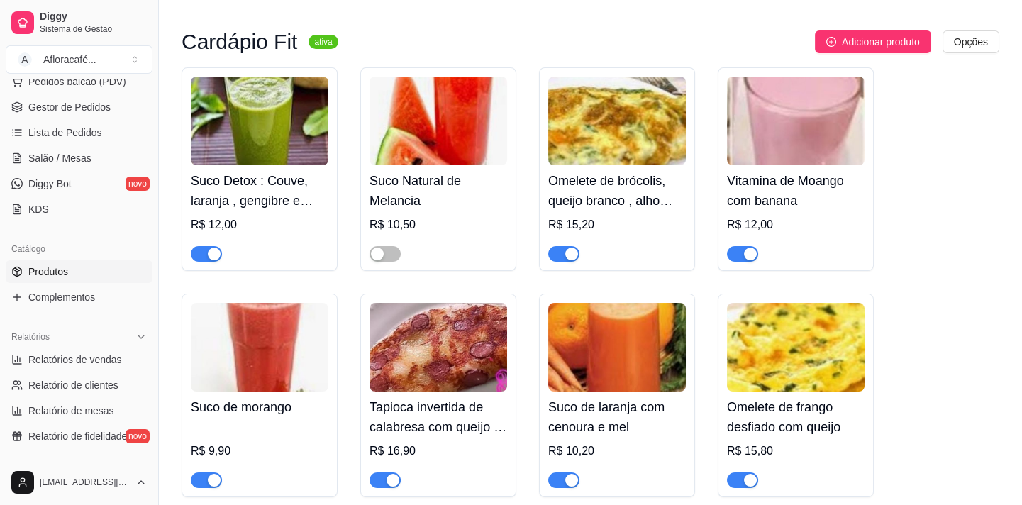
click at [621, 149] on img at bounding box center [617, 121] width 138 height 89
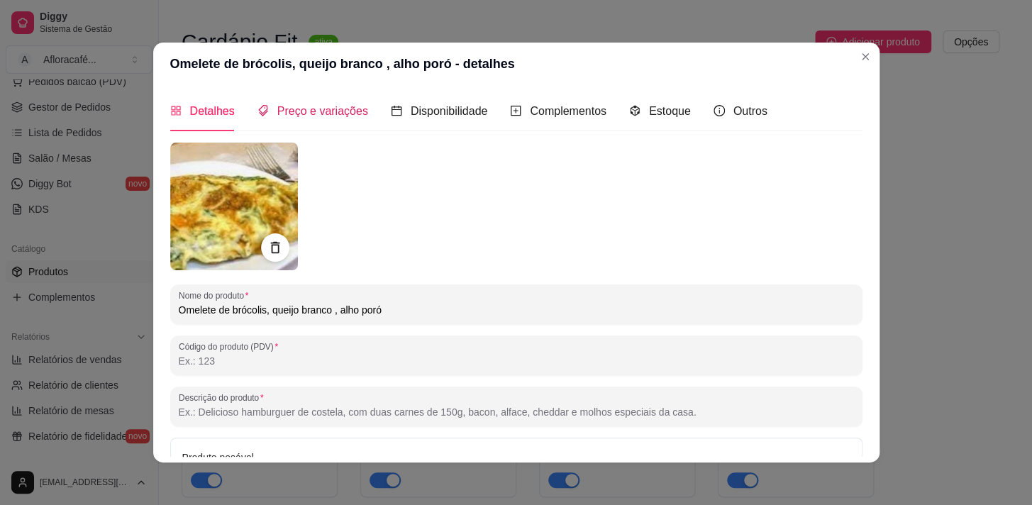
click at [318, 110] on span "Preço e variações" at bounding box center [322, 111] width 91 height 12
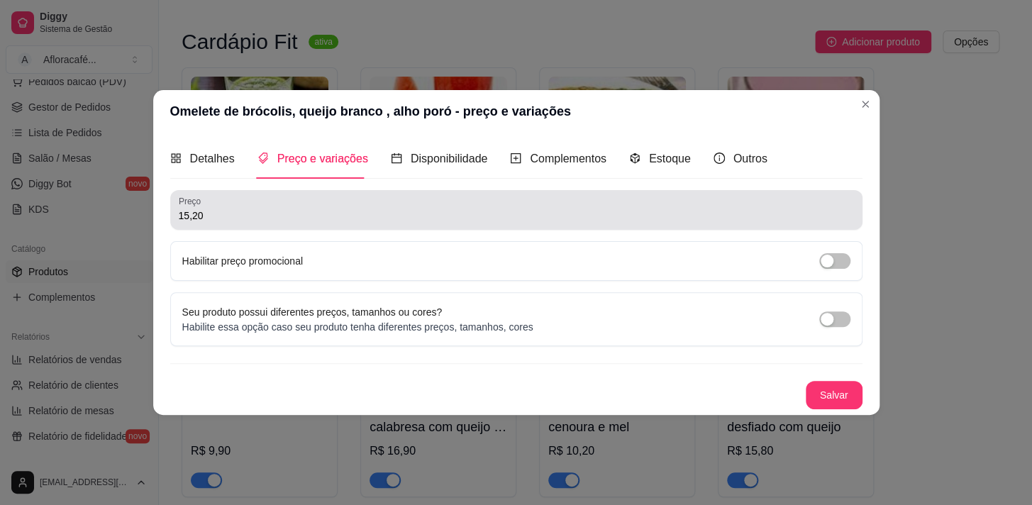
click at [357, 210] on input "15,20" at bounding box center [516, 215] width 675 height 14
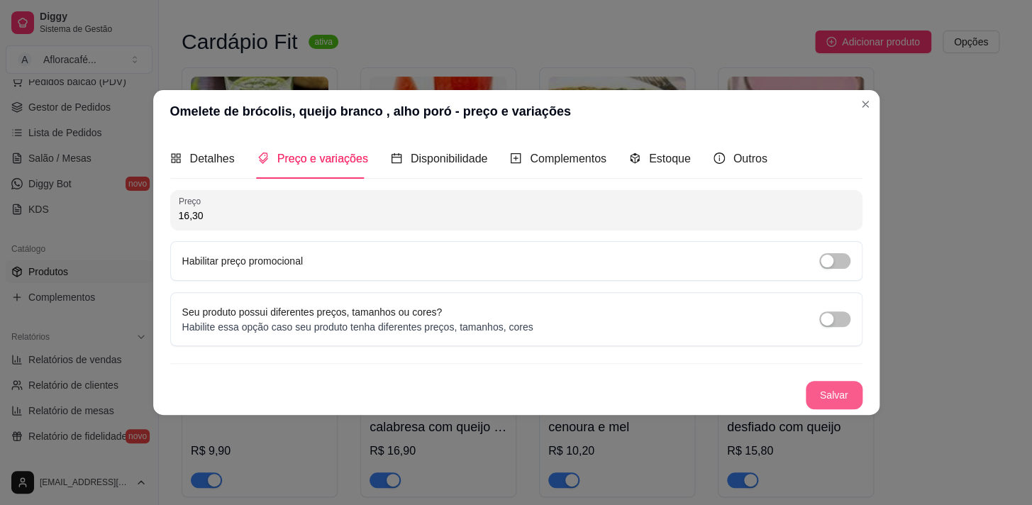
type input "16,30"
click at [817, 384] on button "Salvar" at bounding box center [833, 396] width 55 height 28
click at [844, 392] on button "Salvar" at bounding box center [834, 395] width 57 height 28
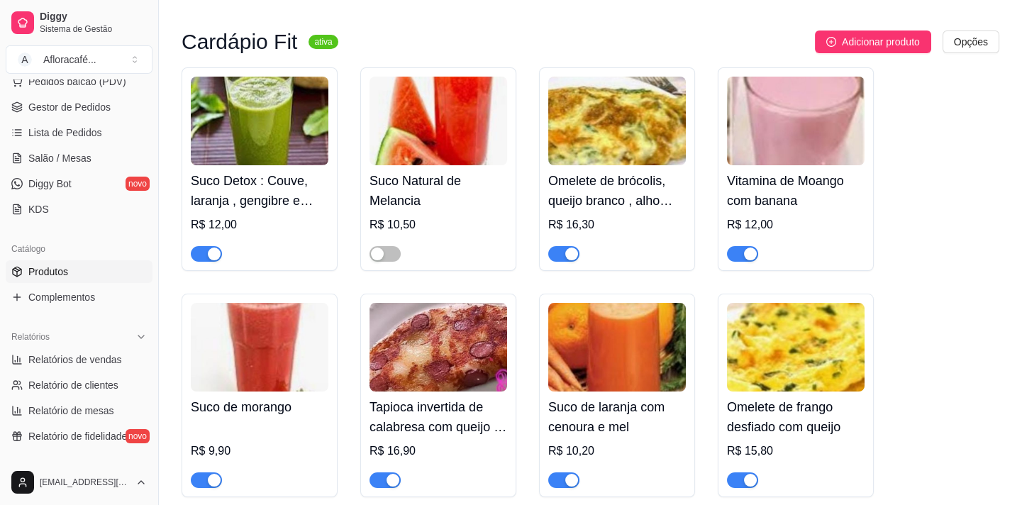
click at [830, 247] on div at bounding box center [796, 247] width 138 height 28
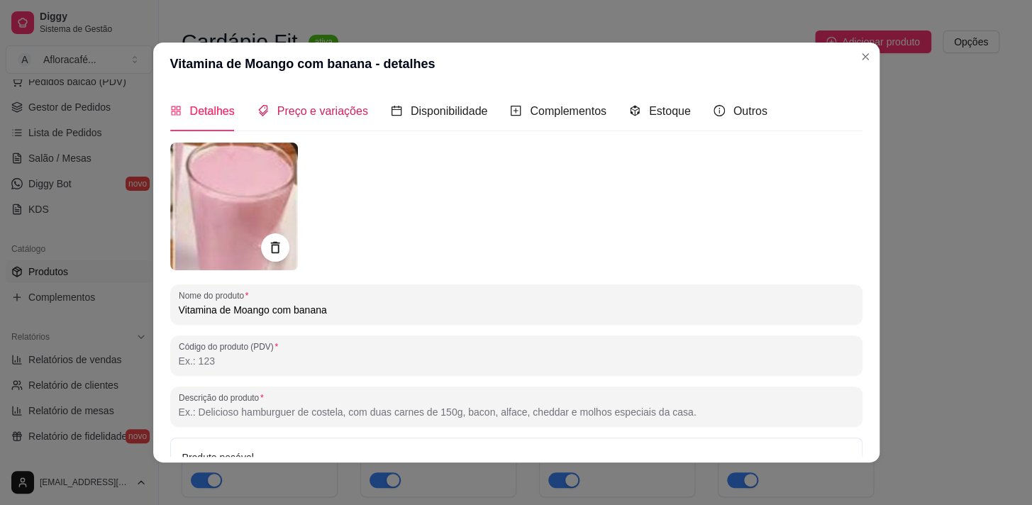
click at [335, 107] on span "Preço e variações" at bounding box center [322, 111] width 91 height 12
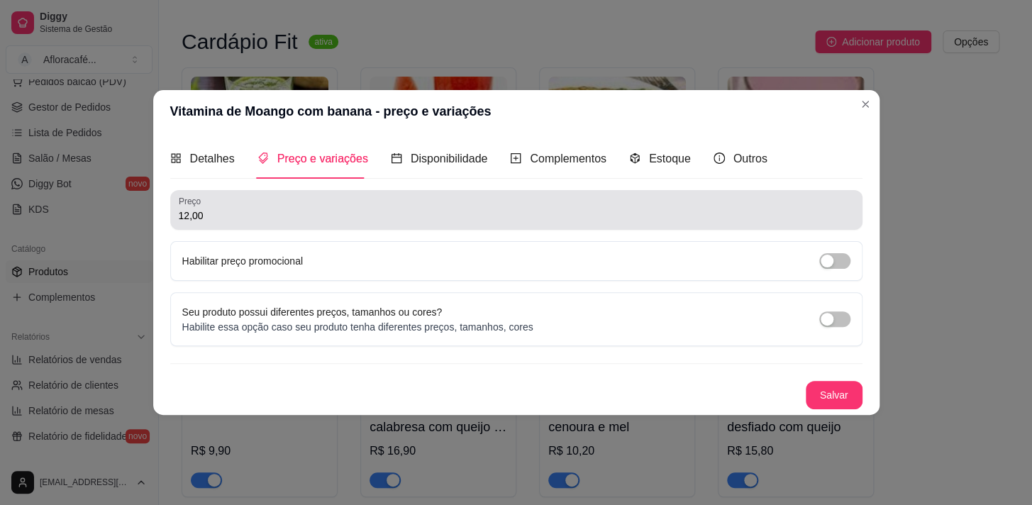
click at [347, 210] on input "12,00" at bounding box center [516, 215] width 675 height 14
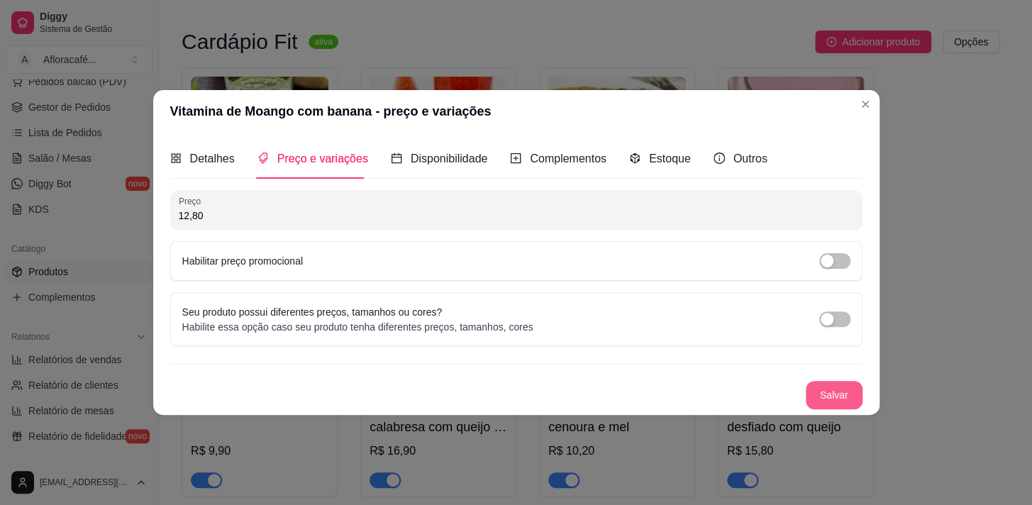
type input "12,80"
click at [816, 396] on button "Salvar" at bounding box center [834, 395] width 57 height 28
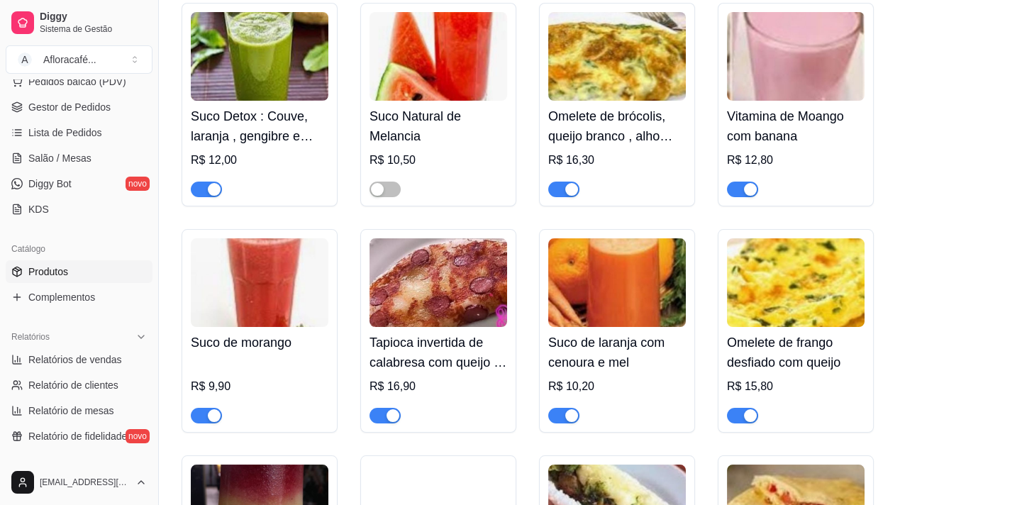
scroll to position [257, 0]
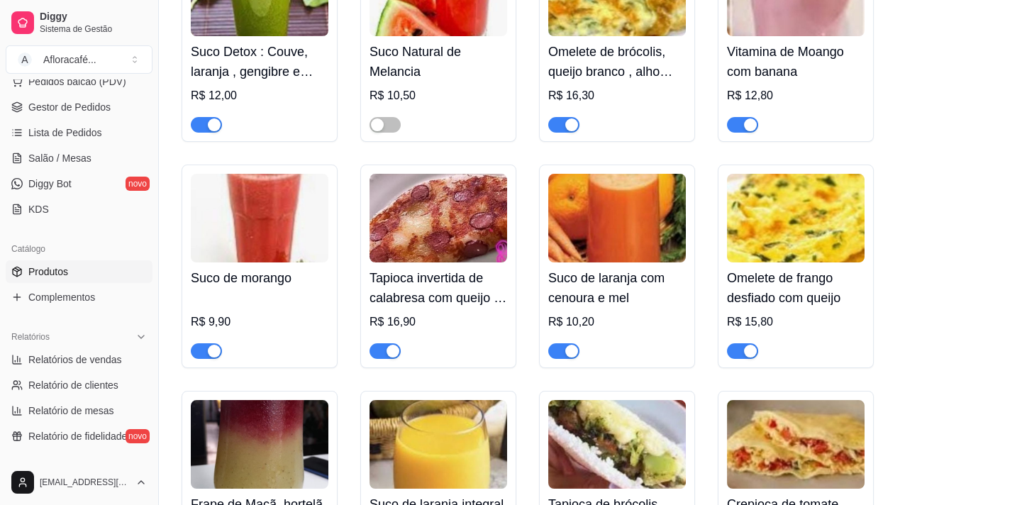
click at [630, 330] on div at bounding box center [617, 344] width 138 height 28
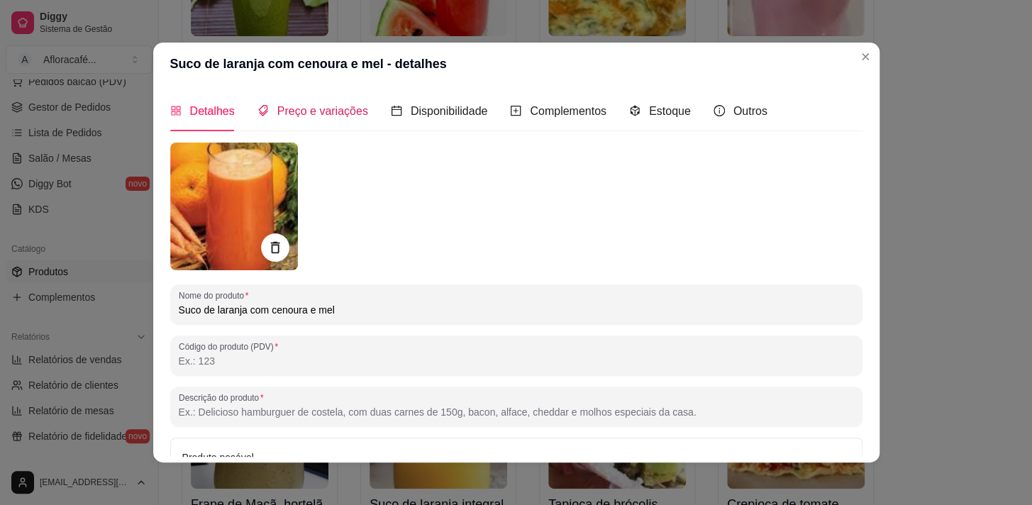
click at [284, 110] on span "Preço e variações" at bounding box center [322, 111] width 91 height 12
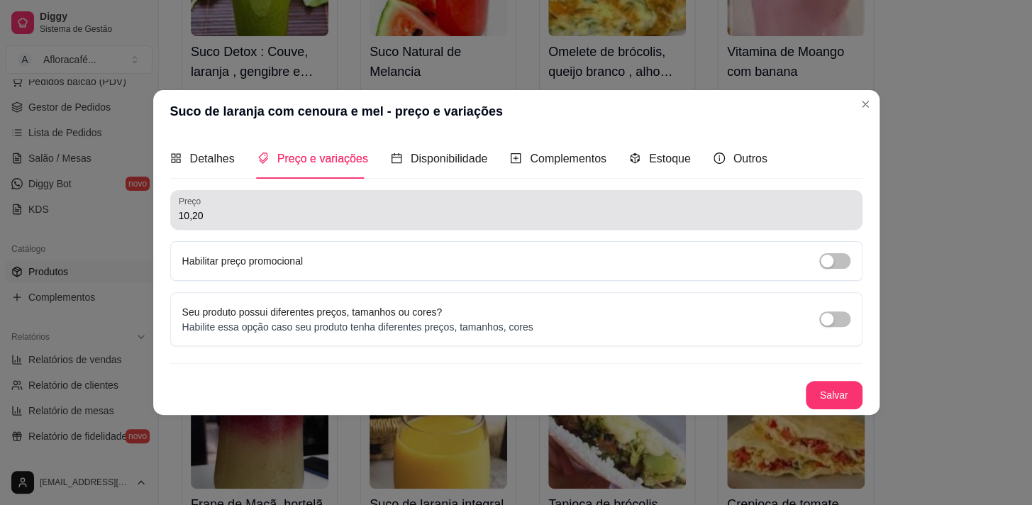
click at [389, 223] on div "10,20" at bounding box center [516, 210] width 675 height 28
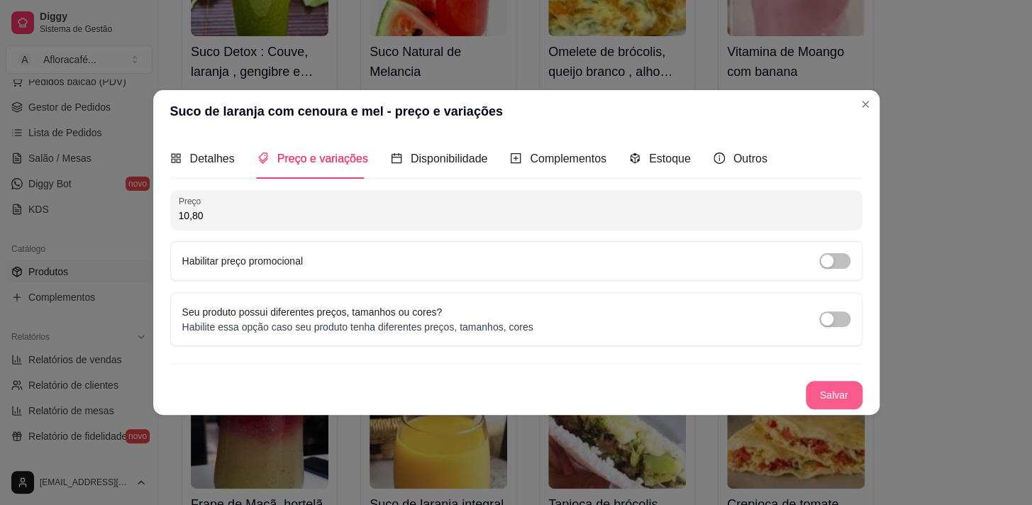
type input "10,80"
click at [836, 383] on button "Salvar" at bounding box center [834, 395] width 57 height 28
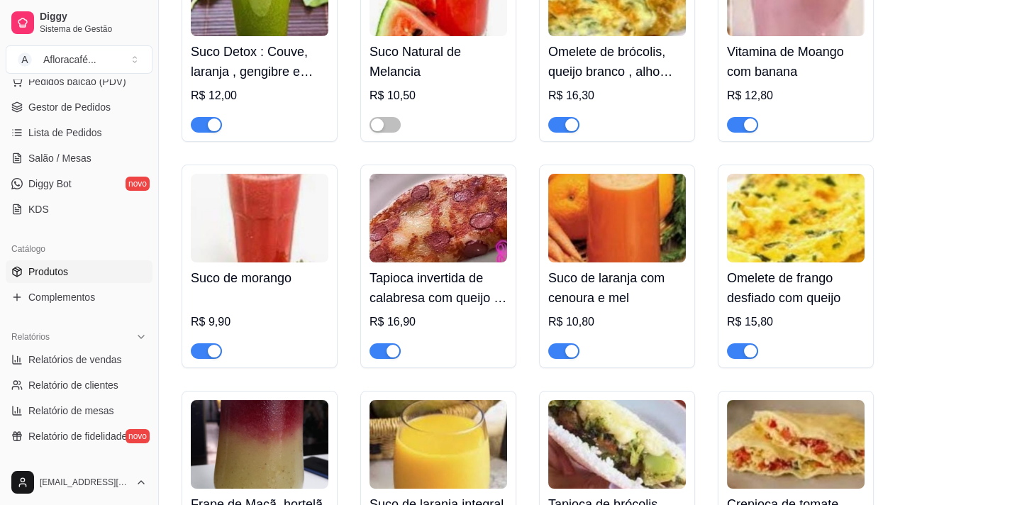
click at [435, 338] on div at bounding box center [438, 344] width 138 height 28
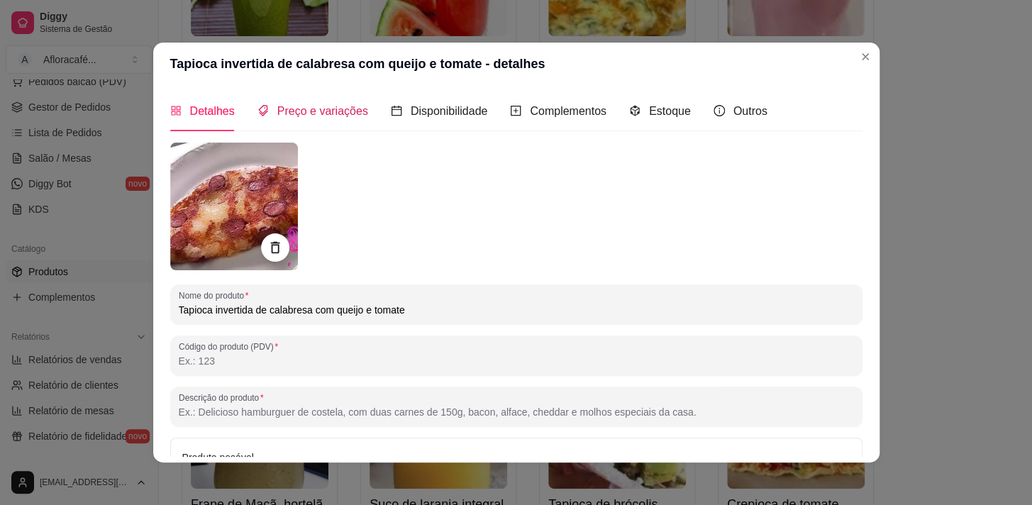
click at [291, 106] on span "Preço e variações" at bounding box center [322, 111] width 91 height 12
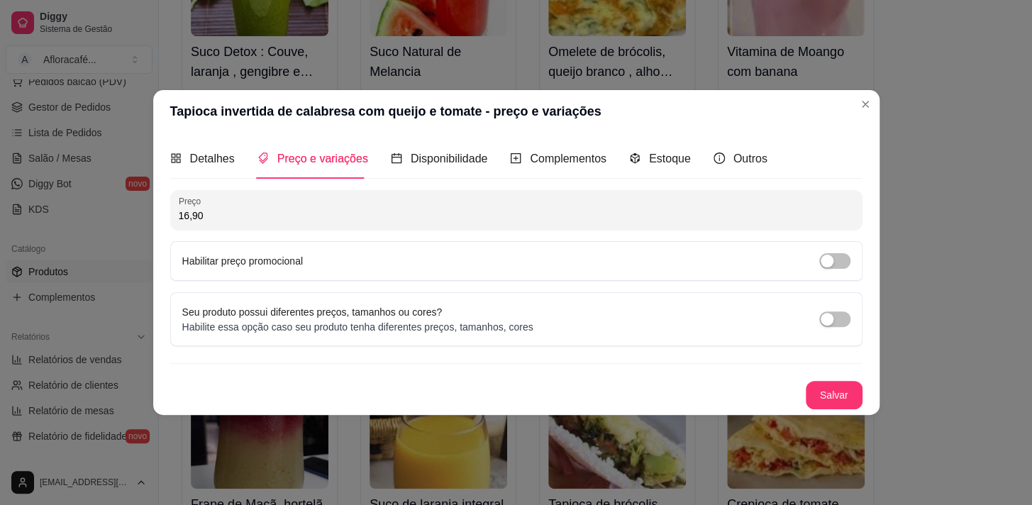
click at [391, 213] on input "16,90" at bounding box center [516, 215] width 675 height 14
type input "17,30"
click at [833, 399] on button "Salvar" at bounding box center [833, 396] width 55 height 28
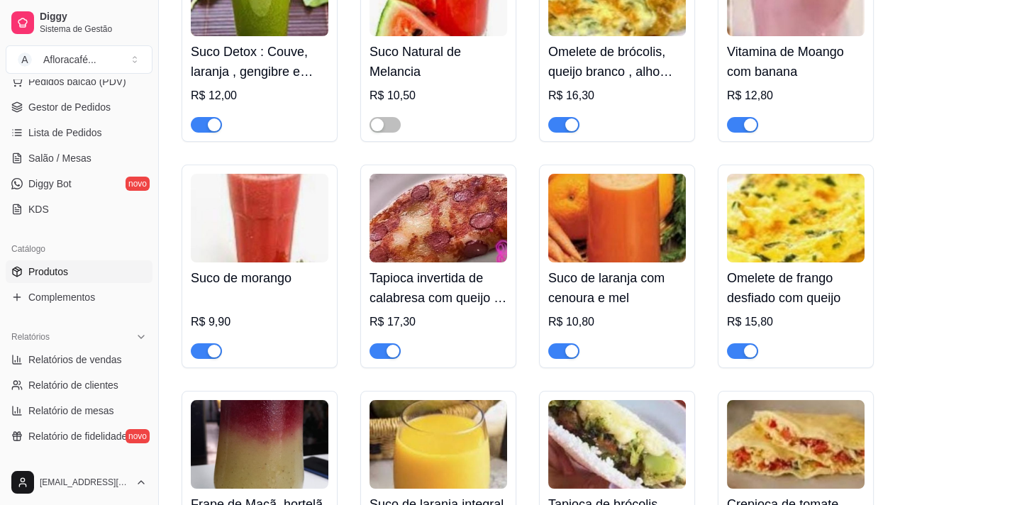
scroll to position [322, 0]
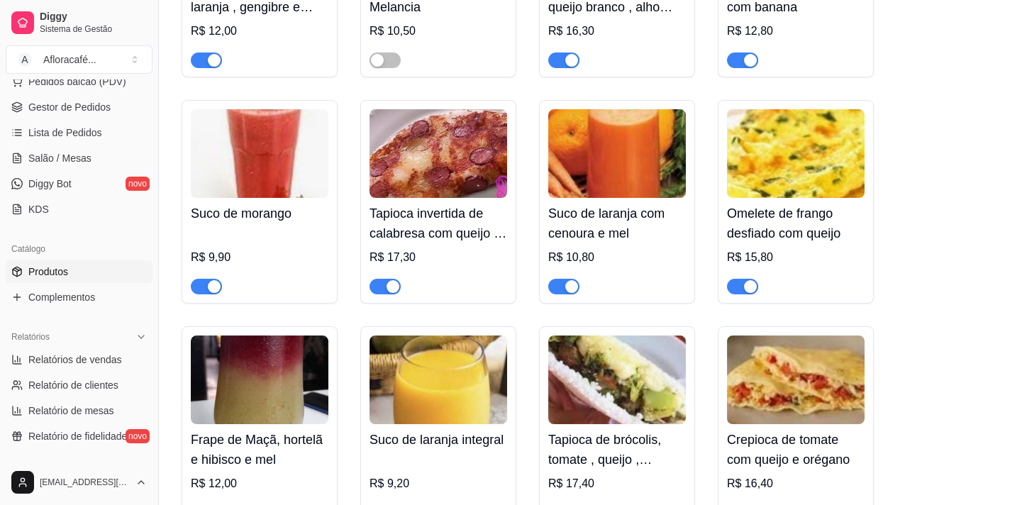
click at [794, 254] on div "R$ 15,80" at bounding box center [796, 257] width 138 height 17
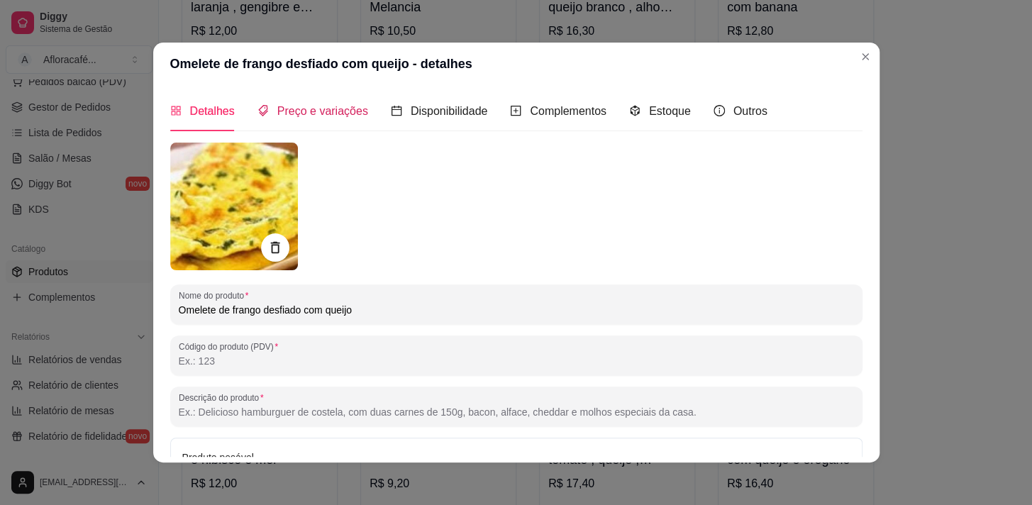
click at [326, 114] on span "Preço e variações" at bounding box center [322, 111] width 91 height 12
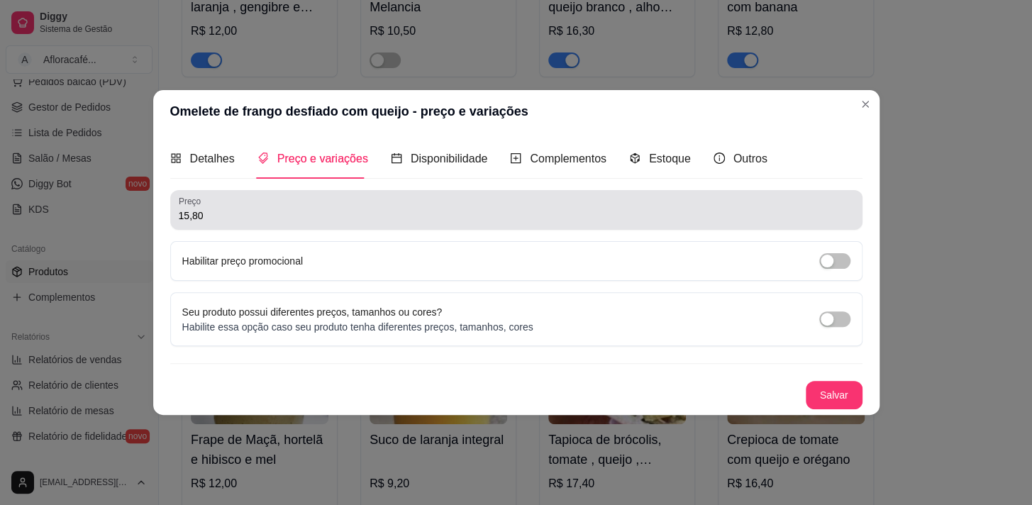
click at [597, 218] on input "15,80" at bounding box center [516, 215] width 675 height 14
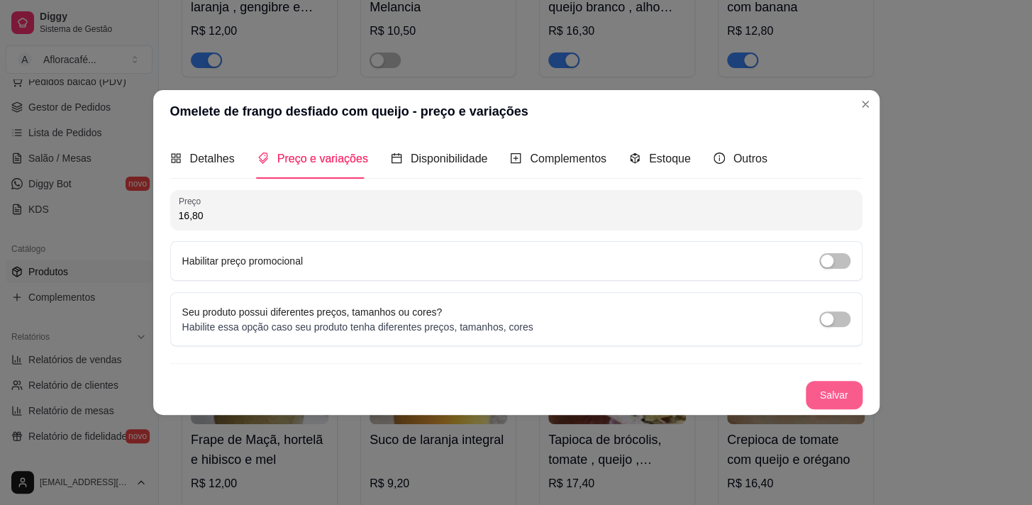
type input "16,80"
click at [850, 392] on button "Salvar" at bounding box center [834, 395] width 57 height 28
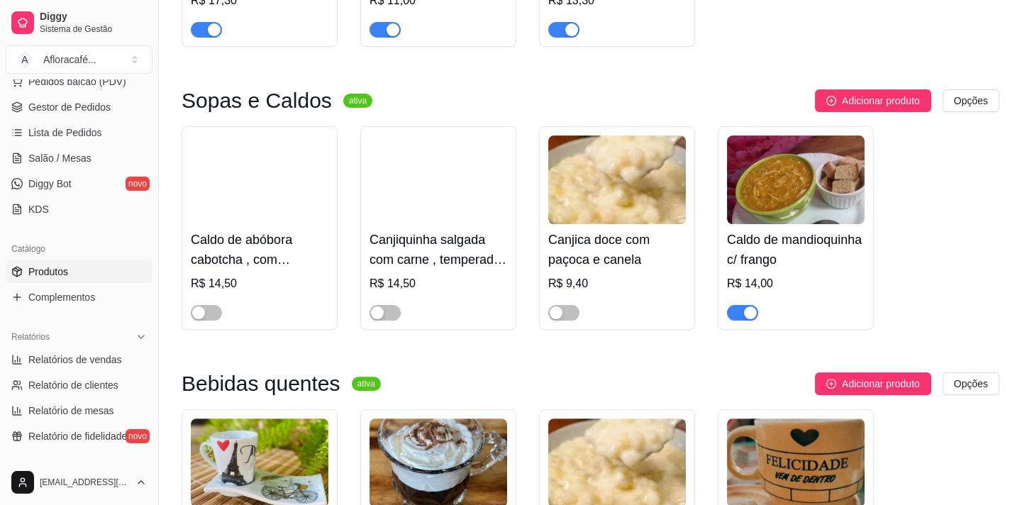
scroll to position [1096, 0]
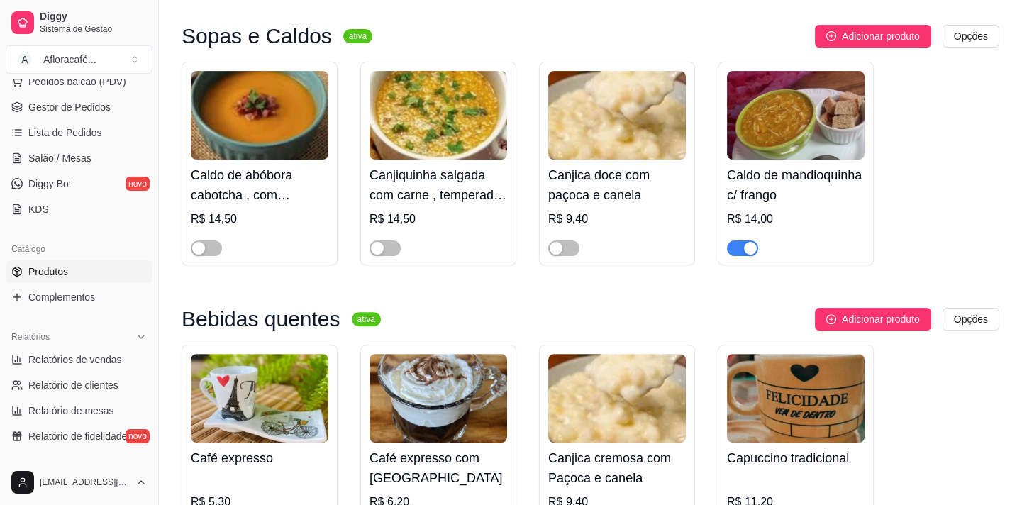
click at [837, 138] on img at bounding box center [796, 115] width 138 height 89
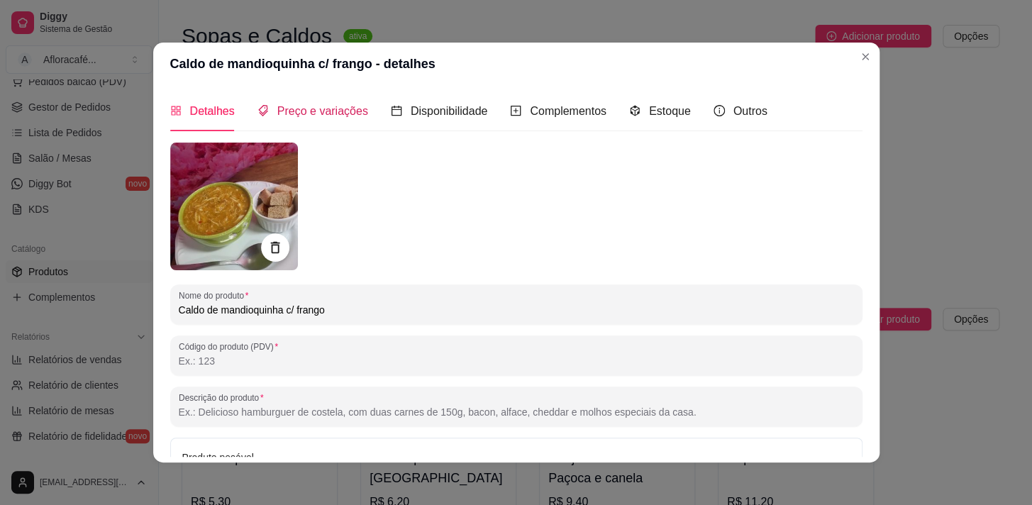
click at [340, 110] on span "Preço e variações" at bounding box center [322, 111] width 91 height 12
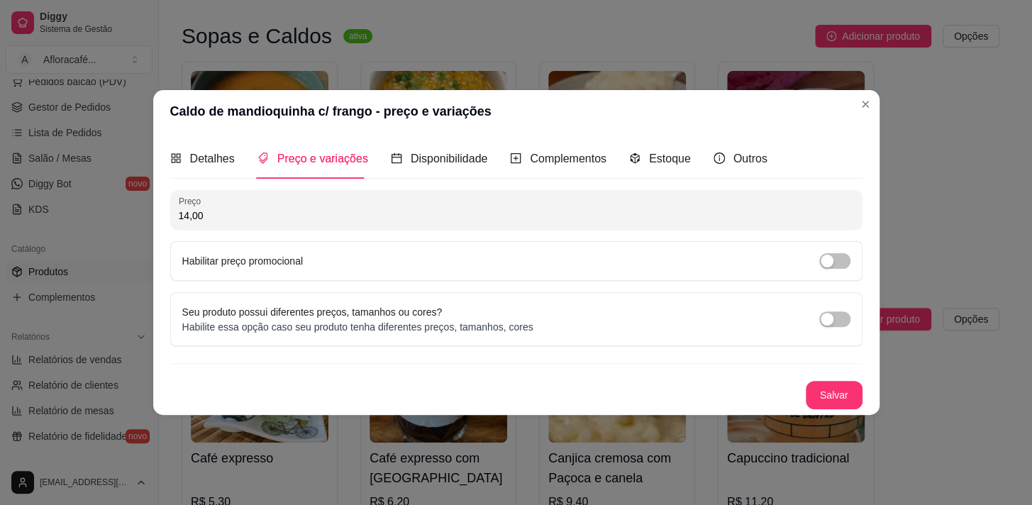
click at [380, 211] on input "14,00" at bounding box center [516, 215] width 675 height 14
type input "15,00"
click at [840, 387] on button "Salvar" at bounding box center [833, 396] width 55 height 28
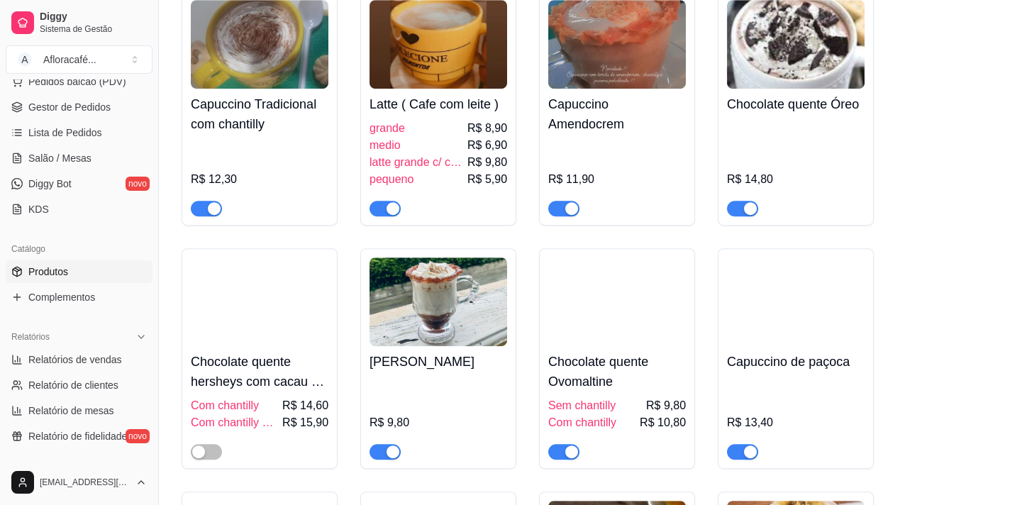
scroll to position [1740, 0]
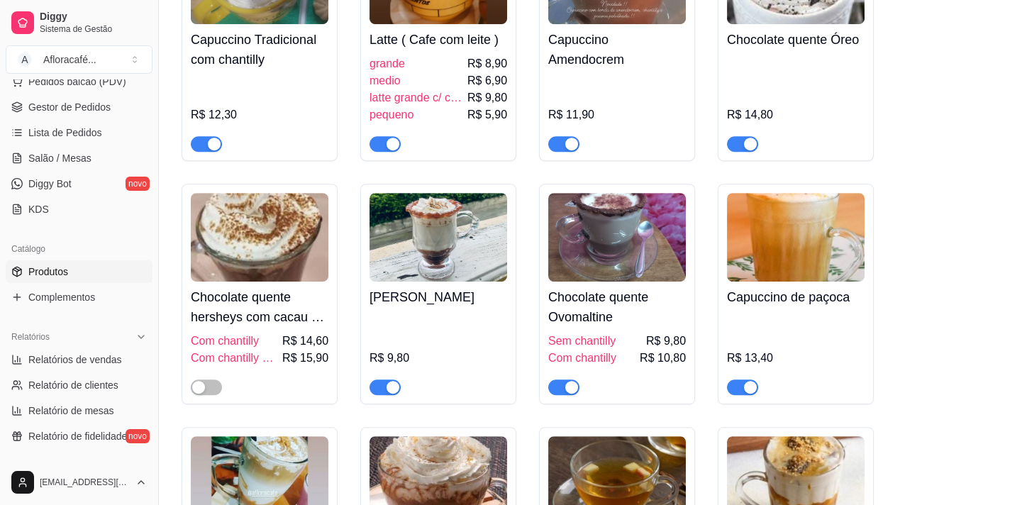
click at [459, 344] on div "R$ 9,80" at bounding box center [438, 354] width 138 height 82
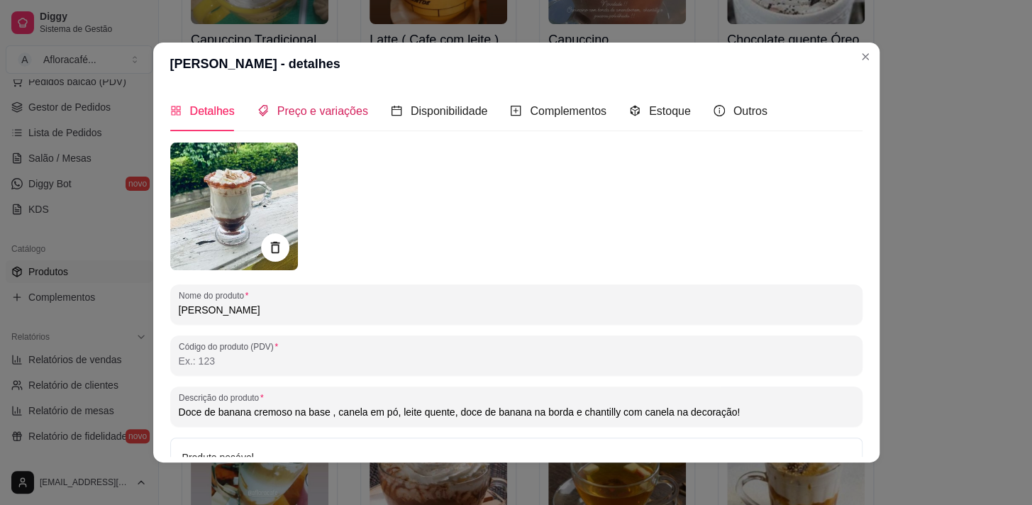
click at [282, 108] on span "Preço e variações" at bounding box center [322, 111] width 91 height 12
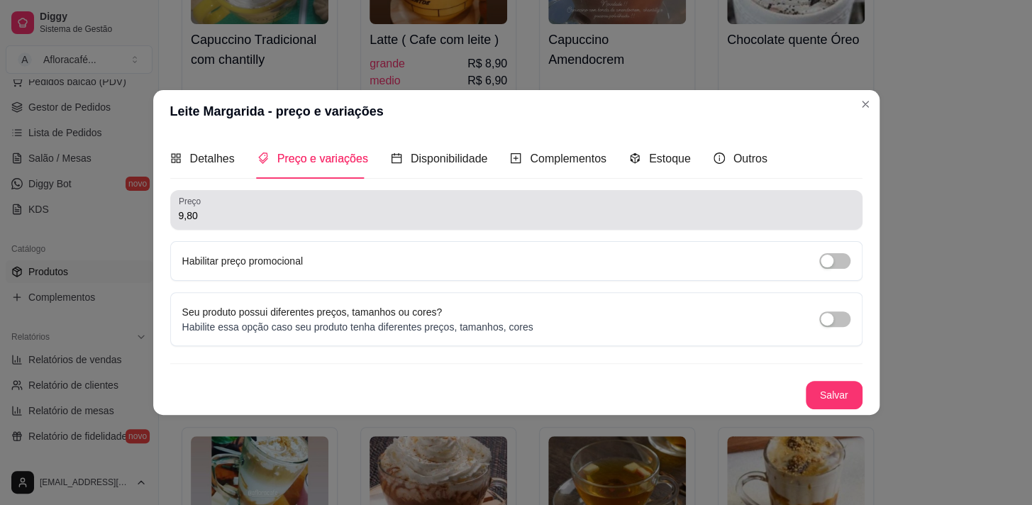
click at [262, 223] on div "9,80" at bounding box center [516, 210] width 675 height 28
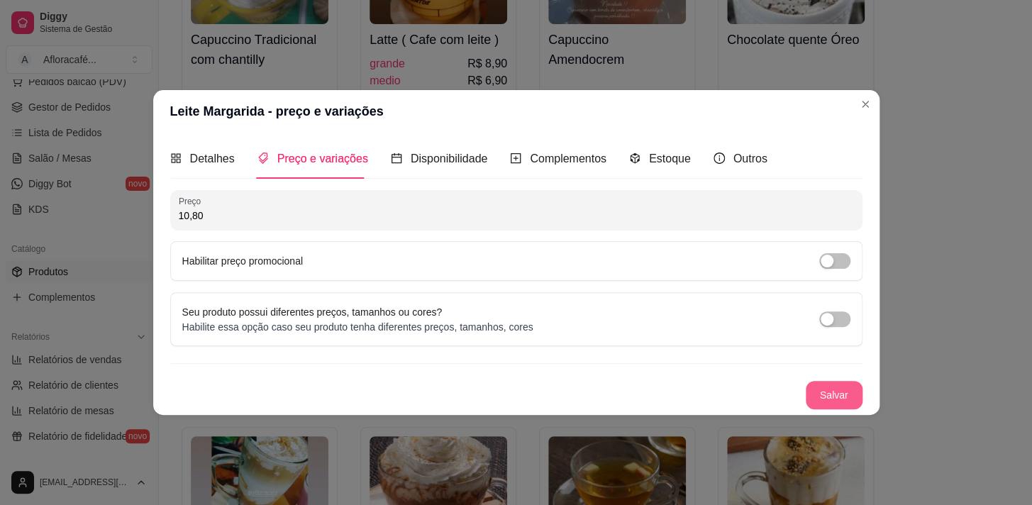
type input "10,80"
click at [848, 386] on button "Salvar" at bounding box center [833, 396] width 55 height 28
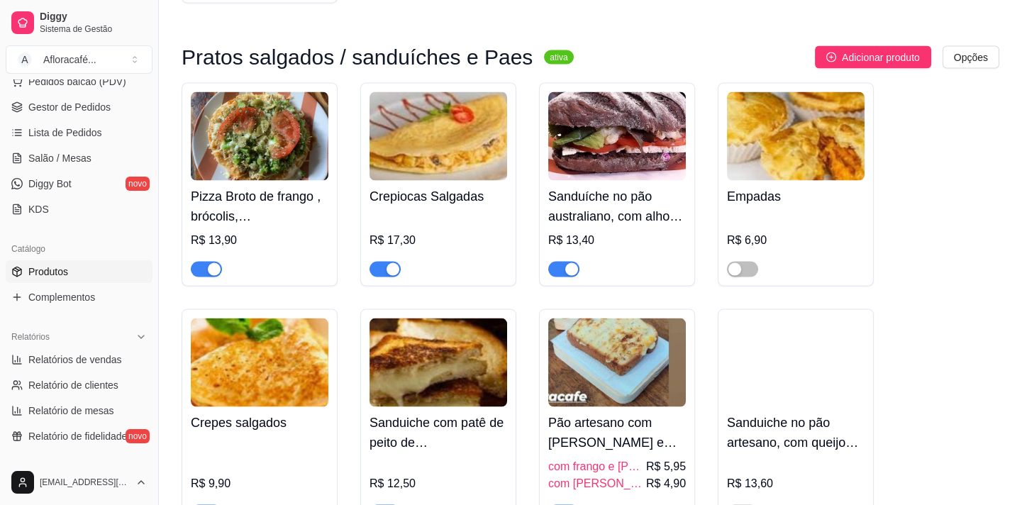
scroll to position [5737, 0]
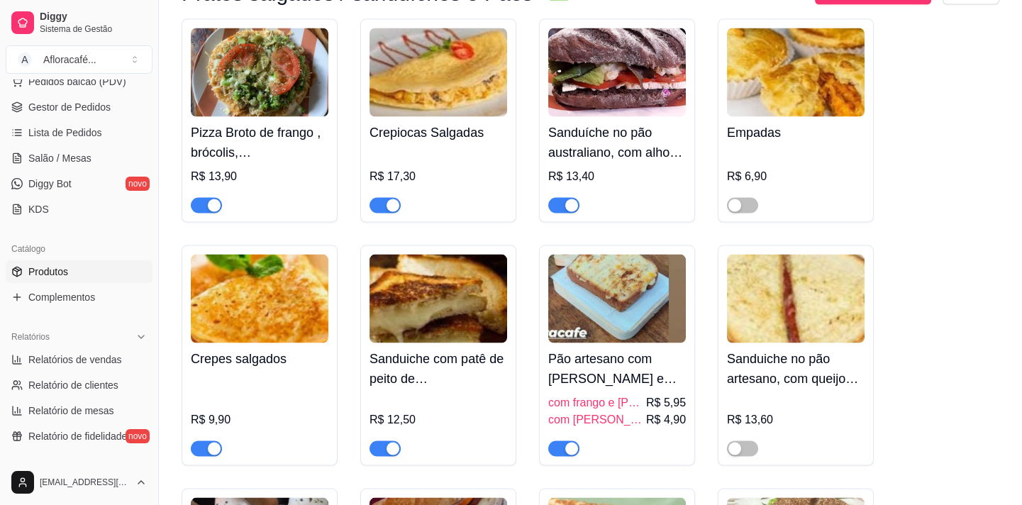
click at [650, 117] on img at bounding box center [617, 72] width 138 height 89
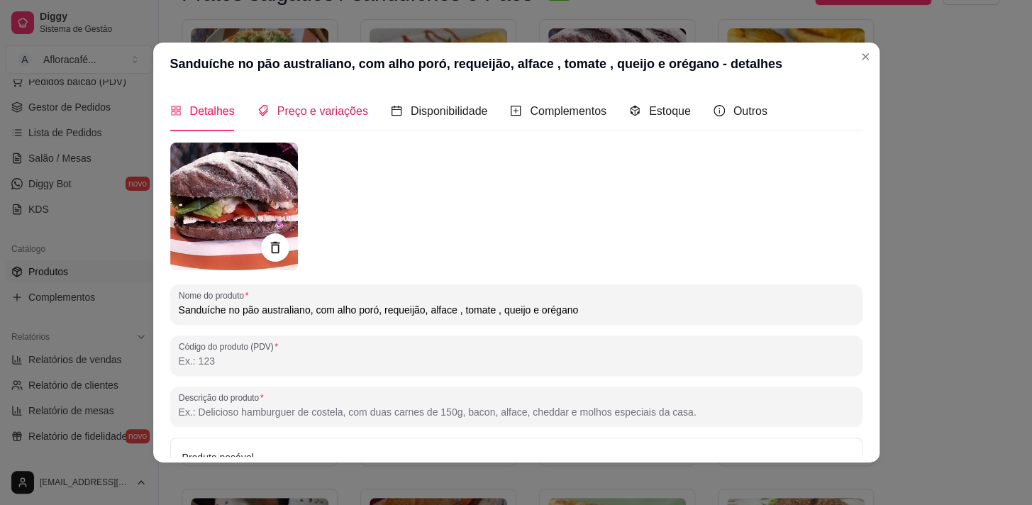
click at [332, 107] on span "Preço e variações" at bounding box center [322, 111] width 91 height 12
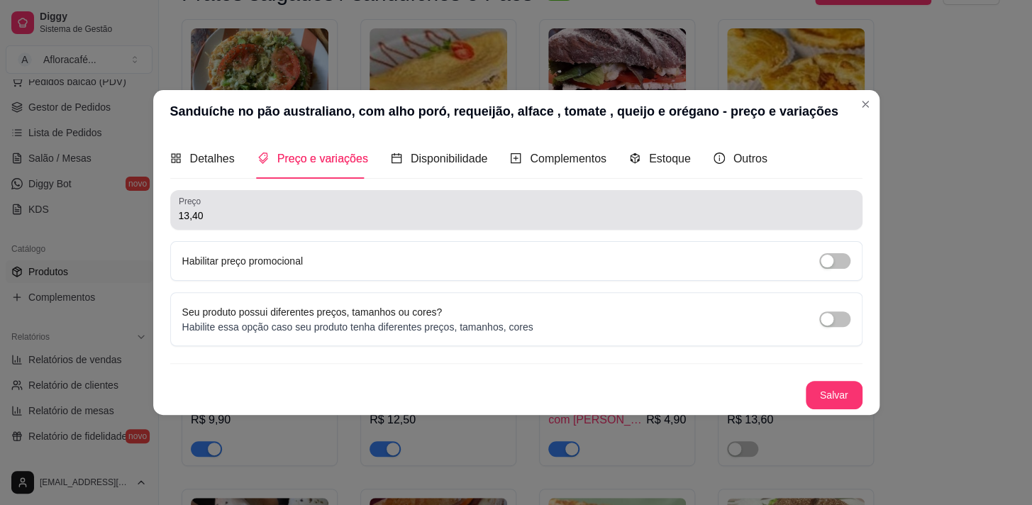
click at [269, 206] on div "13,40" at bounding box center [516, 210] width 675 height 28
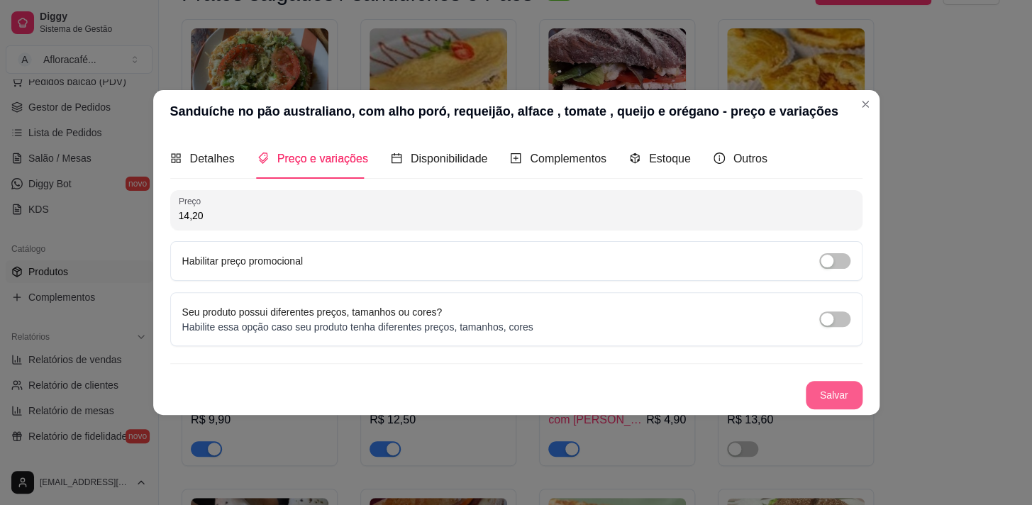
type input "14,20"
click at [840, 403] on button "Salvar" at bounding box center [834, 395] width 57 height 28
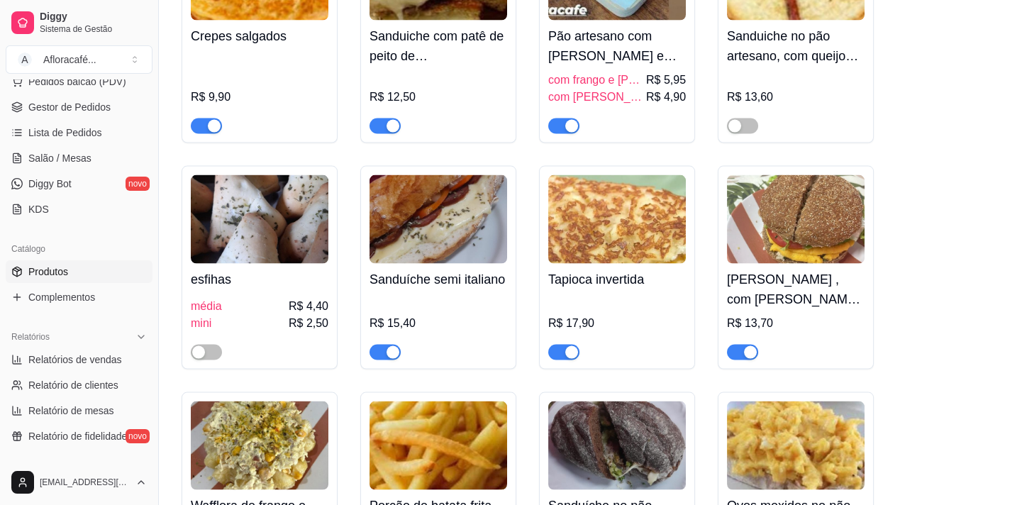
scroll to position [6124, 0]
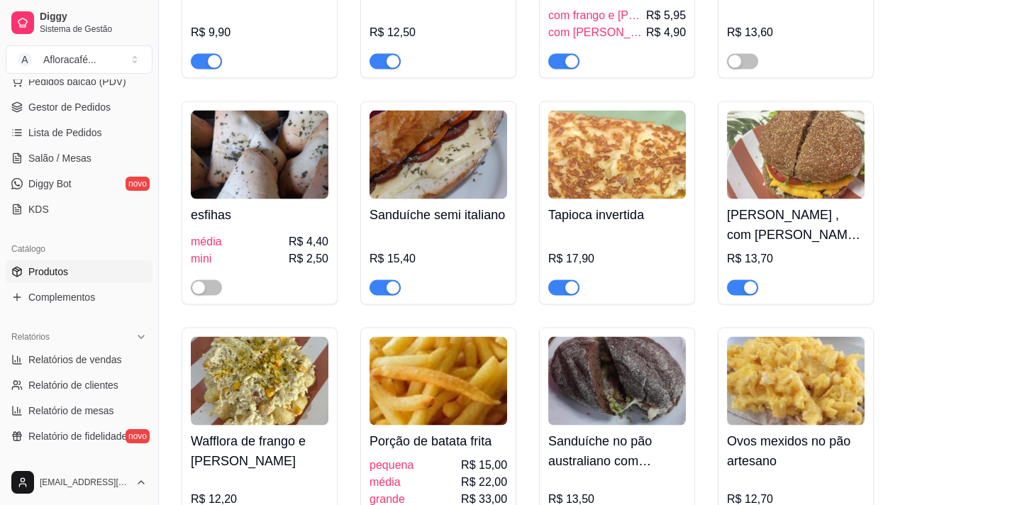
click at [820, 199] on img at bounding box center [796, 155] width 138 height 89
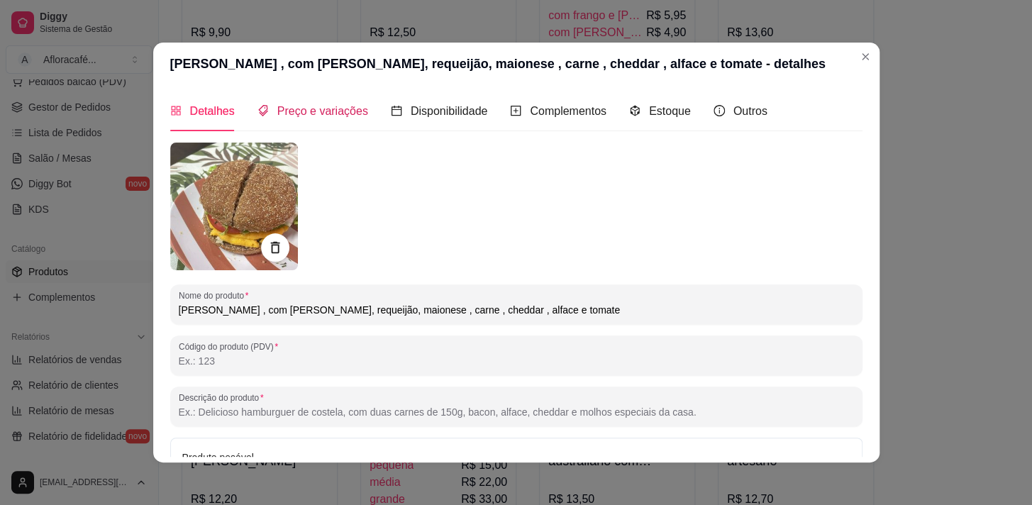
click at [335, 109] on span "Preço e variações" at bounding box center [322, 111] width 91 height 12
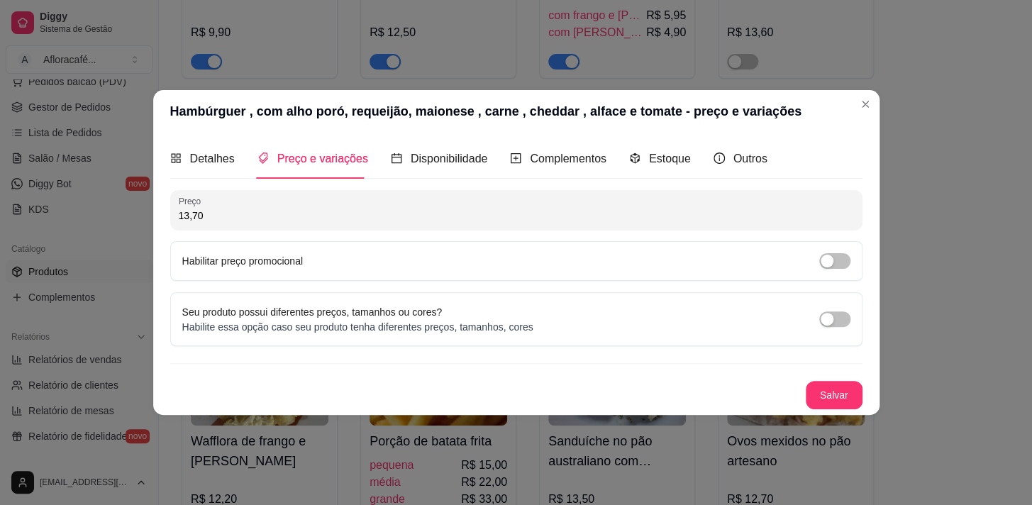
click at [333, 208] on input "13,70" at bounding box center [516, 215] width 675 height 14
type input "14,20"
click at [841, 394] on button "Salvar" at bounding box center [833, 396] width 55 height 28
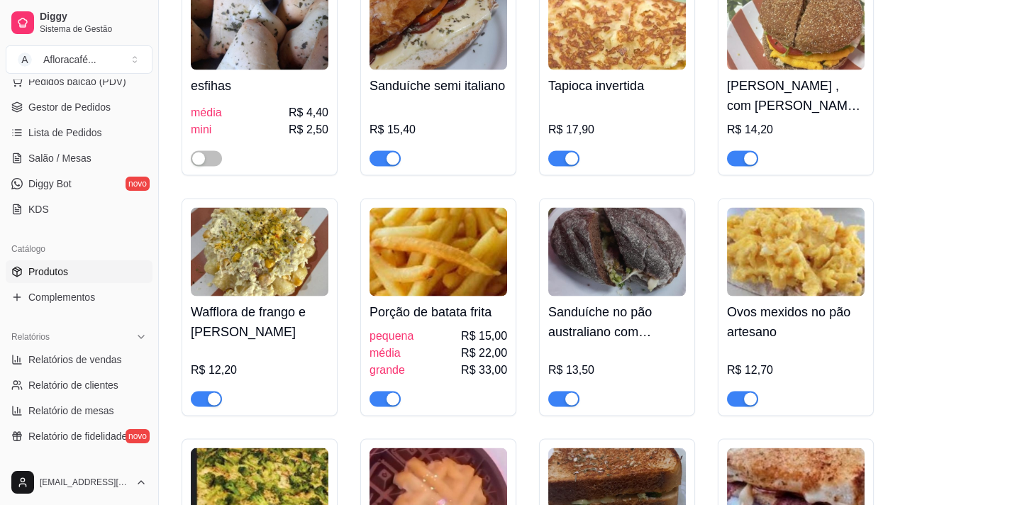
scroll to position [6318, 0]
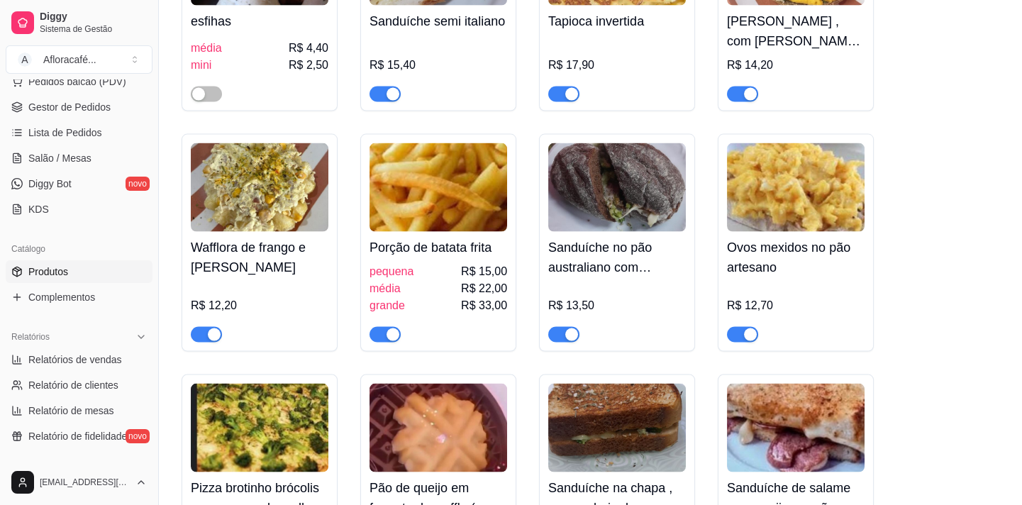
click at [652, 277] on h4 "Sanduíche no pão australiano com mussarela , [GEOGRAPHIC_DATA] e tomate" at bounding box center [617, 258] width 138 height 40
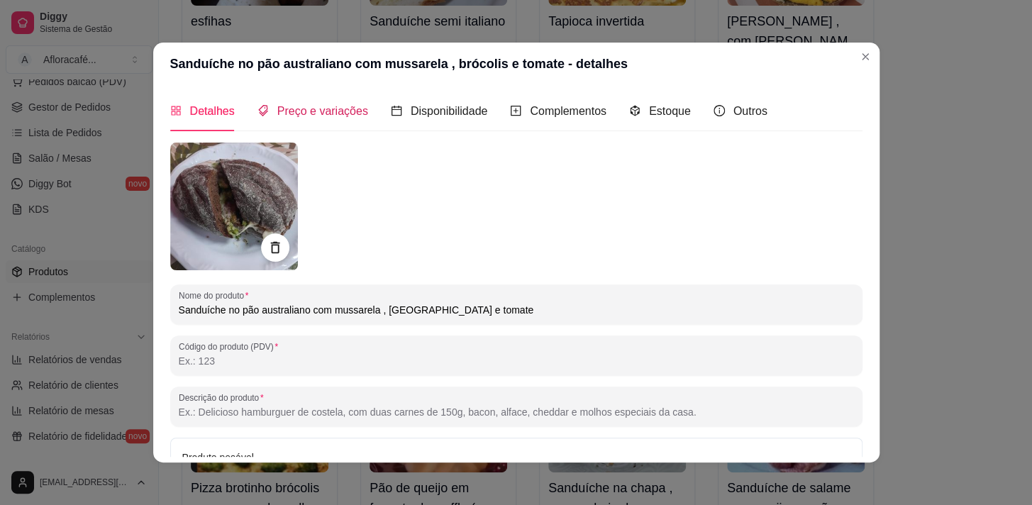
click at [299, 106] on span "Preço e variações" at bounding box center [322, 111] width 91 height 12
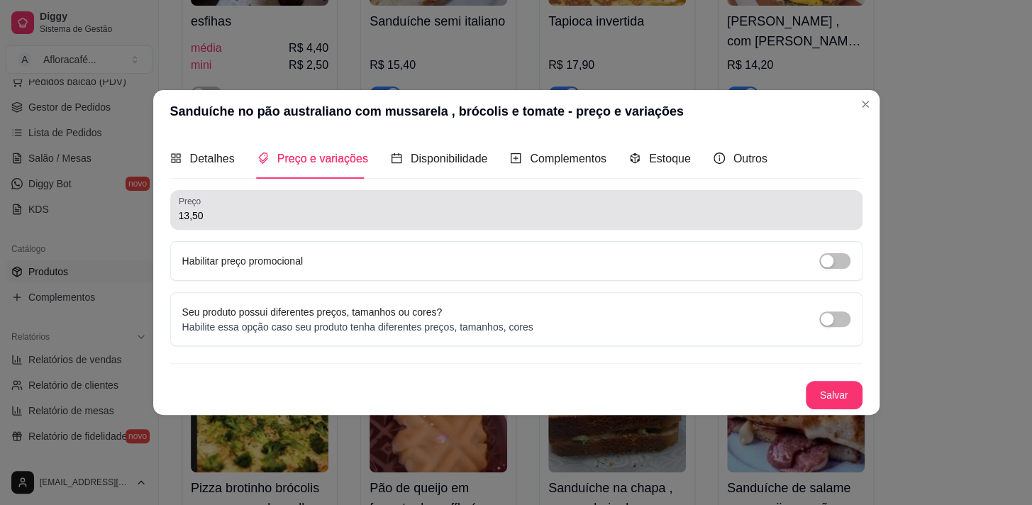
click at [235, 225] on div "Preço 13,50" at bounding box center [516, 210] width 692 height 40
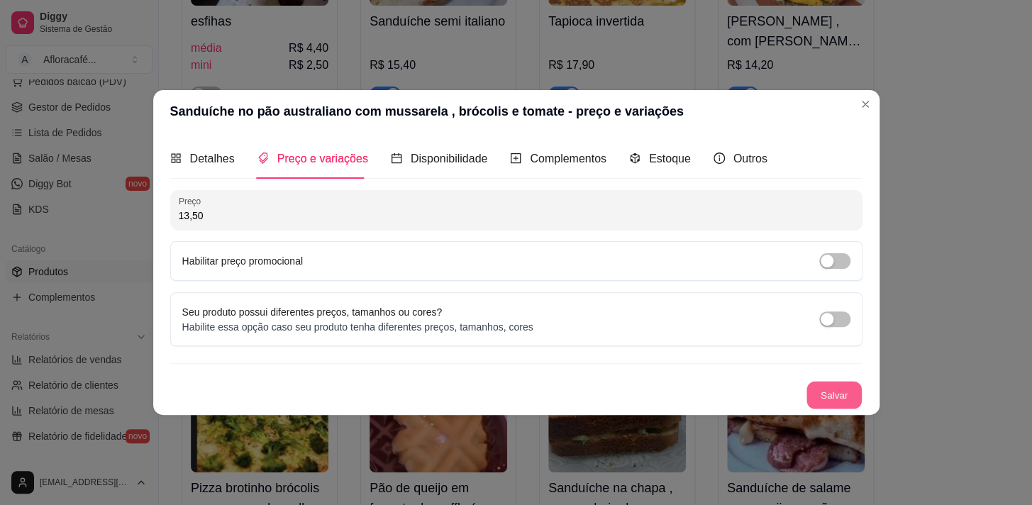
click at [842, 390] on button "Salvar" at bounding box center [833, 396] width 55 height 28
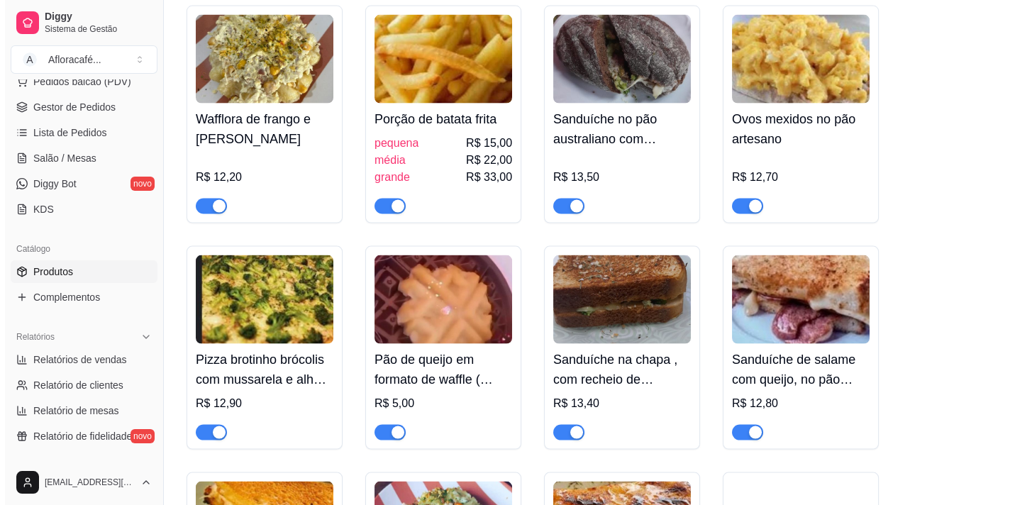
scroll to position [6511, 0]
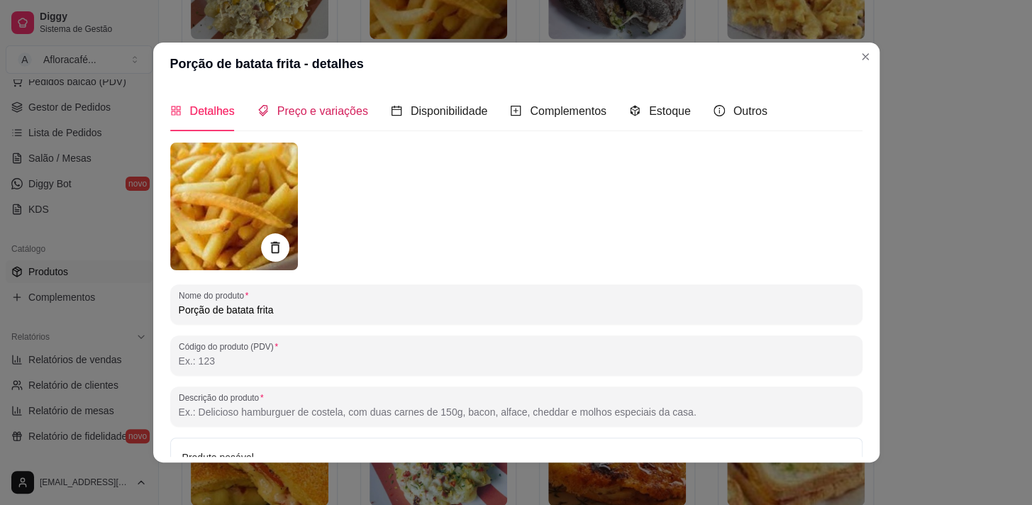
click at [307, 116] on span "Preço e variações" at bounding box center [322, 111] width 91 height 12
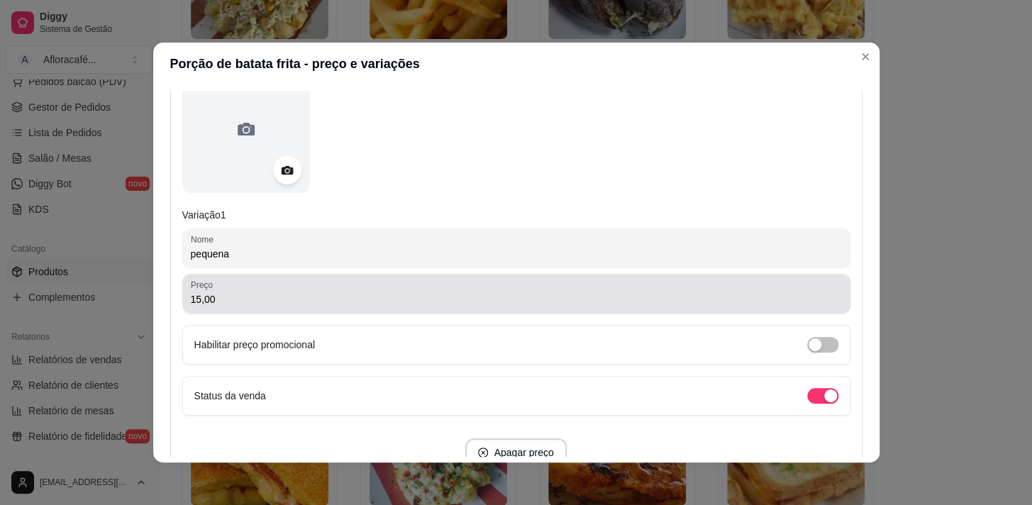
scroll to position [257, 0]
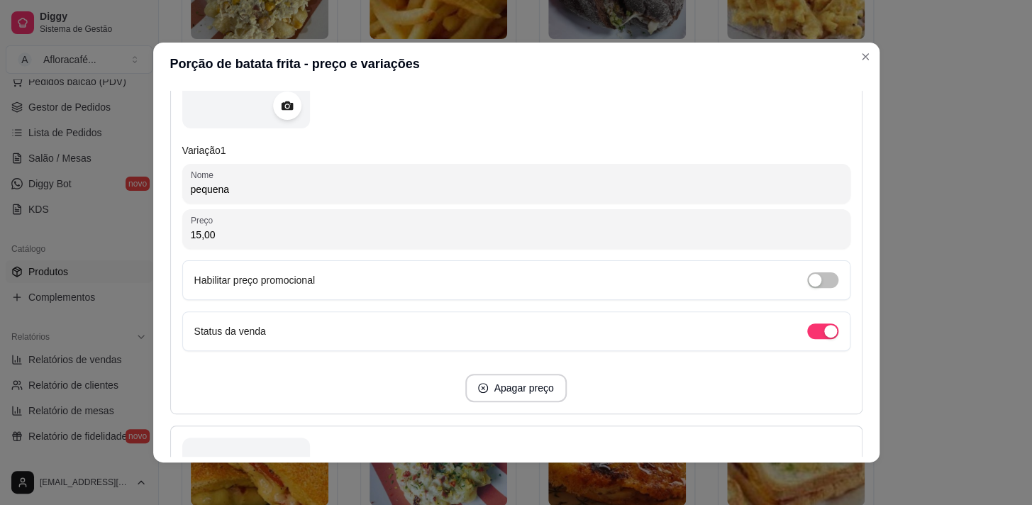
click at [252, 235] on input "15,00" at bounding box center [516, 235] width 651 height 14
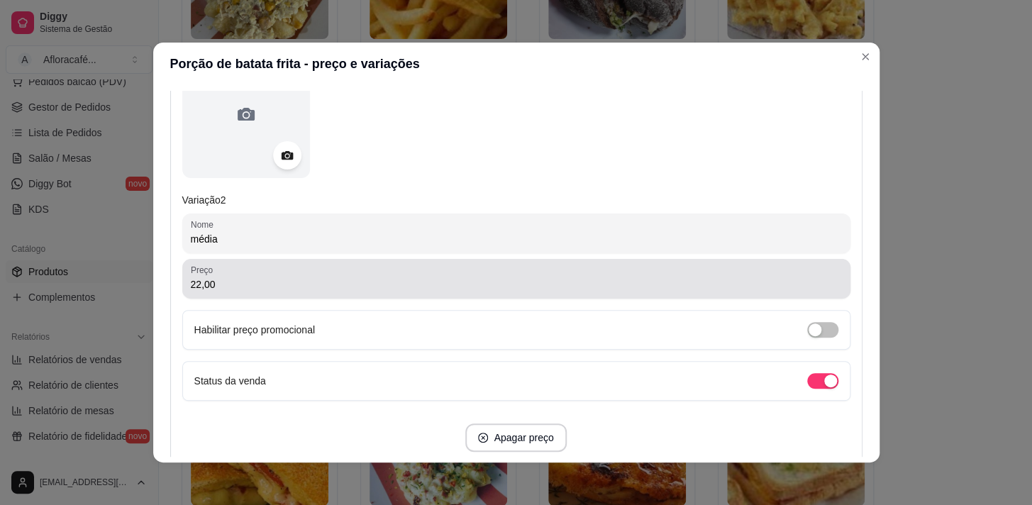
scroll to position [709, 0]
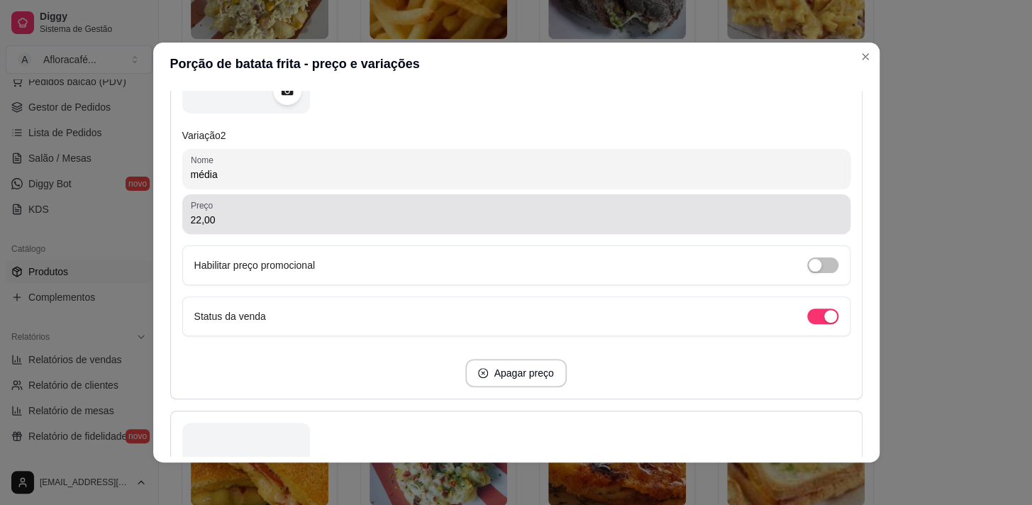
type input "16,50"
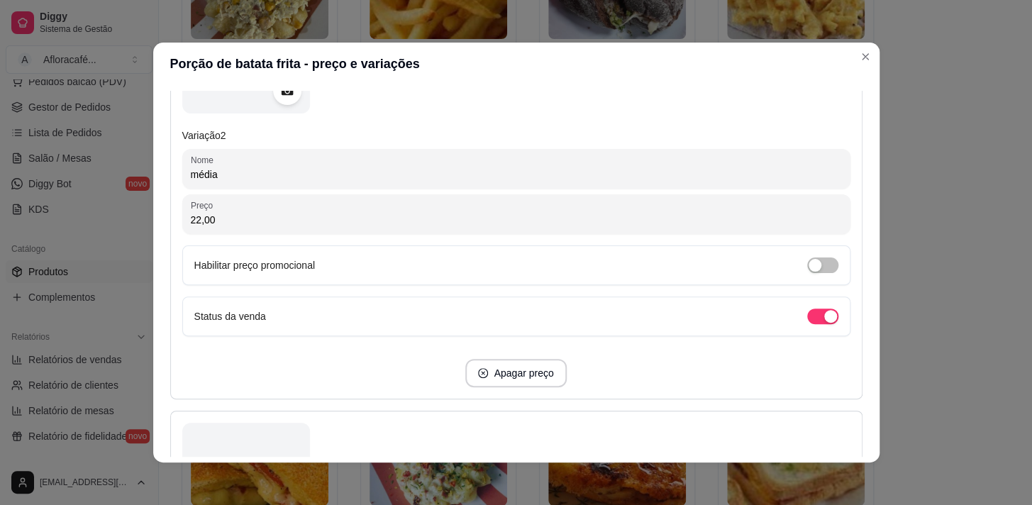
click at [316, 226] on input "22,00" at bounding box center [516, 220] width 651 height 14
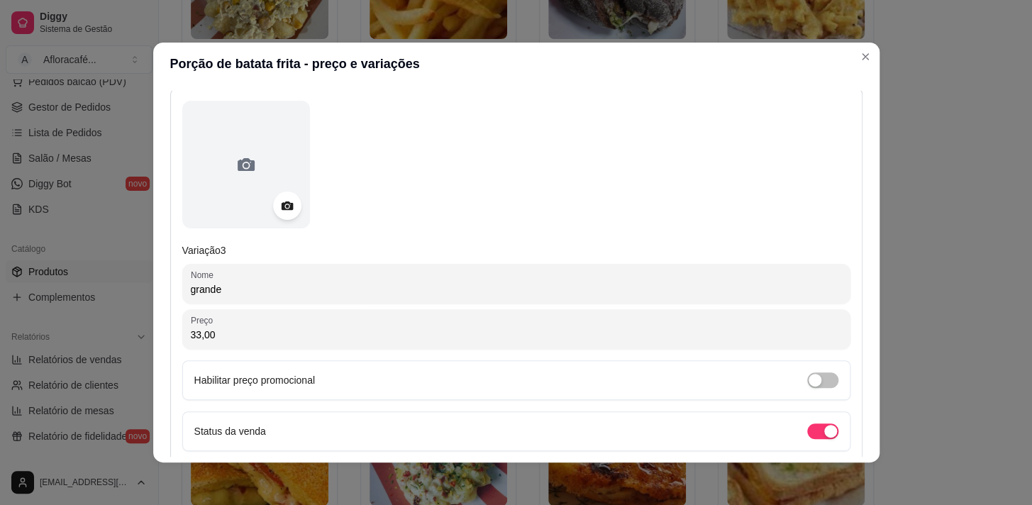
scroll to position [1096, 0]
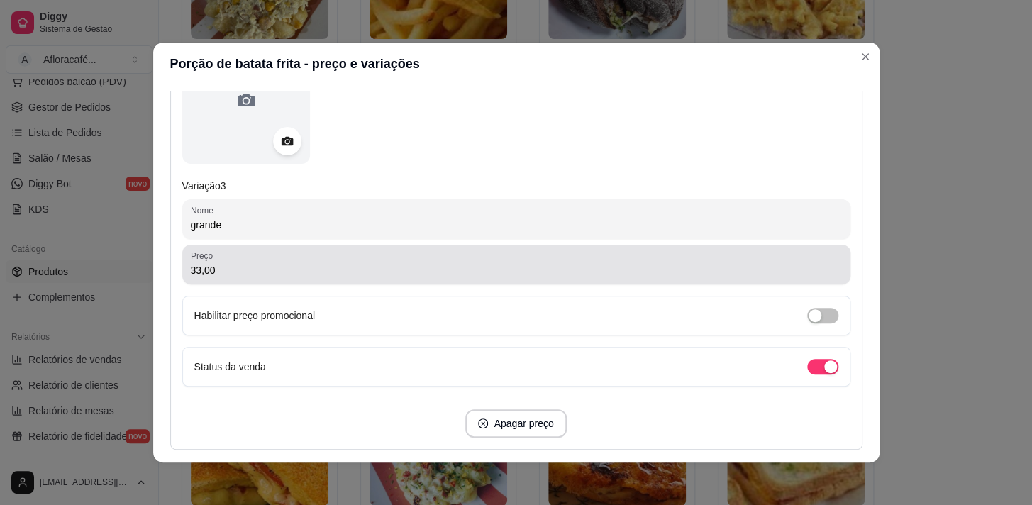
type input "23,50"
click at [280, 260] on div "33,00" at bounding box center [516, 264] width 651 height 28
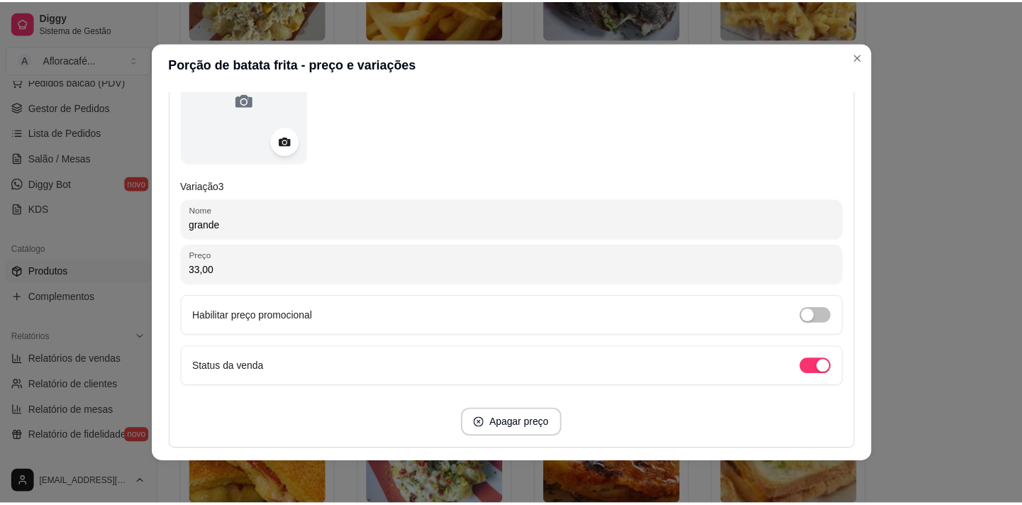
scroll to position [1190, 0]
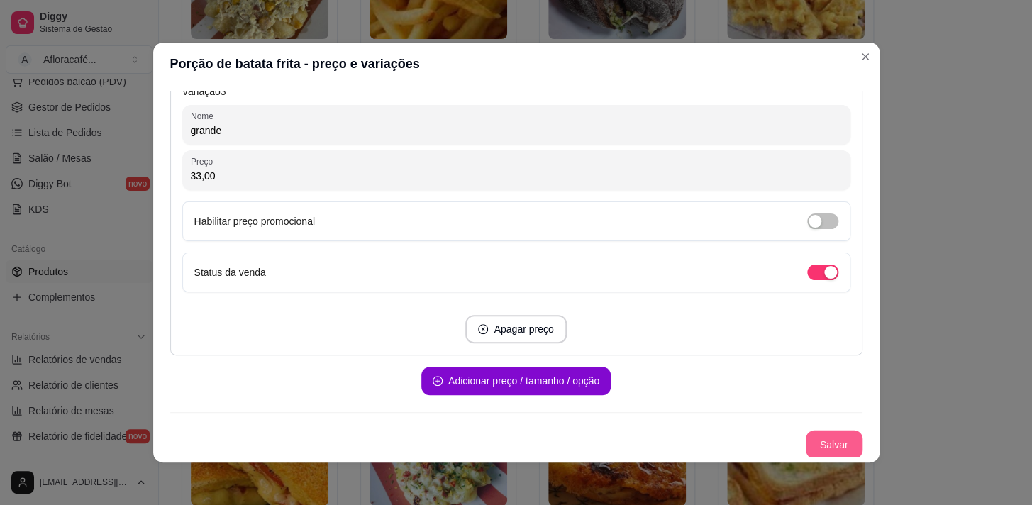
click at [813, 438] on button "Salvar" at bounding box center [834, 444] width 57 height 28
click at [817, 439] on button "Salvar" at bounding box center [833, 444] width 55 height 28
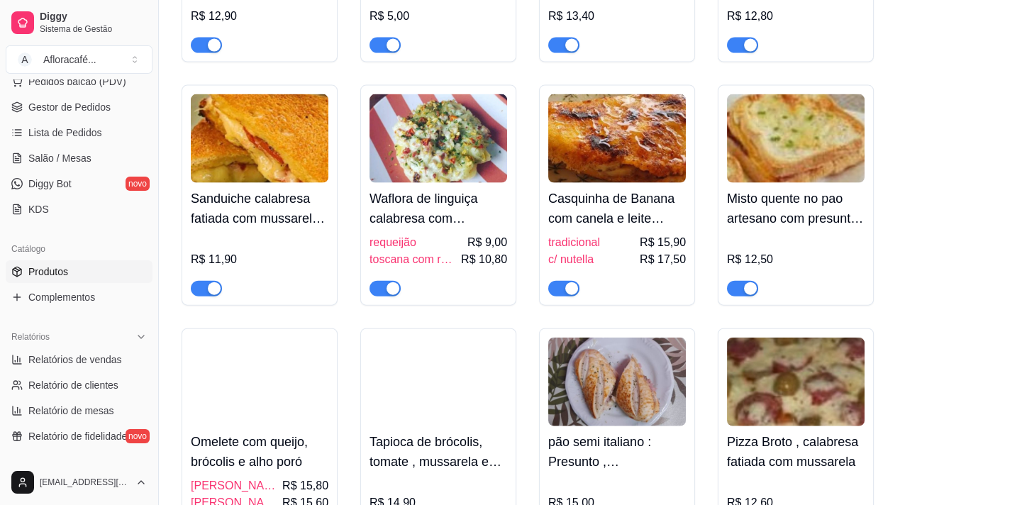
scroll to position [6898, 0]
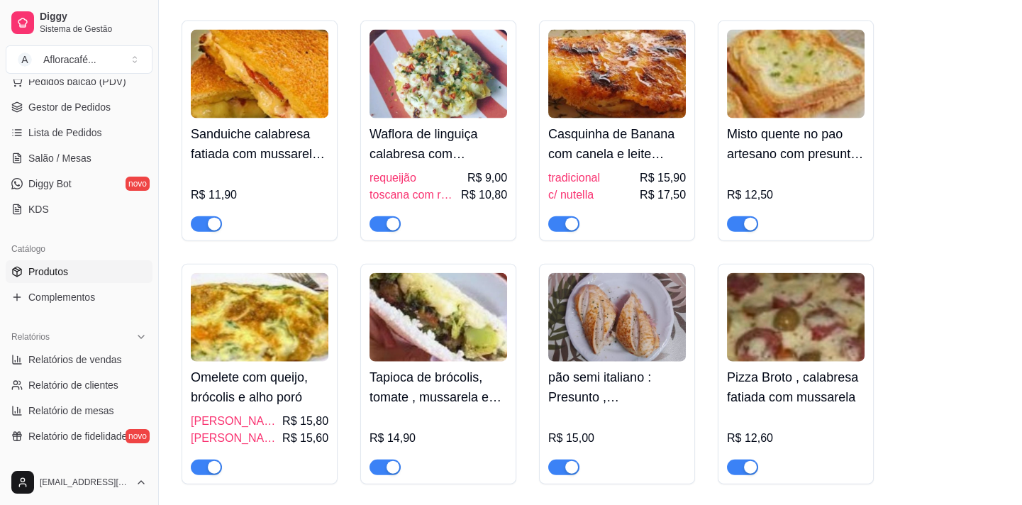
click at [262, 106] on img at bounding box center [260, 74] width 138 height 89
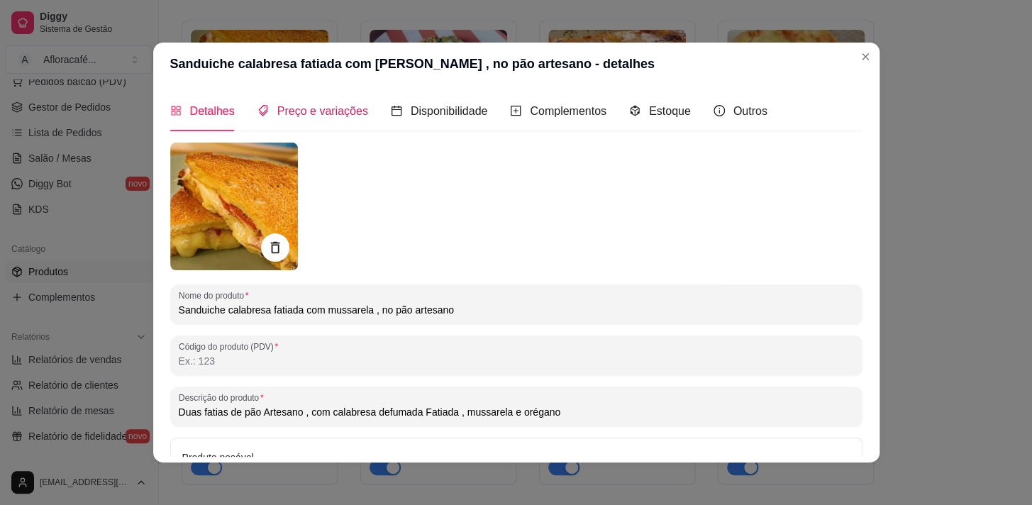
click at [284, 106] on span "Preço e variações" at bounding box center [322, 111] width 91 height 12
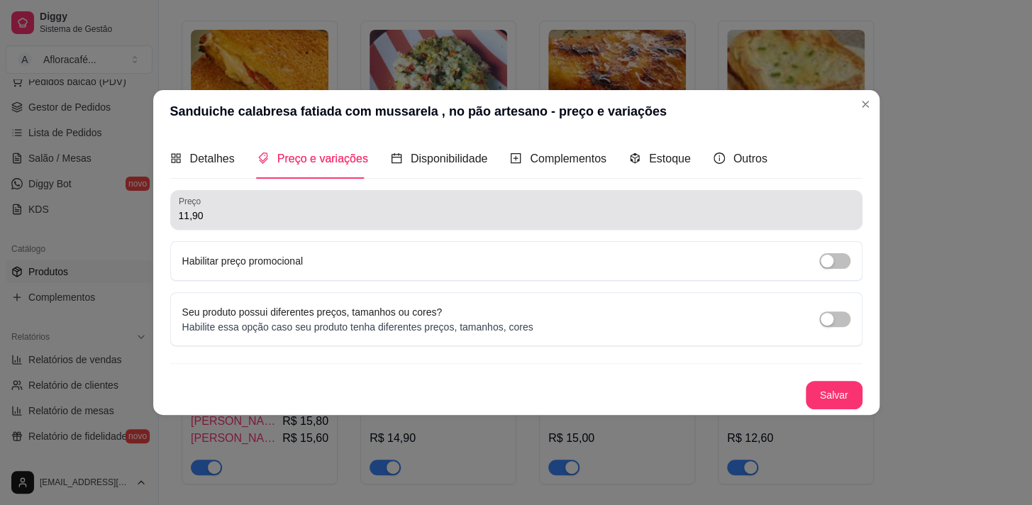
click at [289, 210] on input "11,90" at bounding box center [516, 215] width 675 height 14
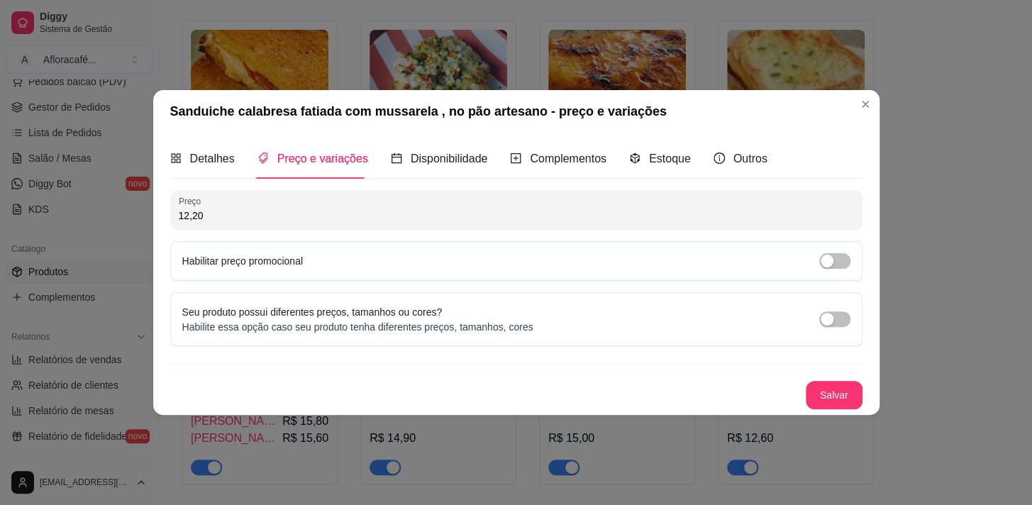
type input "12,20"
click at [817, 385] on button "Salvar" at bounding box center [834, 395] width 57 height 28
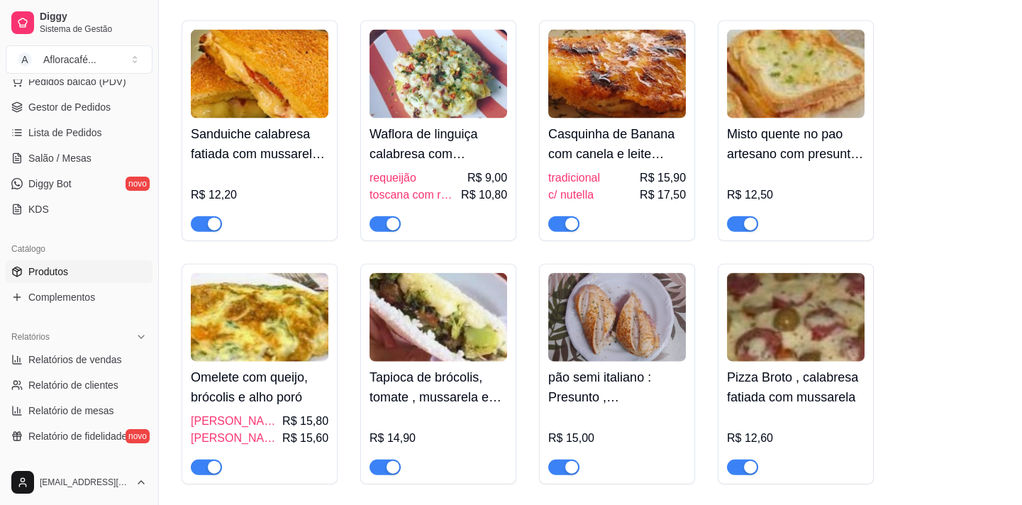
scroll to position [6962, 0]
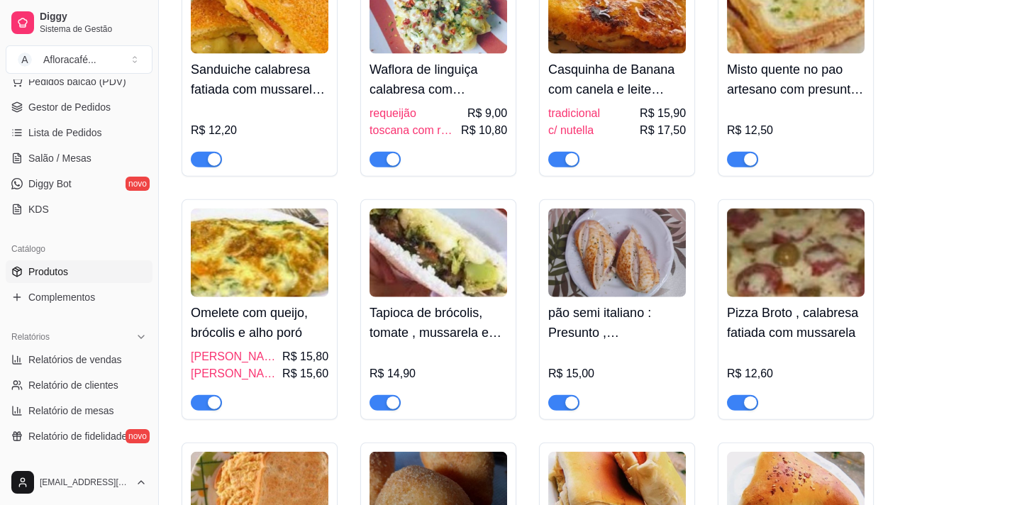
click at [667, 396] on div "R$ 15,00" at bounding box center [617, 379] width 138 height 62
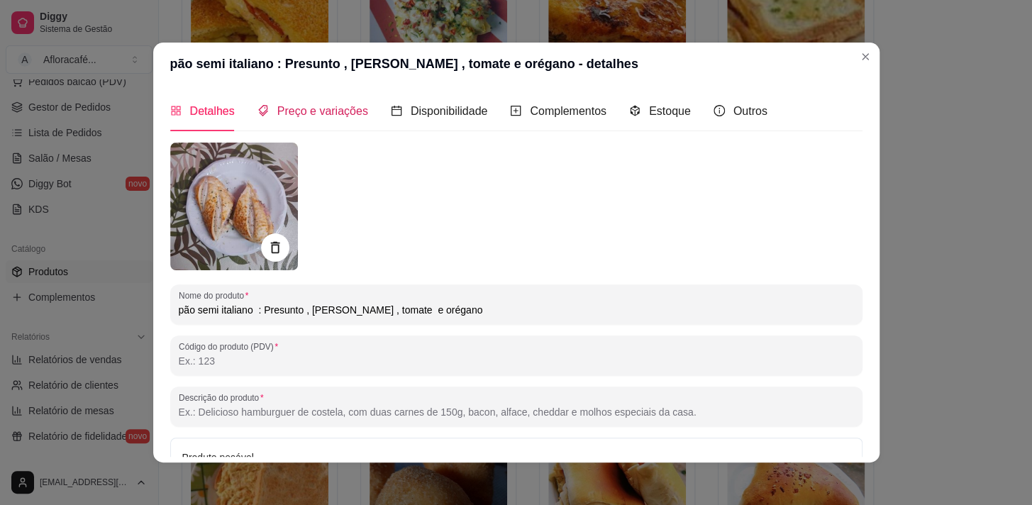
click at [308, 115] on span "Preço e variações" at bounding box center [322, 111] width 91 height 12
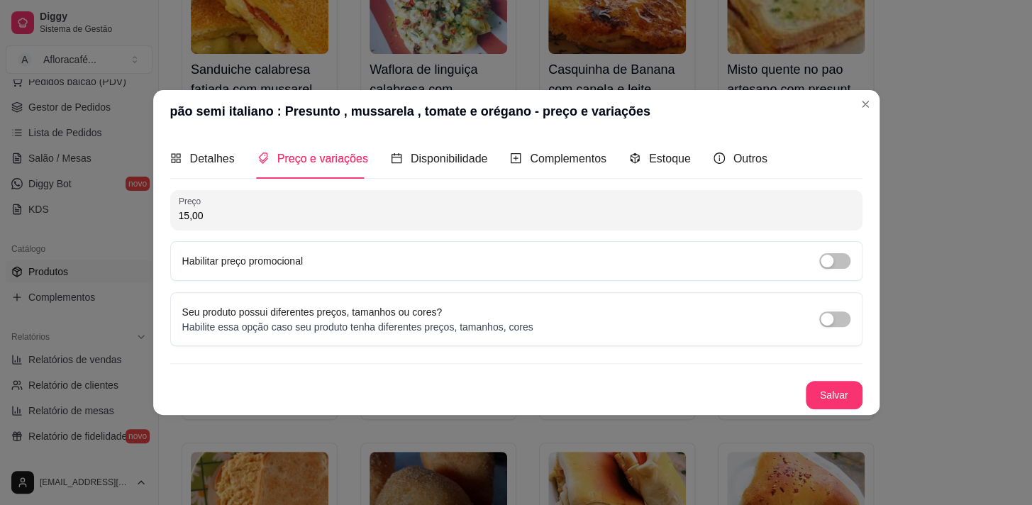
click at [268, 218] on input "15,00" at bounding box center [516, 215] width 675 height 14
type input "12,99"
click at [841, 385] on button "Salvar" at bounding box center [833, 396] width 55 height 28
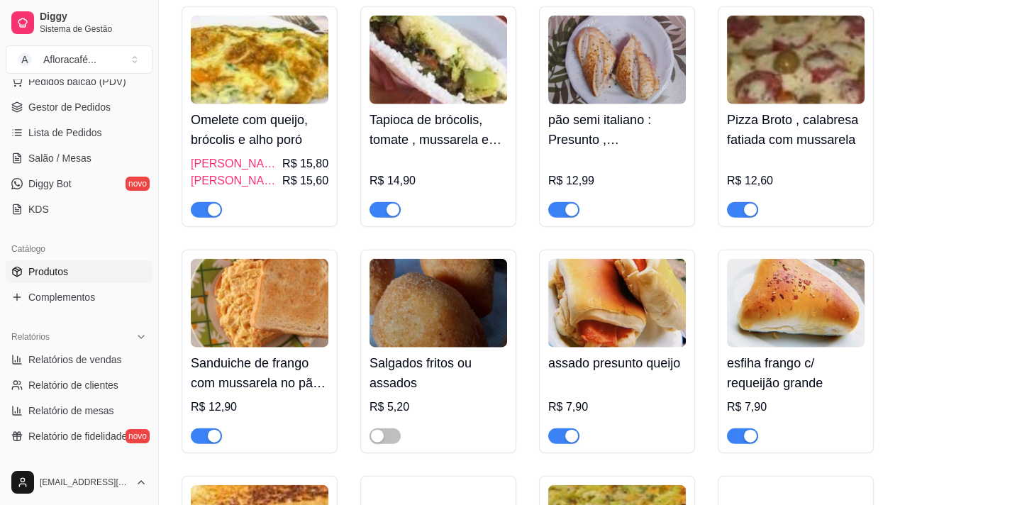
scroll to position [7284, 0]
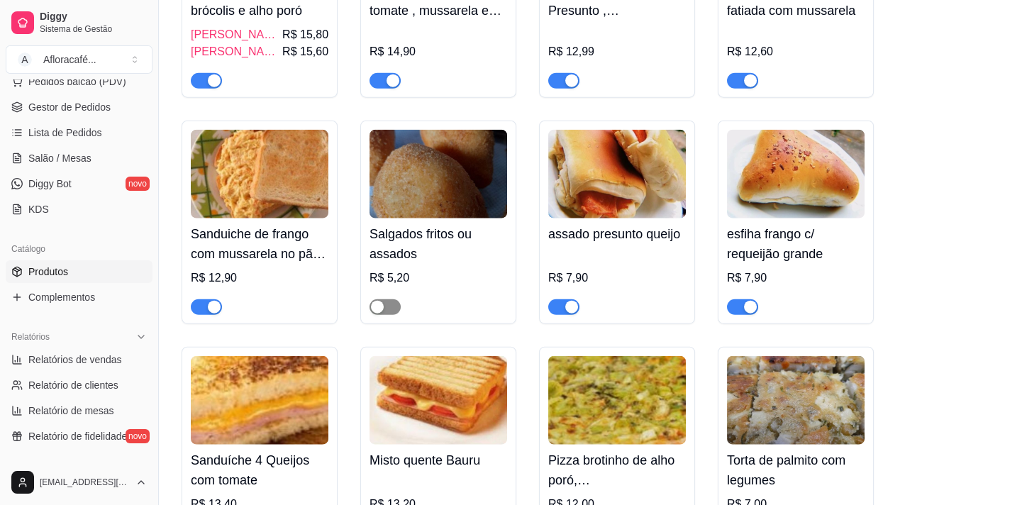
click at [388, 315] on span "button" at bounding box center [384, 307] width 31 height 16
click at [377, 315] on span "button" at bounding box center [384, 307] width 31 height 16
click at [396, 315] on span "button" at bounding box center [384, 307] width 31 height 16
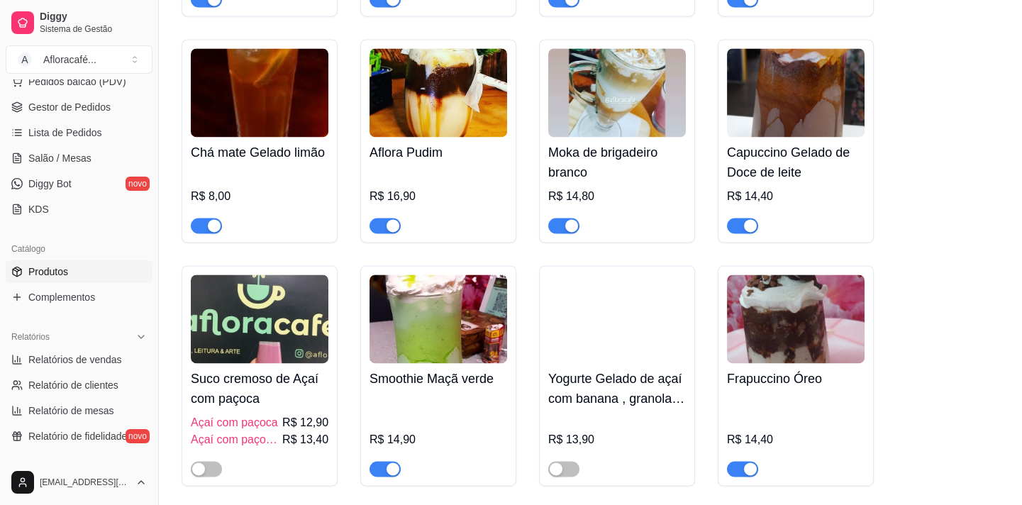
scroll to position [3997, 0]
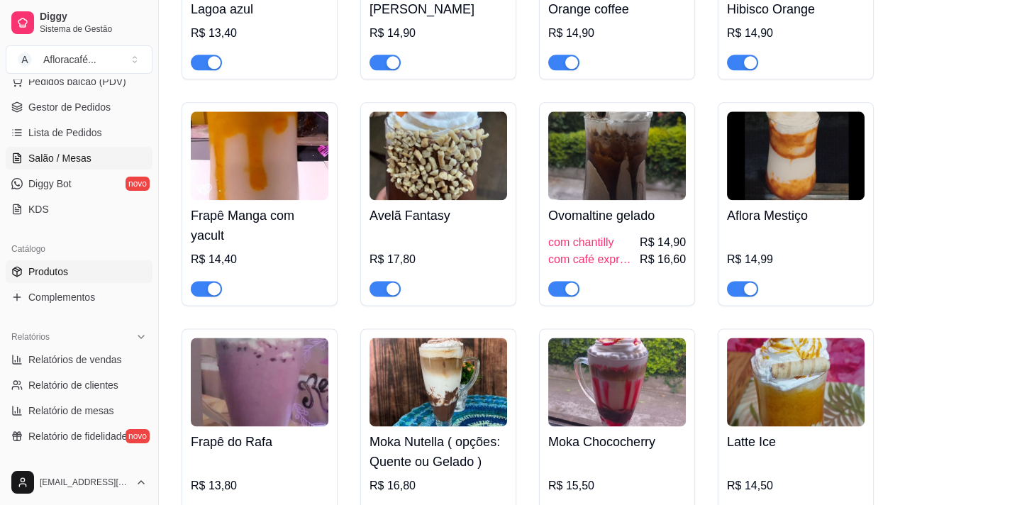
drag, startPoint x: 35, startPoint y: 185, endPoint x: 50, endPoint y: 154, distance: 34.6
click at [35, 185] on span "Diggy Bot" at bounding box center [49, 184] width 43 height 14
click at [50, 154] on span "Salão / Mesas" at bounding box center [59, 158] width 63 height 14
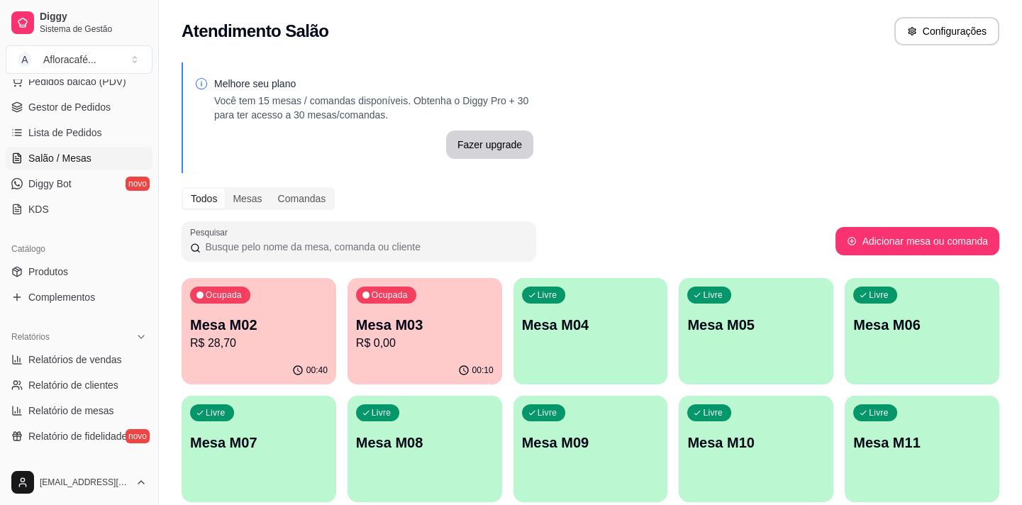
click at [248, 316] on p "Mesa M02" at bounding box center [259, 325] width 138 height 20
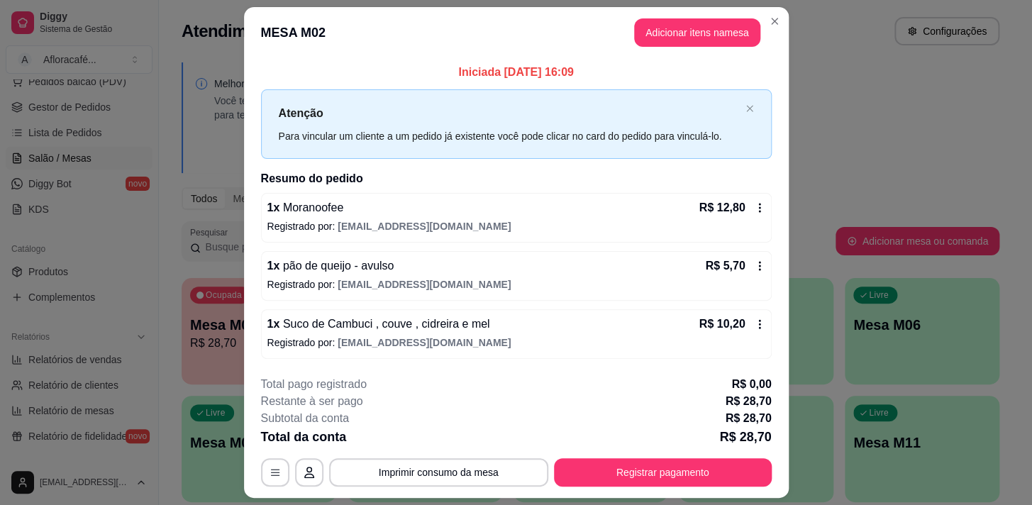
scroll to position [38, 0]
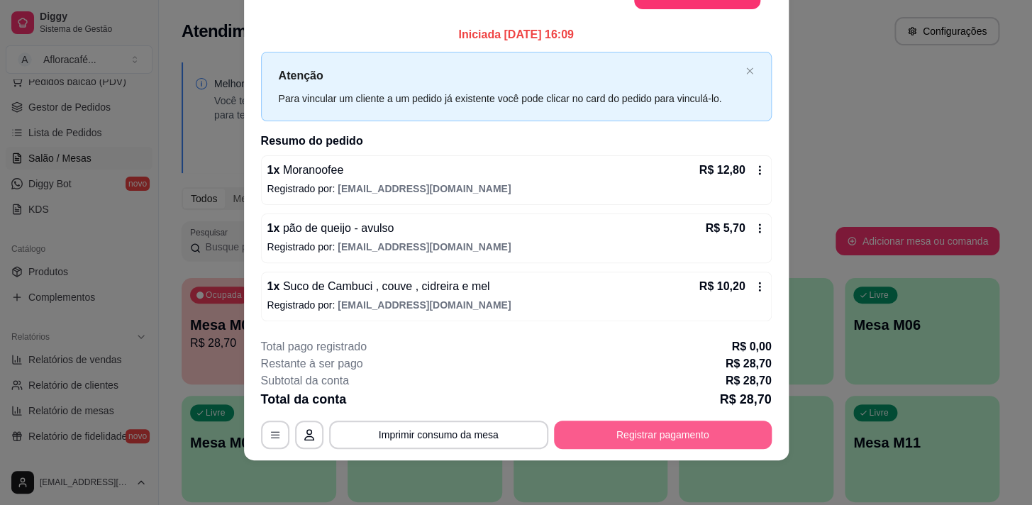
click at [682, 428] on button "Registrar pagamento" at bounding box center [663, 435] width 218 height 28
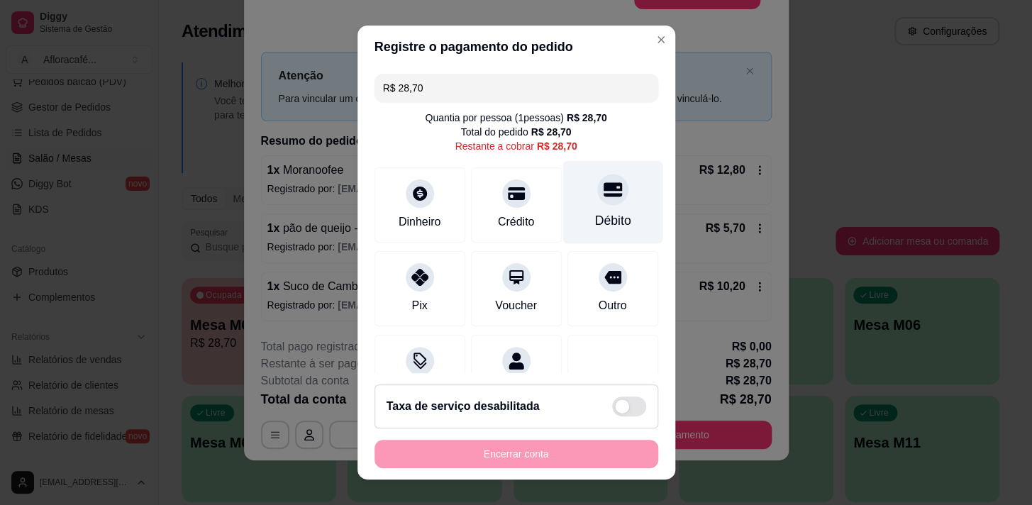
click at [573, 209] on div "Débito" at bounding box center [612, 201] width 100 height 83
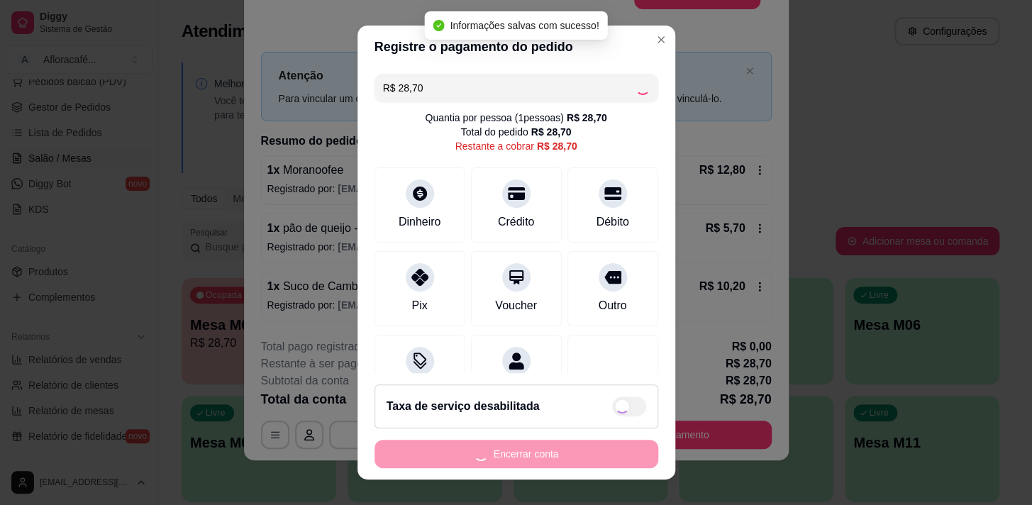
type input "R$ 0,00"
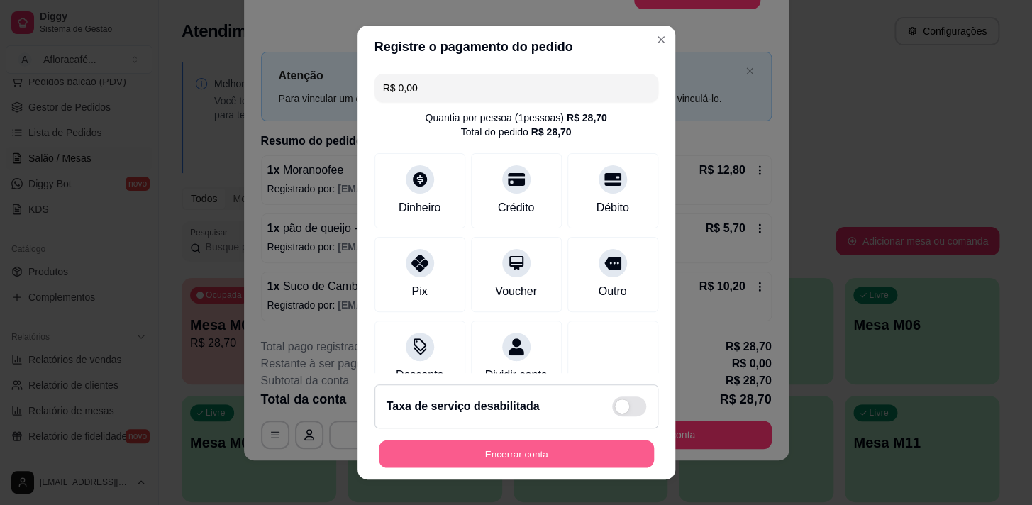
click at [511, 455] on button "Encerrar conta" at bounding box center [516, 454] width 275 height 28
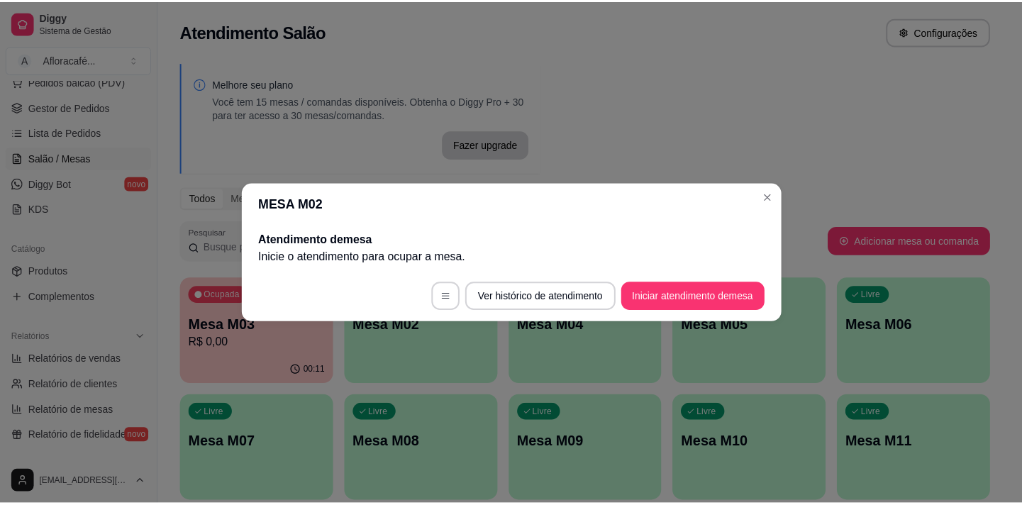
scroll to position [0, 0]
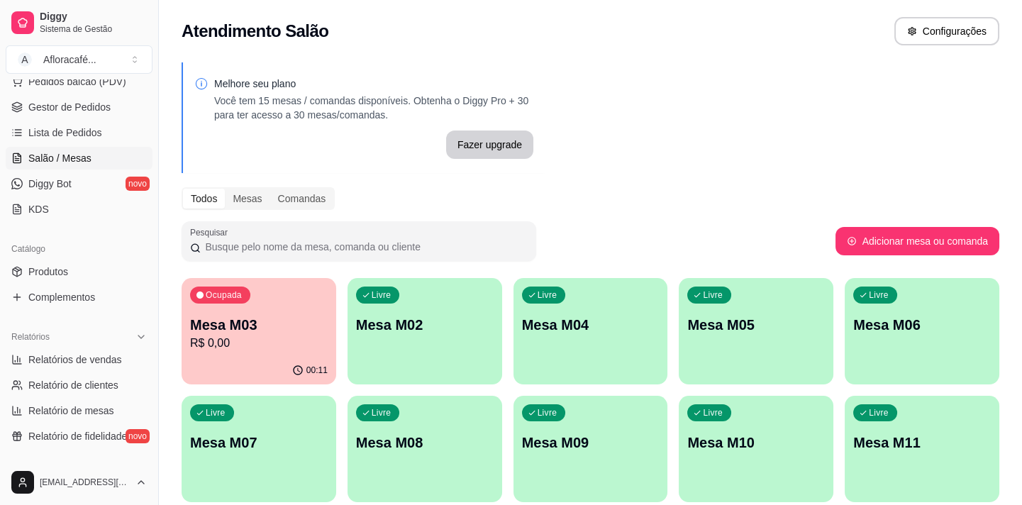
click at [313, 320] on p "Mesa M03" at bounding box center [259, 325] width 138 height 20
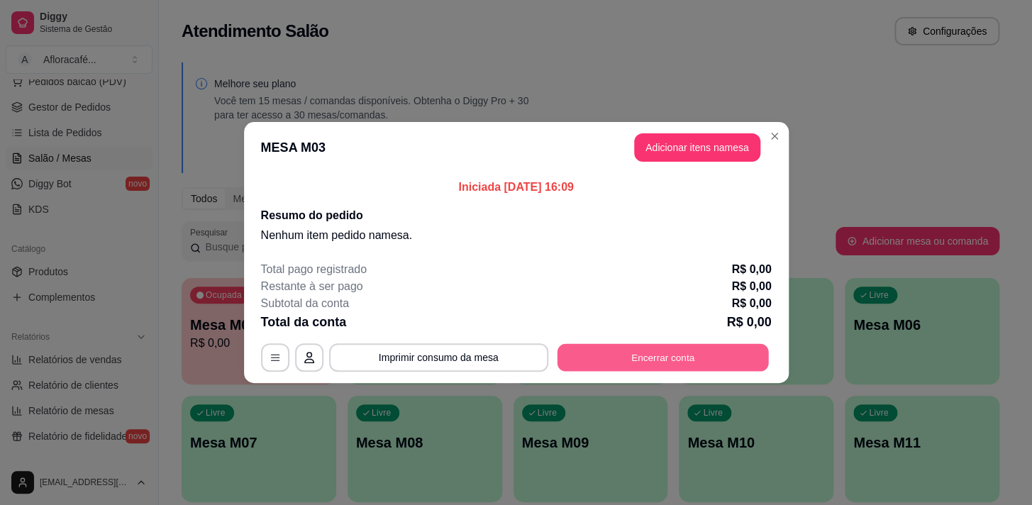
click at [637, 362] on button "Encerrar conta" at bounding box center [662, 358] width 211 height 28
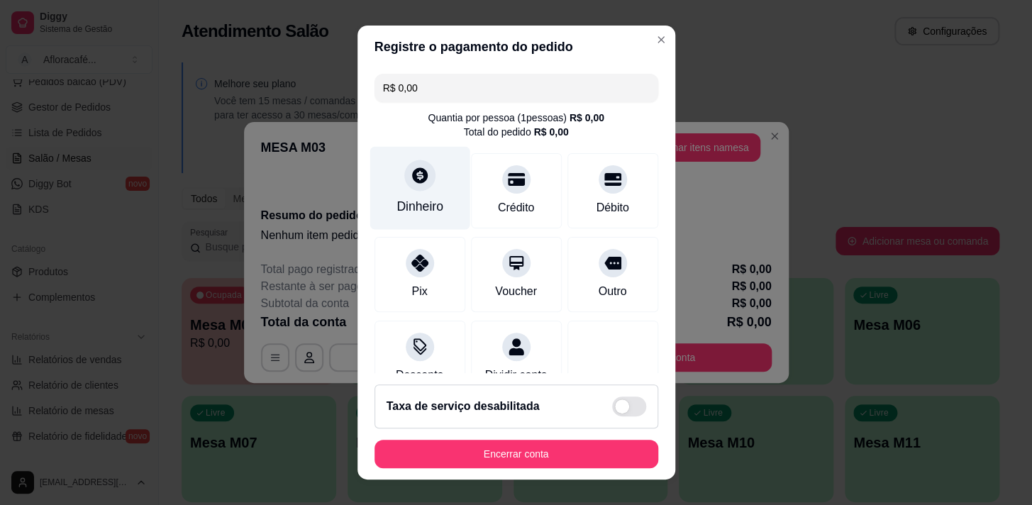
click at [423, 197] on div "Dinheiro" at bounding box center [419, 206] width 47 height 18
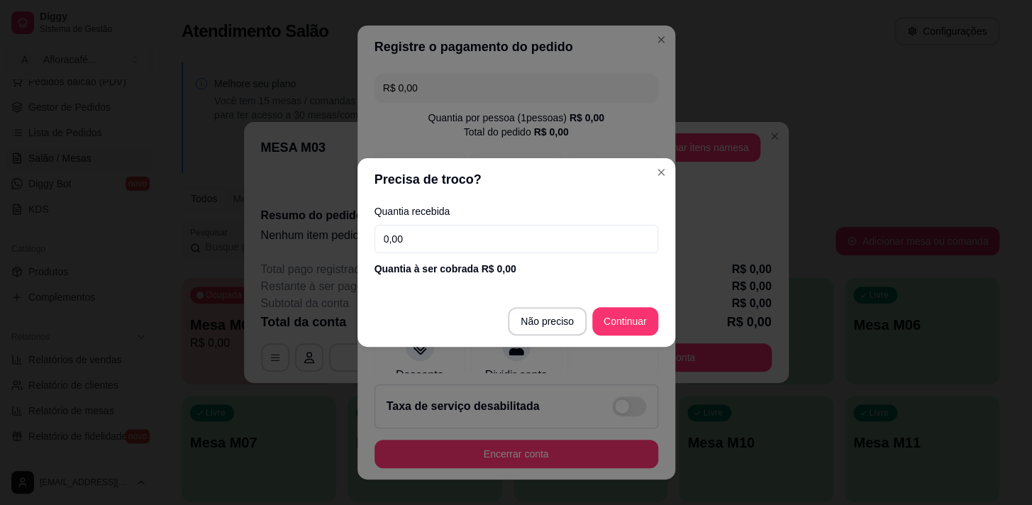
click at [637, 303] on footer "Não preciso Continuar" at bounding box center [516, 321] width 318 height 51
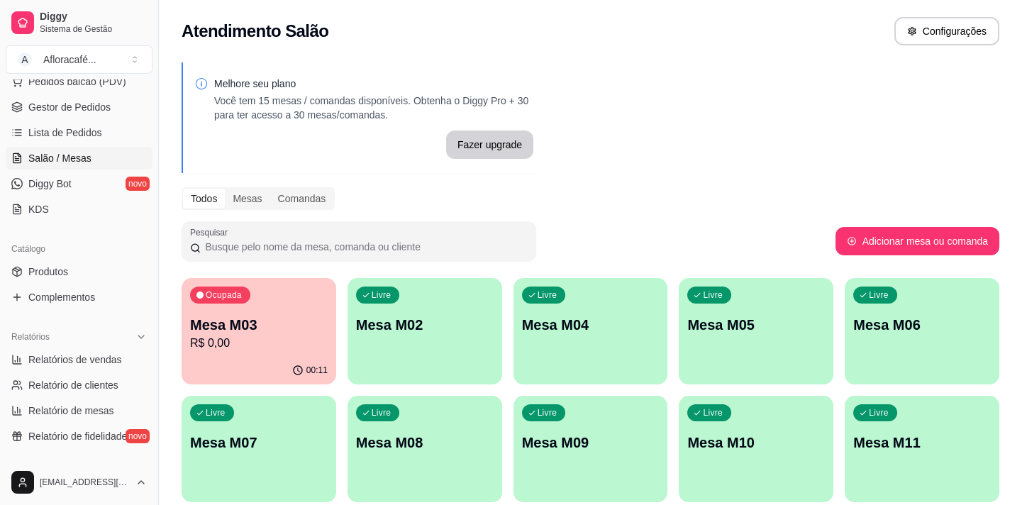
click at [203, 330] on p "Mesa M03" at bounding box center [259, 325] width 138 height 20
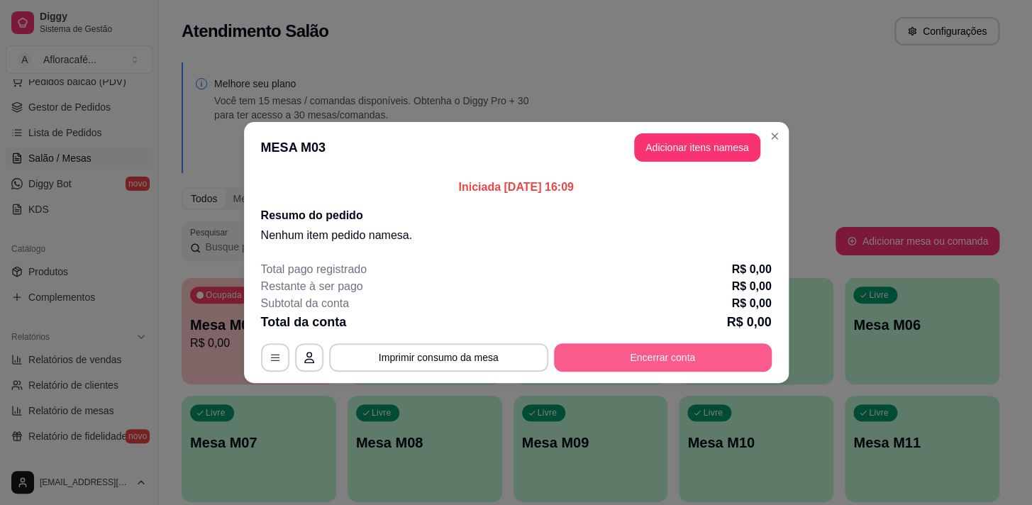
click at [664, 352] on button "Encerrar conta" at bounding box center [663, 357] width 218 height 28
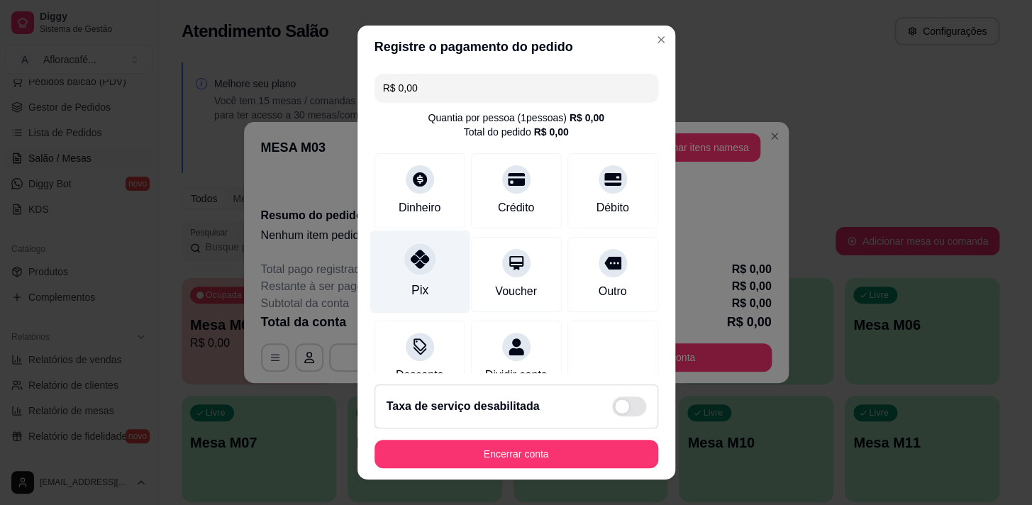
click at [416, 255] on icon at bounding box center [419, 259] width 18 height 18
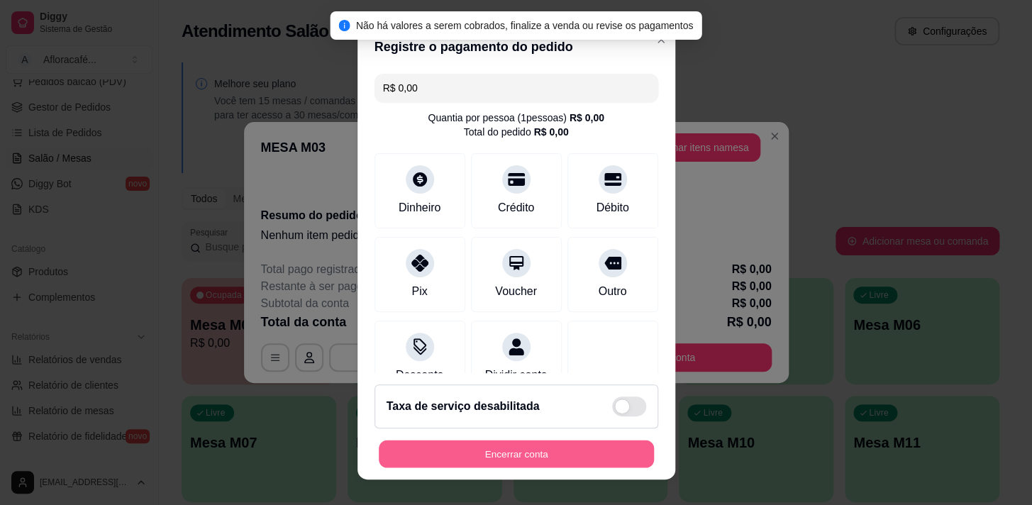
click at [491, 457] on button "Encerrar conta" at bounding box center [516, 454] width 275 height 28
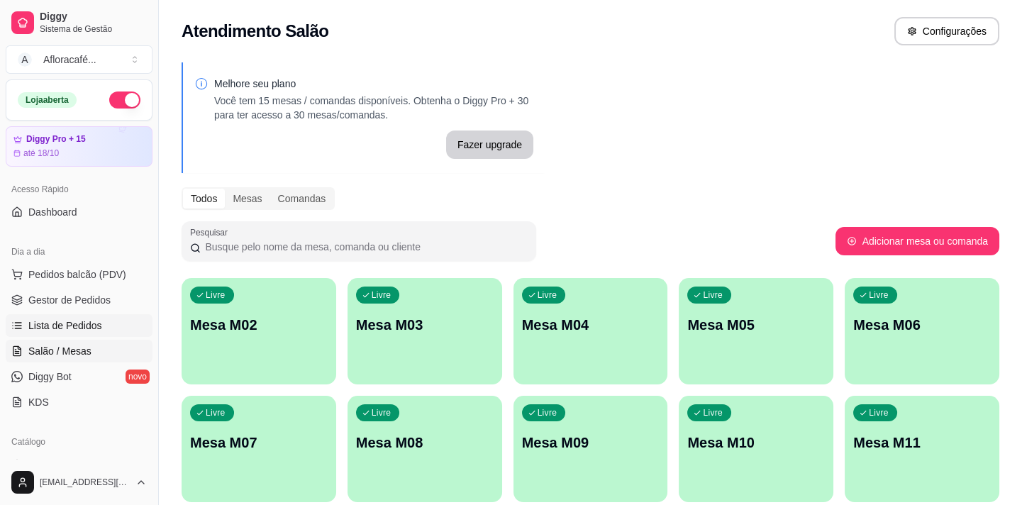
click at [64, 315] on link "Lista de Pedidos" at bounding box center [79, 325] width 147 height 23
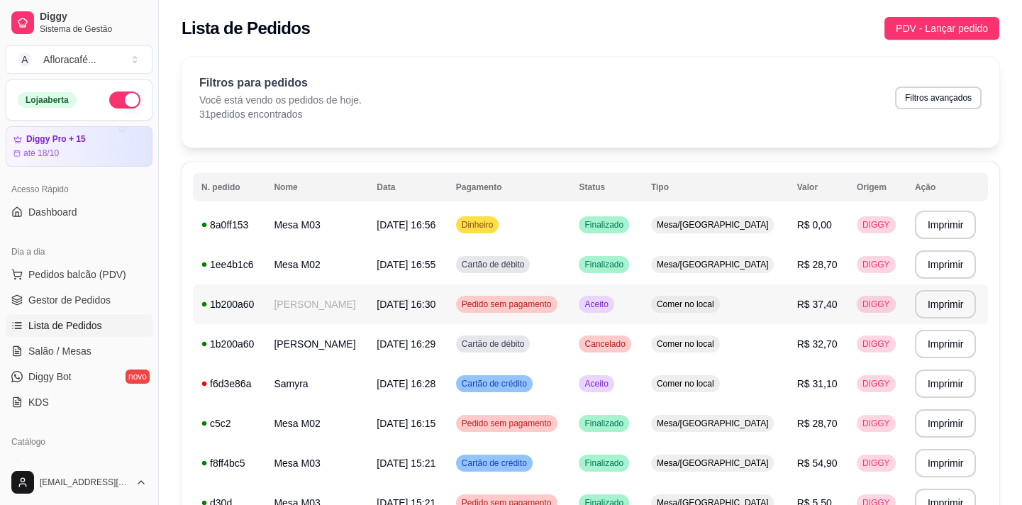
click at [290, 292] on td "[PERSON_NAME]" at bounding box center [316, 304] width 103 height 40
click at [301, 386] on td "Samyra" at bounding box center [316, 384] width 103 height 40
click at [297, 300] on td "[PERSON_NAME]" at bounding box center [316, 304] width 103 height 40
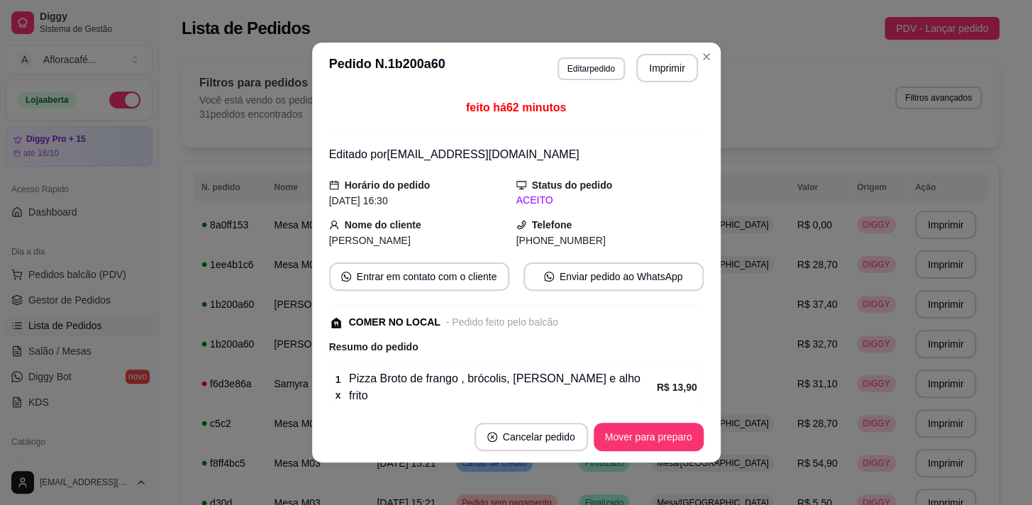
scroll to position [178, 0]
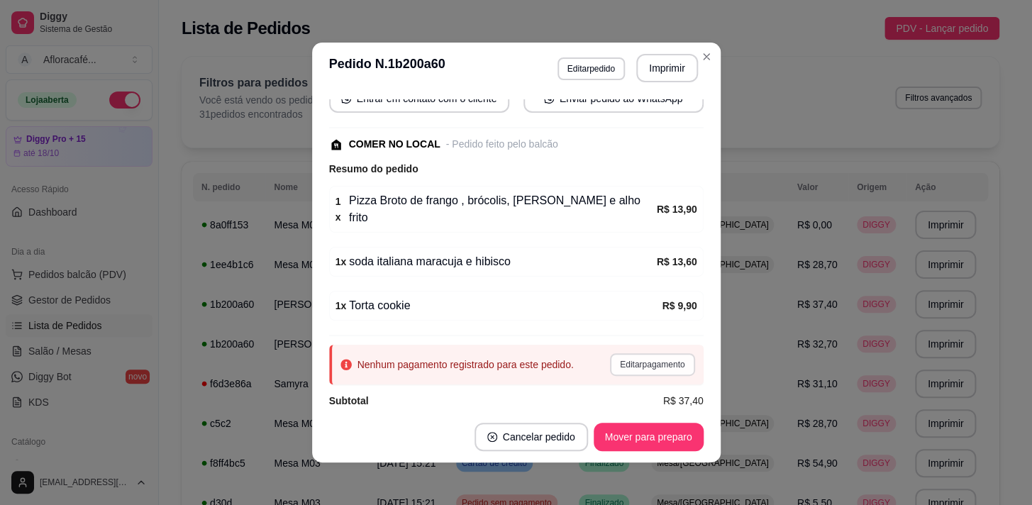
click at [655, 353] on button "Editar pagamento" at bounding box center [652, 364] width 84 height 23
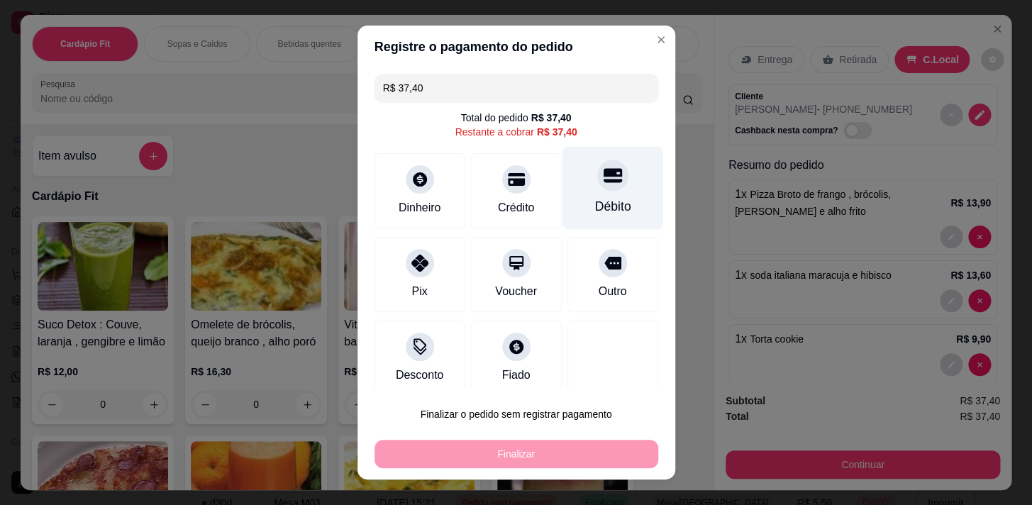
click at [603, 211] on div "Débito" at bounding box center [612, 206] width 36 height 18
type input "R$ 0,00"
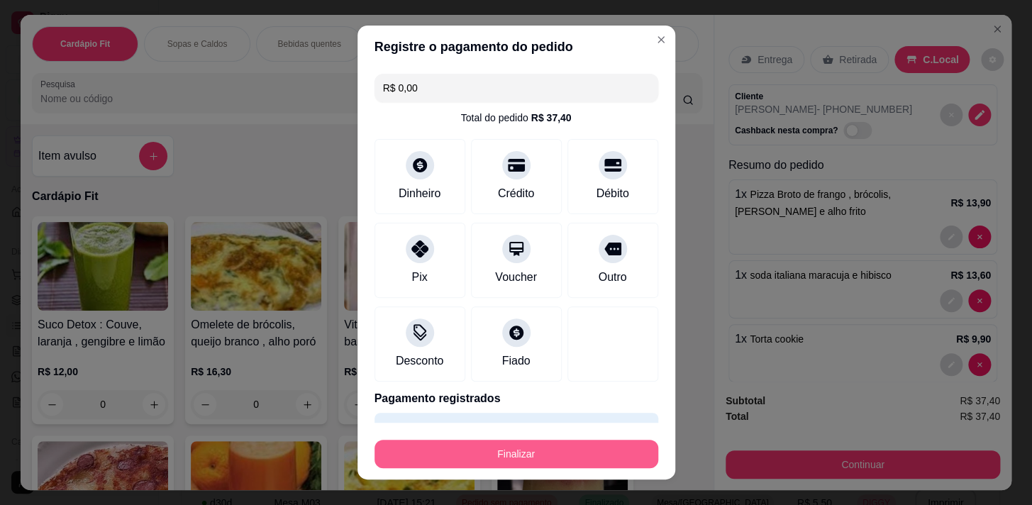
click at [552, 457] on button "Finalizar" at bounding box center [516, 454] width 284 height 28
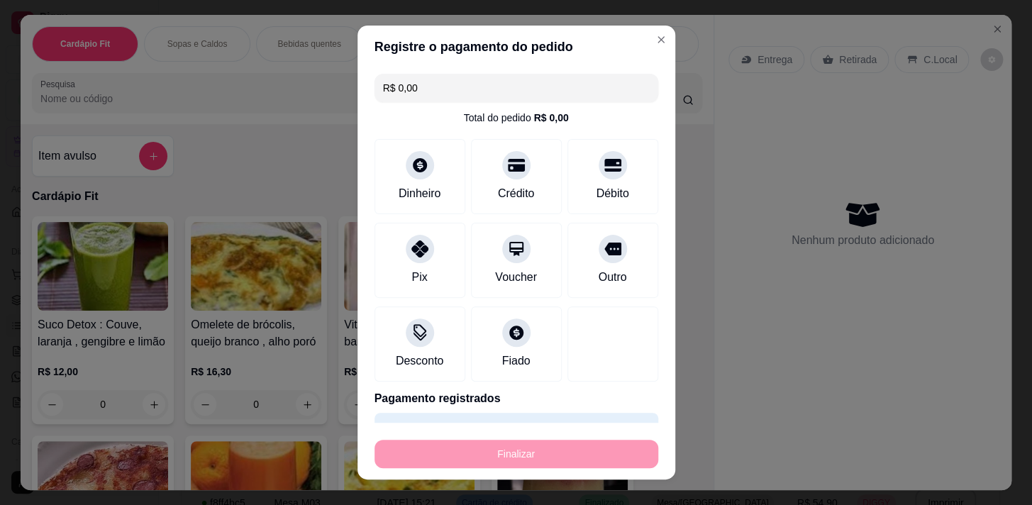
type input "0"
type input "-R$ 37,40"
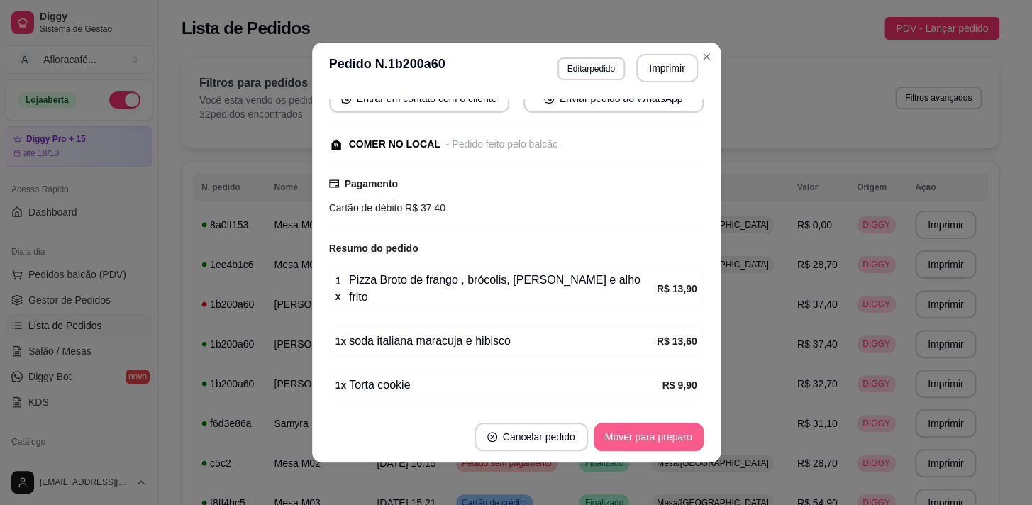
click at [608, 440] on button "Mover para preparo" at bounding box center [649, 437] width 110 height 28
click at [613, 430] on button "Mover para retirada disponível" at bounding box center [625, 437] width 152 height 28
click at [611, 437] on button "Mover para finalizado" at bounding box center [645, 437] width 118 height 28
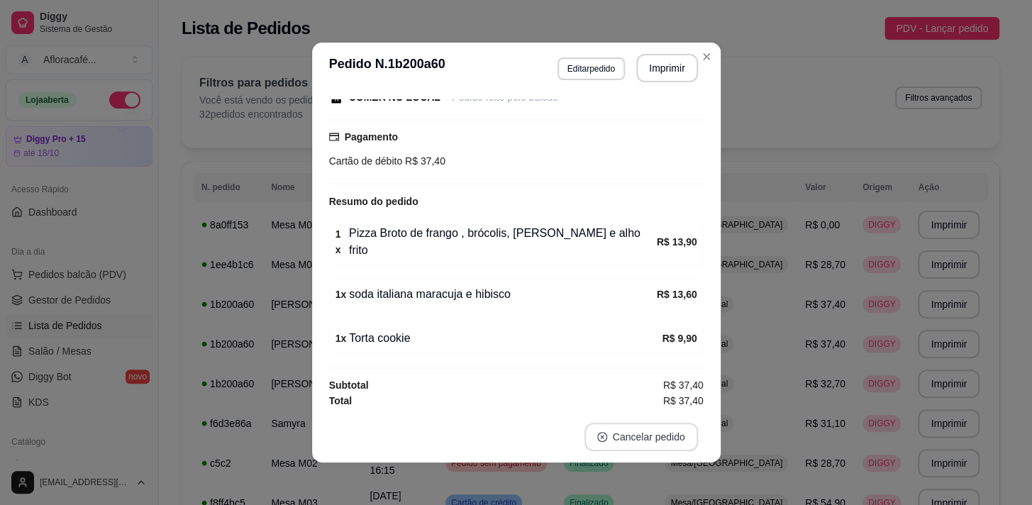
scroll to position [132, 0]
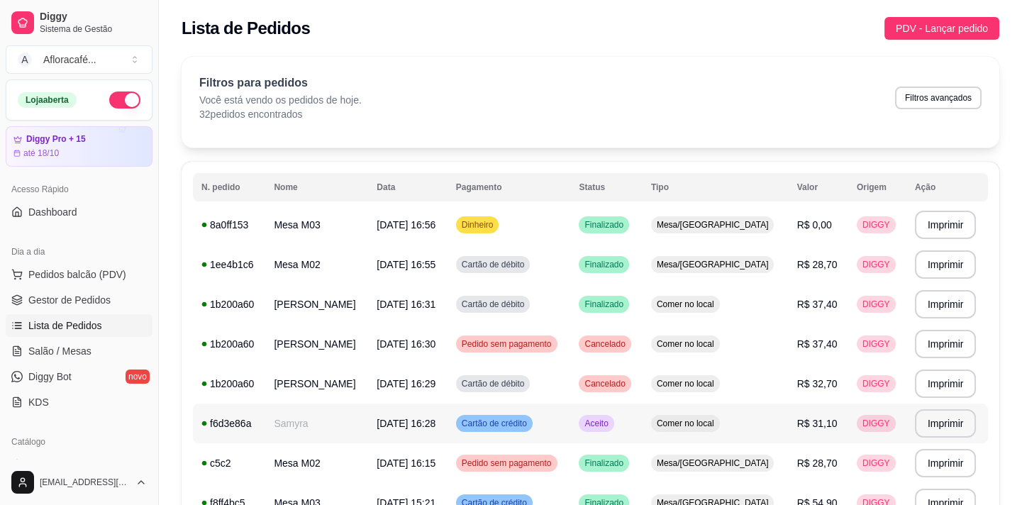
click at [291, 413] on td "Samyra" at bounding box center [316, 423] width 103 height 40
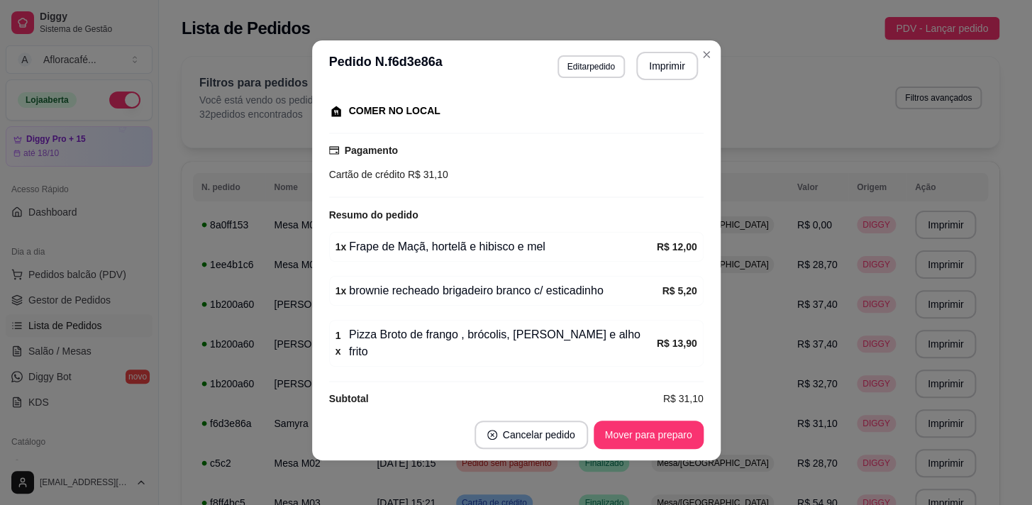
scroll to position [113, 0]
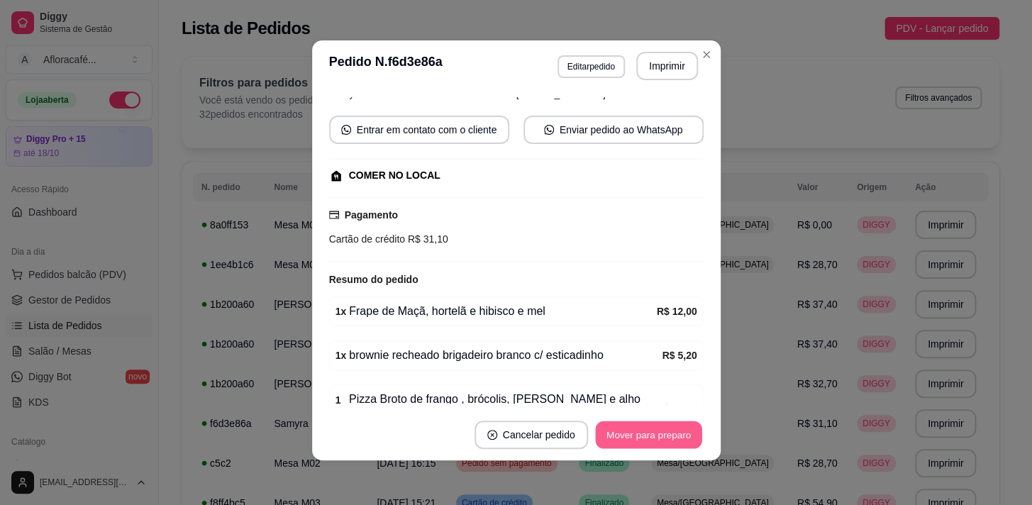
click at [670, 436] on button "Mover para preparo" at bounding box center [648, 435] width 106 height 28
click at [670, 436] on button "Mover para retirada disponível" at bounding box center [625, 435] width 152 height 28
click at [666, 433] on button "Mover para finalizado" at bounding box center [644, 435] width 114 height 28
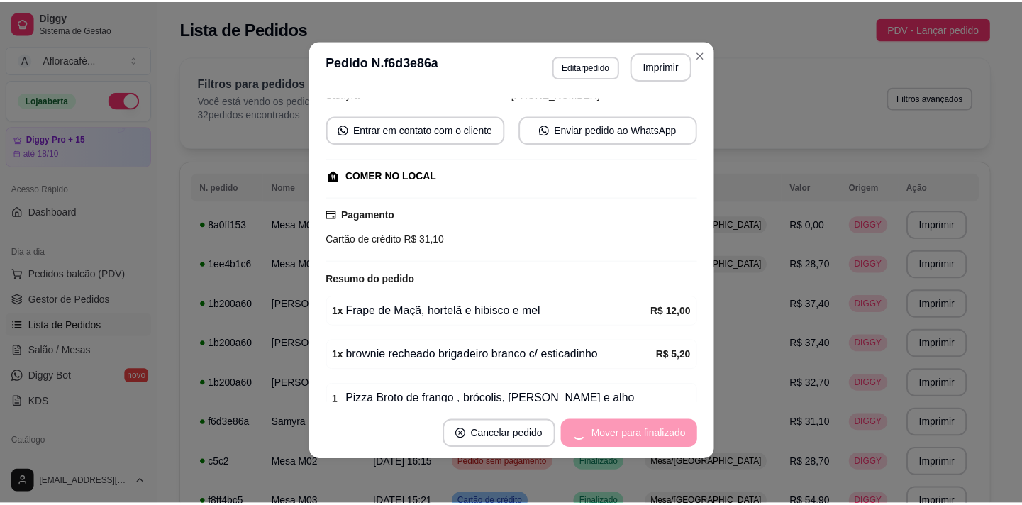
scroll to position [82, 0]
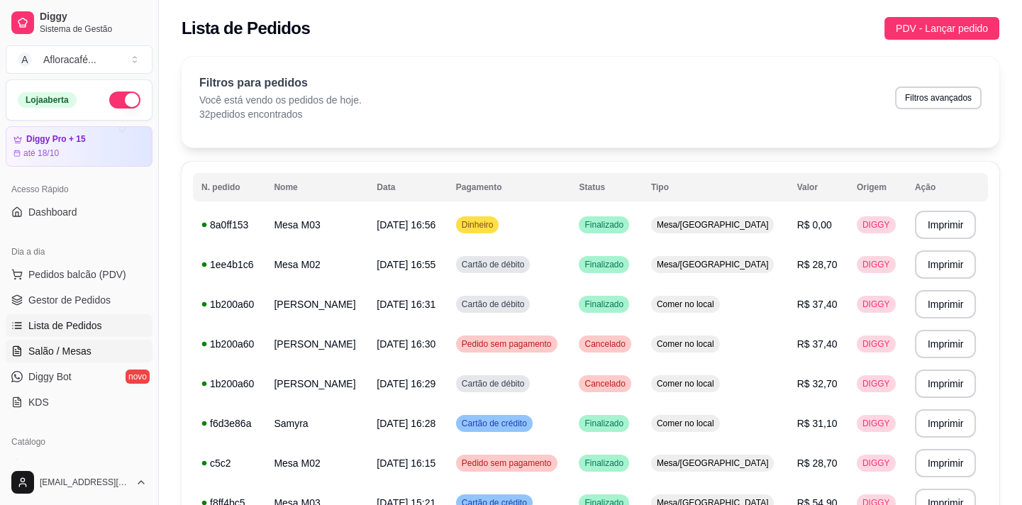
click at [74, 352] on span "Salão / Mesas" at bounding box center [59, 351] width 63 height 14
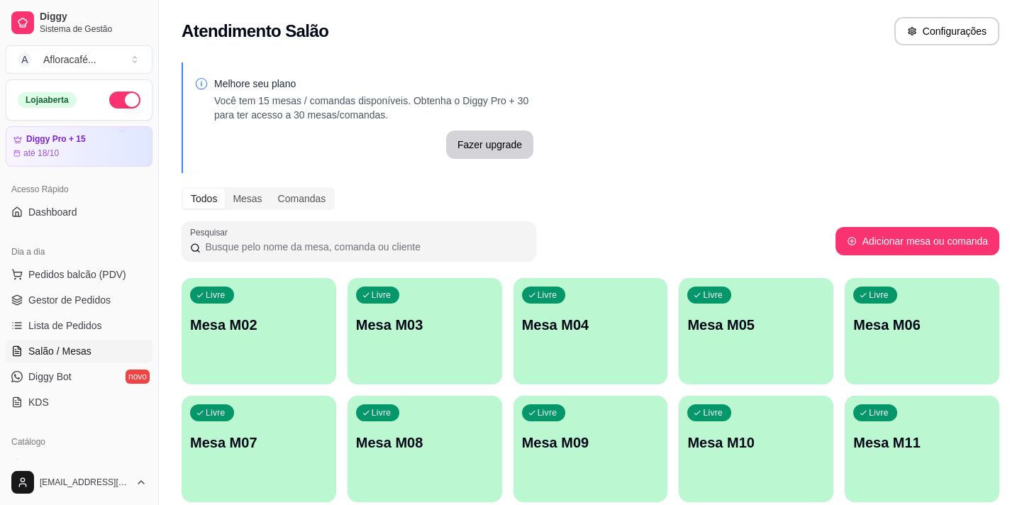
click at [218, 350] on div "Livre Mesa M02" at bounding box center [259, 322] width 155 height 89
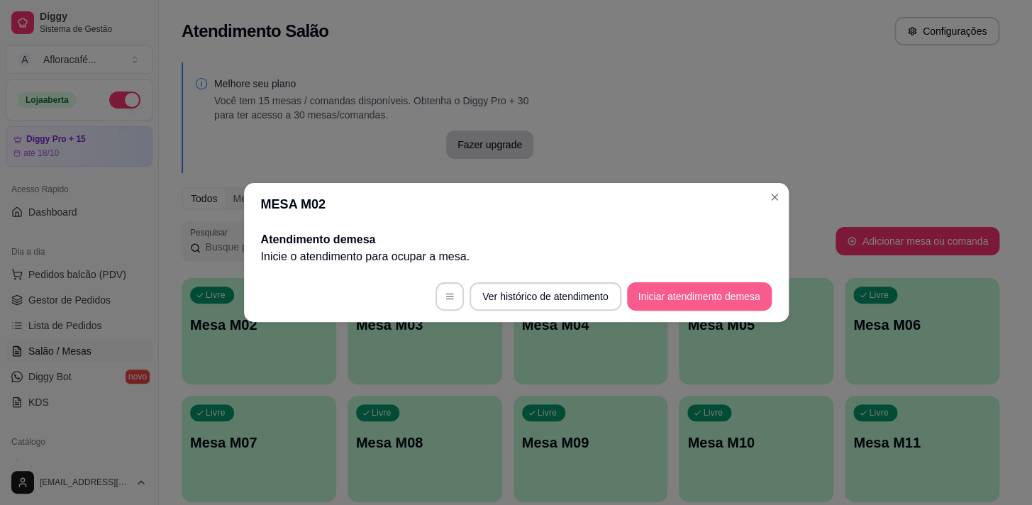
click at [701, 305] on button "Iniciar atendimento de mesa" at bounding box center [699, 296] width 145 height 28
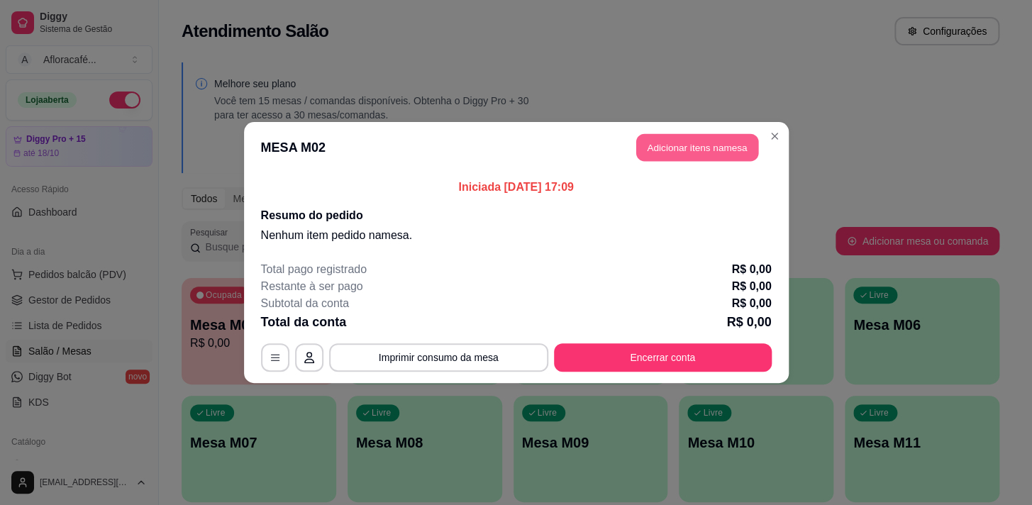
click at [687, 136] on button "Adicionar itens na mesa" at bounding box center [697, 148] width 122 height 28
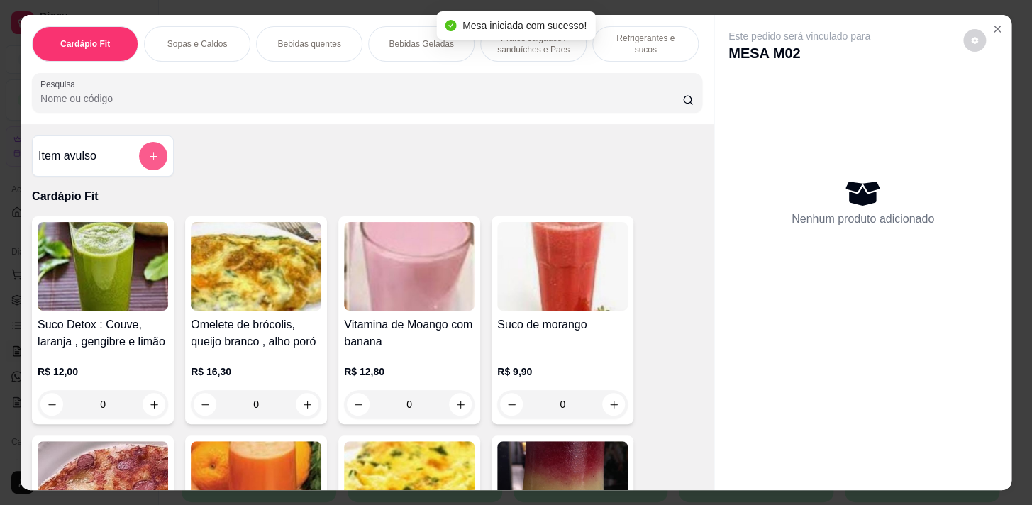
click at [147, 151] on button "add-separate-item" at bounding box center [153, 156] width 28 height 28
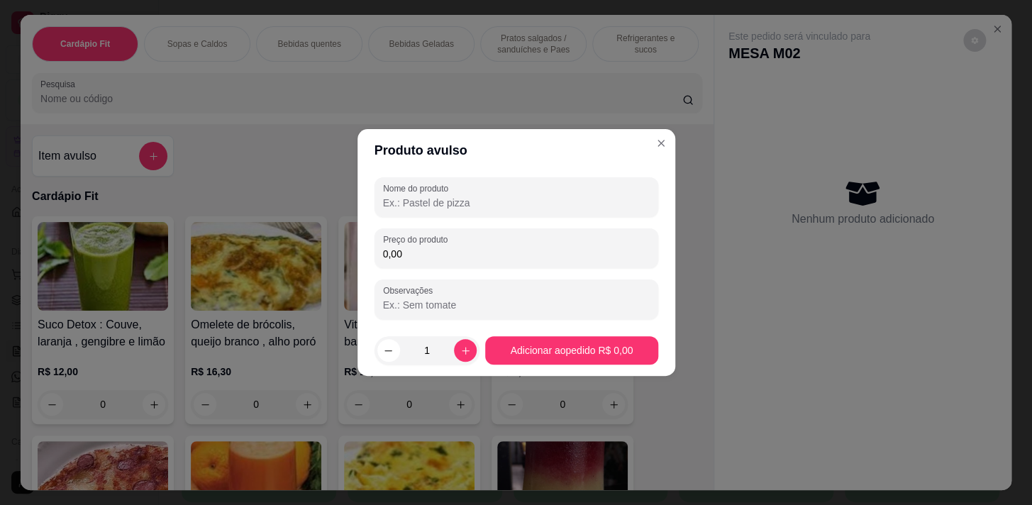
click at [440, 204] on input "Nome do produto" at bounding box center [516, 203] width 267 height 14
type input "f"
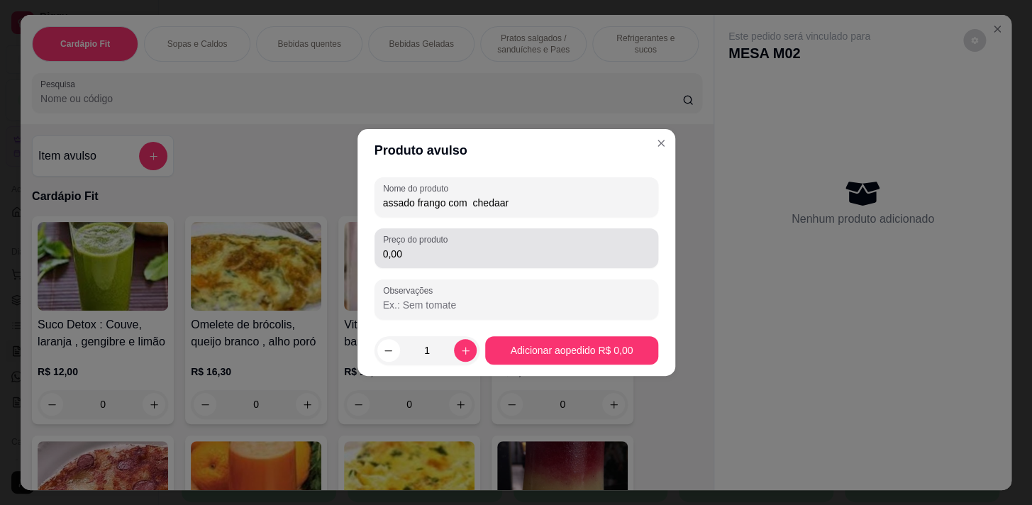
type input "assado frango com chedaar"
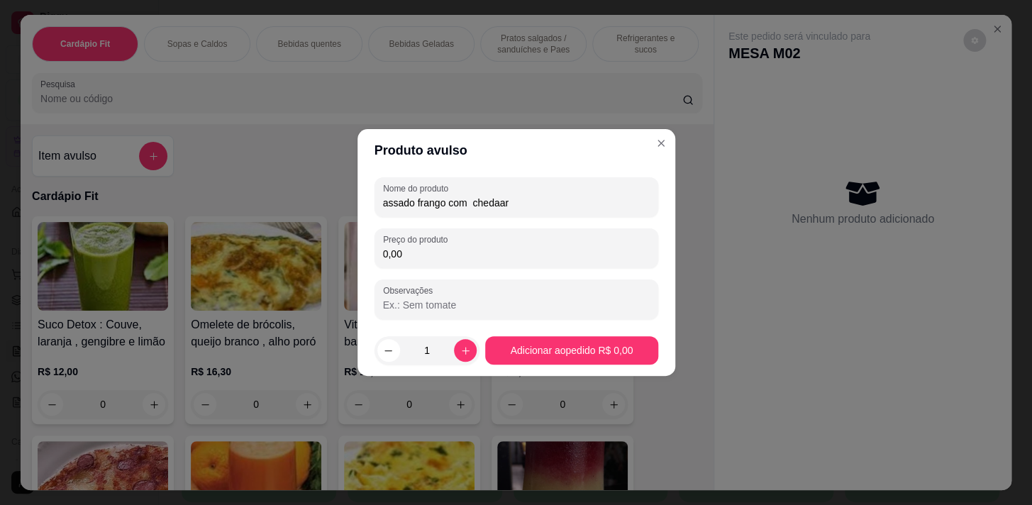
drag, startPoint x: 518, startPoint y: 272, endPoint x: 547, endPoint y: 246, distance: 39.2
click at [520, 271] on div "Nome do produto assado frango com chedaar Preço do produto 0,00 Observações" at bounding box center [516, 248] width 284 height 142
click at [547, 247] on input "0,00" at bounding box center [516, 254] width 267 height 14
type input "5,20"
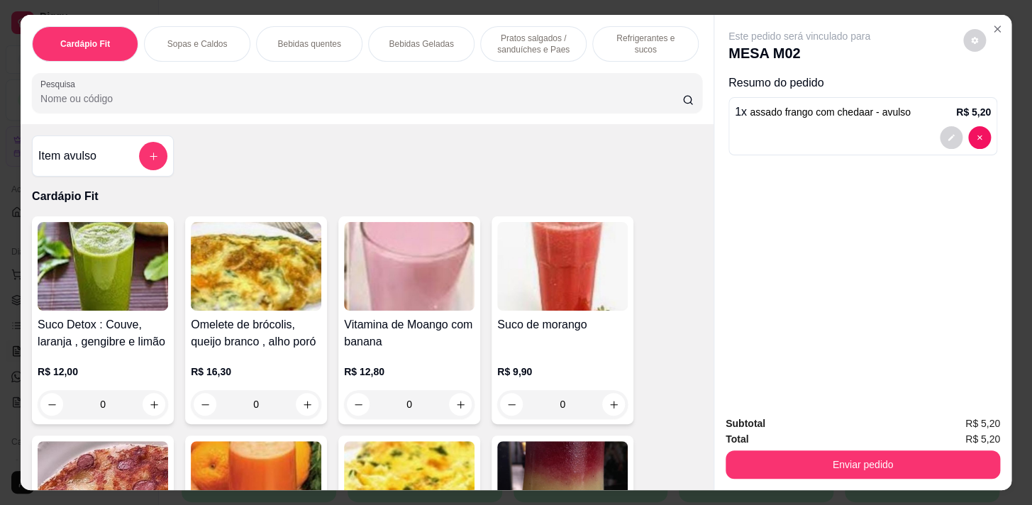
click at [291, 42] on p "Bebidas quentes" at bounding box center [308, 43] width 63 height 11
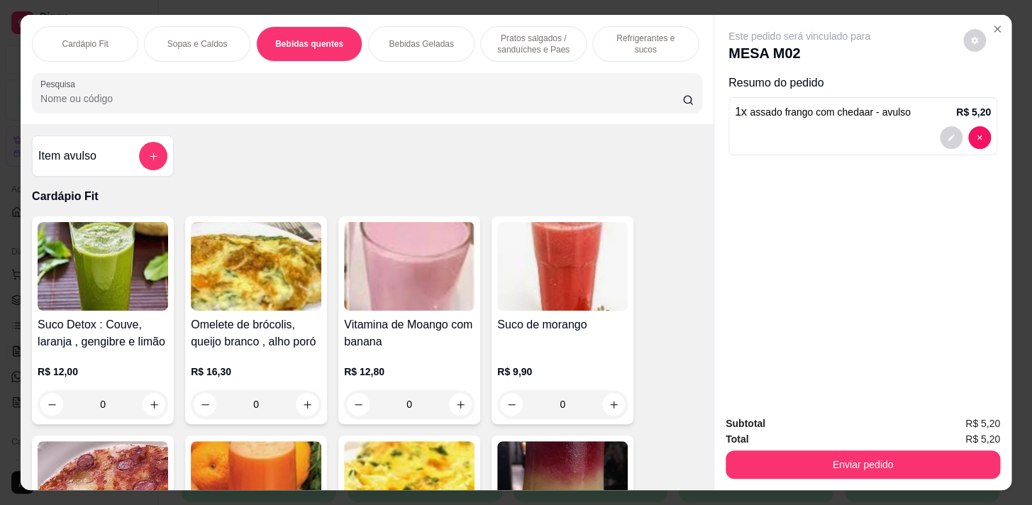
scroll to position [35, 0]
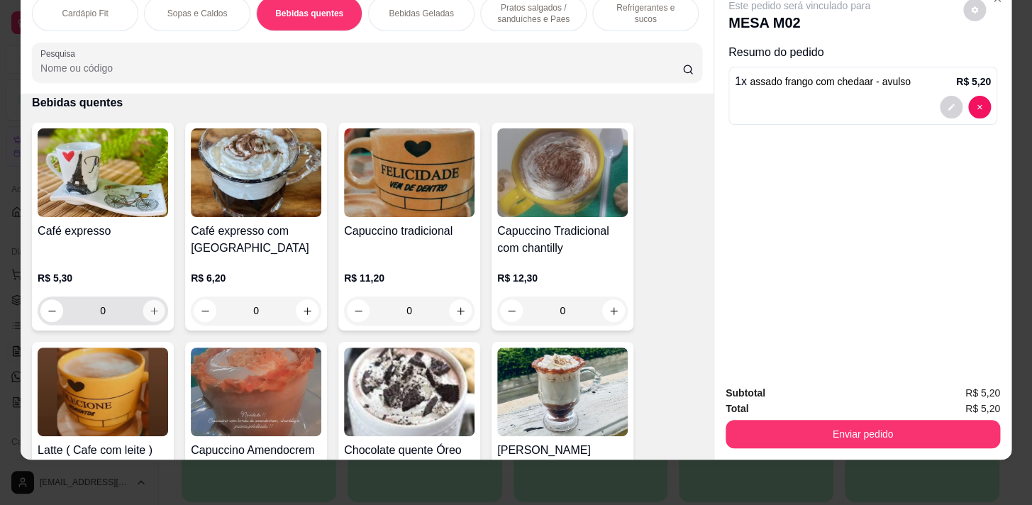
click at [149, 311] on icon "increase-product-quantity" at bounding box center [154, 311] width 11 height 11
type input "1"
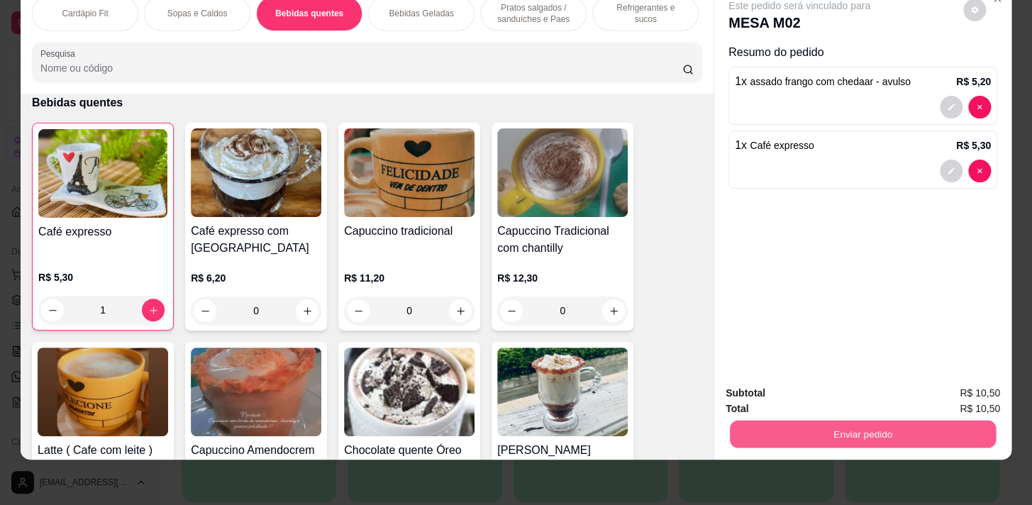
click at [898, 420] on button "Enviar pedido" at bounding box center [863, 434] width 266 height 28
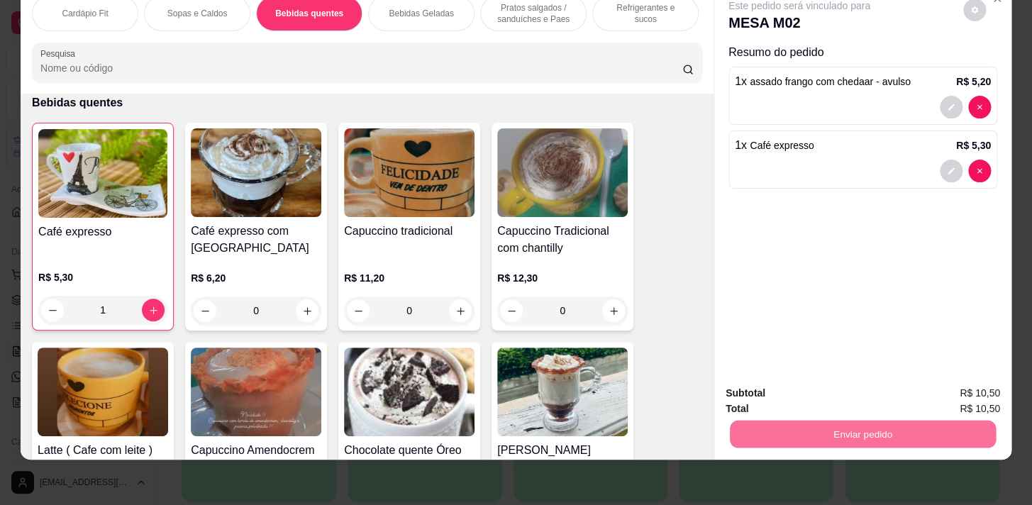
click at [966, 384] on button "Enviar pedido" at bounding box center [963, 390] width 78 height 26
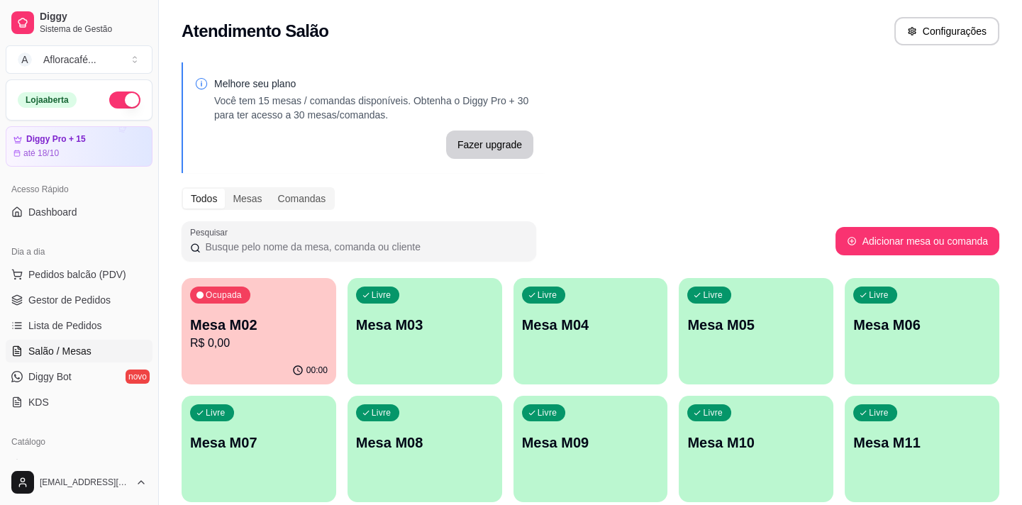
click at [509, 349] on div "Ocupada Mesa M02 R$ 0,00 00:00 Livre Mesa M03 Livre Mesa M04 Livre Mesa M05 Liv…" at bounding box center [591, 449] width 818 height 342
click at [535, 343] on div "Livre Mesa M04" at bounding box center [590, 322] width 155 height 89
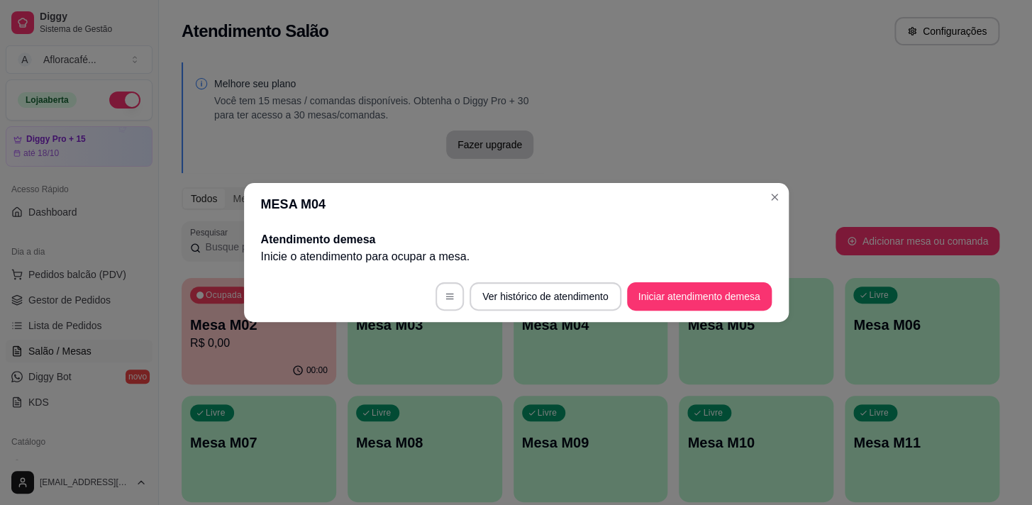
click at [695, 292] on footer "Ver histórico de atendimento Iniciar atendimento de mesa" at bounding box center [516, 296] width 545 height 51
click at [695, 292] on button "Iniciar atendimento de mesa" at bounding box center [699, 296] width 145 height 28
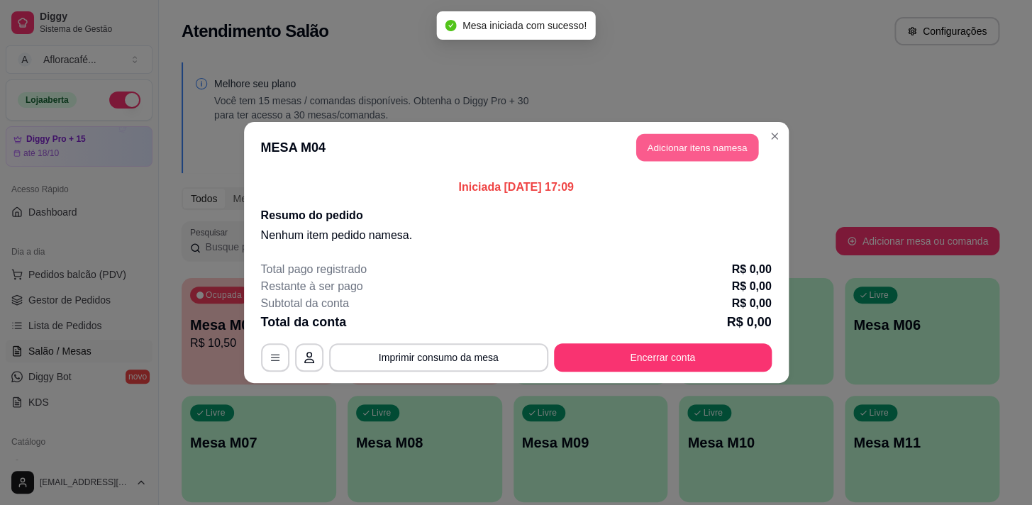
click at [702, 149] on button "Adicionar itens na mesa" at bounding box center [697, 148] width 122 height 28
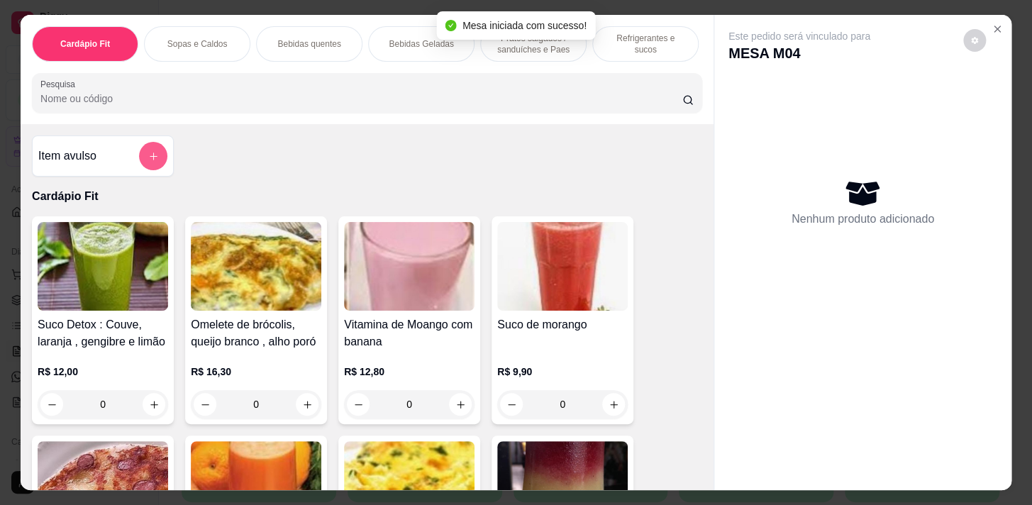
click at [148, 158] on icon "add-separate-item" at bounding box center [153, 156] width 11 height 11
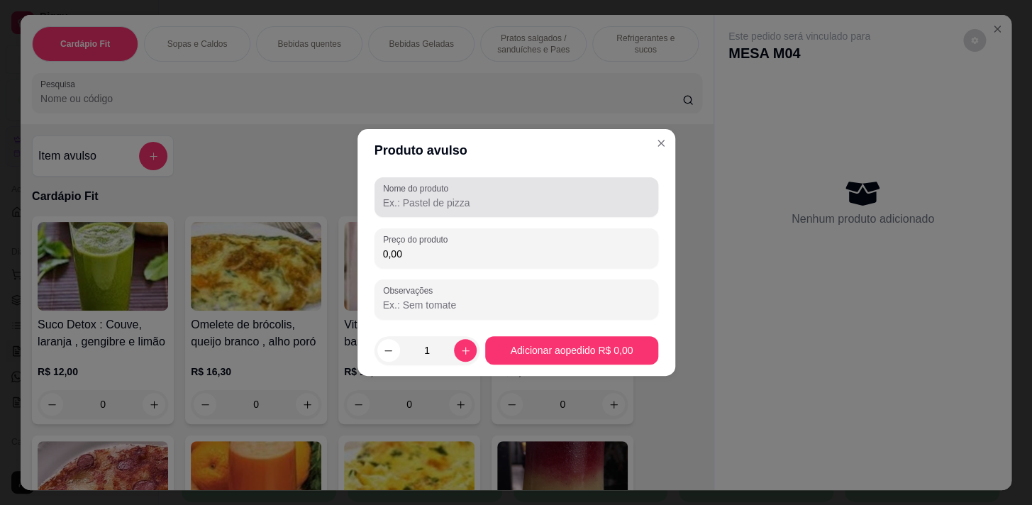
drag, startPoint x: 401, startPoint y: 194, endPoint x: 418, endPoint y: 168, distance: 30.7
click at [400, 195] on div "Nome do produto" at bounding box center [516, 197] width 284 height 40
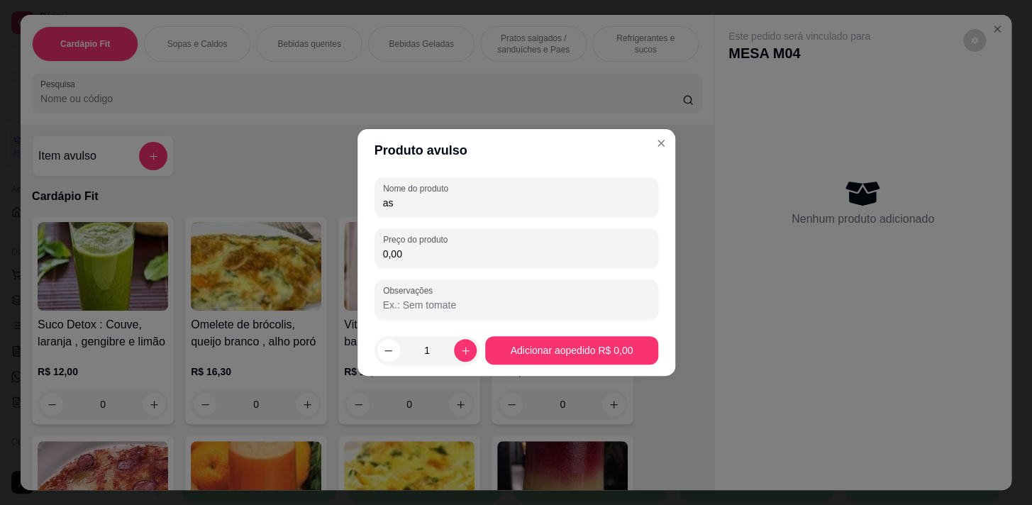
type input "a"
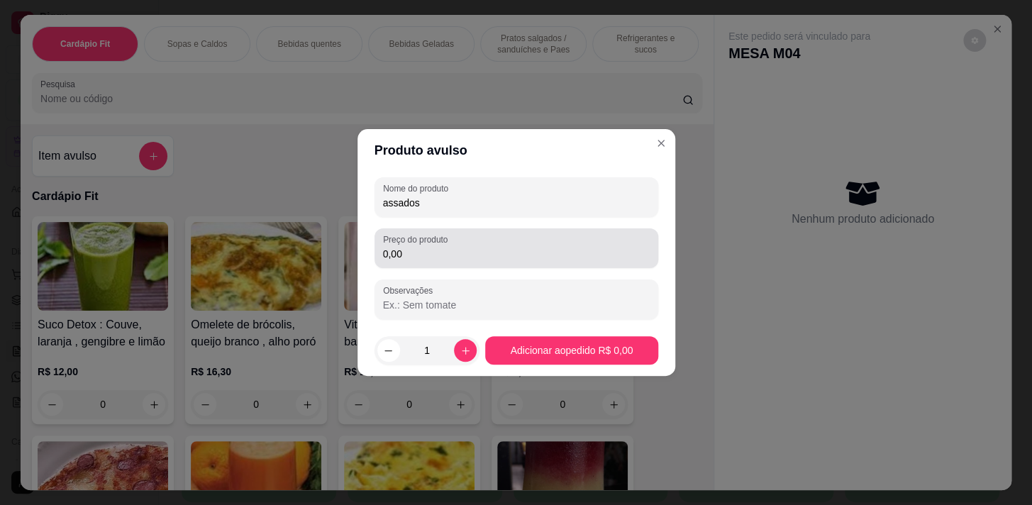
type input "assados"
click at [533, 245] on div "0,00" at bounding box center [516, 248] width 267 height 28
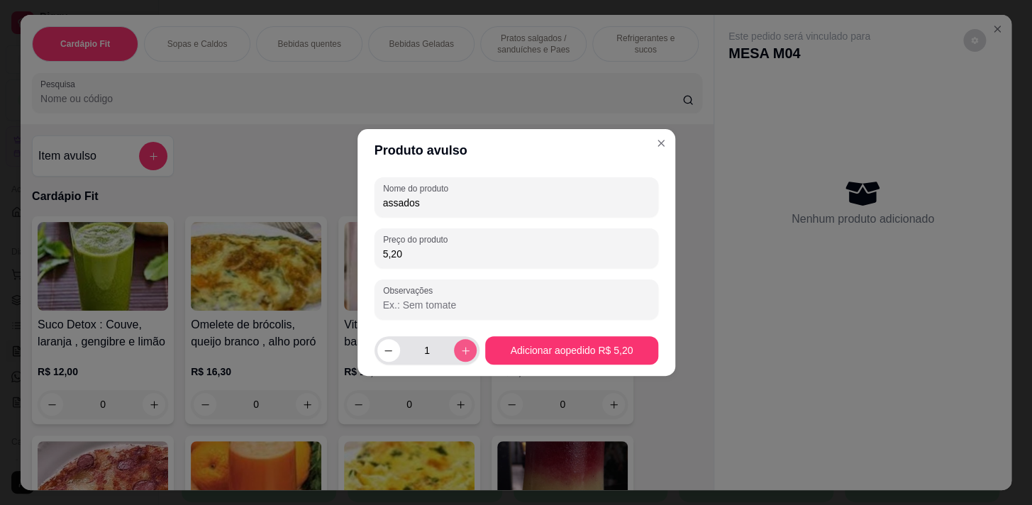
type input "5,20"
click at [464, 347] on icon "increase-product-quantity" at bounding box center [465, 350] width 11 height 11
type input "2"
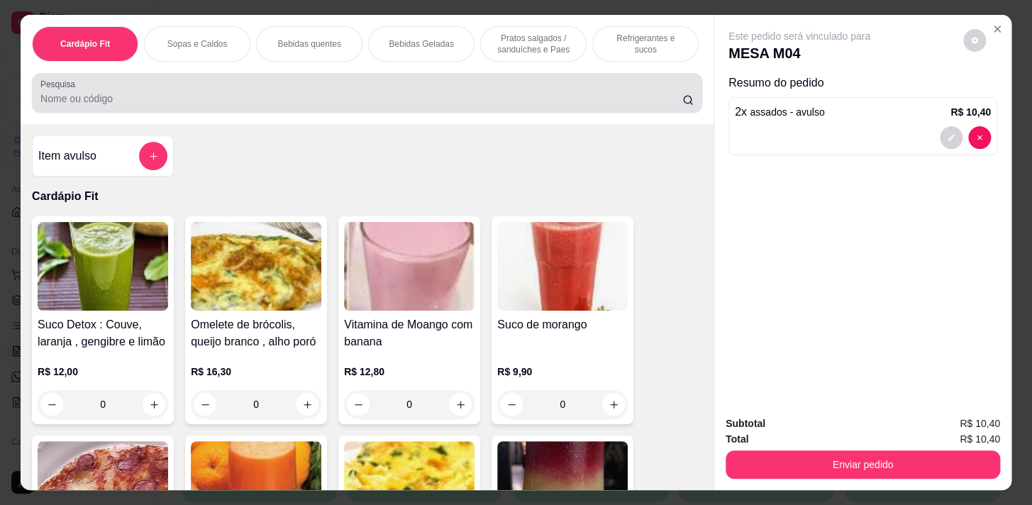
click at [597, 99] on input "Pesquisa" at bounding box center [361, 98] width 642 height 14
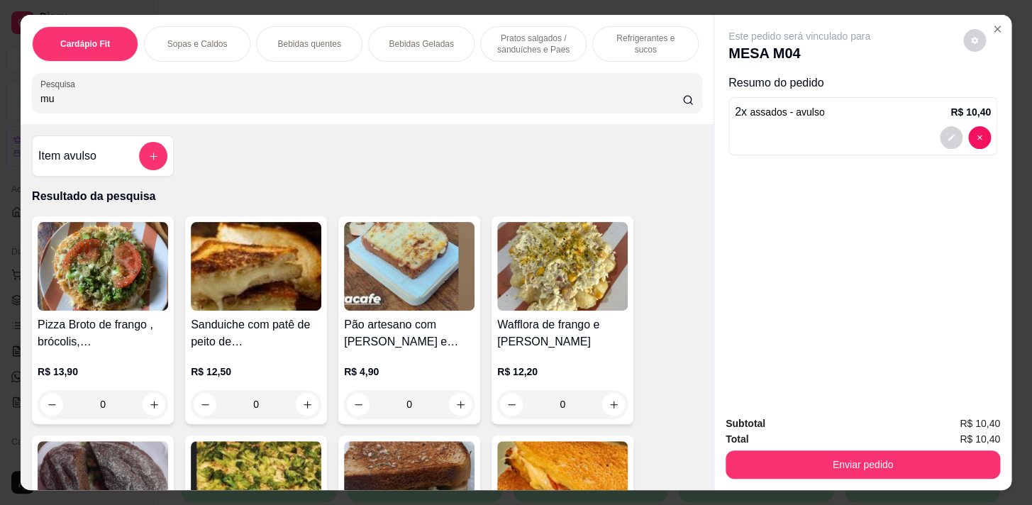
type input "m"
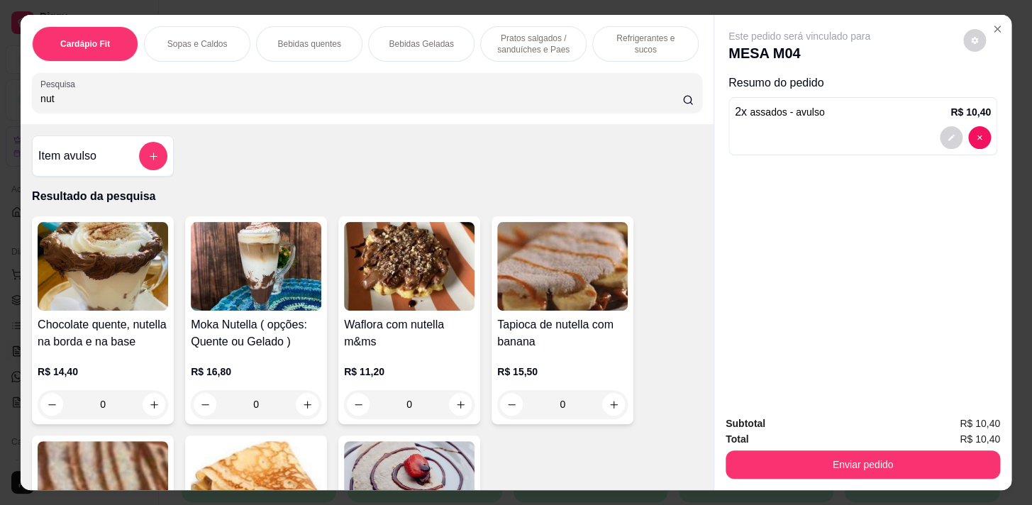
type input "nut"
click at [302, 408] on icon "increase-product-quantity" at bounding box center [307, 404] width 11 height 11
type input "1"
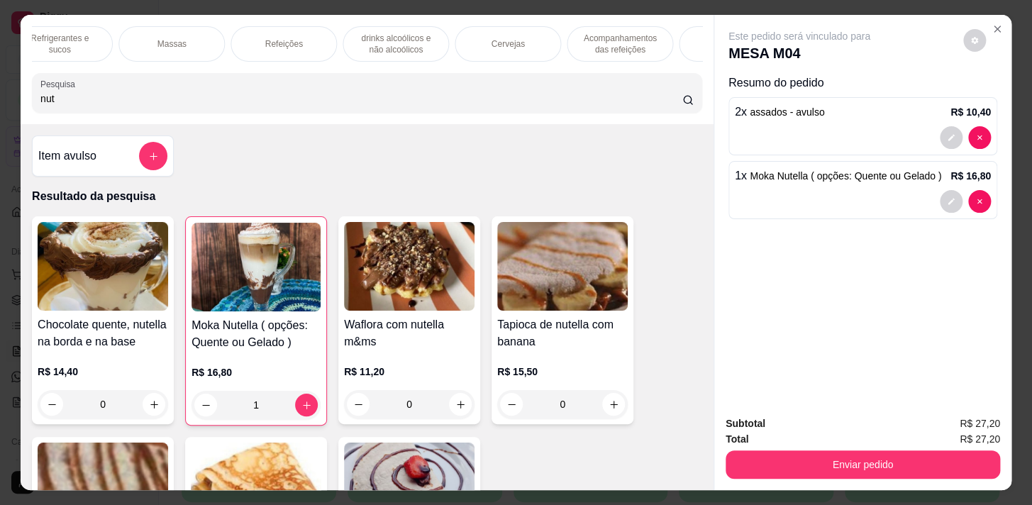
scroll to position [0, 0]
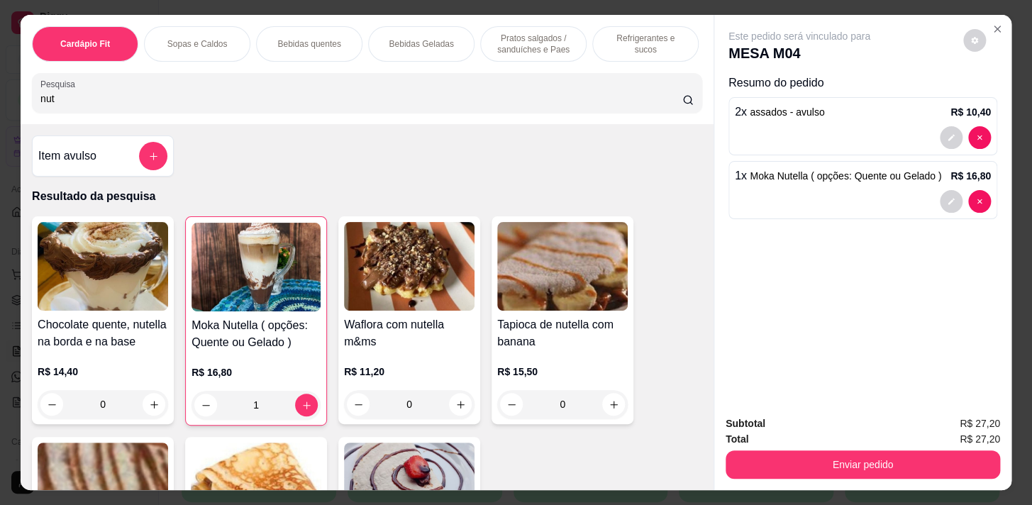
click at [498, 26] on div "Pratos salgados / sanduíches e Paes" at bounding box center [533, 43] width 106 height 35
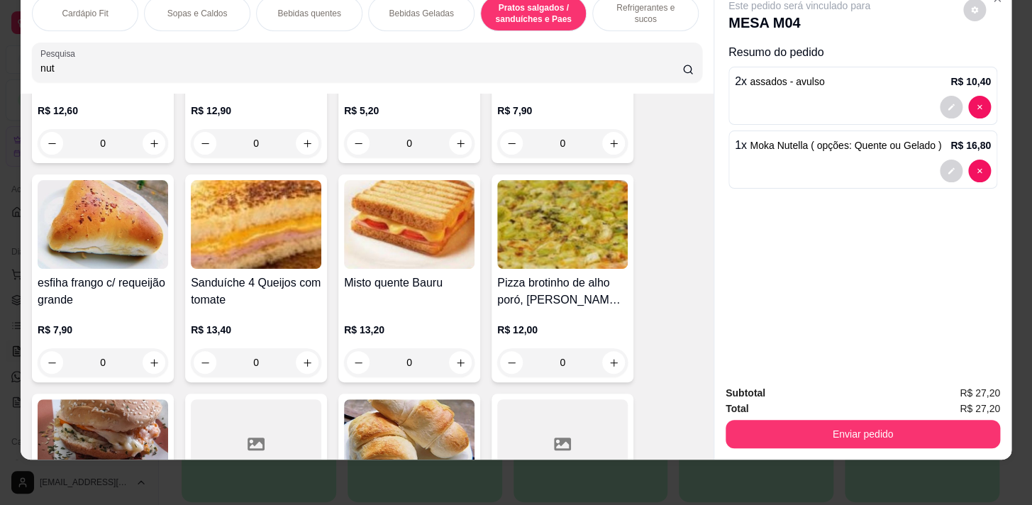
scroll to position [6743, 0]
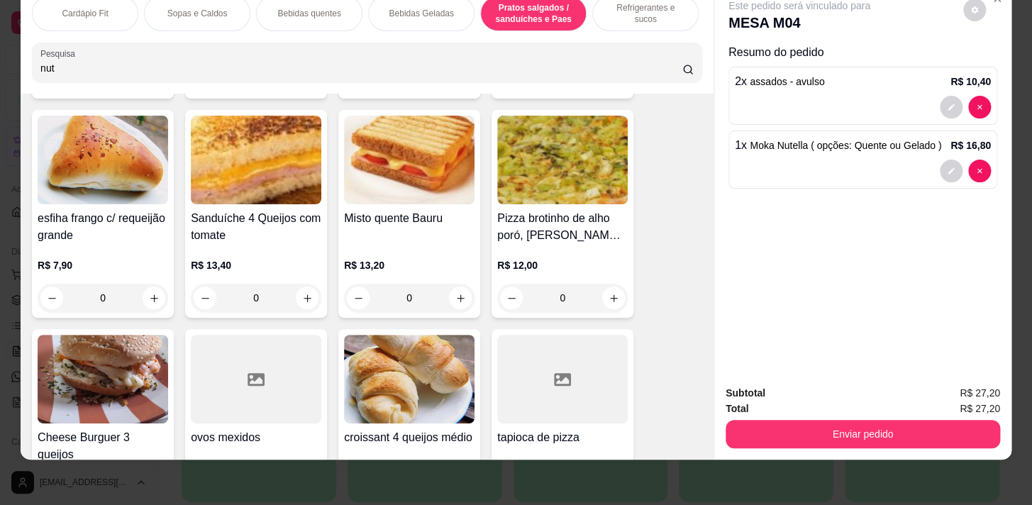
click at [450, 305] on button "increase-product-quantity" at bounding box center [460, 297] width 23 height 23
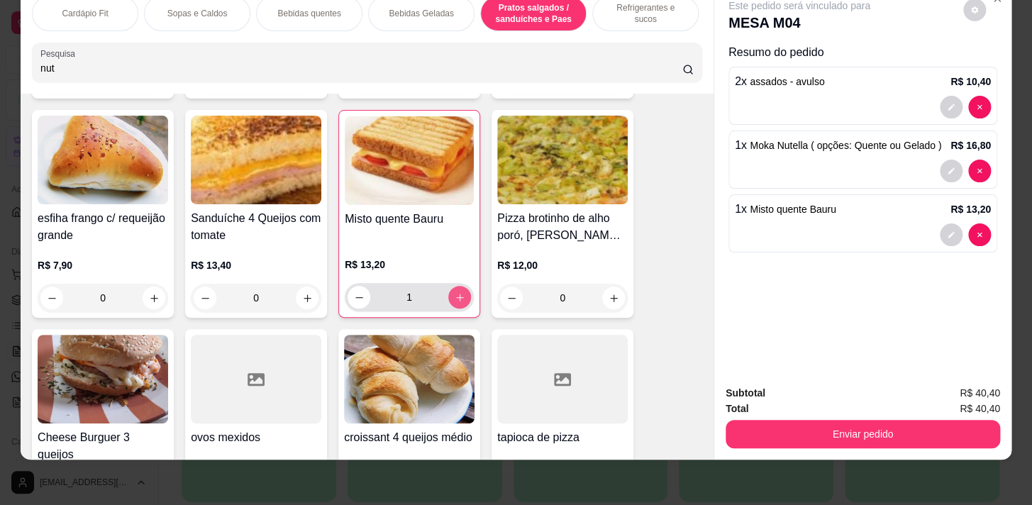
type input "1"
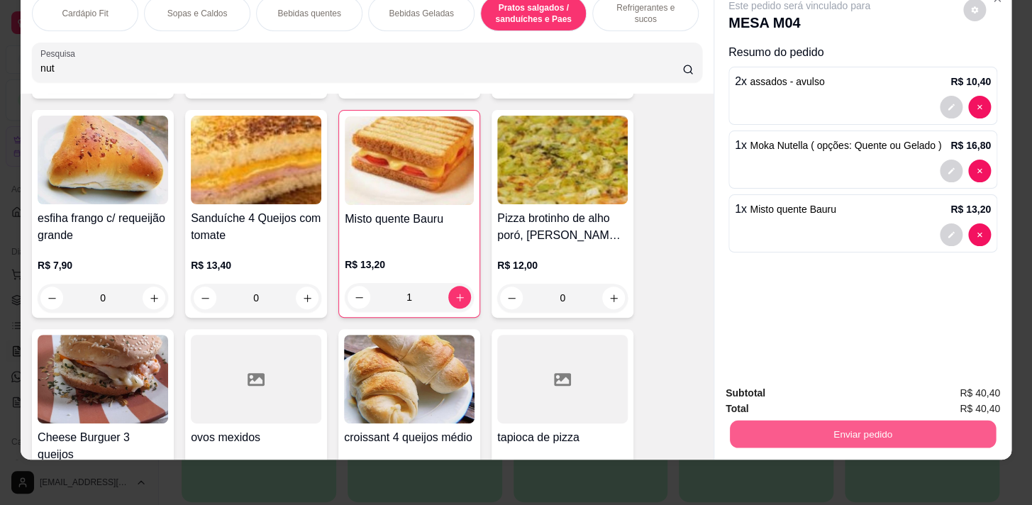
click at [984, 428] on button "Enviar pedido" at bounding box center [863, 434] width 266 height 28
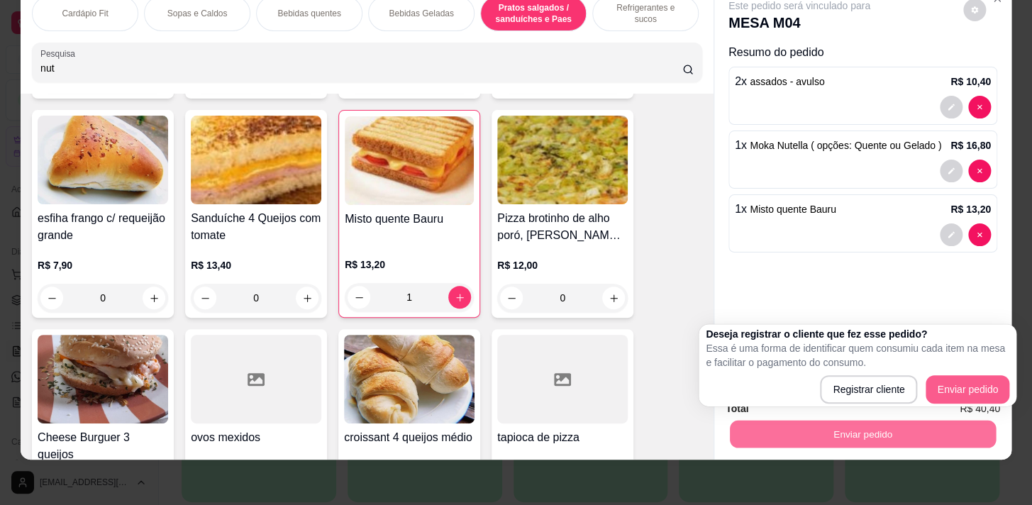
click at [950, 375] on div "Registrar cliente Enviar pedido" at bounding box center [858, 389] width 304 height 28
click at [954, 374] on div "Deseja registrar o cliente que fez esse pedido? Essa é uma forma de identificar…" at bounding box center [858, 365] width 304 height 77
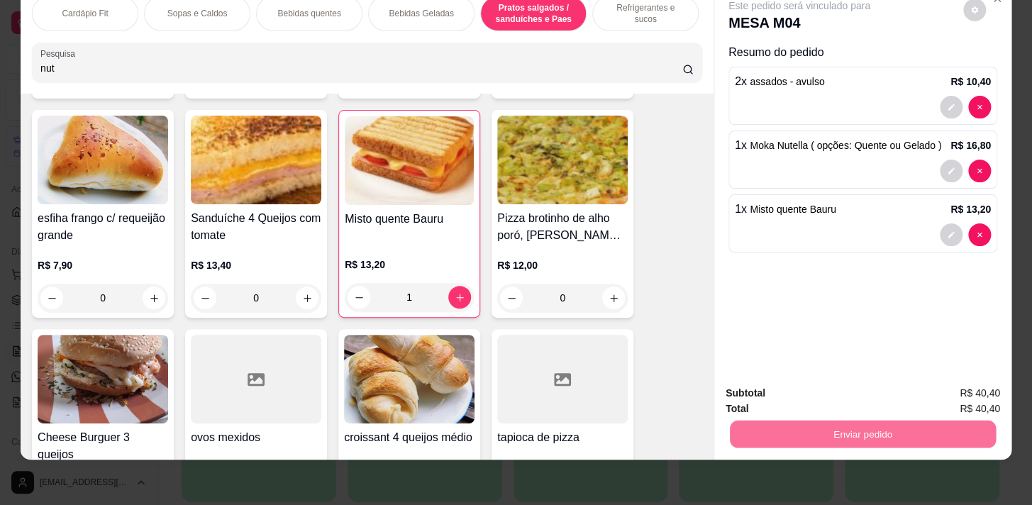
click at [952, 384] on button "Enviar pedido" at bounding box center [963, 390] width 78 height 26
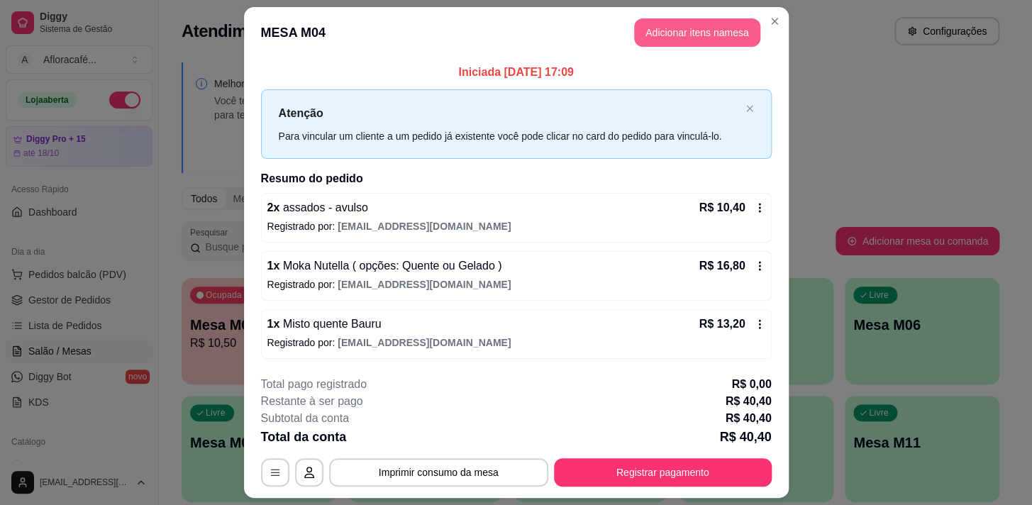
click at [674, 40] on button "Adicionar itens na mesa" at bounding box center [697, 32] width 126 height 28
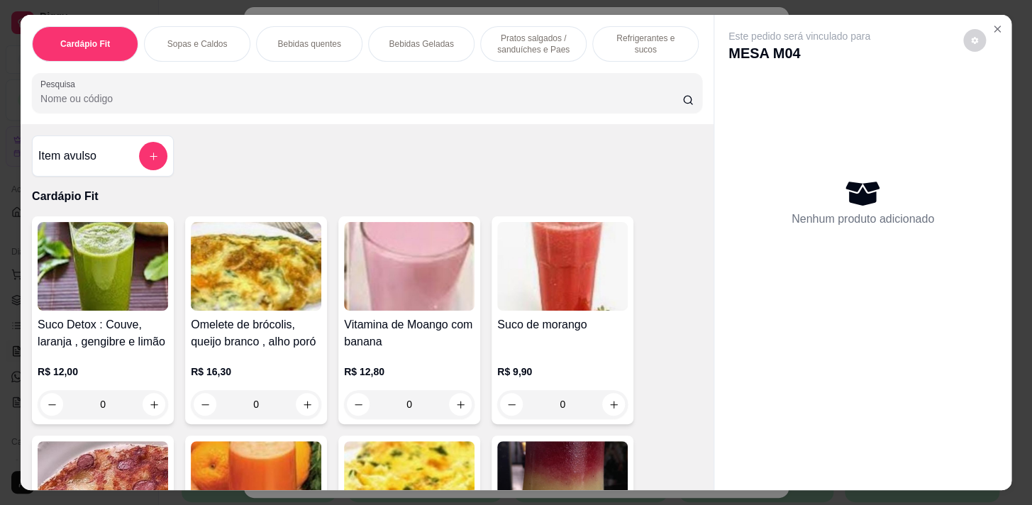
click at [534, 48] on p "Pratos salgados / sanduíches e Paes" at bounding box center [533, 44] width 82 height 23
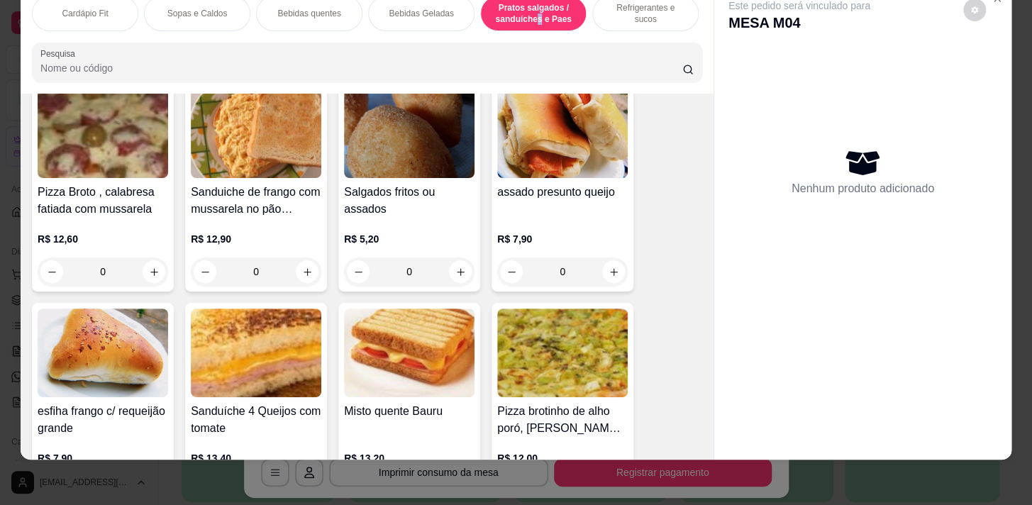
scroll to position [5823, 0]
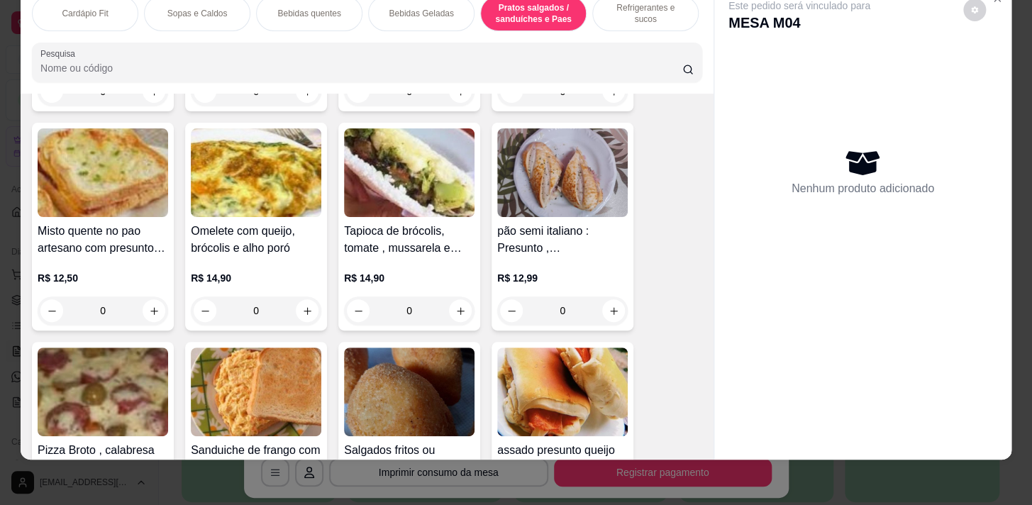
click at [304, 304] on div "0" at bounding box center [256, 310] width 130 height 28
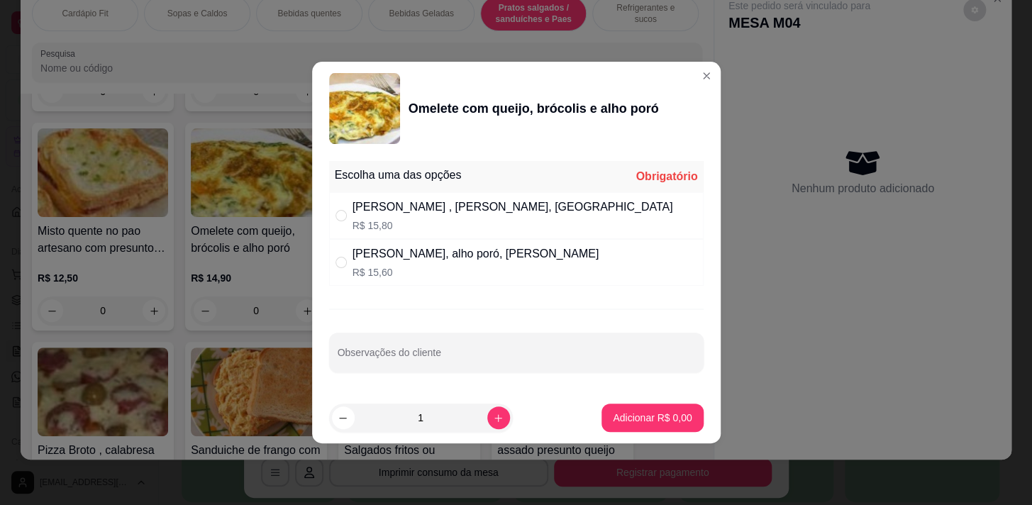
drag, startPoint x: 449, startPoint y: 206, endPoint x: 489, endPoint y: 222, distance: 43.3
click at [450, 206] on div "[PERSON_NAME] , [PERSON_NAME], [GEOGRAPHIC_DATA]" at bounding box center [512, 207] width 321 height 17
radio input "true"
click at [642, 420] on p "Adicionar R$ 15,80" at bounding box center [649, 417] width 82 height 13
type input "1"
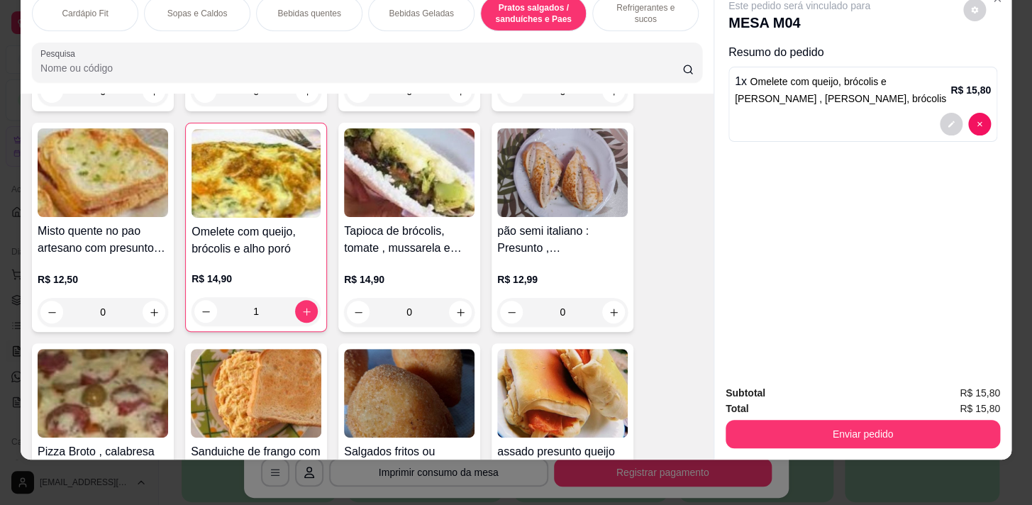
click at [654, 8] on p "Refrigerantes e sucos" at bounding box center [645, 13] width 82 height 23
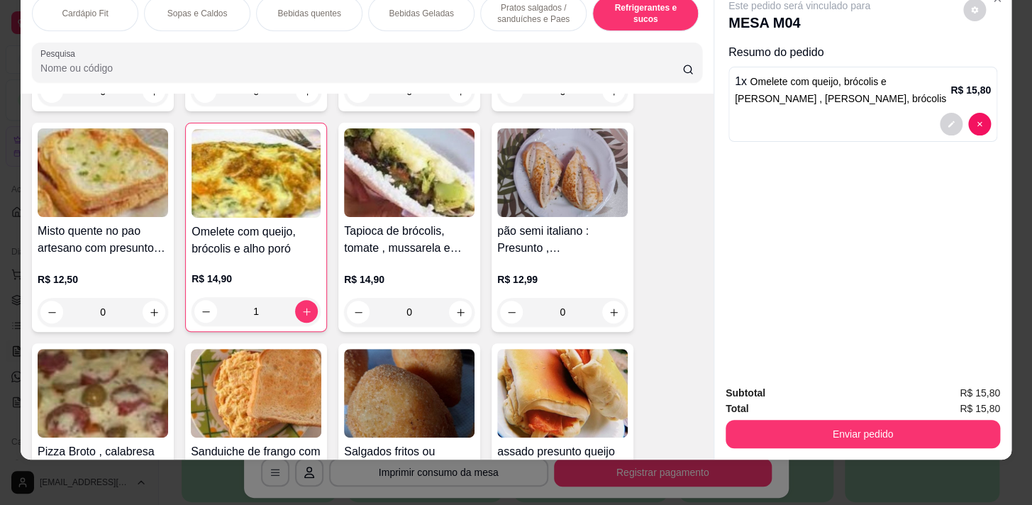
scroll to position [6947, 0]
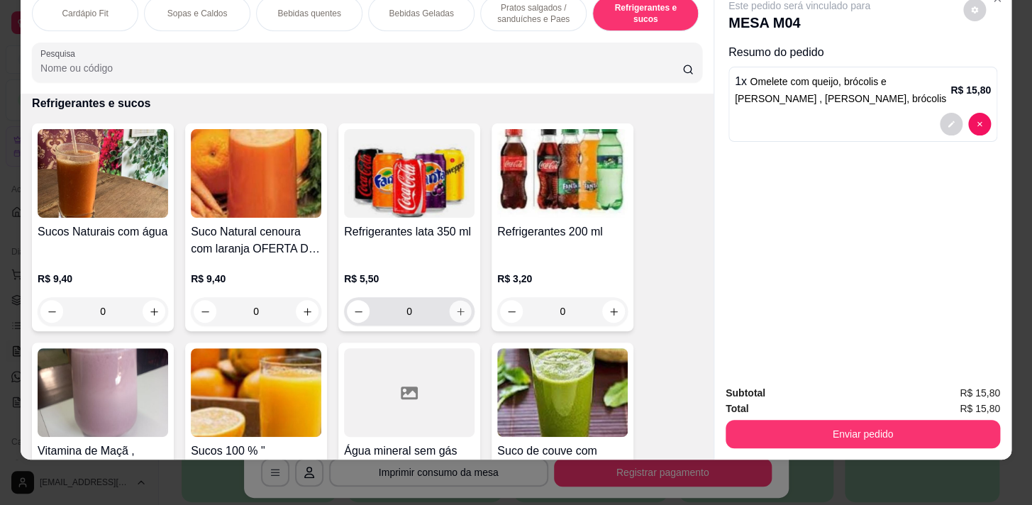
click at [459, 313] on icon "increase-product-quantity" at bounding box center [460, 311] width 11 height 11
type input "1"
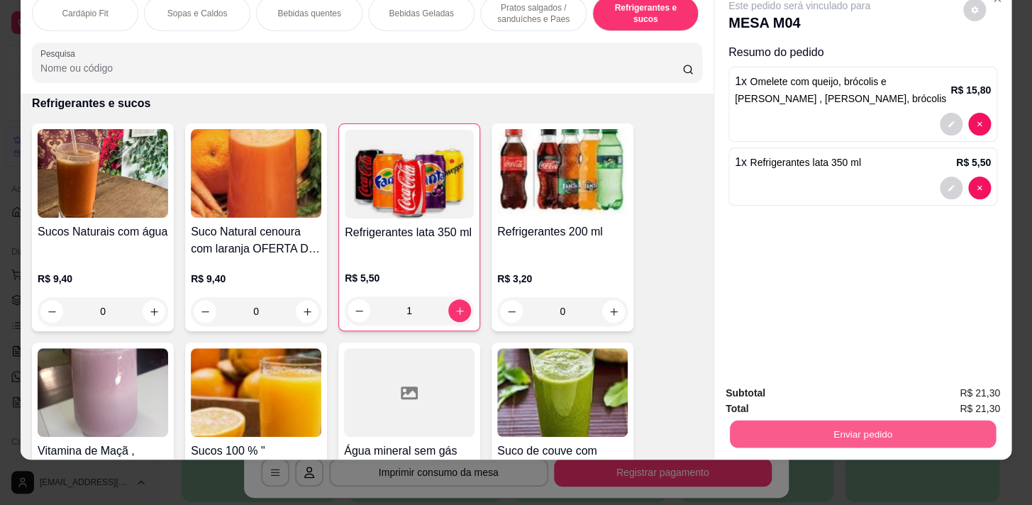
click at [929, 420] on button "Enviar pedido" at bounding box center [863, 434] width 266 height 28
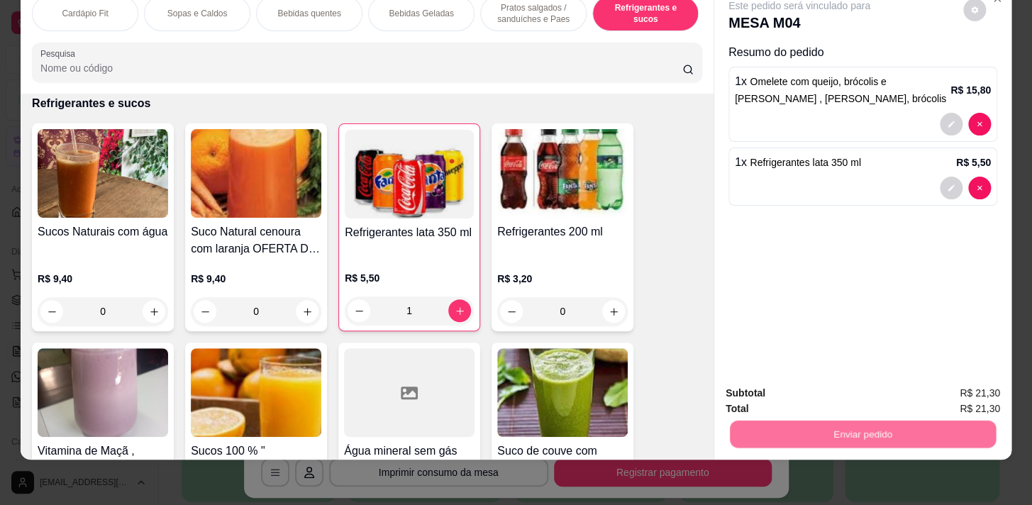
click at [962, 387] on button "Enviar pedido" at bounding box center [963, 390] width 78 height 26
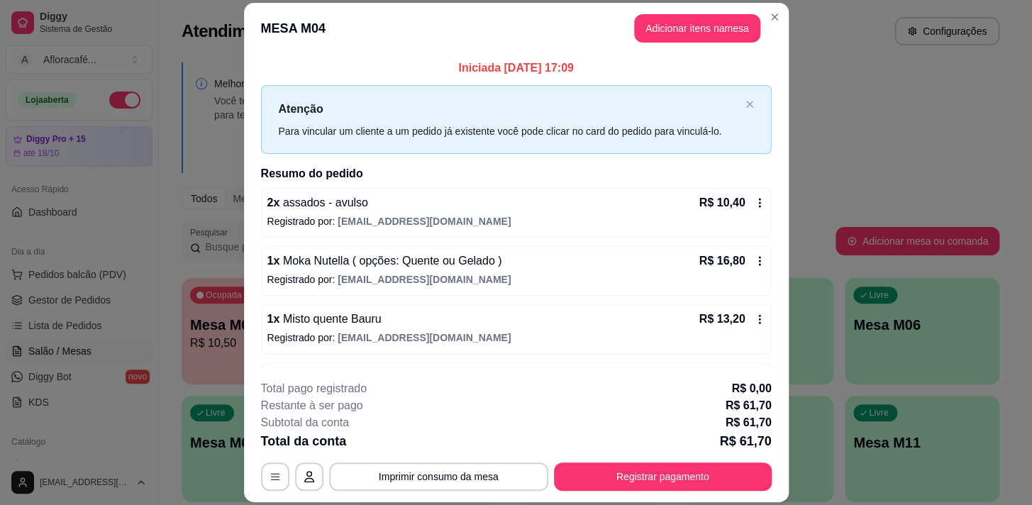
scroll to position [106, 0]
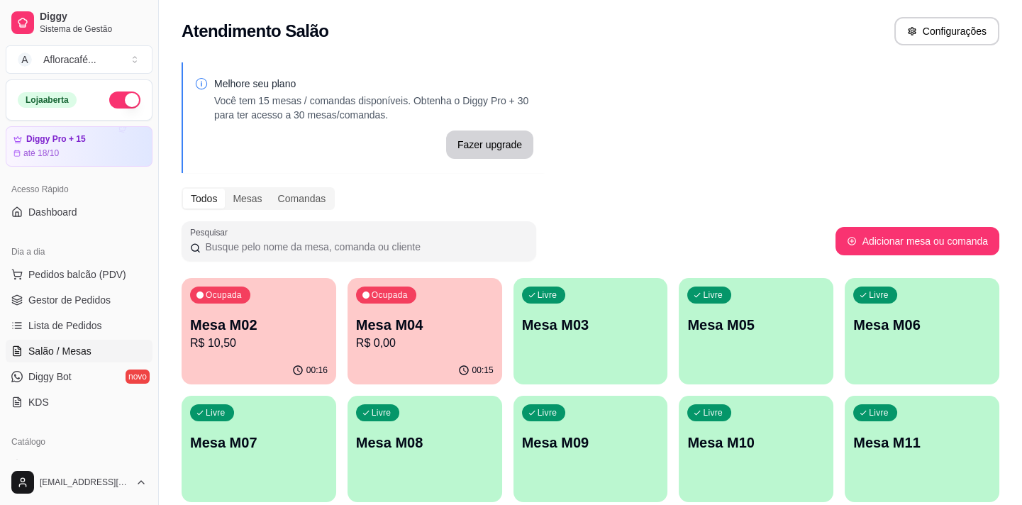
click at [392, 321] on p "Mesa M04" at bounding box center [425, 325] width 138 height 20
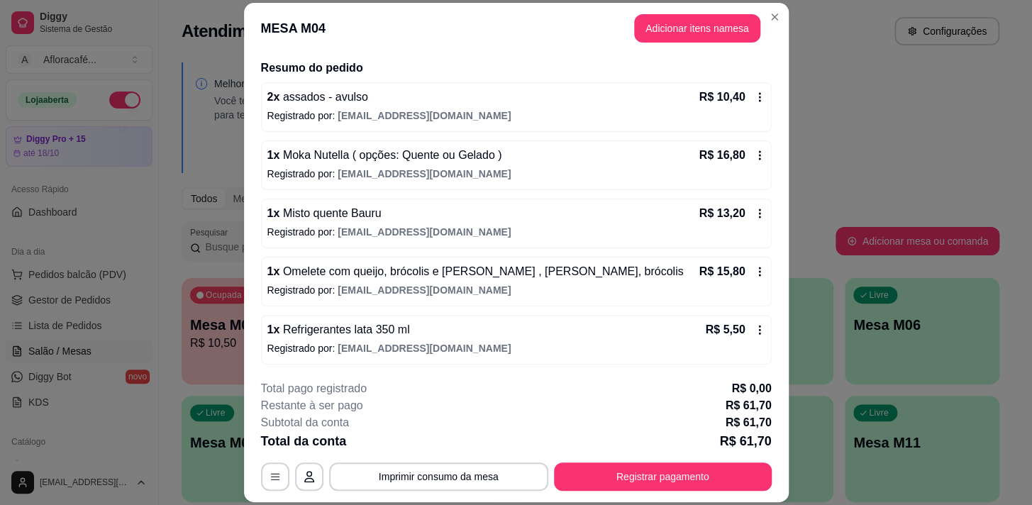
scroll to position [43, 0]
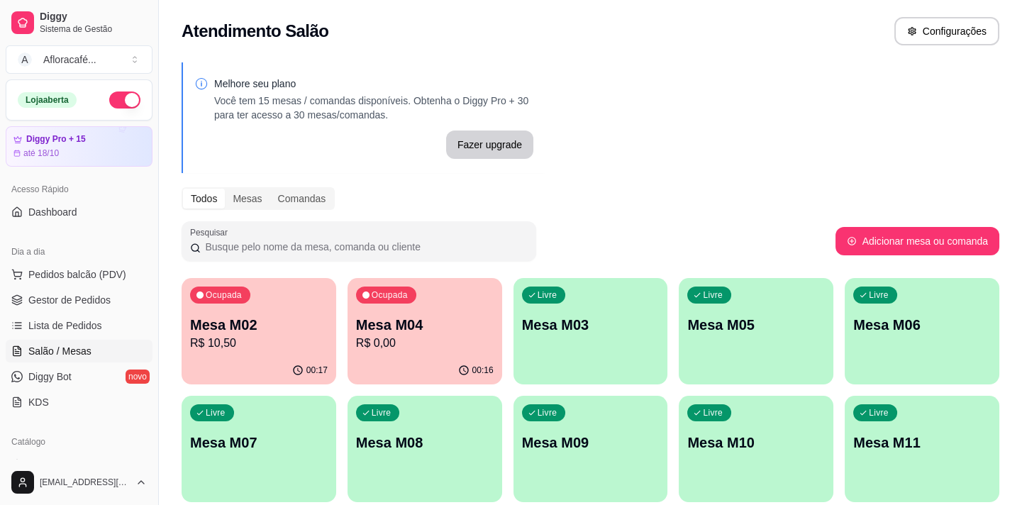
click at [392, 313] on div "Ocupada Mesa M04 R$ 0,00" at bounding box center [424, 317] width 155 height 79
click at [397, 316] on p "Mesa M04" at bounding box center [425, 325] width 138 height 20
click at [245, 351] on div "Ocupada Mesa M02 R$ 10,50" at bounding box center [259, 317] width 155 height 79
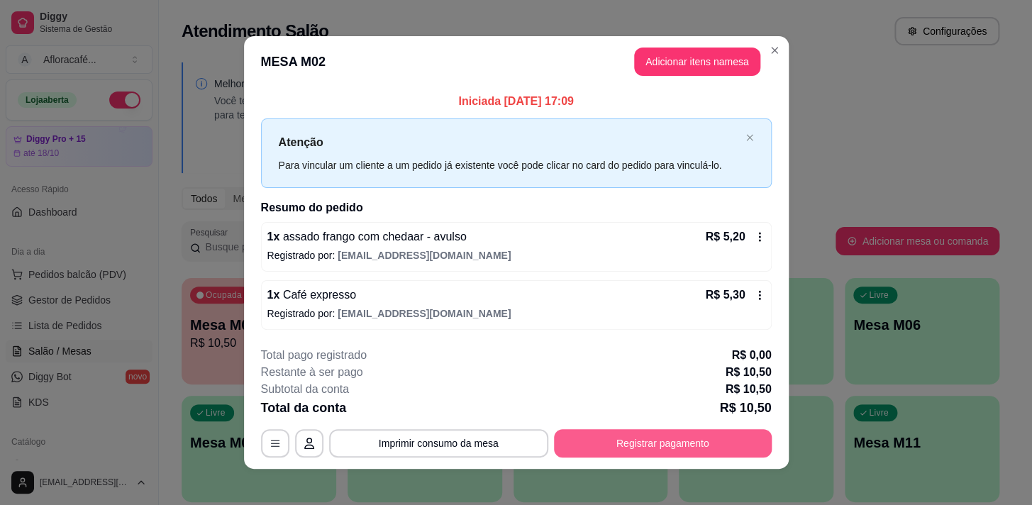
click at [699, 447] on button "Registrar pagamento" at bounding box center [663, 443] width 218 height 28
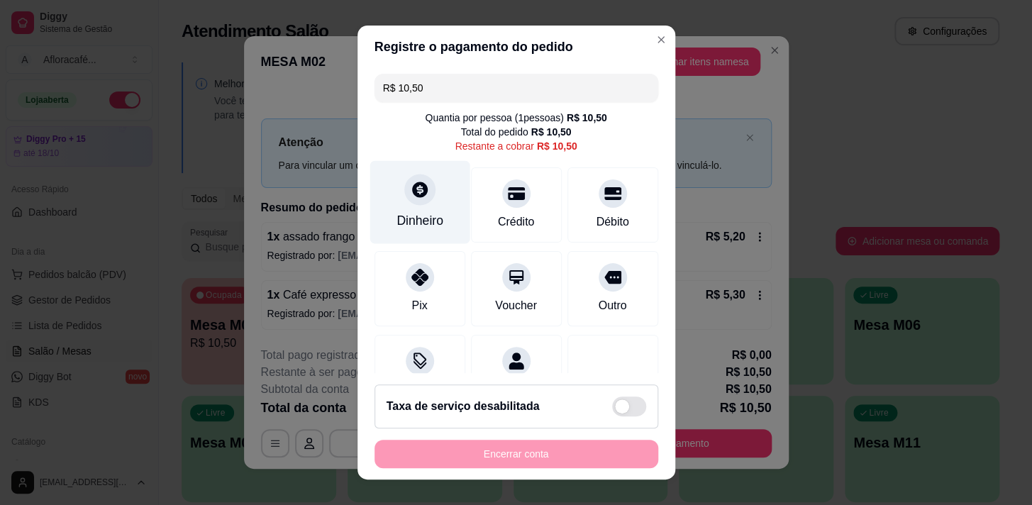
click at [408, 225] on div "Dinheiro" at bounding box center [419, 220] width 47 height 18
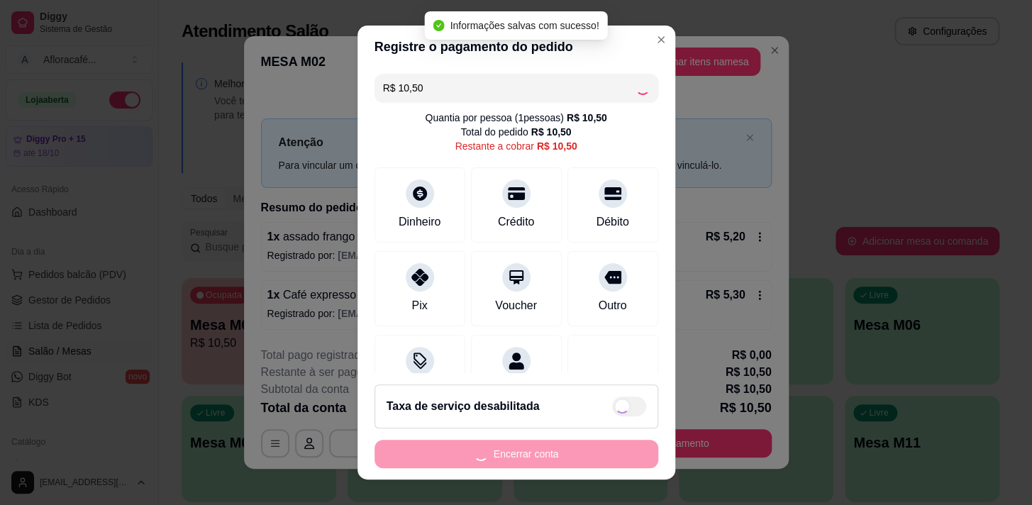
type input "R$ 0,00"
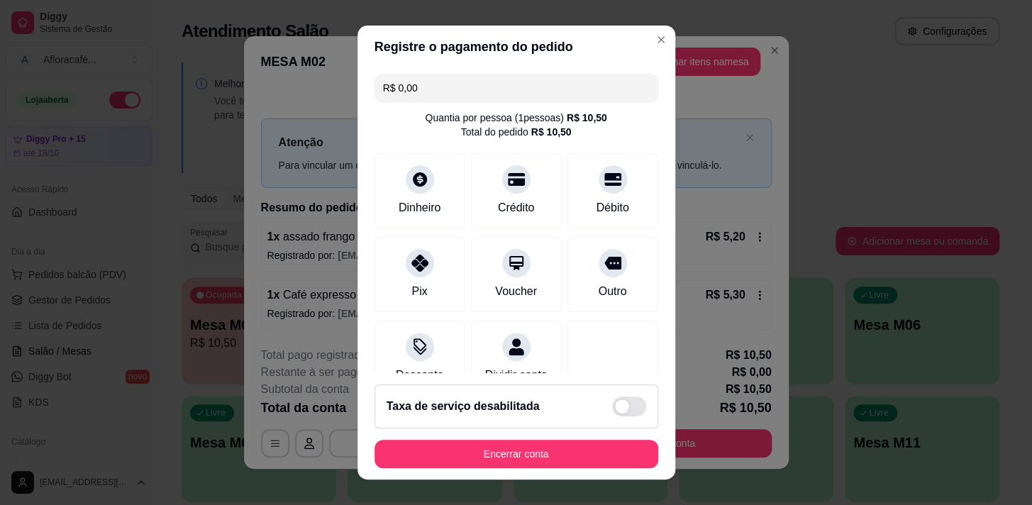
click at [574, 465] on button "Encerrar conta" at bounding box center [516, 454] width 284 height 28
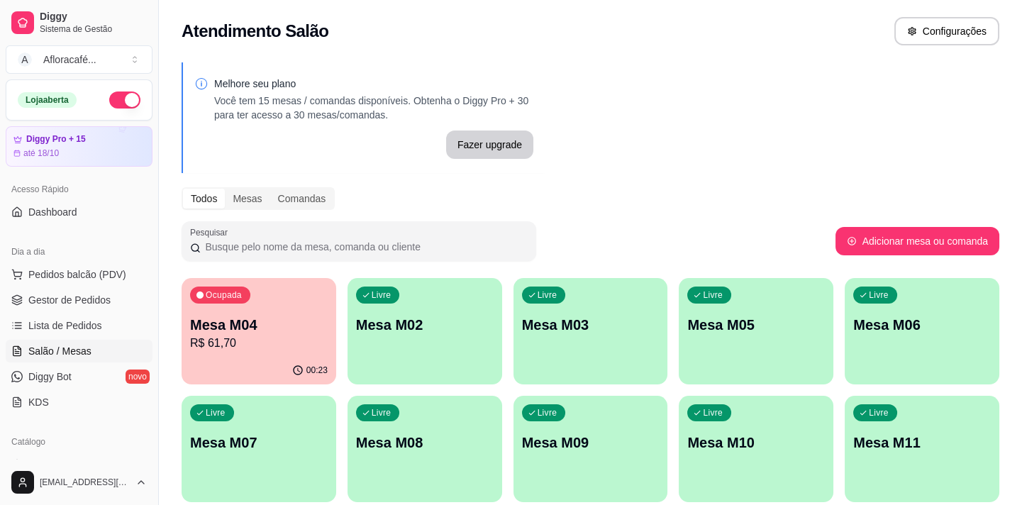
click at [281, 364] on div "00:23" at bounding box center [259, 371] width 155 height 28
click at [242, 308] on div "Ocupada Mesa M04 R$ 61,70" at bounding box center [259, 317] width 155 height 79
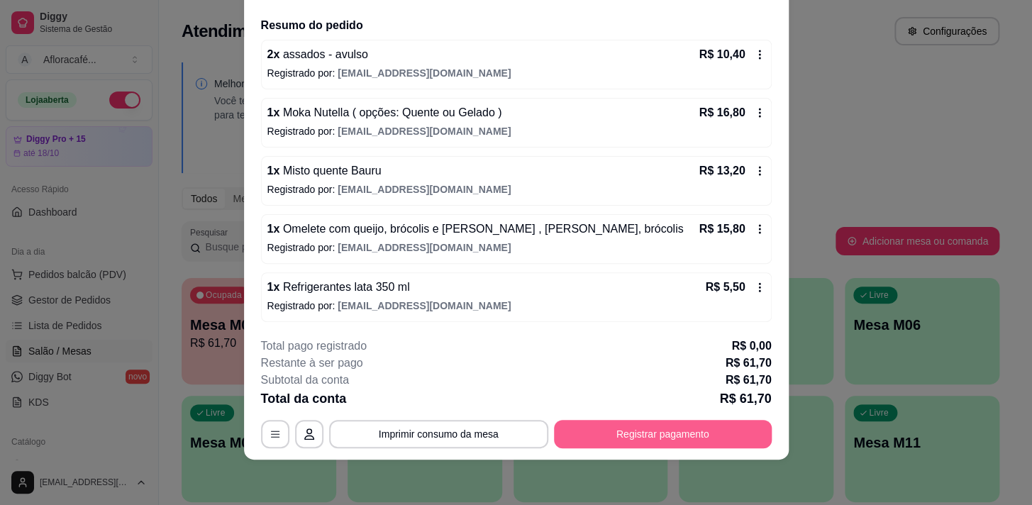
click at [680, 447] on button "Registrar pagamento" at bounding box center [663, 434] width 218 height 28
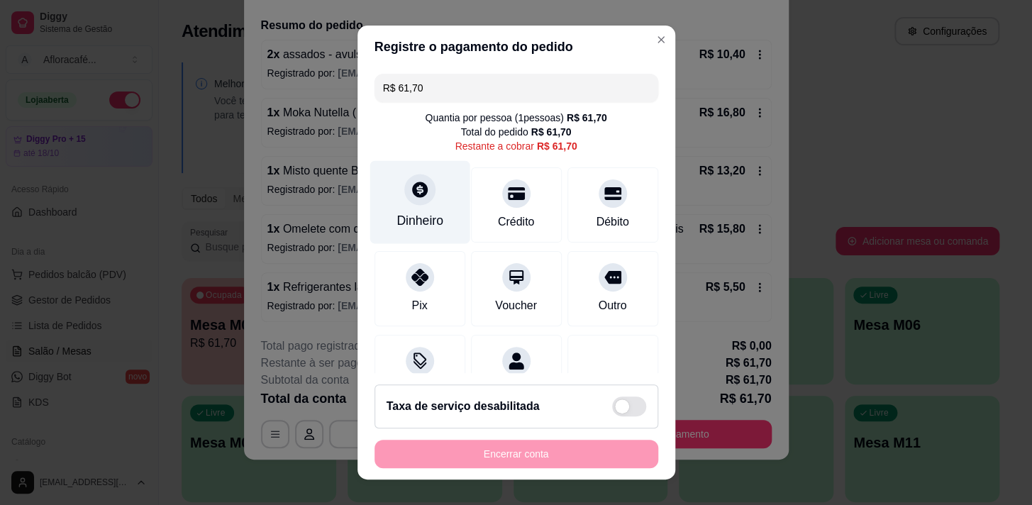
click at [432, 190] on div "Dinheiro" at bounding box center [419, 201] width 100 height 83
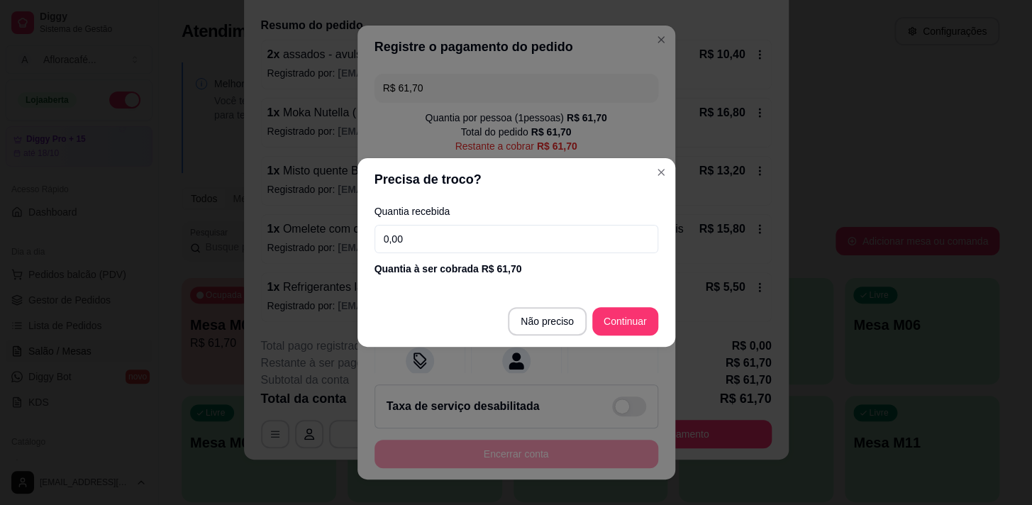
click at [482, 235] on input "0,00" at bounding box center [516, 239] width 284 height 28
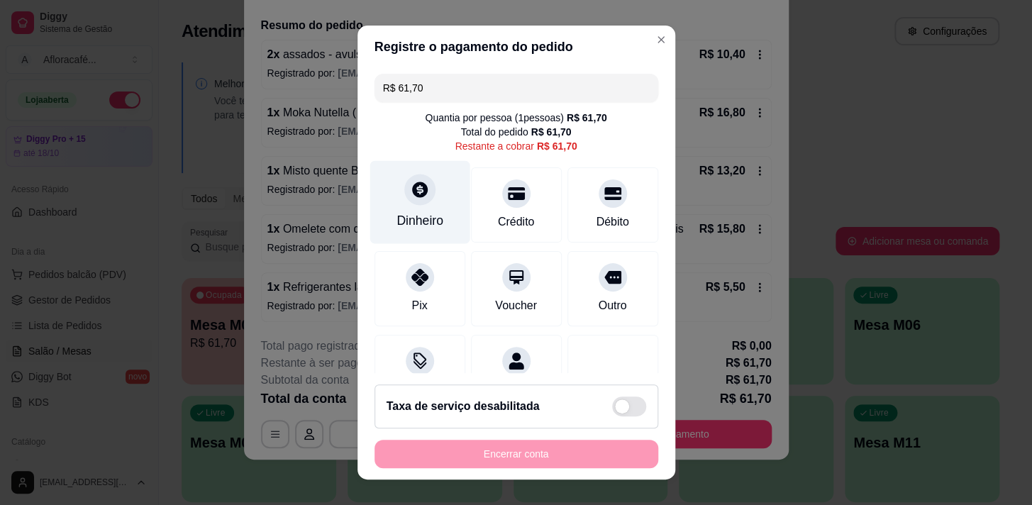
drag, startPoint x: 396, startPoint y: 194, endPoint x: 402, endPoint y: 188, distance: 9.0
click at [404, 188] on div at bounding box center [419, 189] width 31 height 31
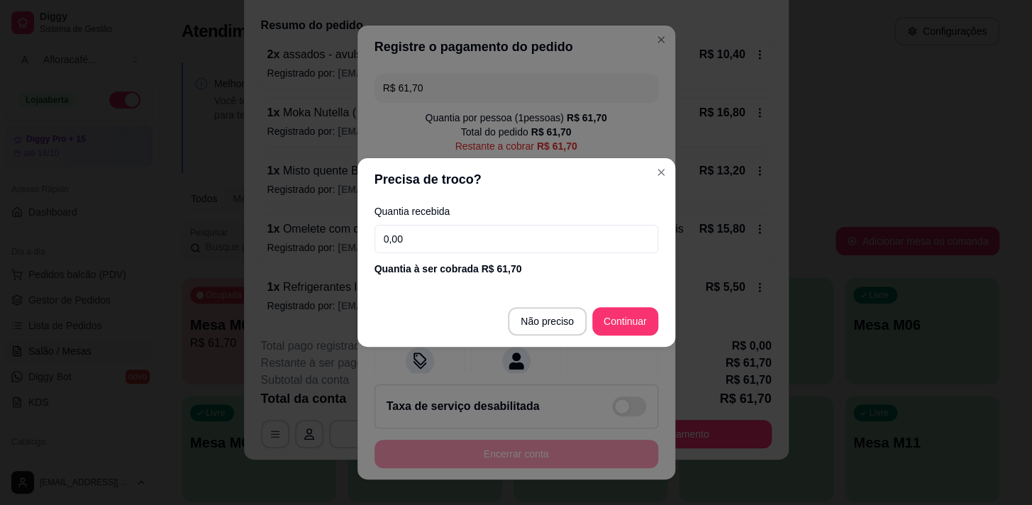
click at [472, 227] on input "0,00" at bounding box center [516, 239] width 284 height 28
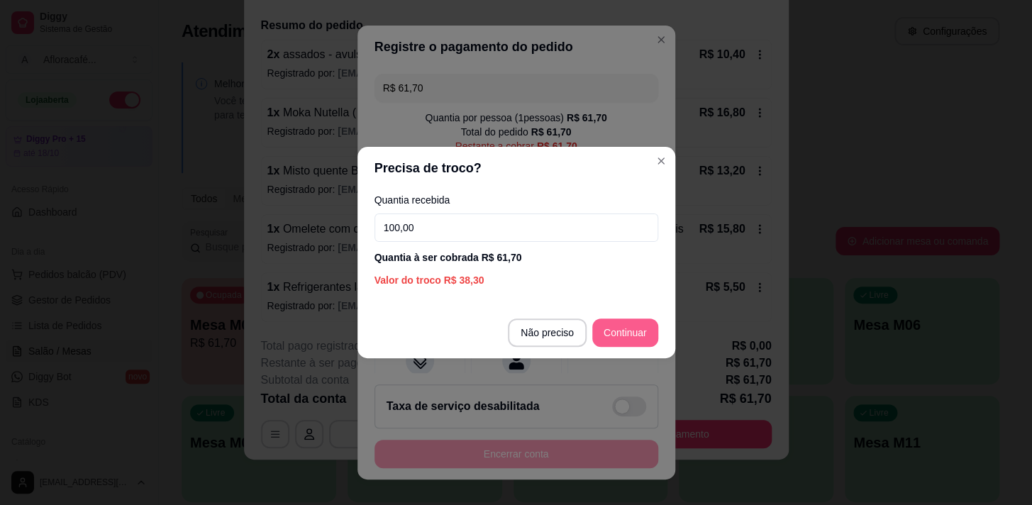
type input "100,00"
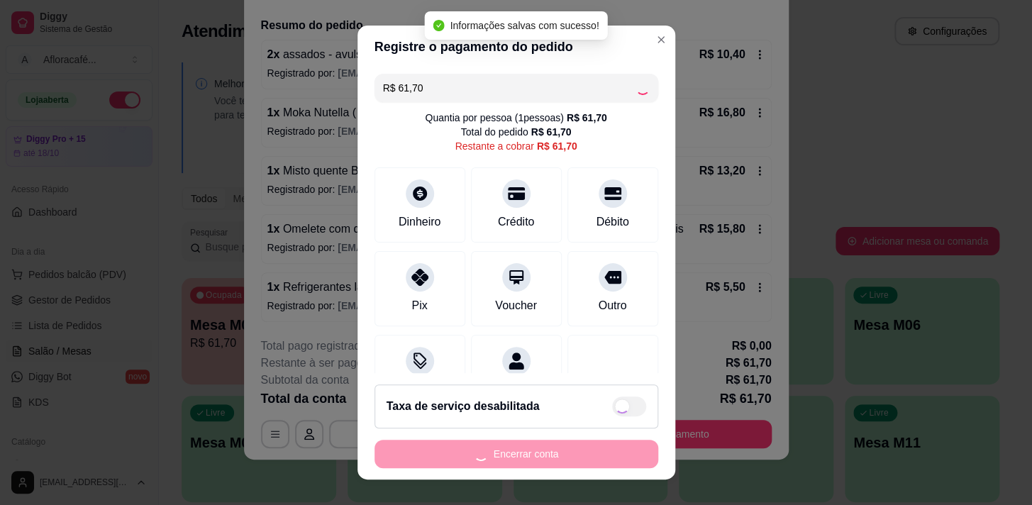
type input "R$ 0,00"
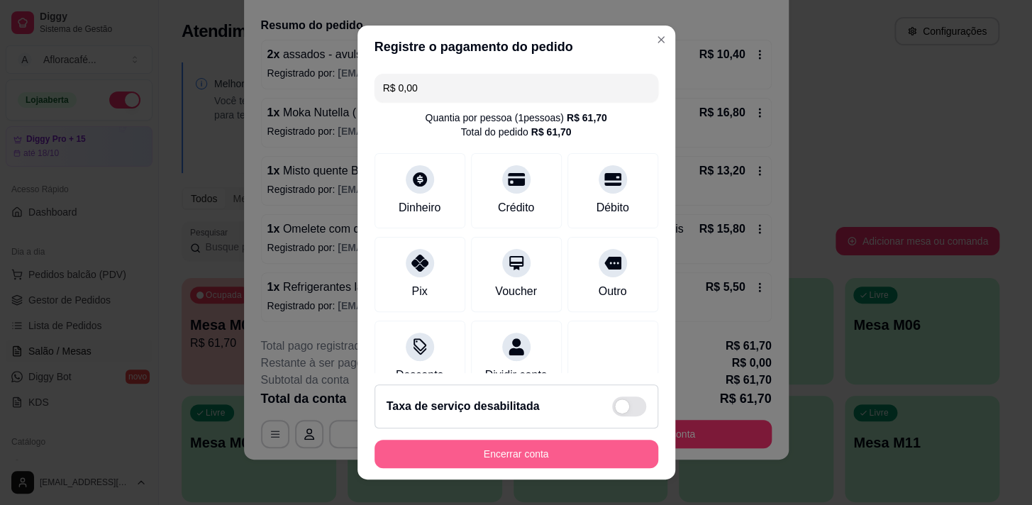
click at [603, 463] on button "Encerrar conta" at bounding box center [516, 454] width 284 height 28
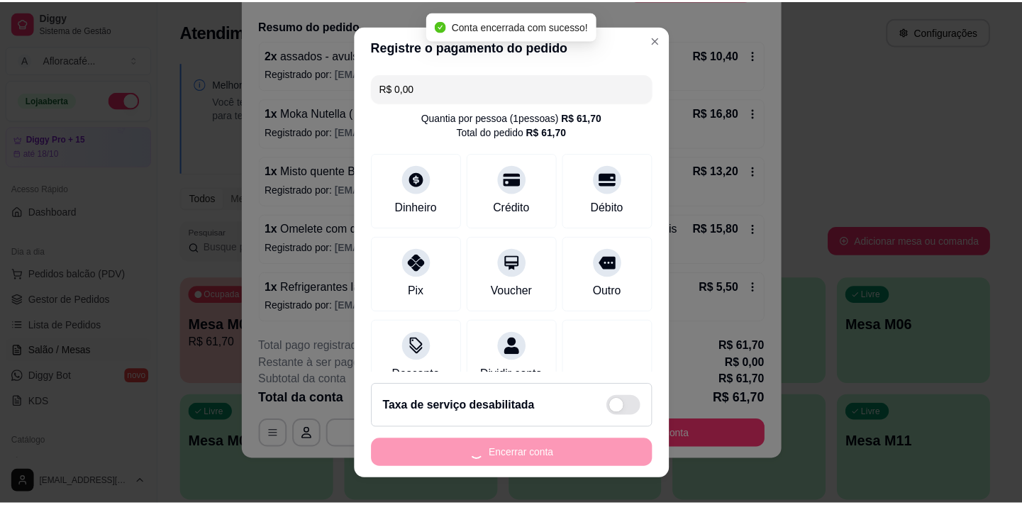
scroll to position [0, 0]
